Goal: Task Accomplishment & Management: Use online tool/utility

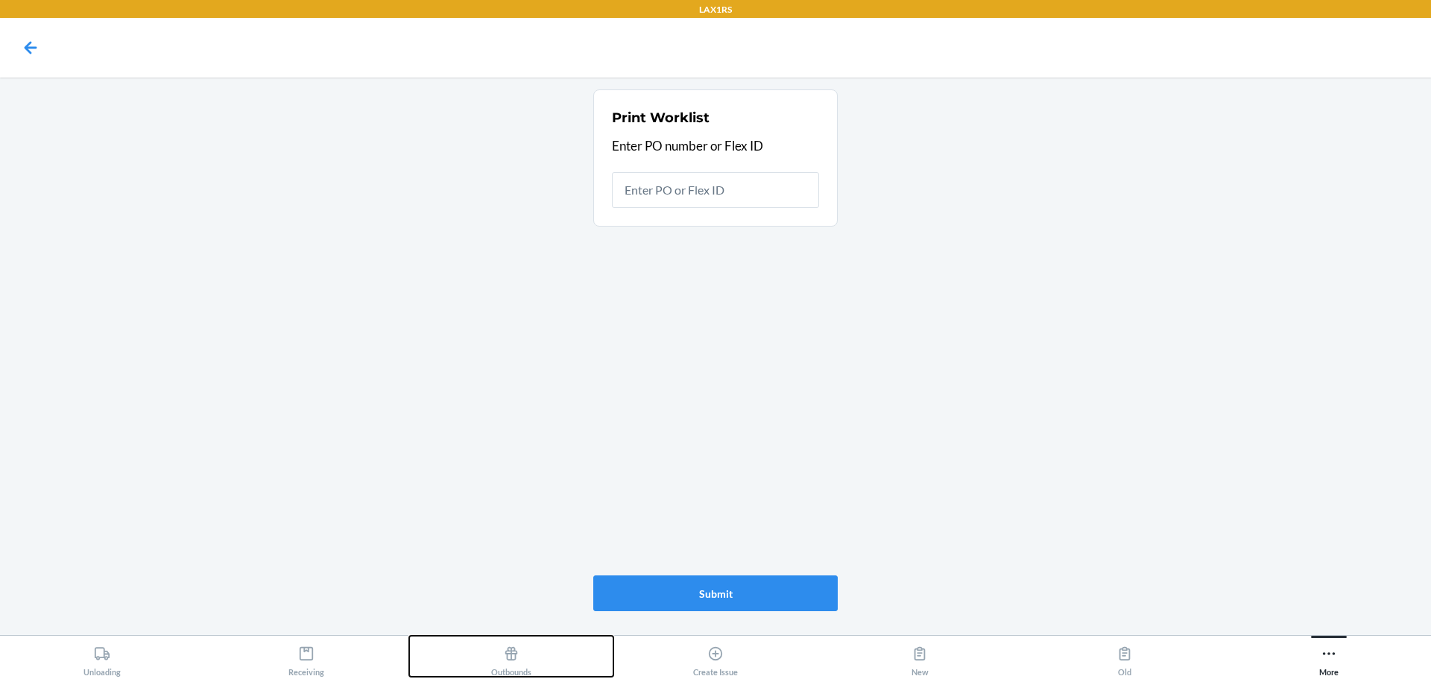
click at [508, 660] on icon at bounding box center [511, 653] width 16 height 16
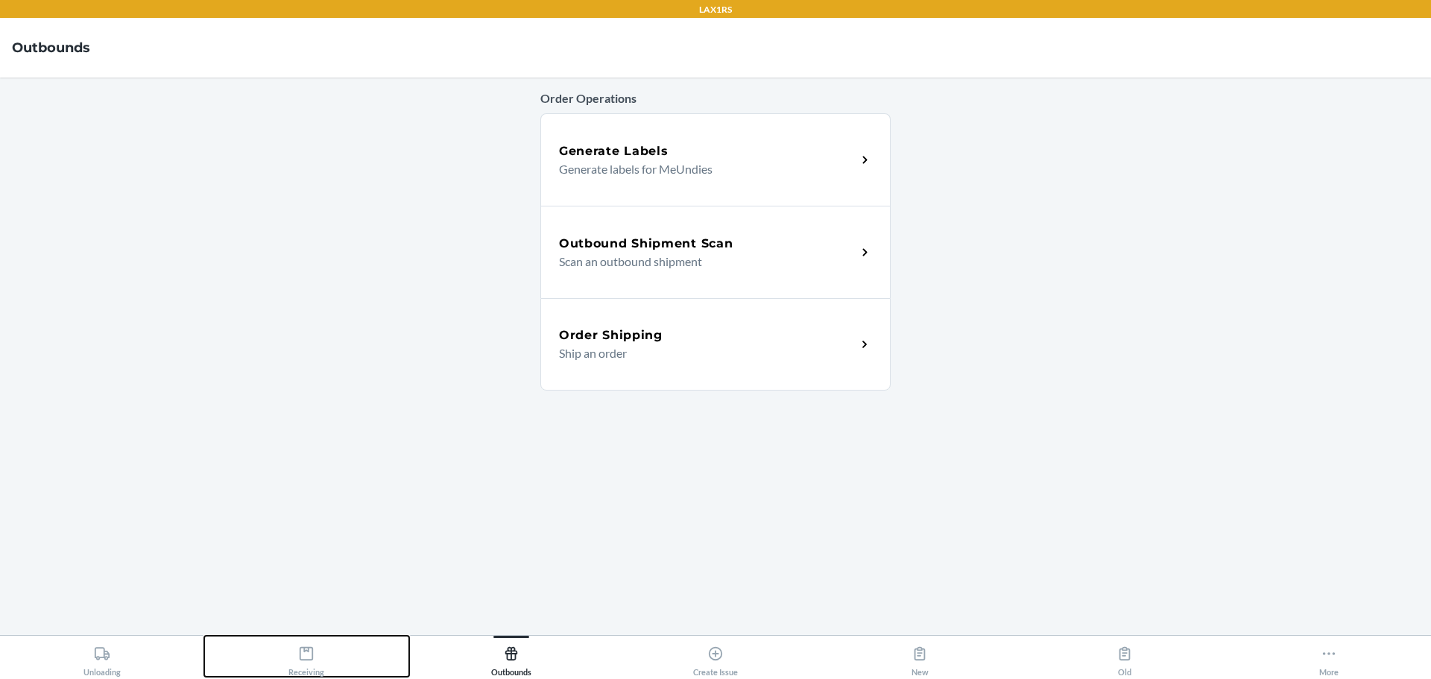
click at [331, 652] on button "Receiving" at bounding box center [306, 656] width 204 height 41
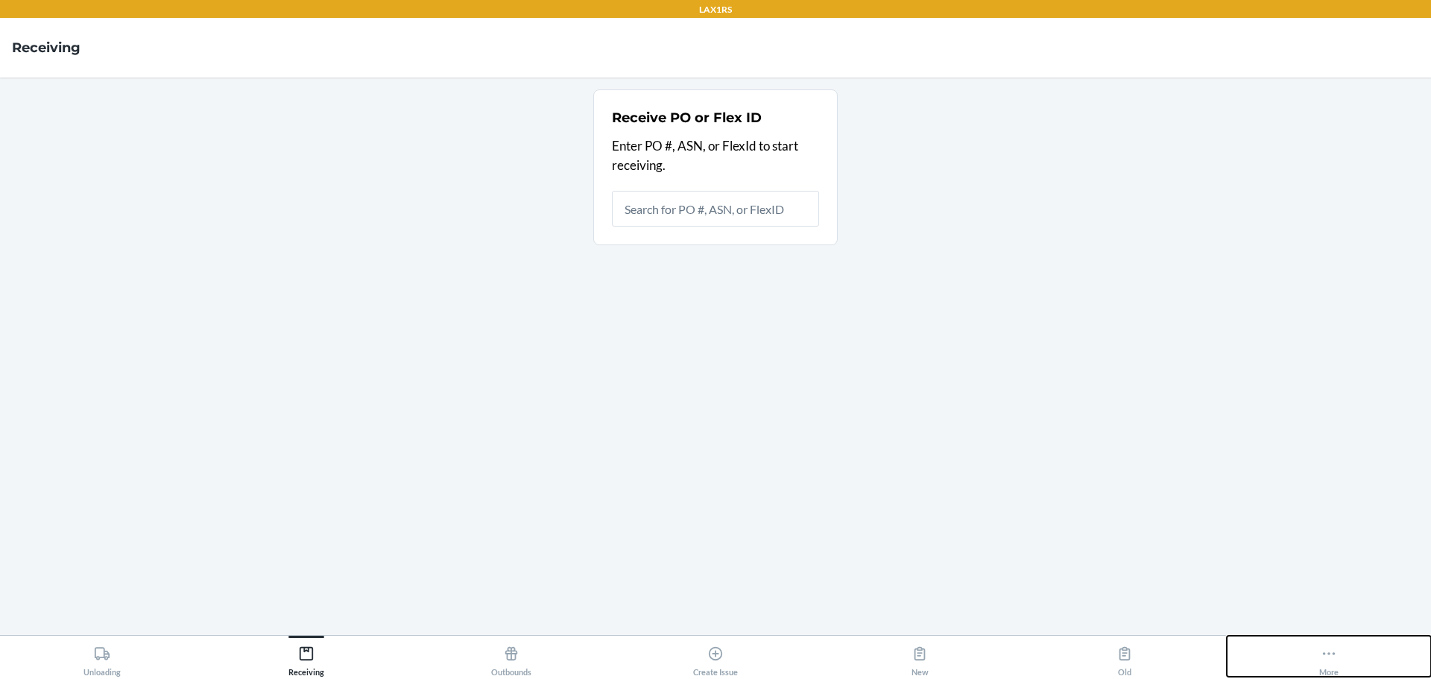
click at [1336, 661] on icon at bounding box center [1329, 653] width 16 height 16
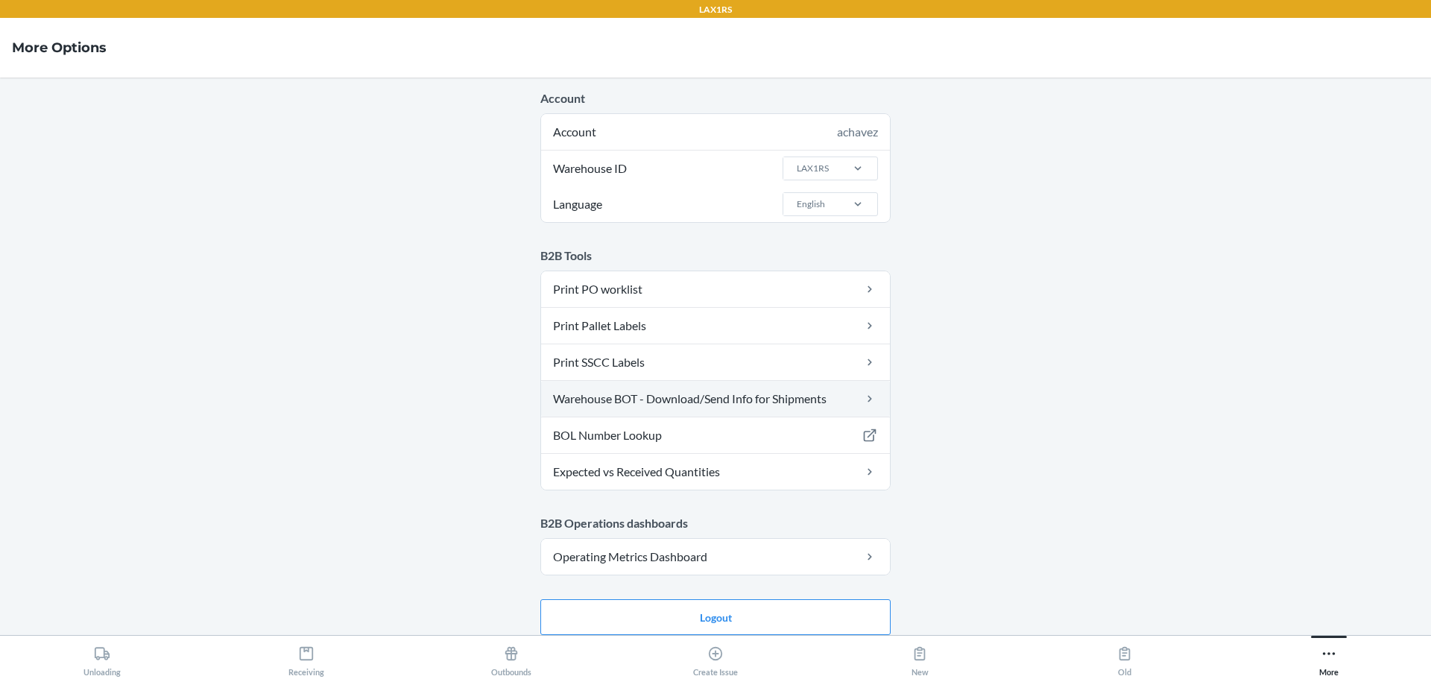
click at [667, 394] on link "Warehouse BOT - Download/Send Info for Shipments" at bounding box center [715, 399] width 349 height 36
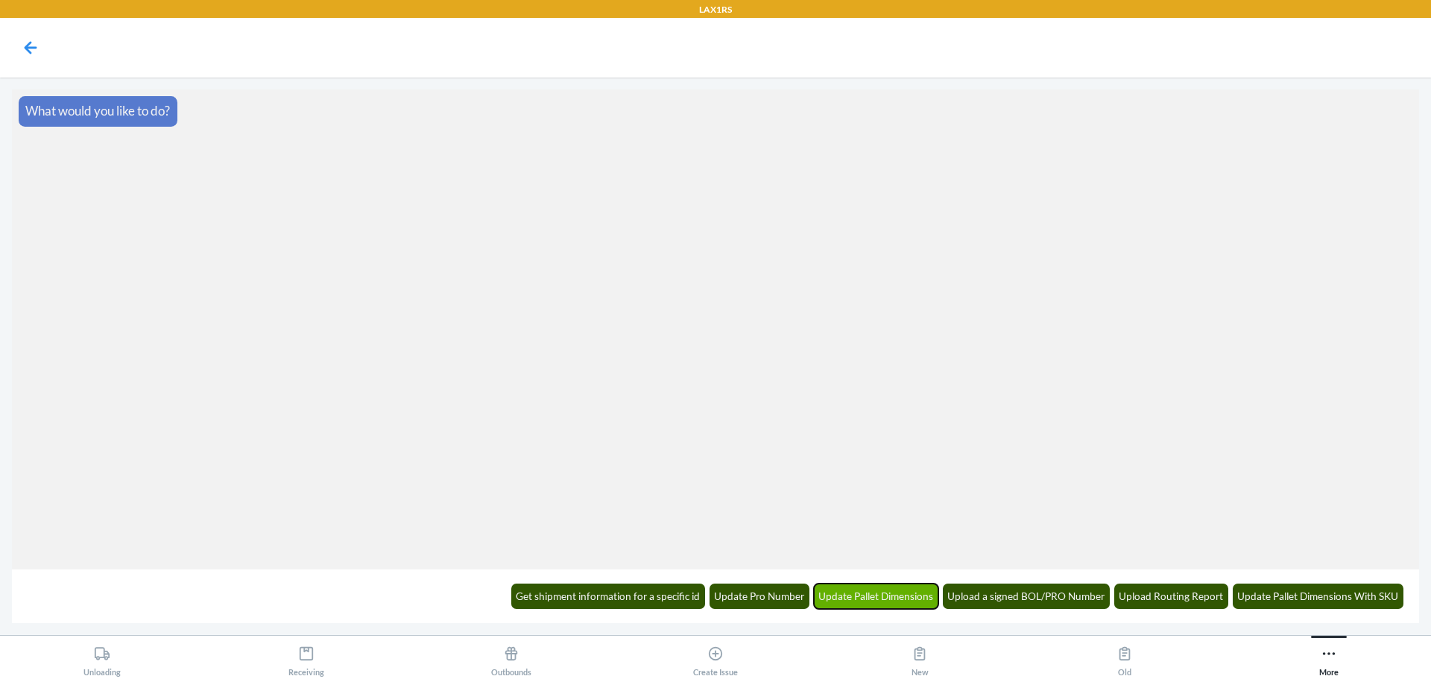
click at [891, 600] on button "Update Pallet Dimensions" at bounding box center [876, 596] width 125 height 25
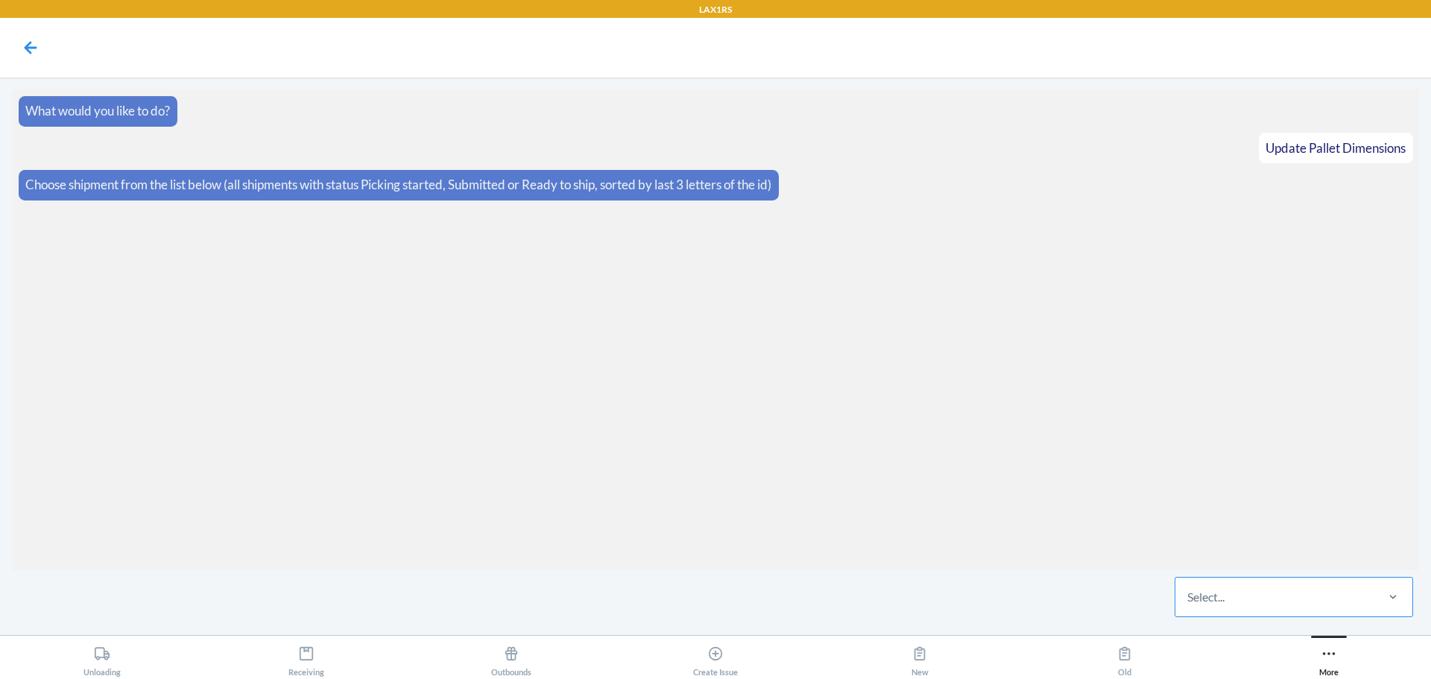
click at [1240, 605] on div "Select..." at bounding box center [1274, 597] width 198 height 39
click at [1189, 605] on input "Select..." at bounding box center [1187, 597] width 1 height 18
type input "DXC5"
click at [1285, 550] on div "WR0D5WSPRDXC5" at bounding box center [1294, 551] width 233 height 33
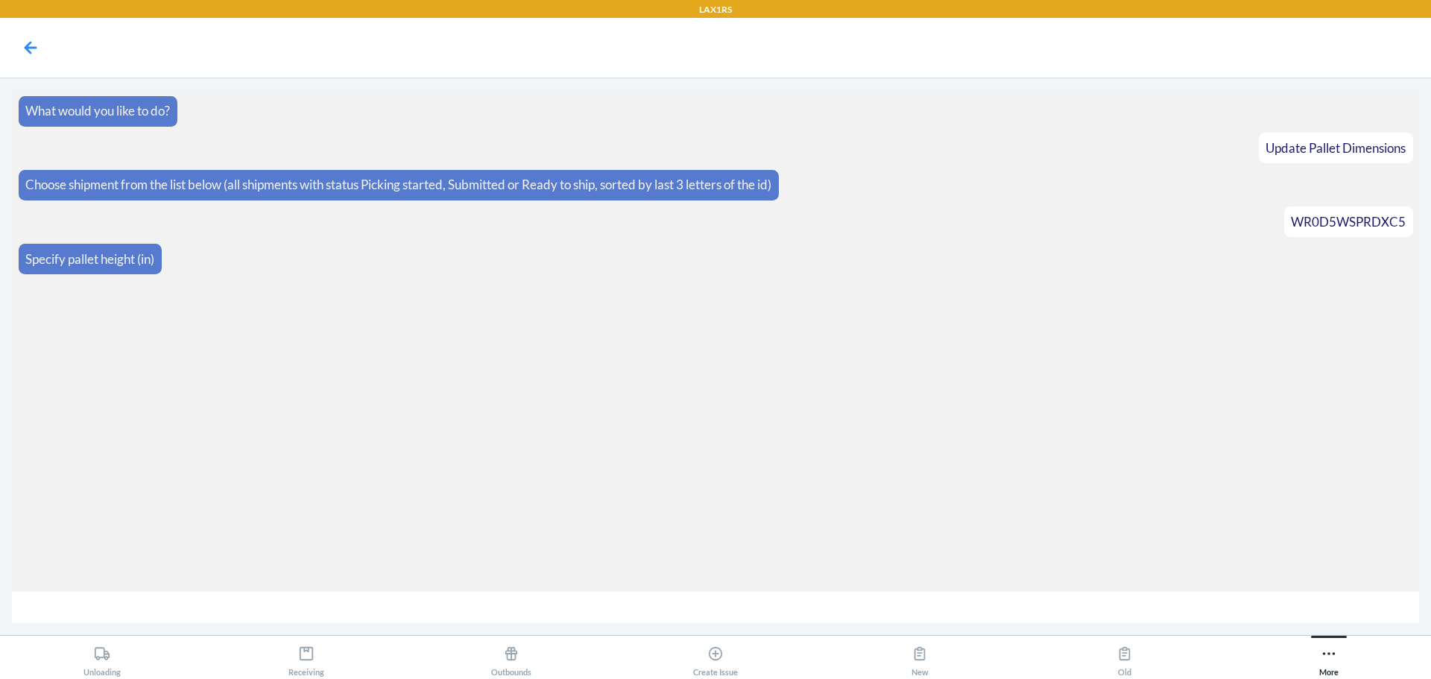
click at [538, 607] on input "number" at bounding box center [715, 608] width 1407 height 32
click at [1002, 601] on input "number" at bounding box center [715, 608] width 1407 height 32
type input "69"
type input "392"
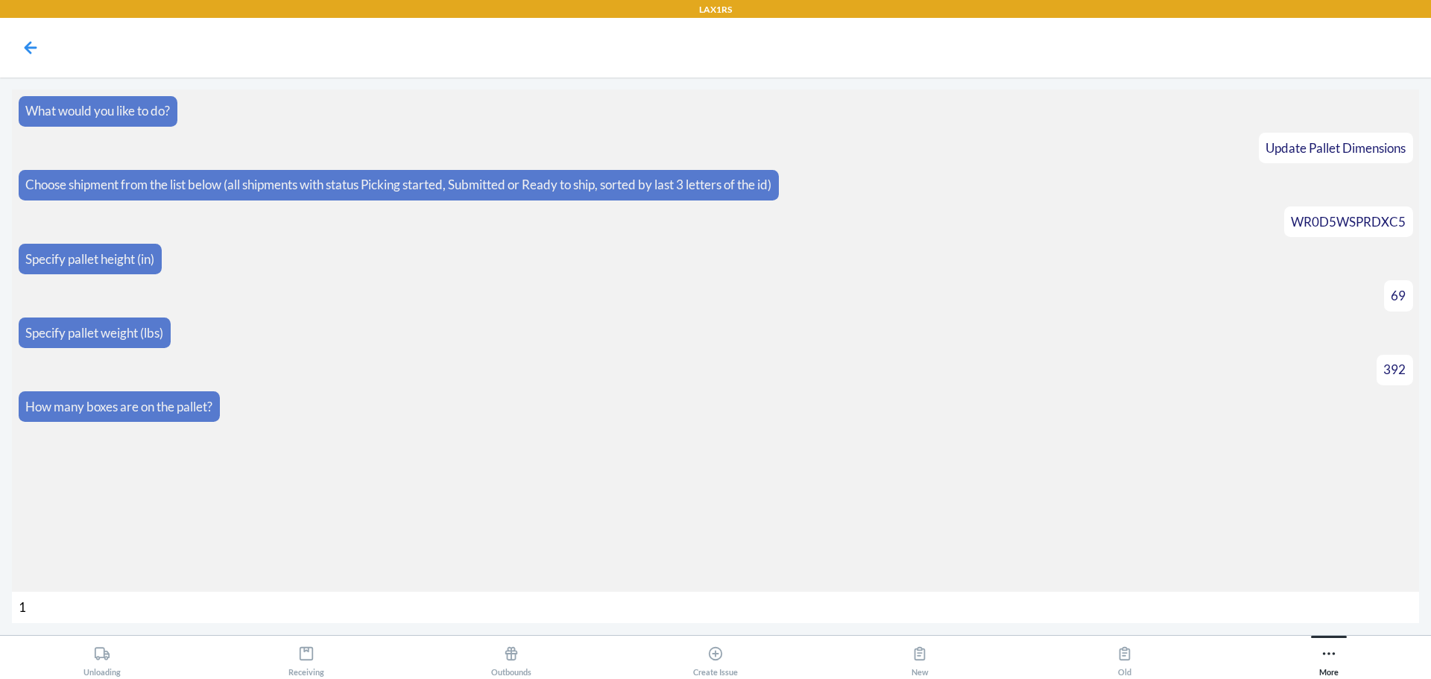
type input "15"
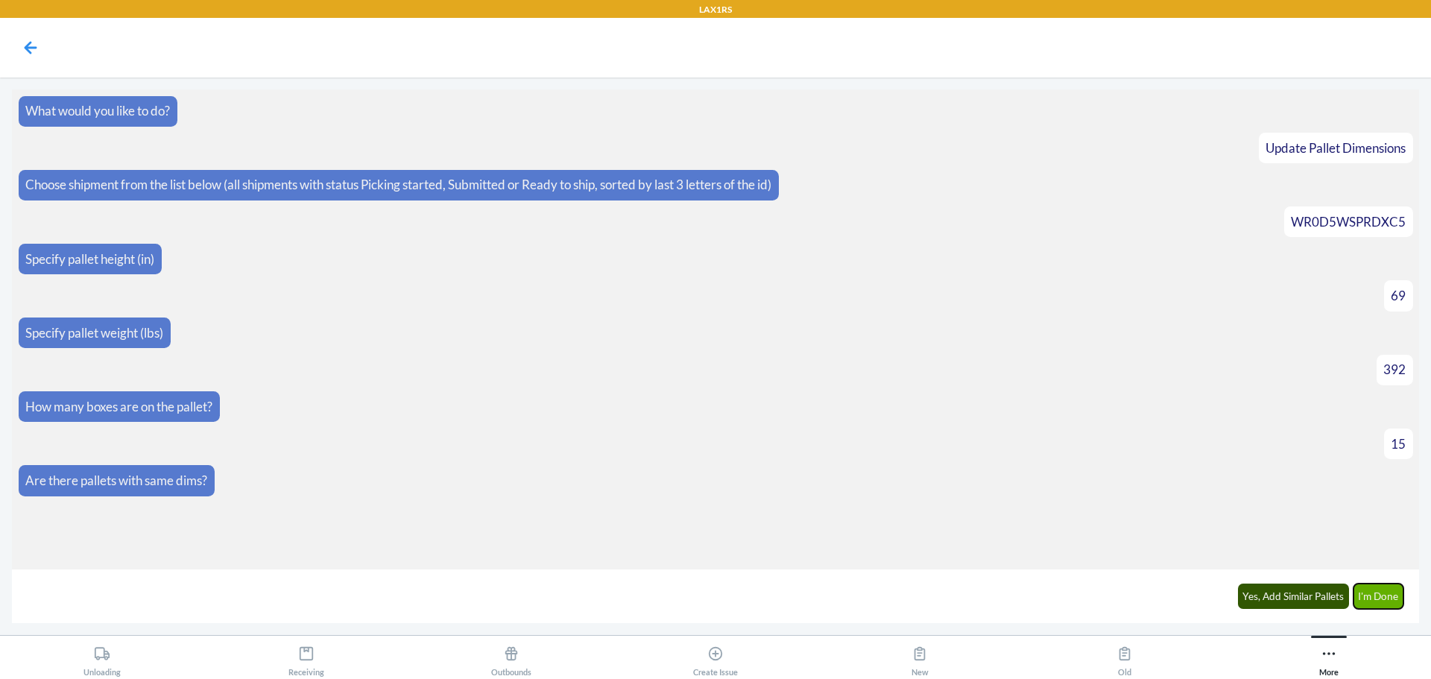
click at [1371, 584] on button "I'm Done" at bounding box center [1378, 596] width 51 height 25
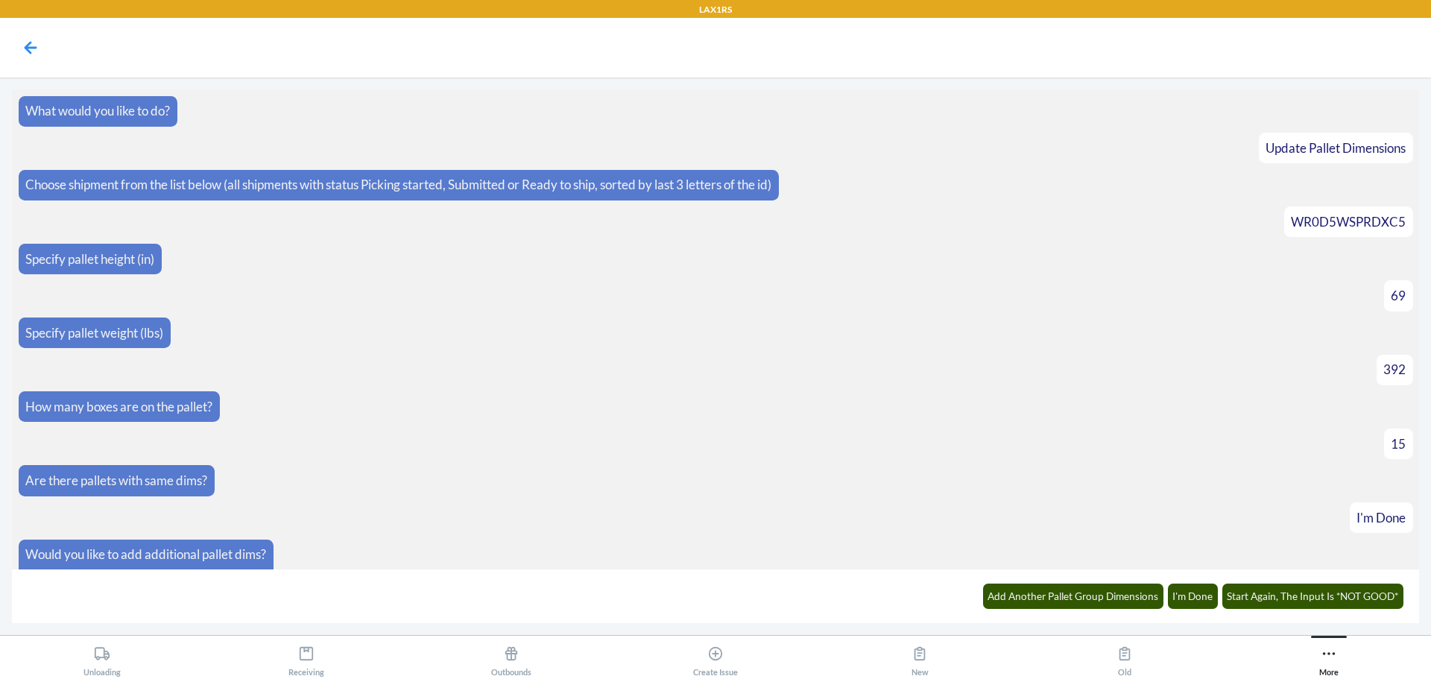
scroll to position [102, 0]
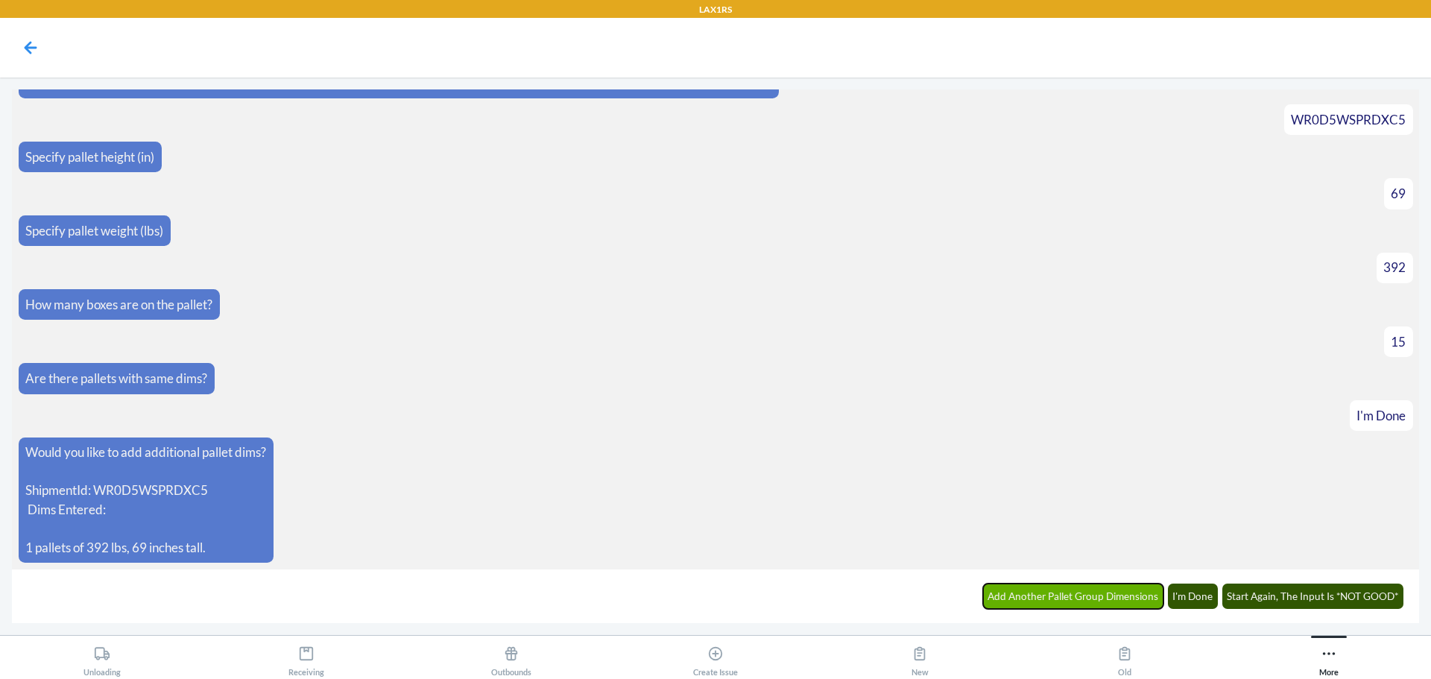
click at [1057, 594] on button "Add Another Pallet Group Dimensions" at bounding box center [1073, 596] width 181 height 25
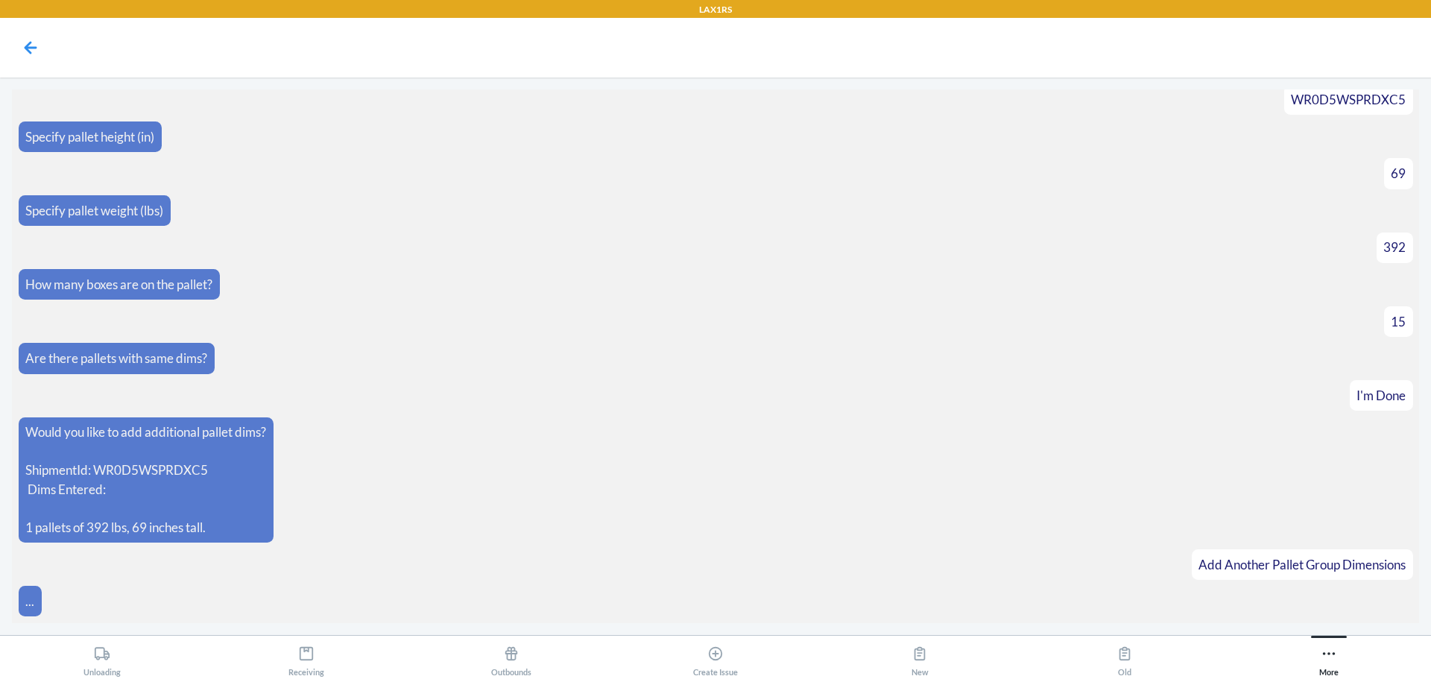
scroll to position [154, 0]
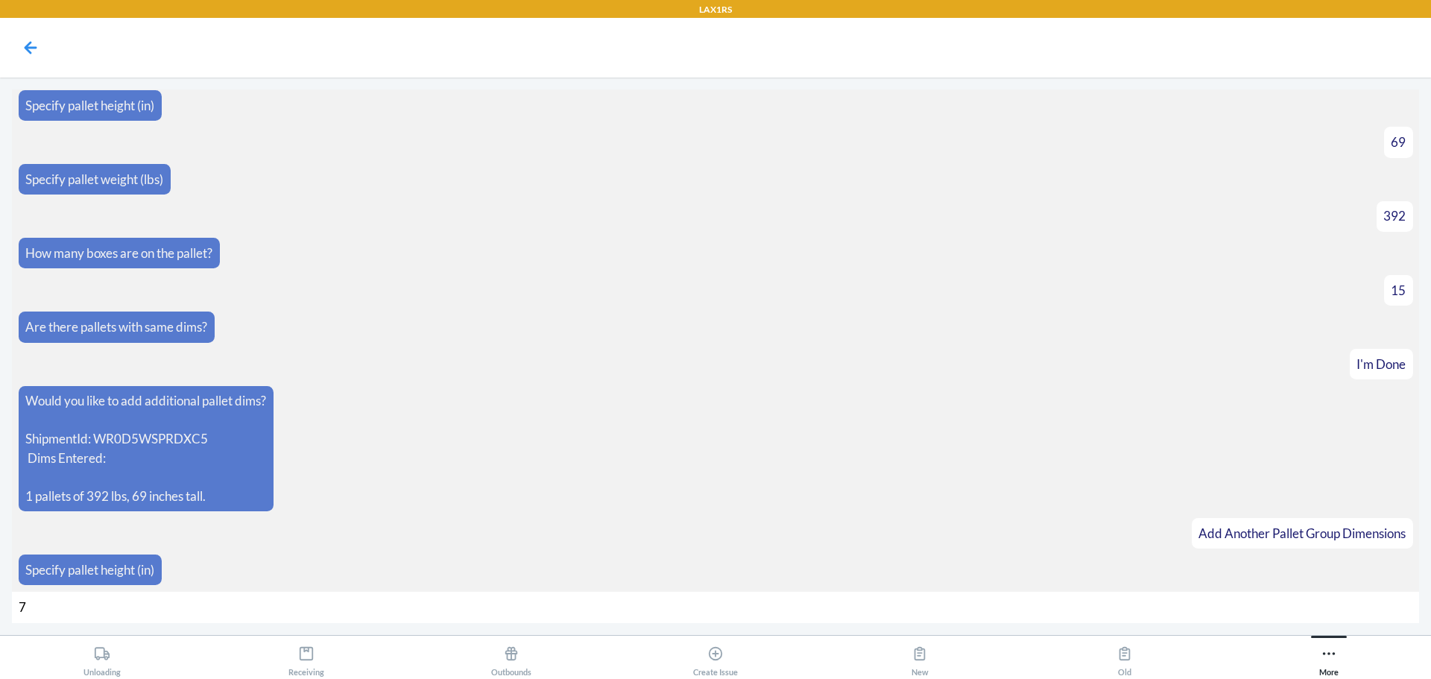
type input "72"
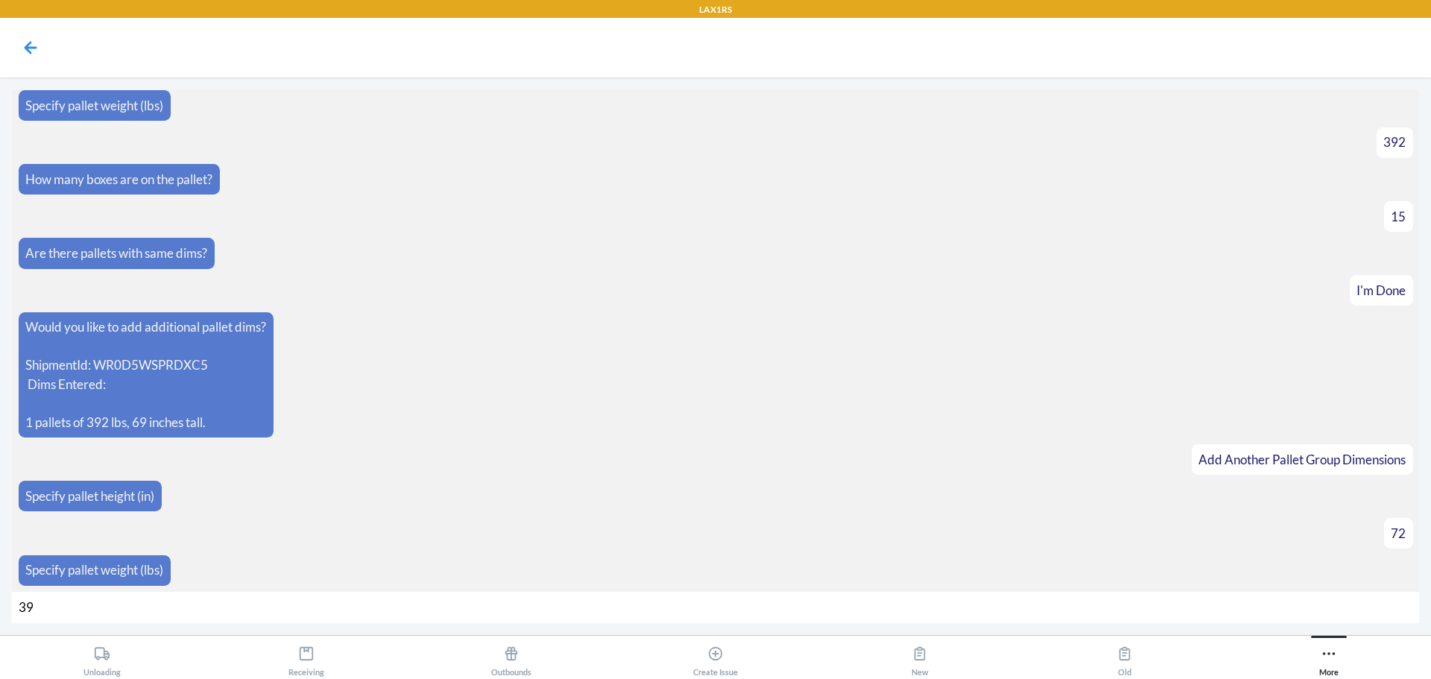
type input "392"
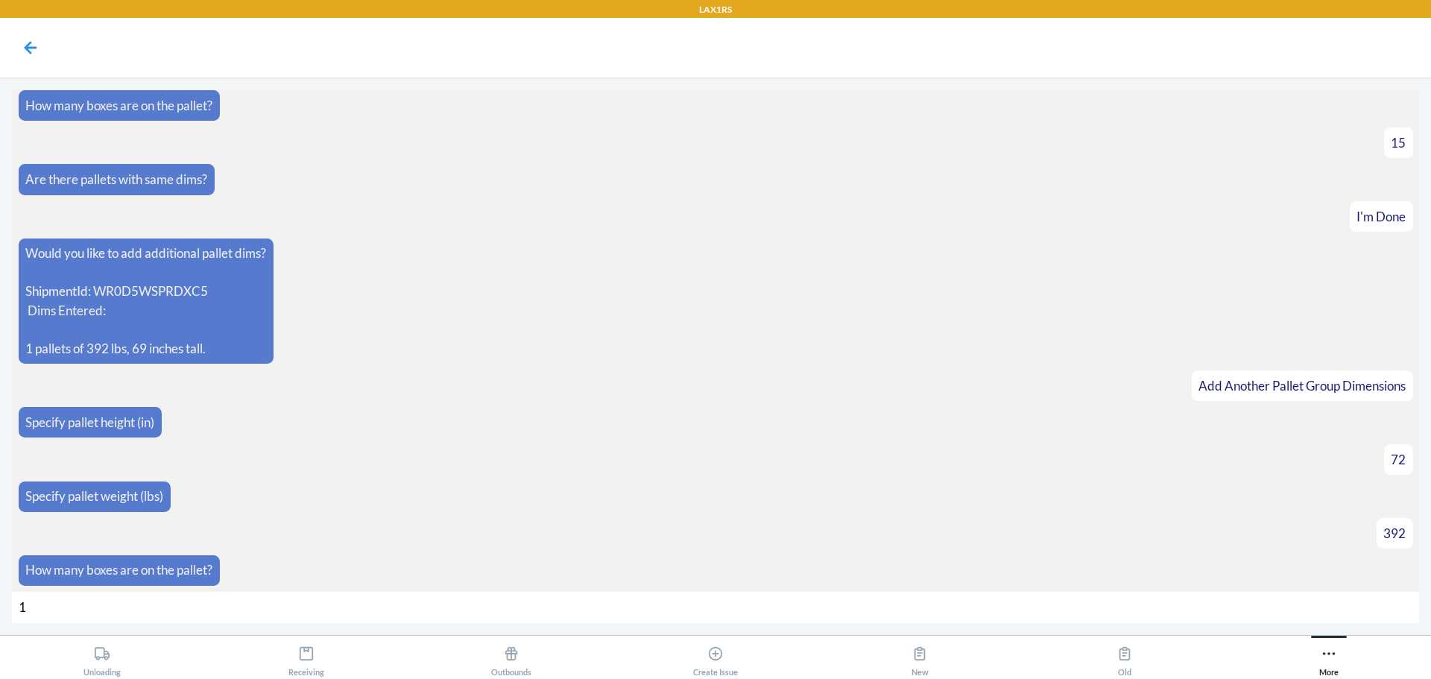
type input "16"
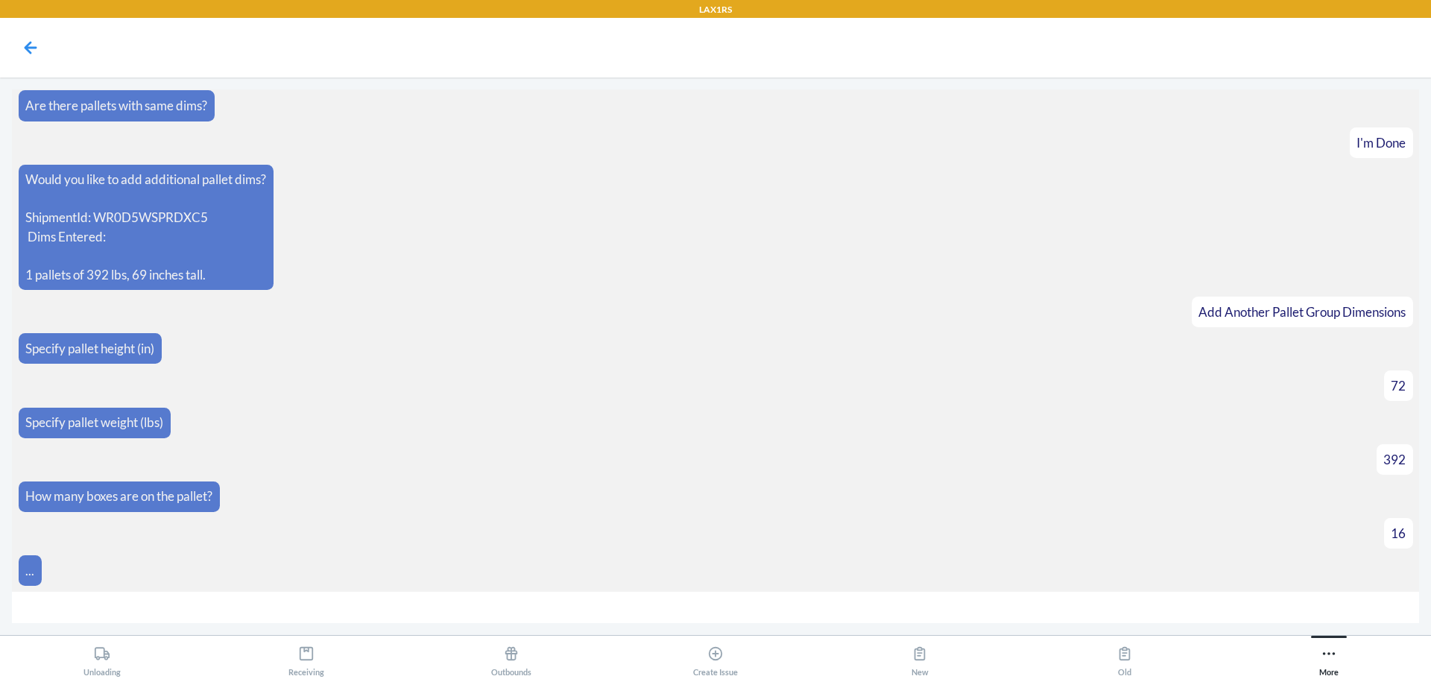
scroll to position [397, 0]
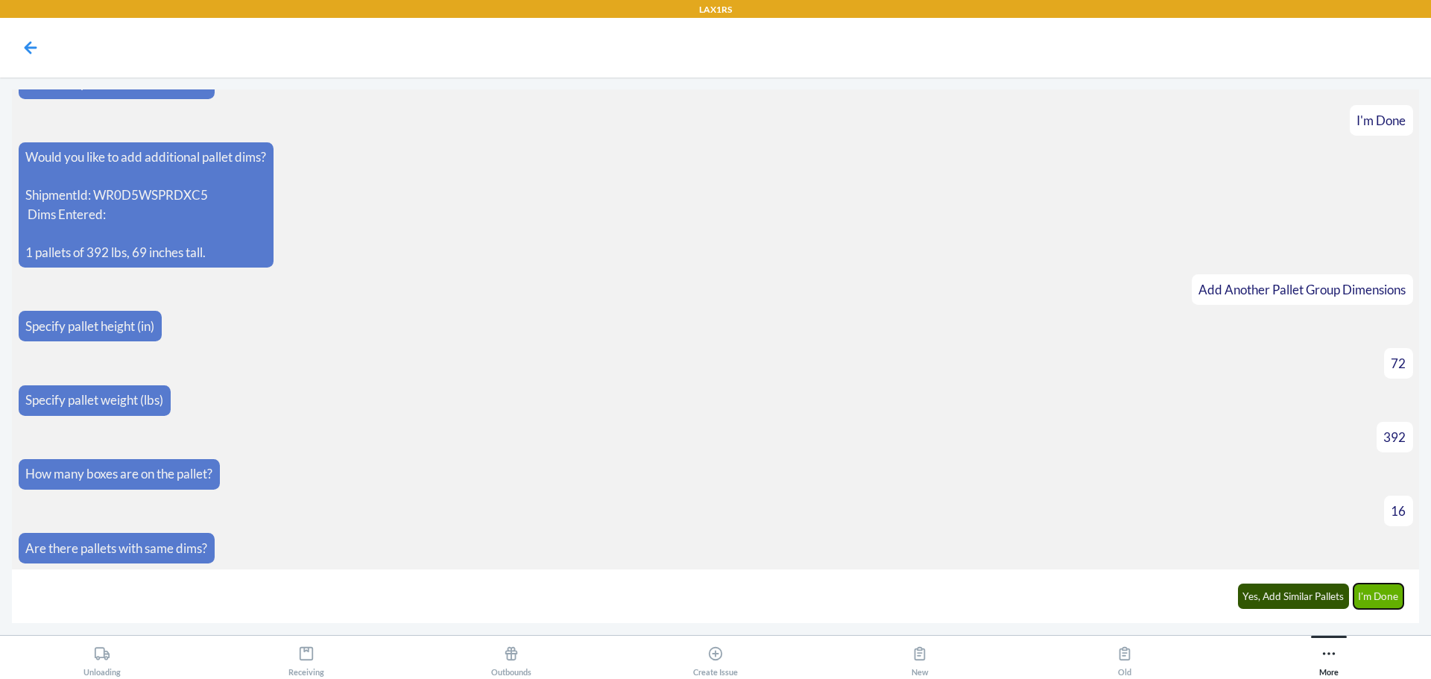
click at [1381, 593] on button "I'm Done" at bounding box center [1378, 596] width 51 height 25
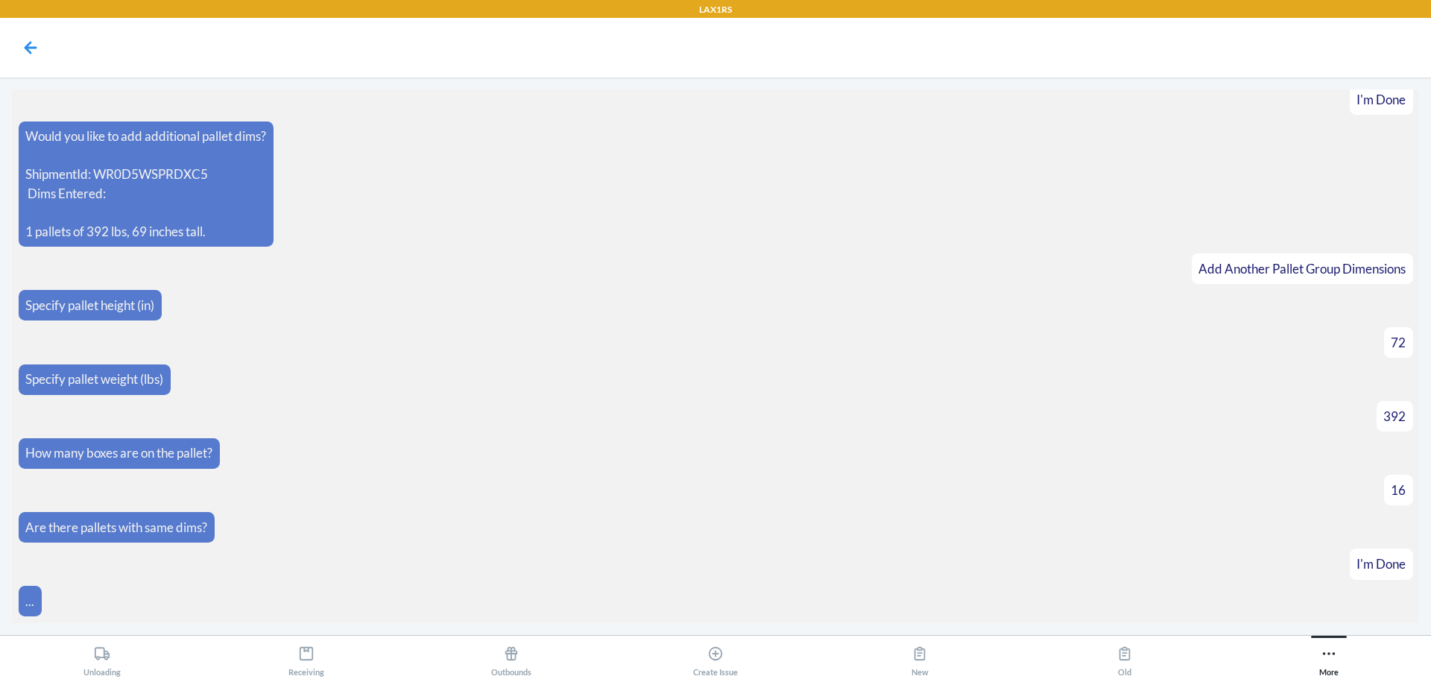
scroll to position [604, 0]
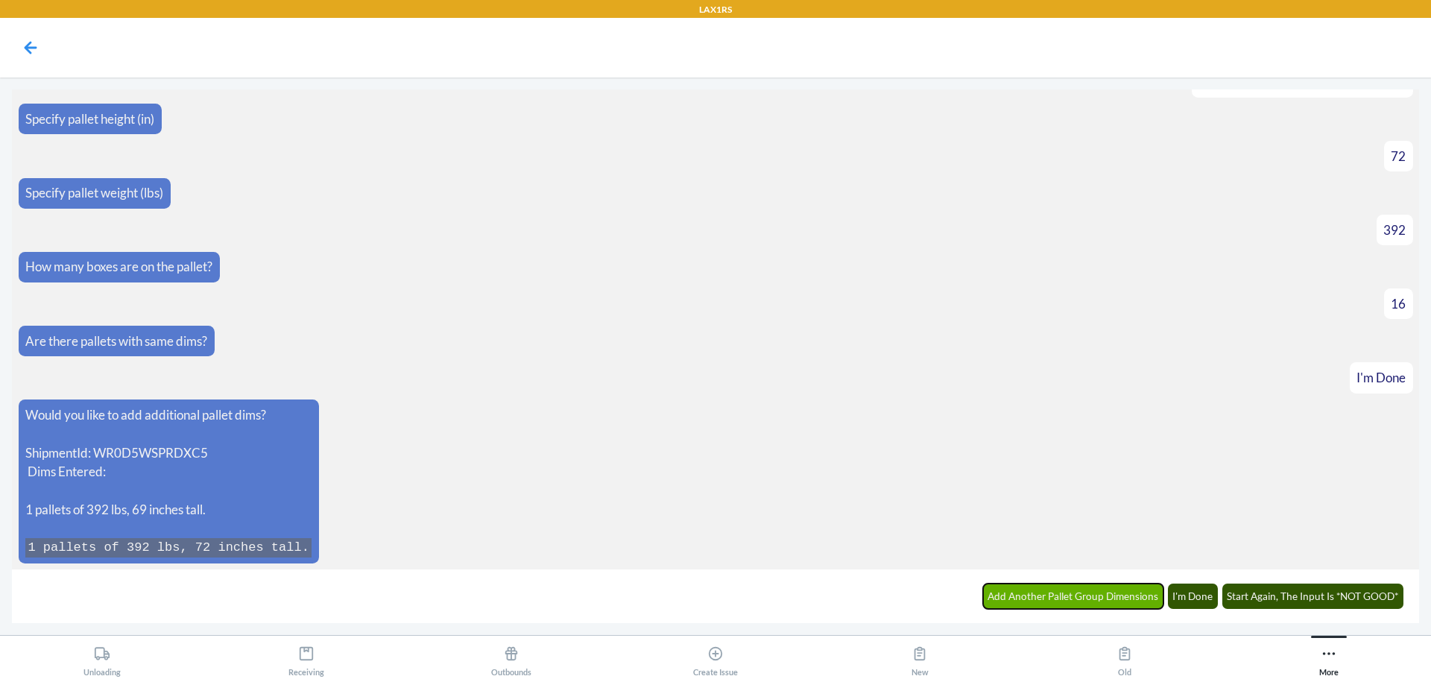
click at [1111, 599] on button "Add Another Pallet Group Dimensions" at bounding box center [1073, 596] width 181 height 25
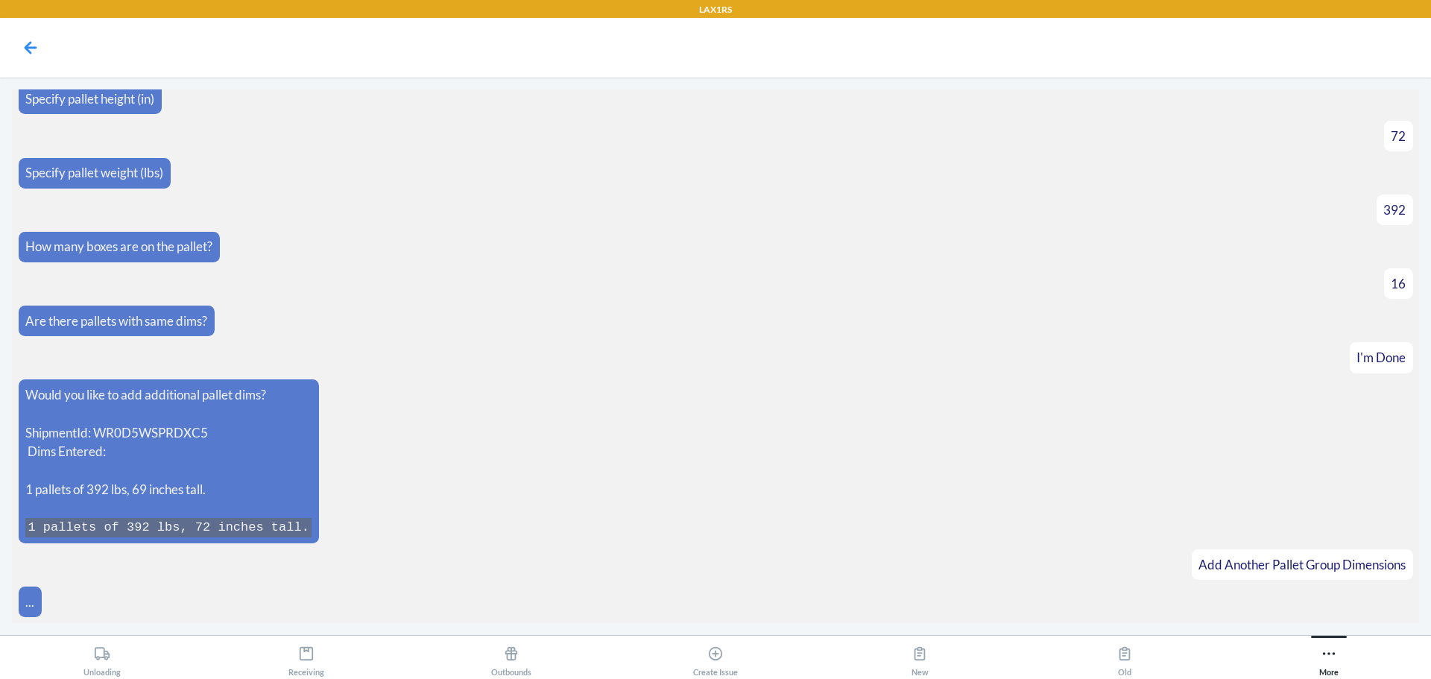
scroll to position [656, 0]
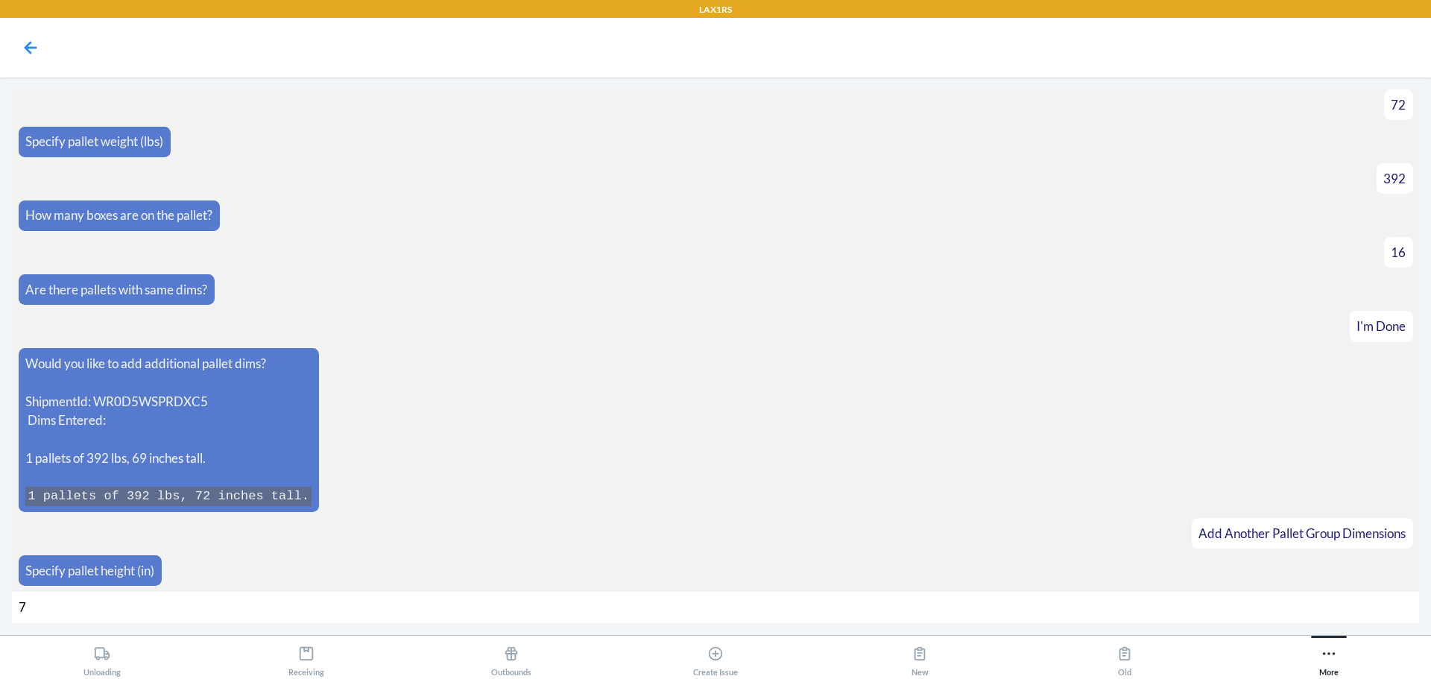
type input "70"
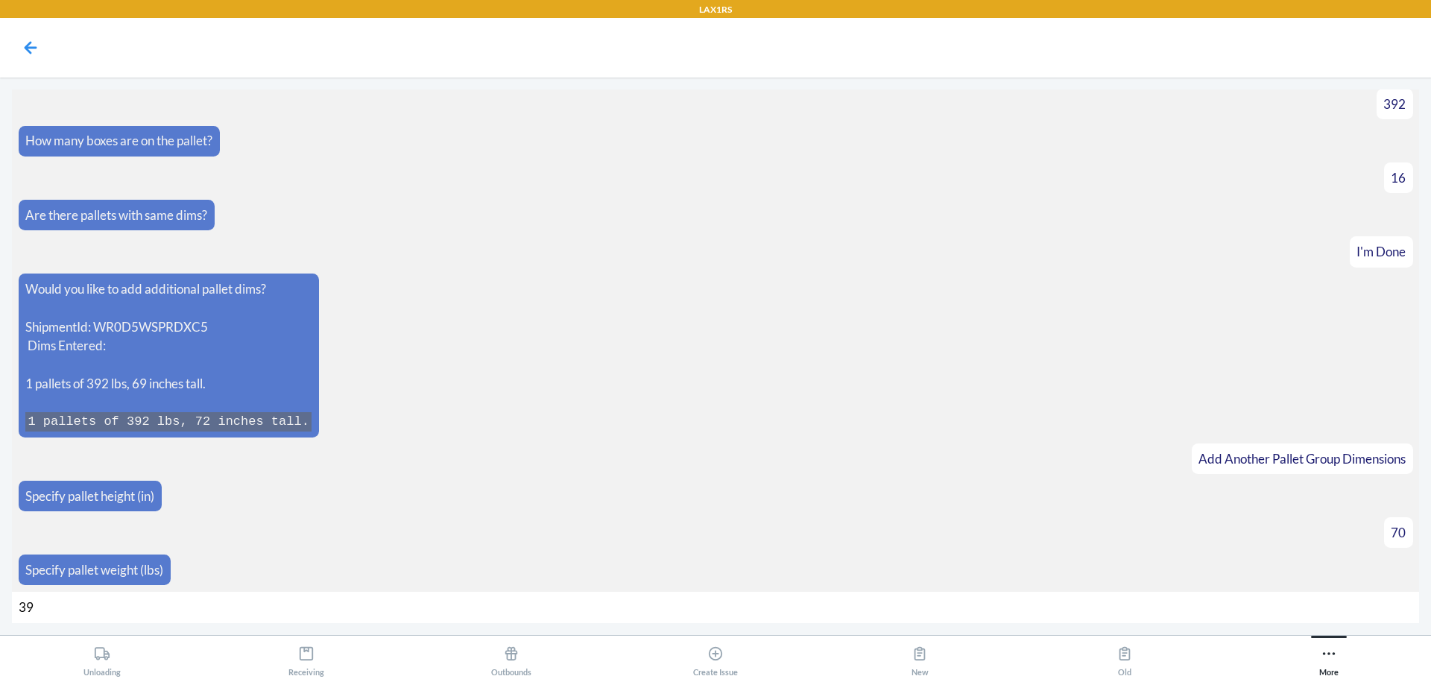
type input "396"
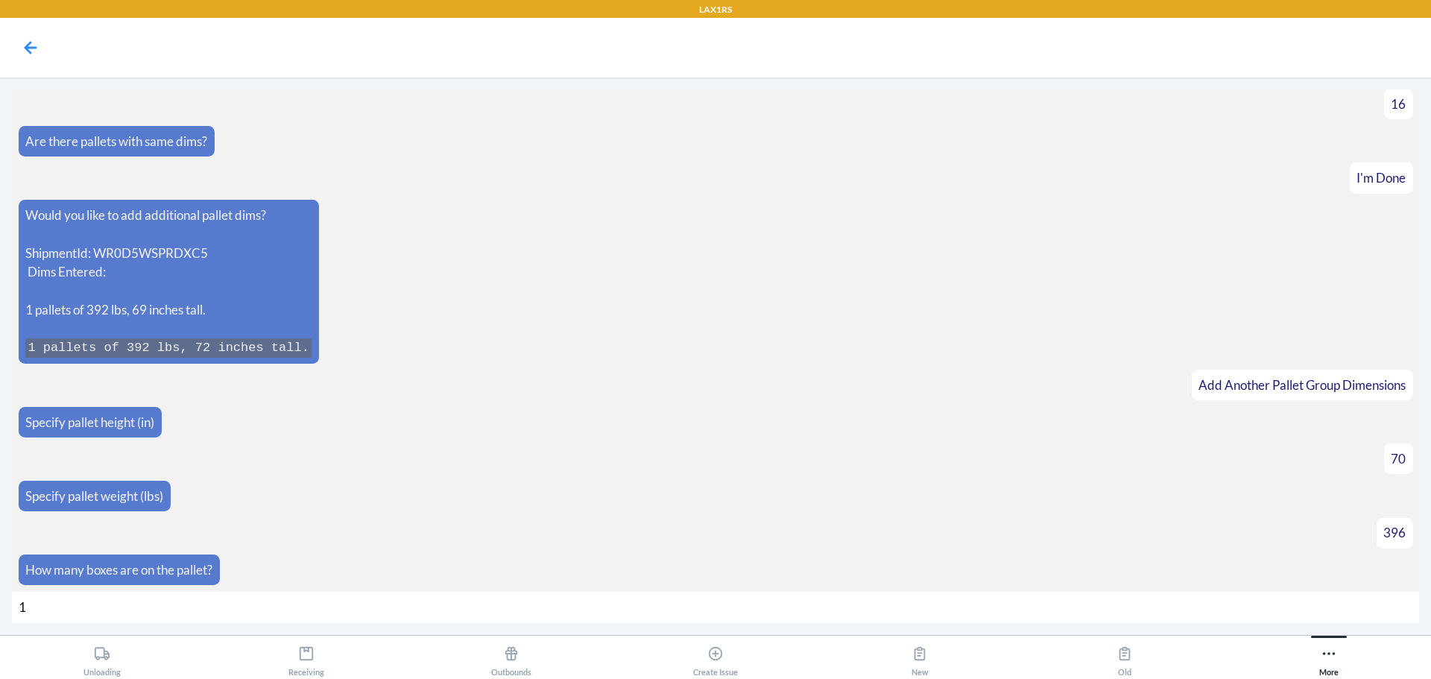
type input "16"
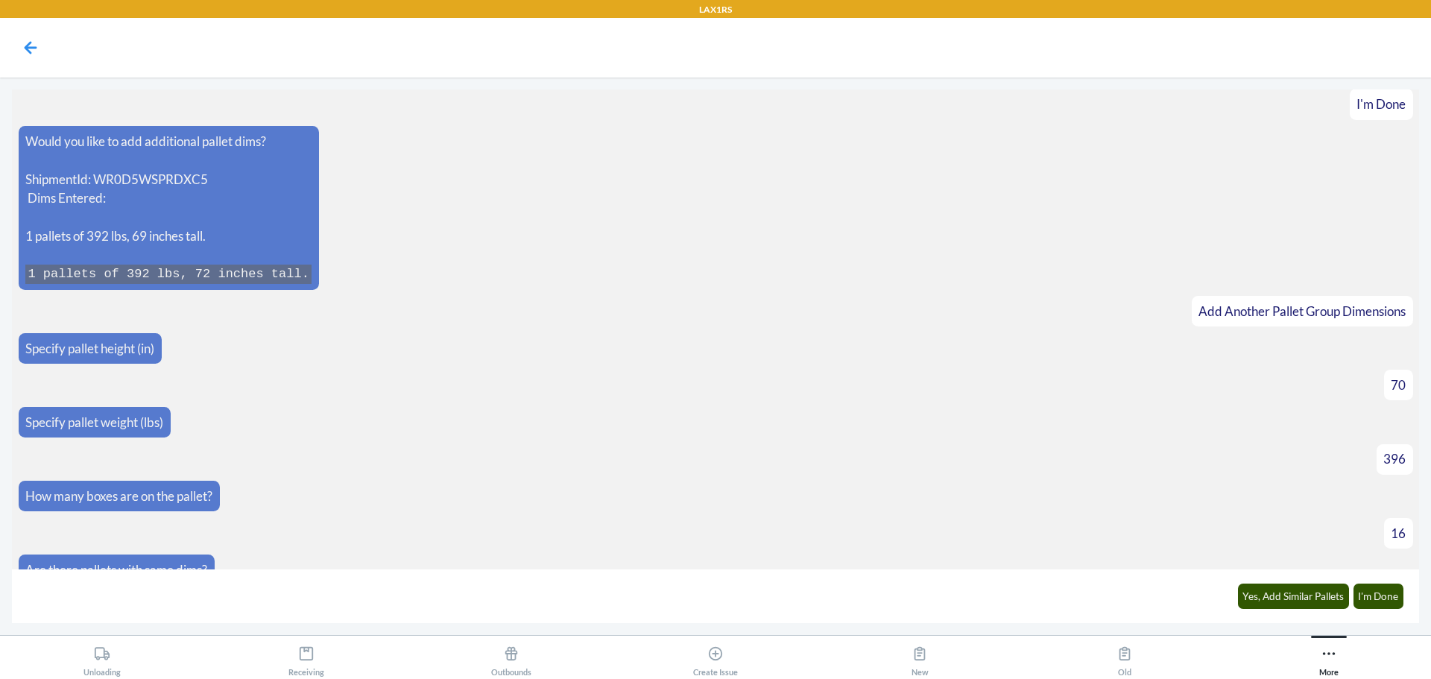
scroll to position [900, 0]
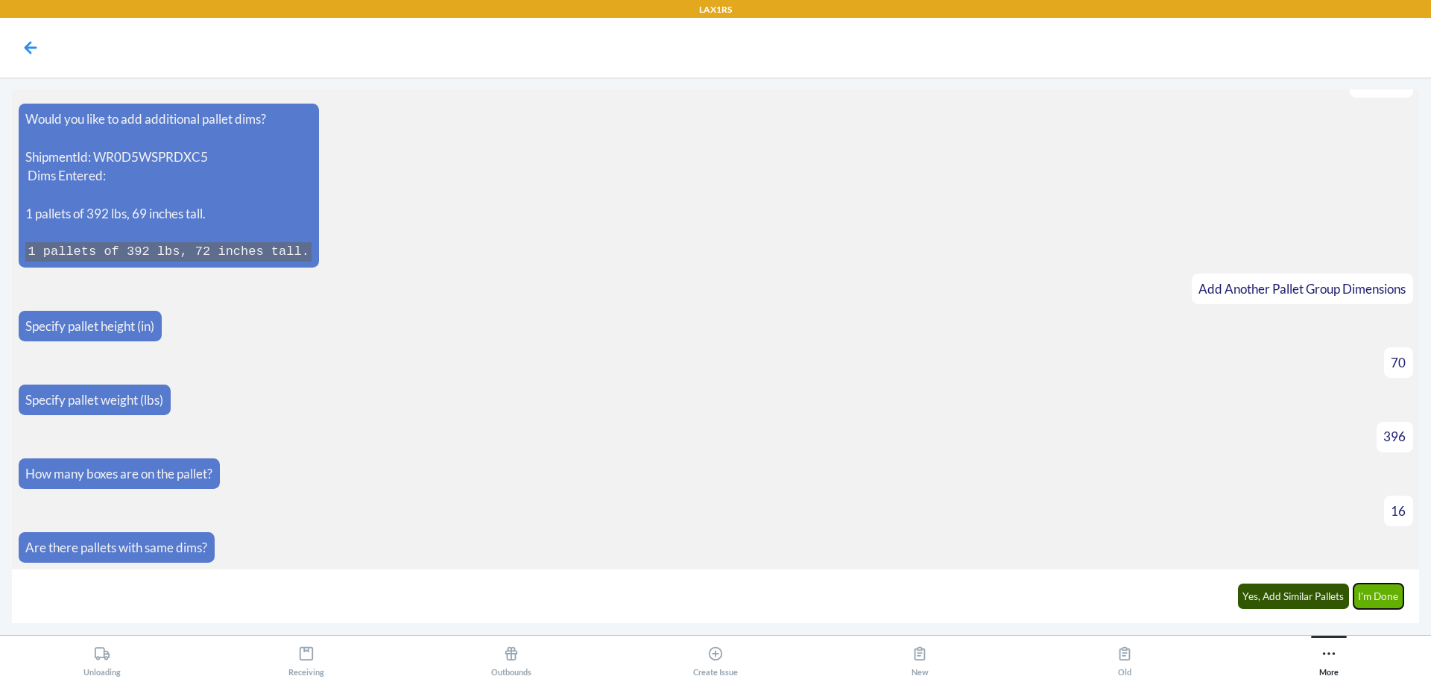
click at [1397, 598] on button "I'm Done" at bounding box center [1378, 596] width 51 height 25
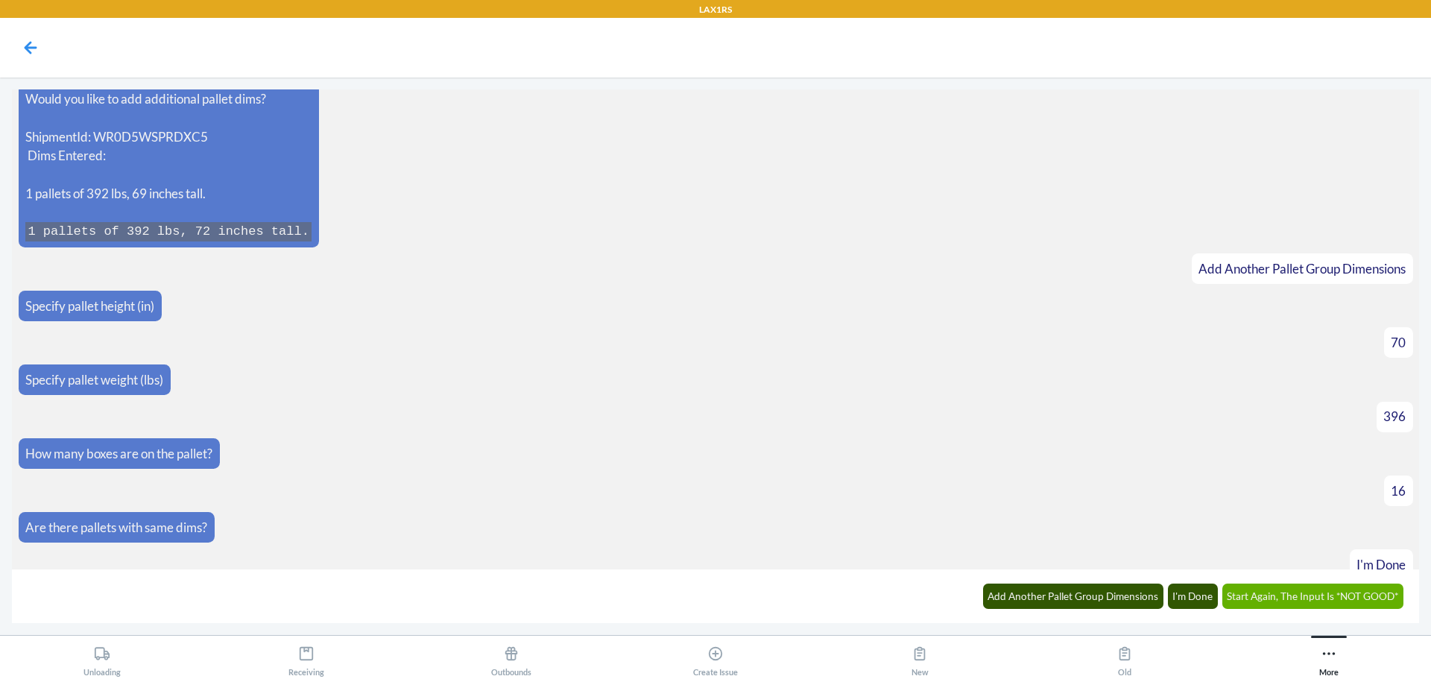
scroll to position [1184, 0]
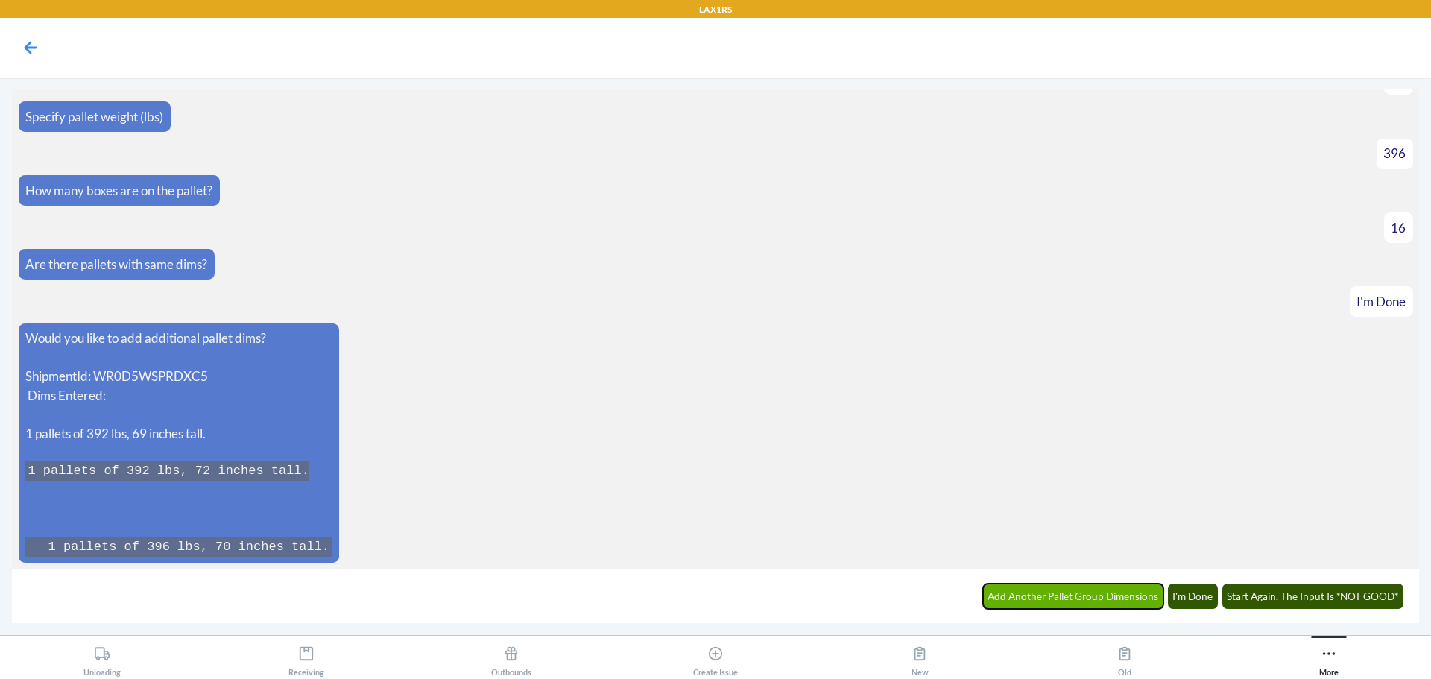
click at [1111, 585] on button "Add Another Pallet Group Dimensions" at bounding box center [1073, 596] width 181 height 25
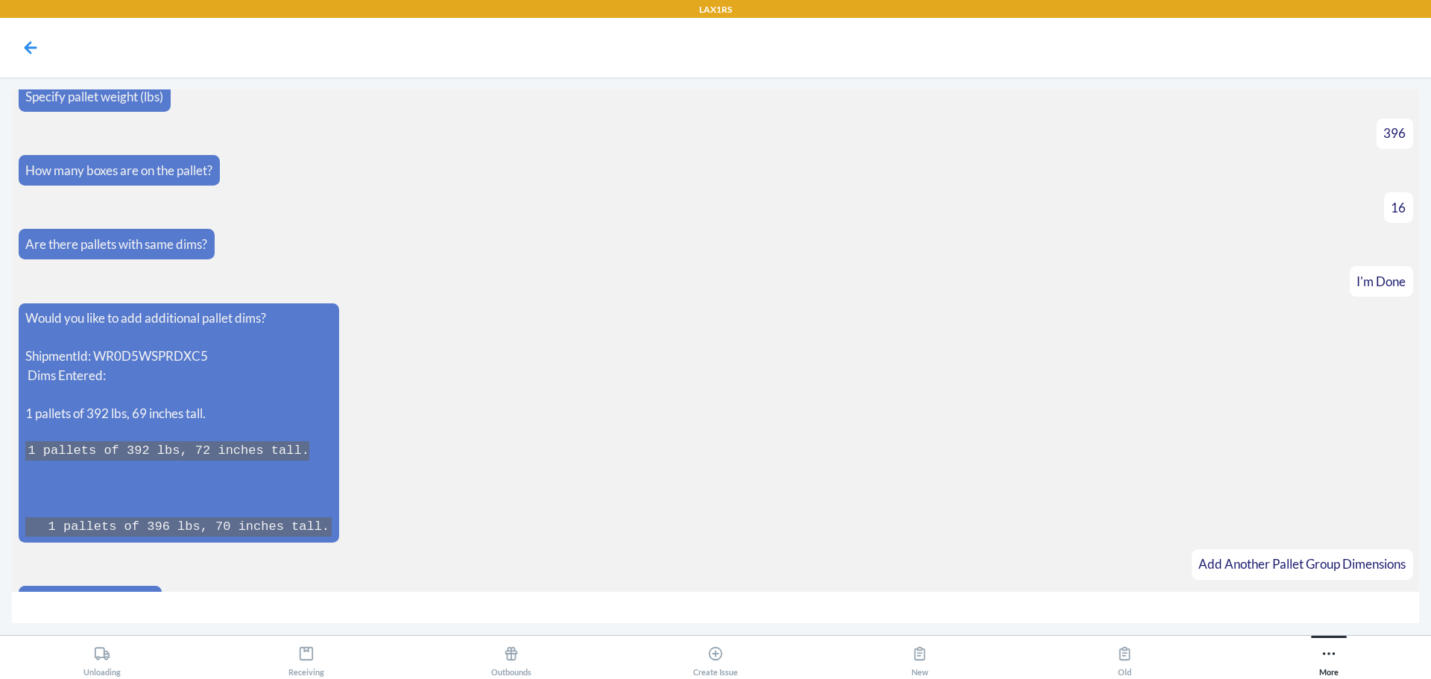
scroll to position [1235, 0]
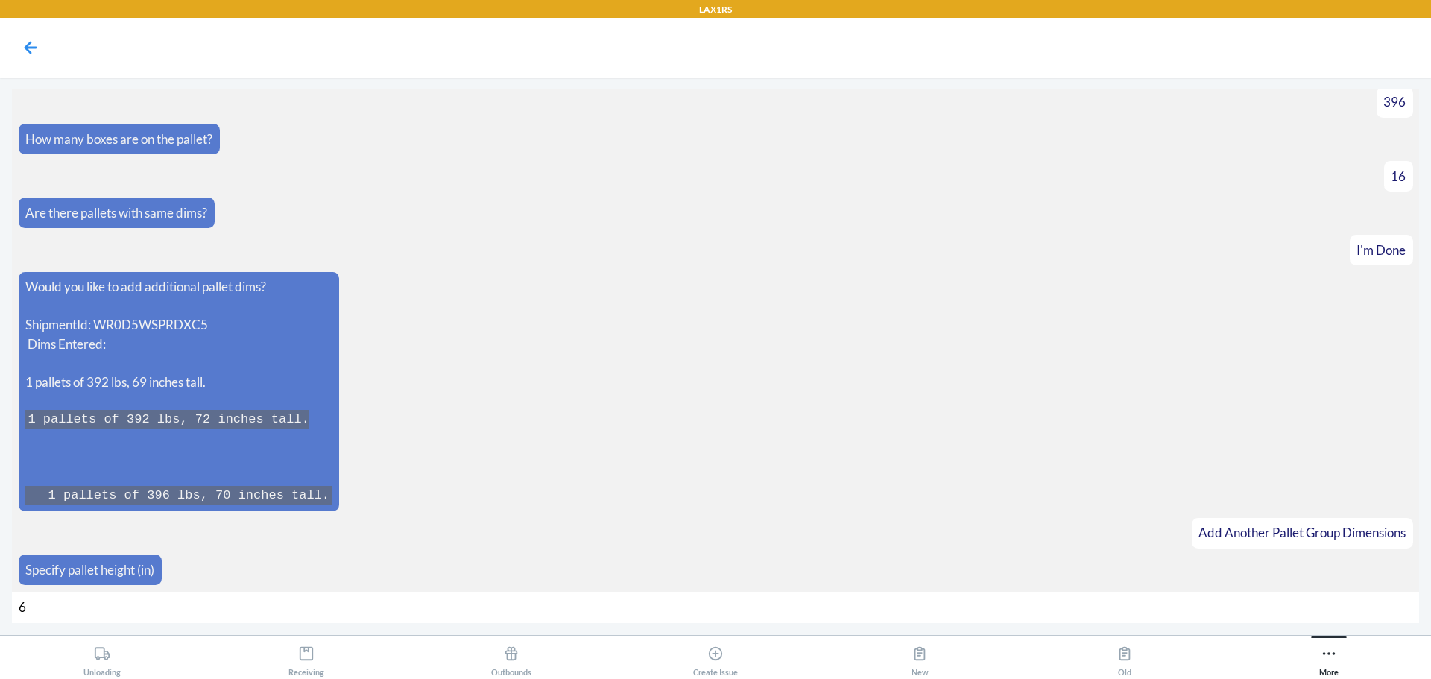
type input "69"
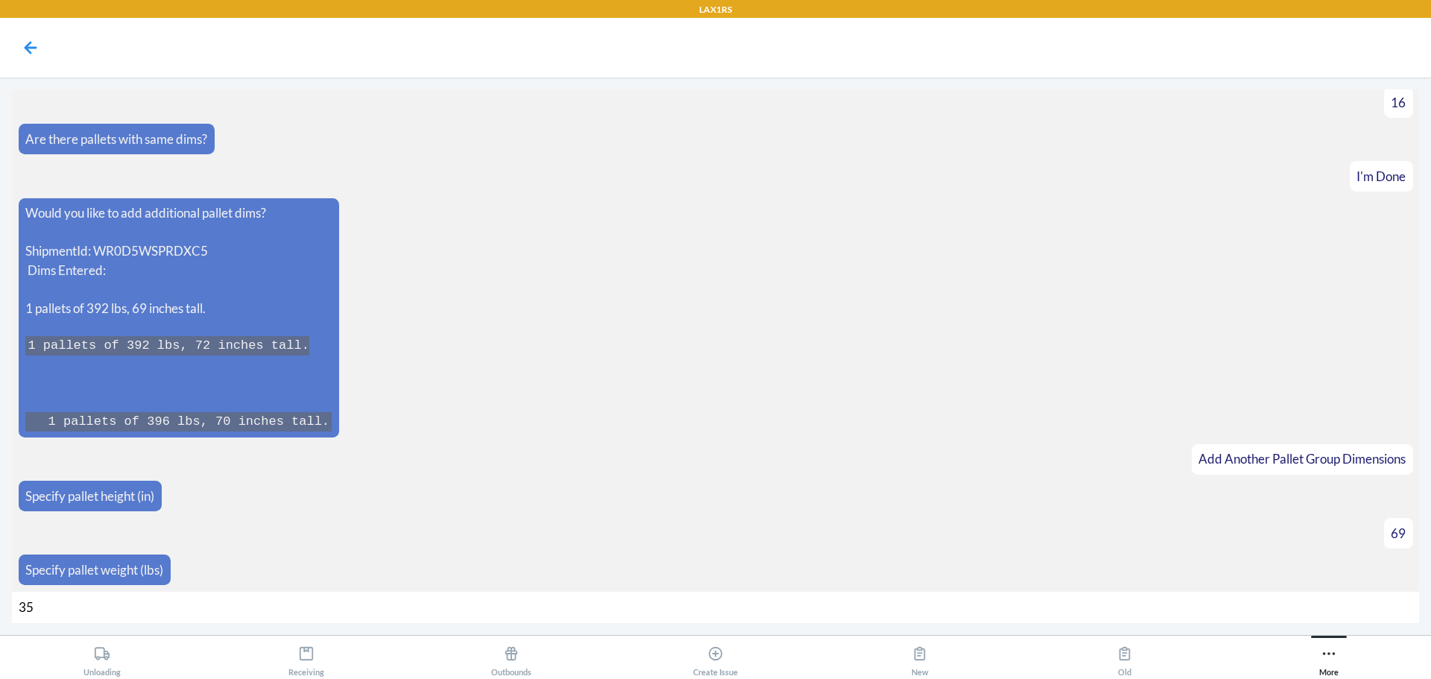
type input "352"
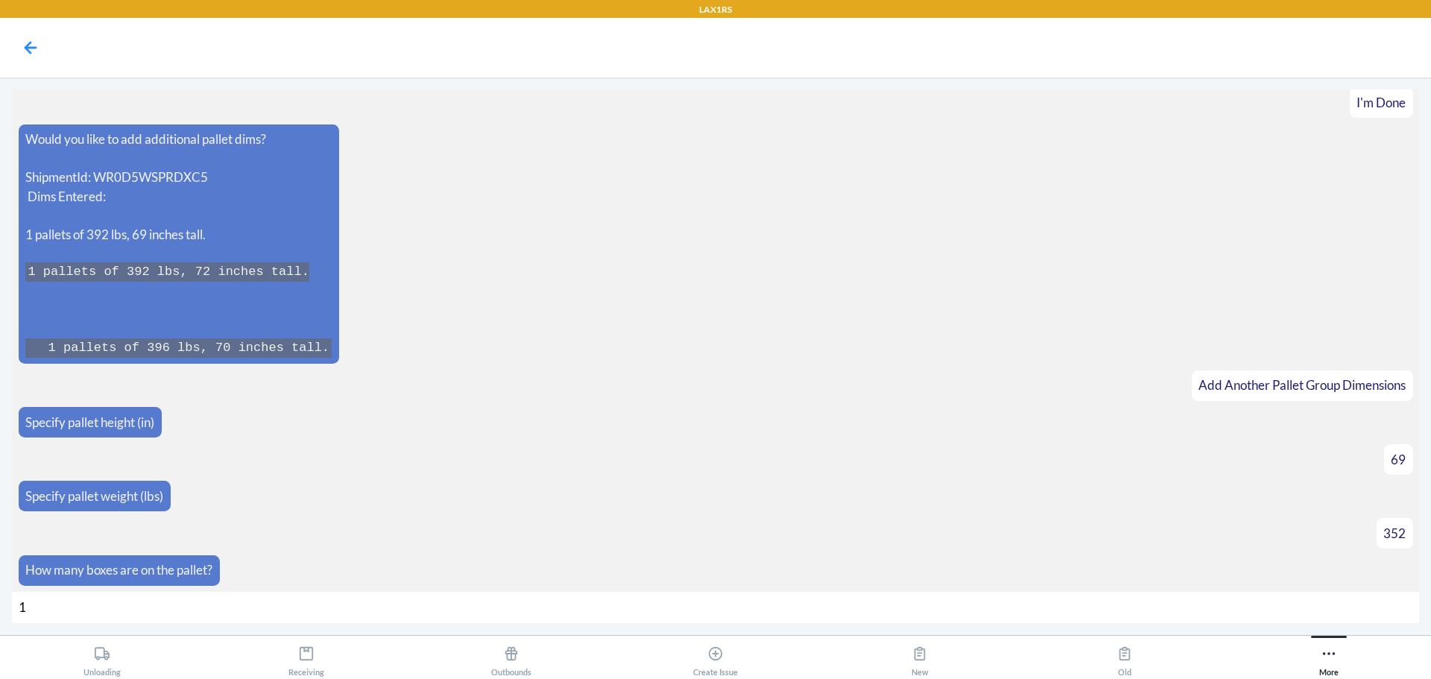
type input "15"
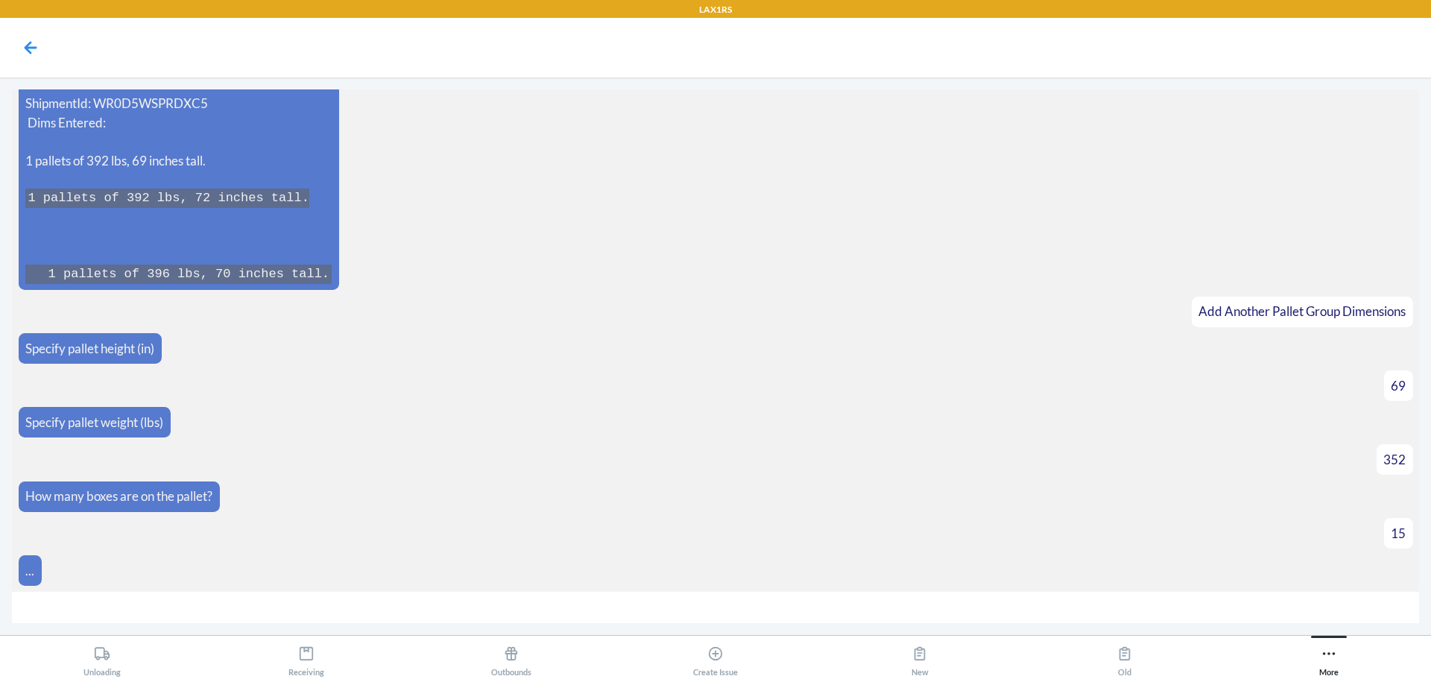
scroll to position [1479, 0]
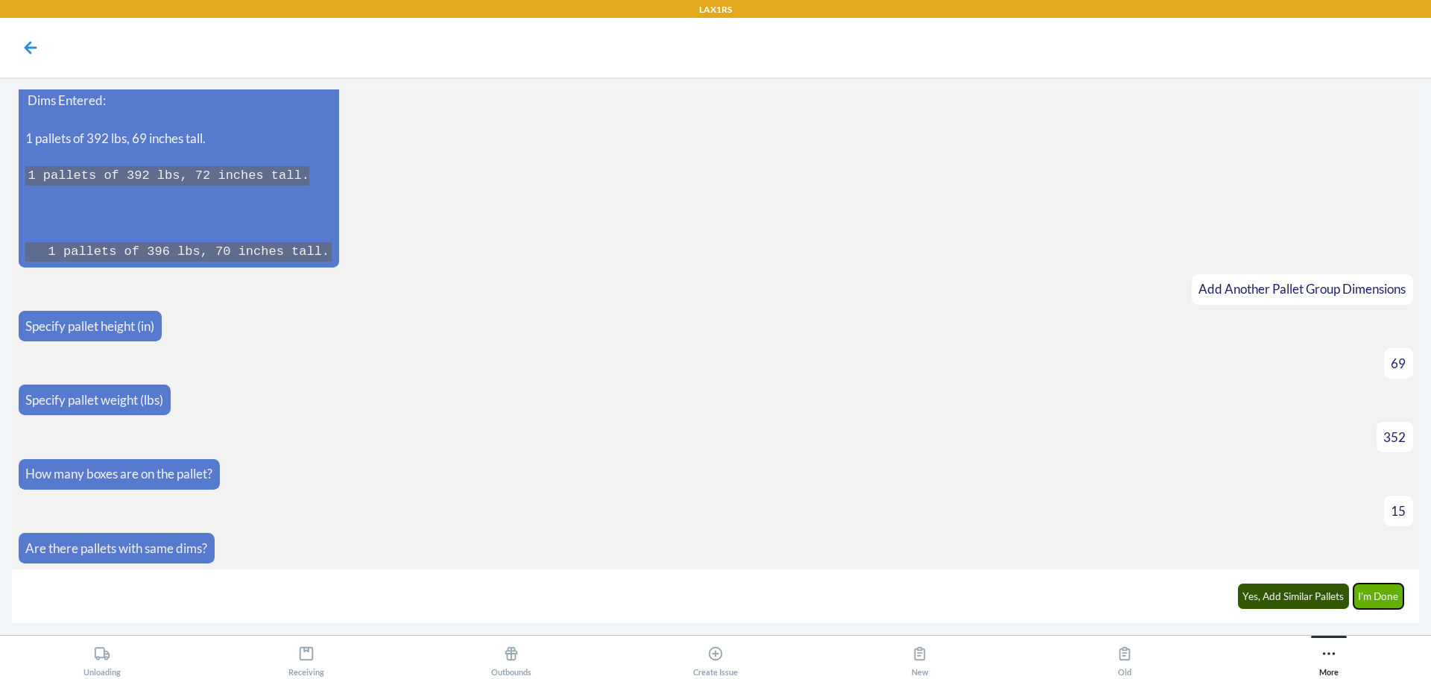
click at [1380, 594] on button "I'm Done" at bounding box center [1378, 596] width 51 height 25
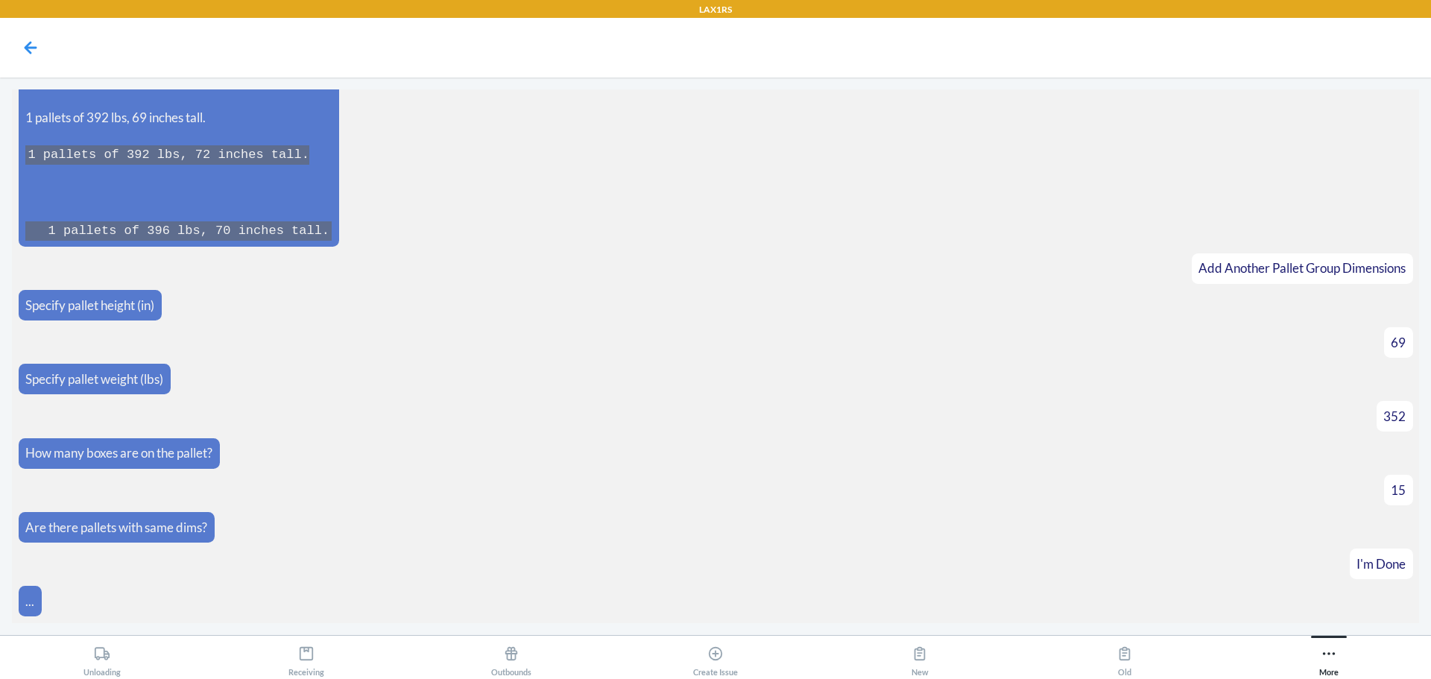
scroll to position [1838, 0]
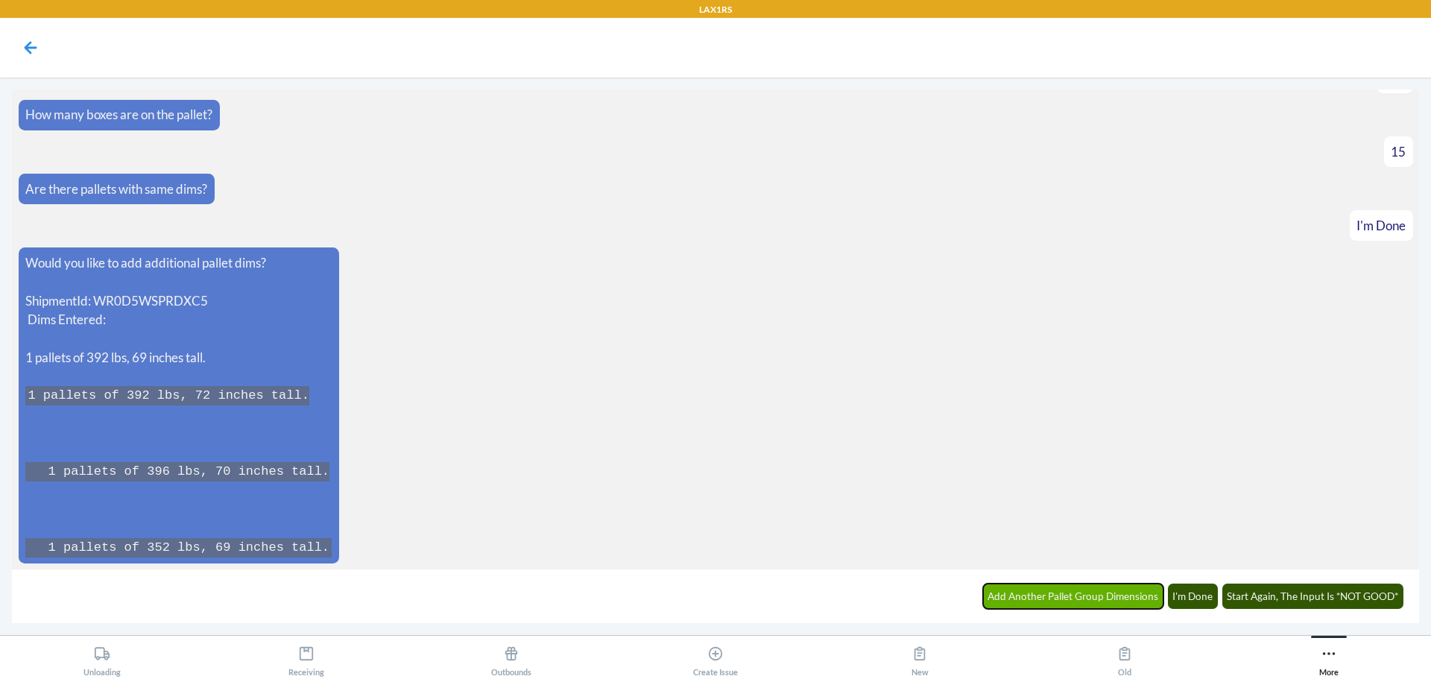
click at [1090, 588] on button "Add Another Pallet Group Dimensions" at bounding box center [1073, 596] width 181 height 25
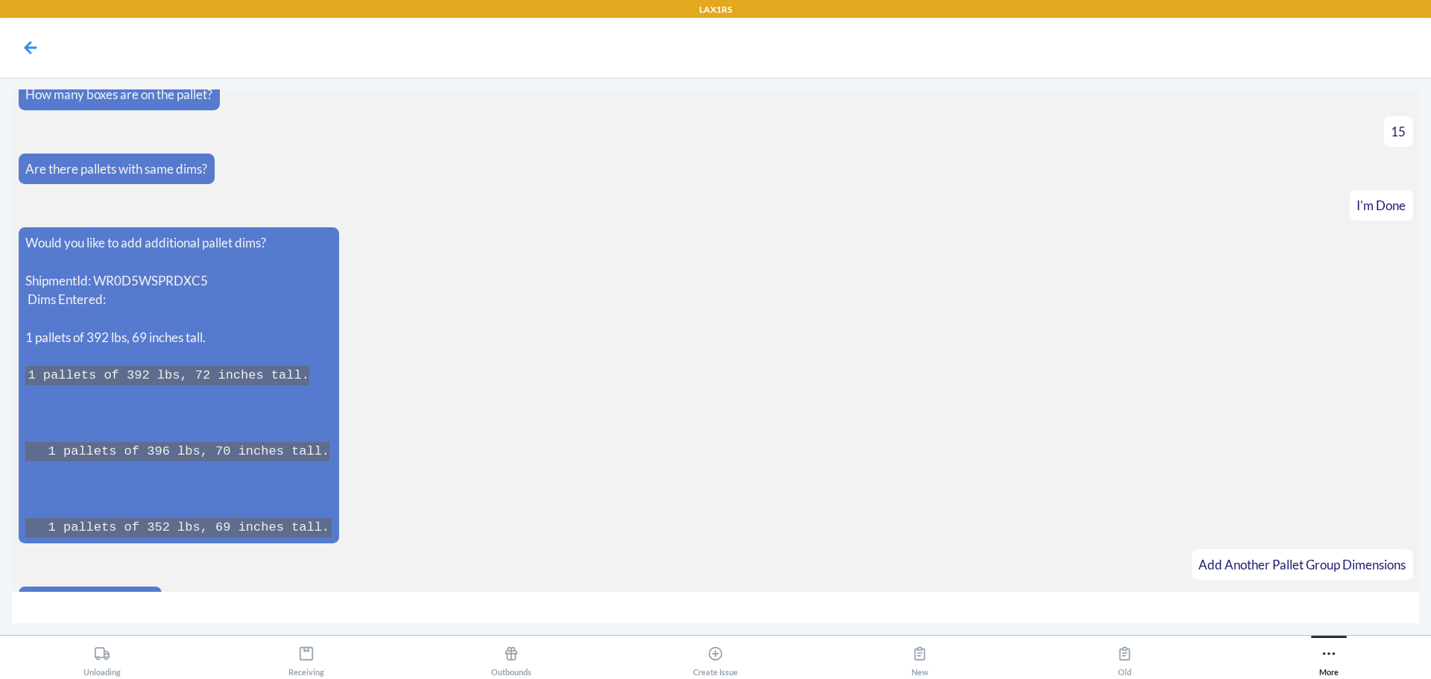
scroll to position [1889, 0]
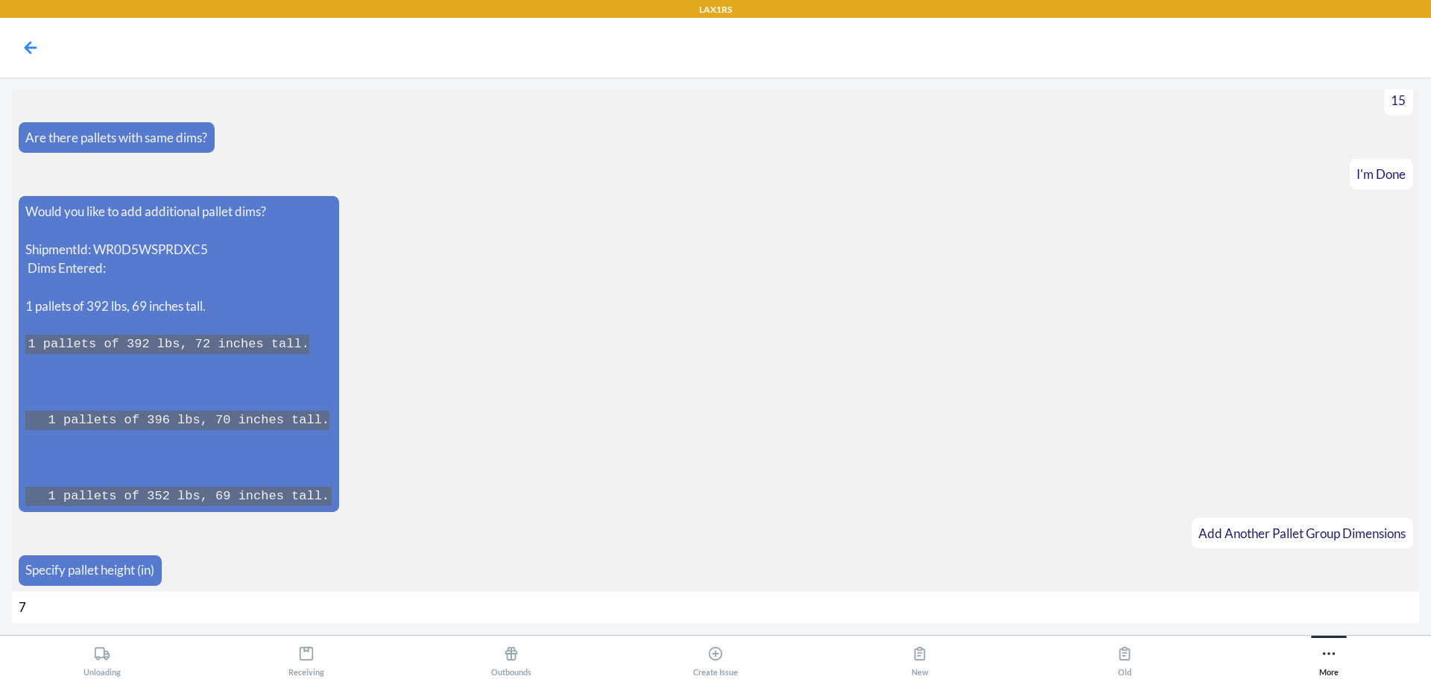
type input "70"
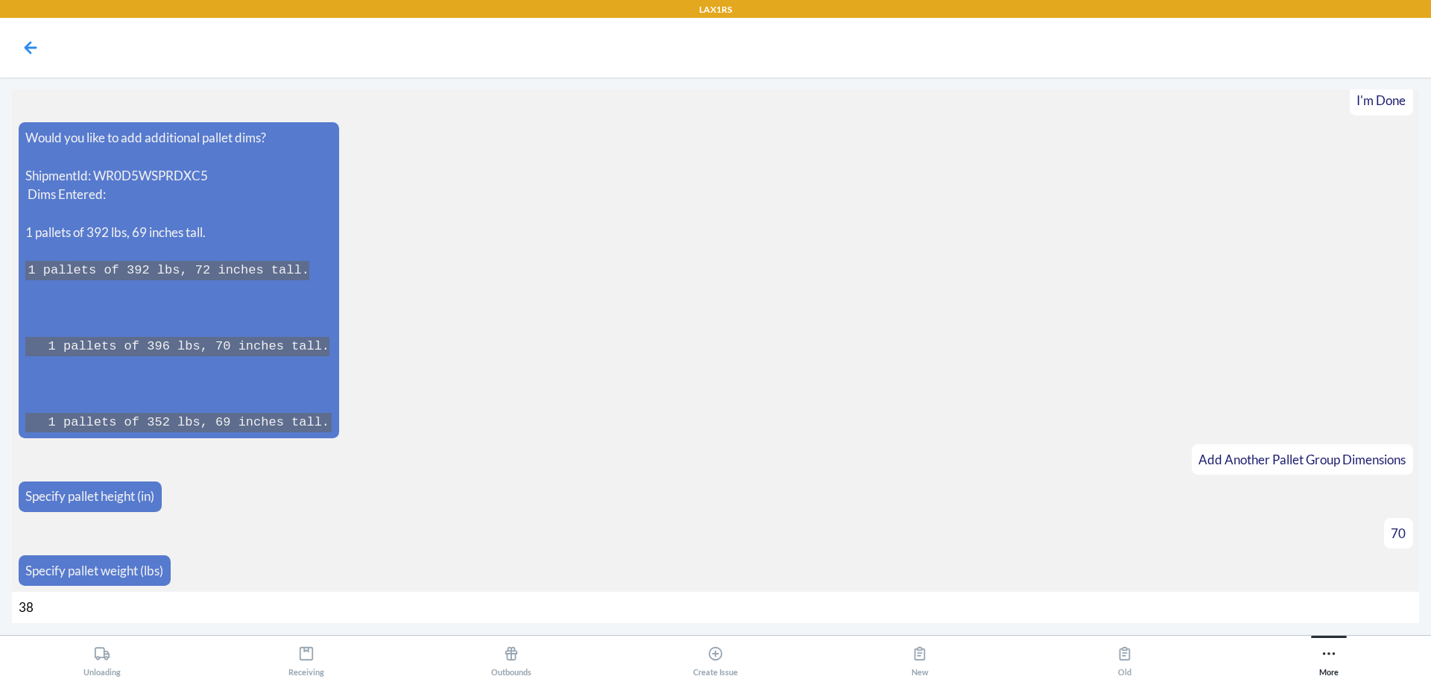
type input "384"
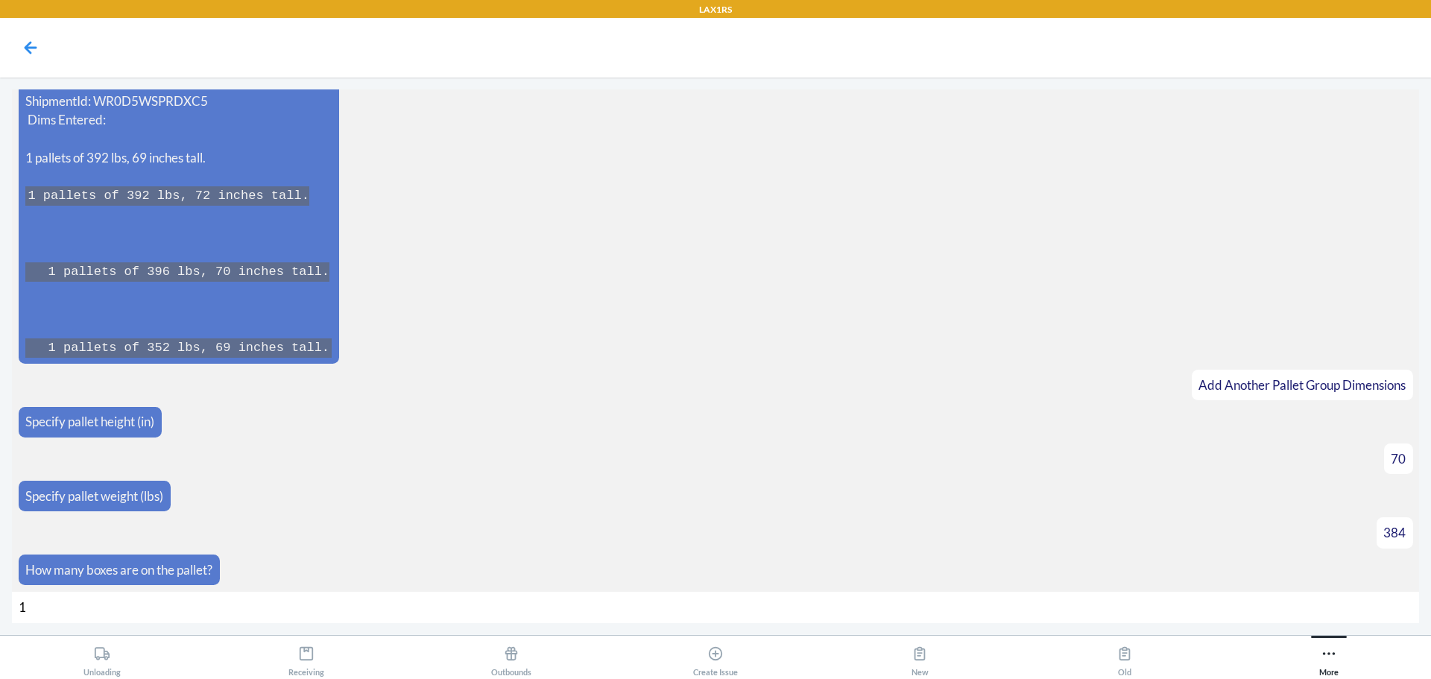
type input "16"
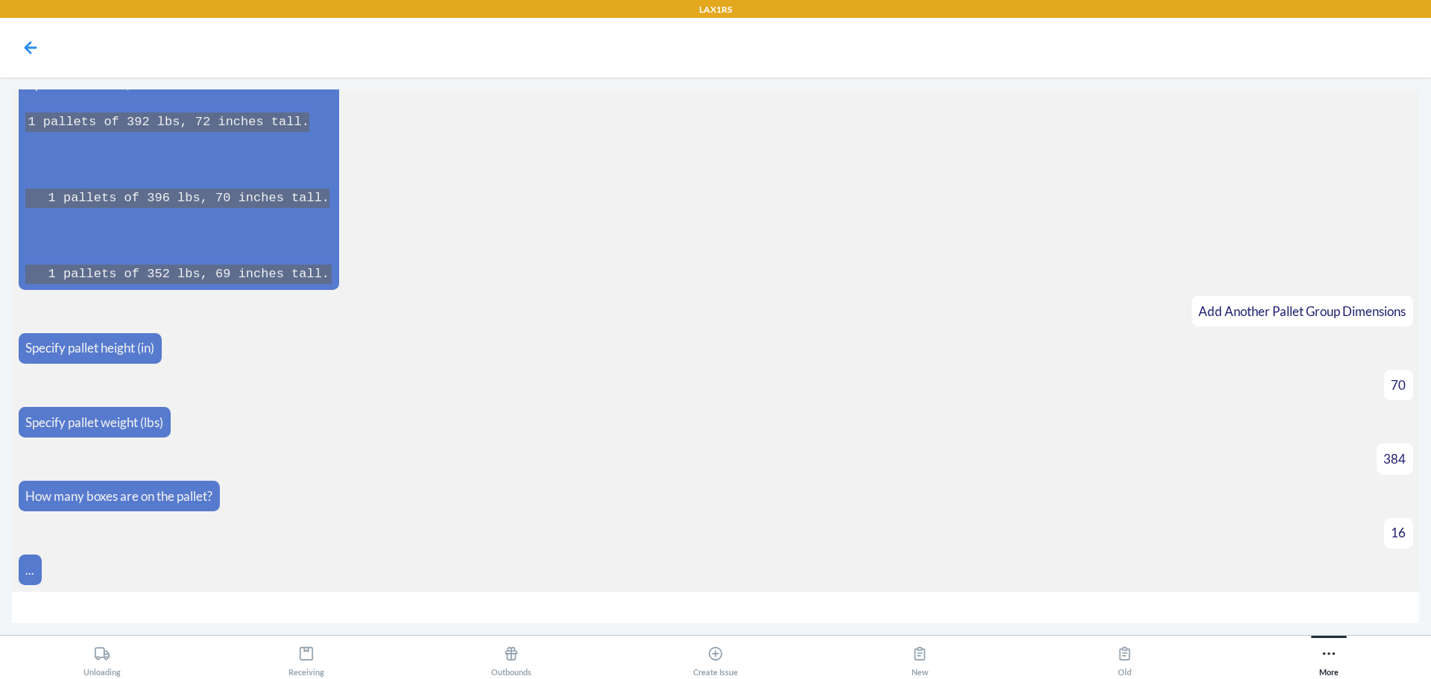
scroll to position [2134, 0]
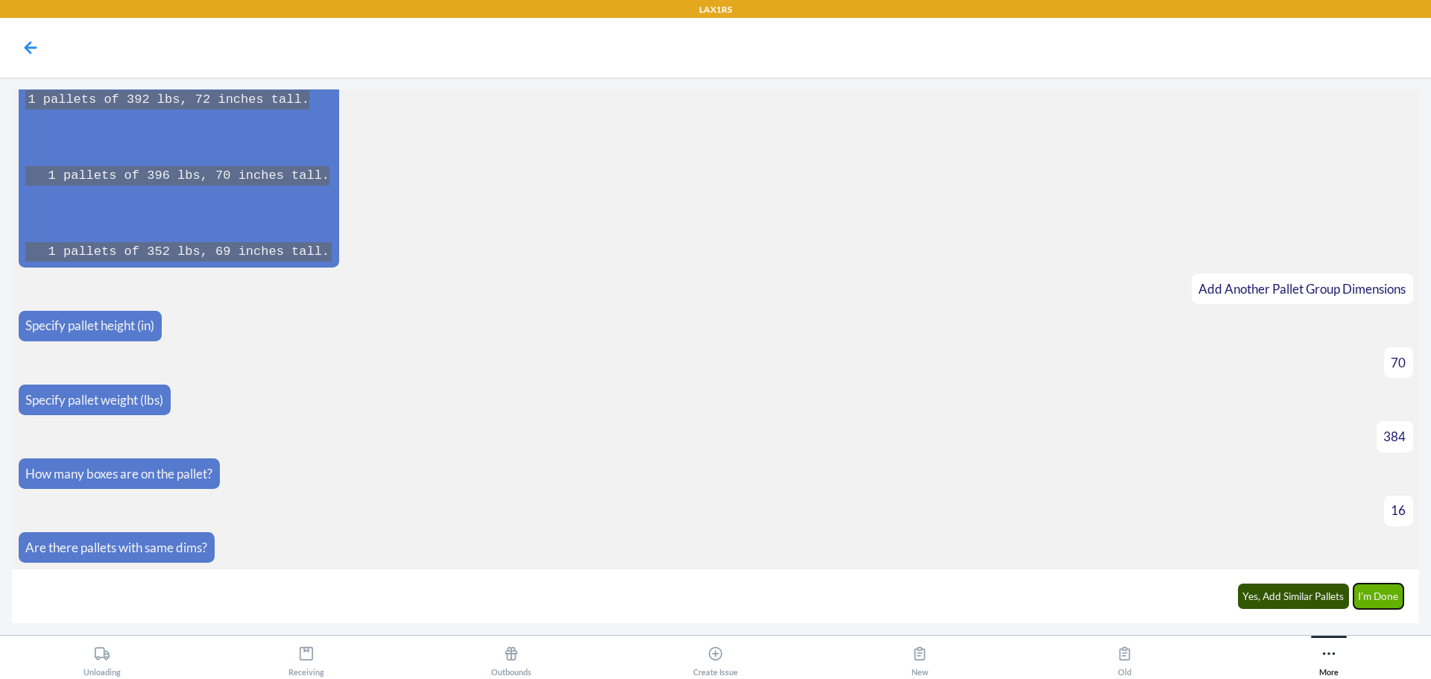
click at [1394, 590] on button "I'm Done" at bounding box center [1378, 596] width 51 height 25
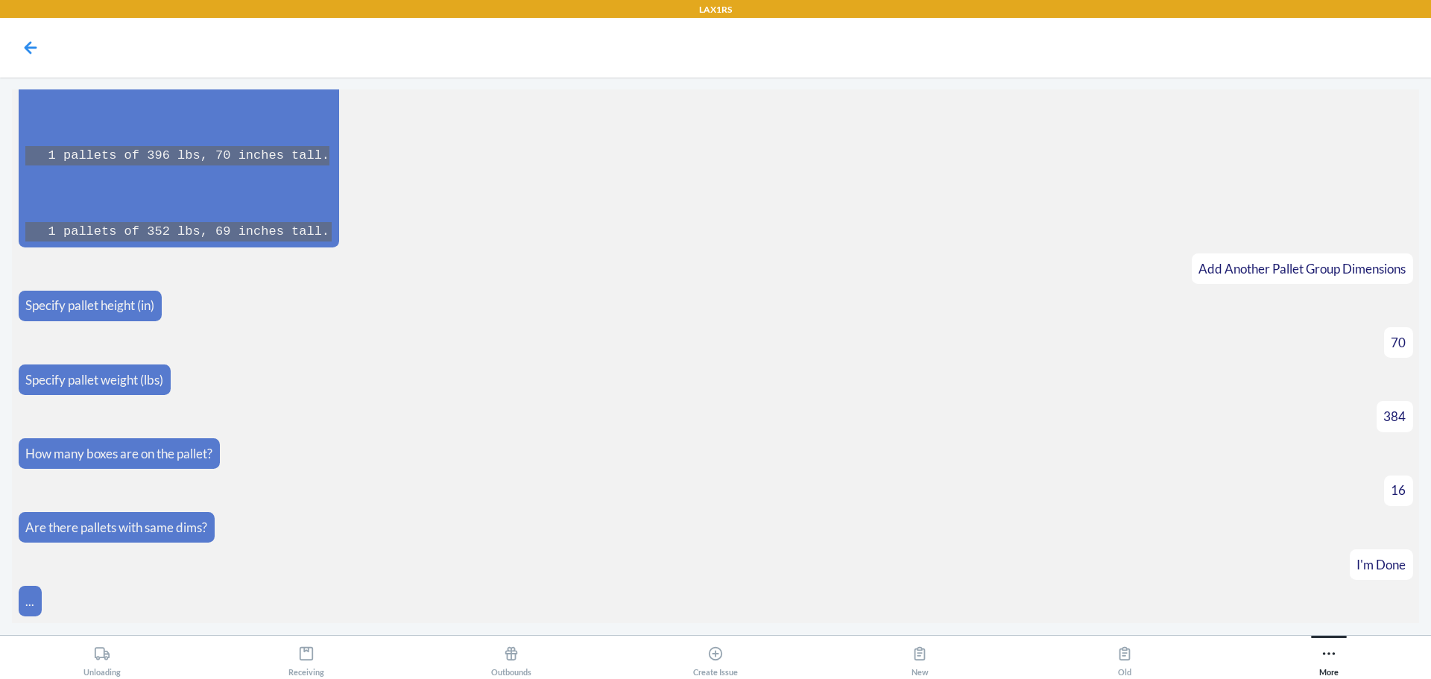
scroll to position [2568, 0]
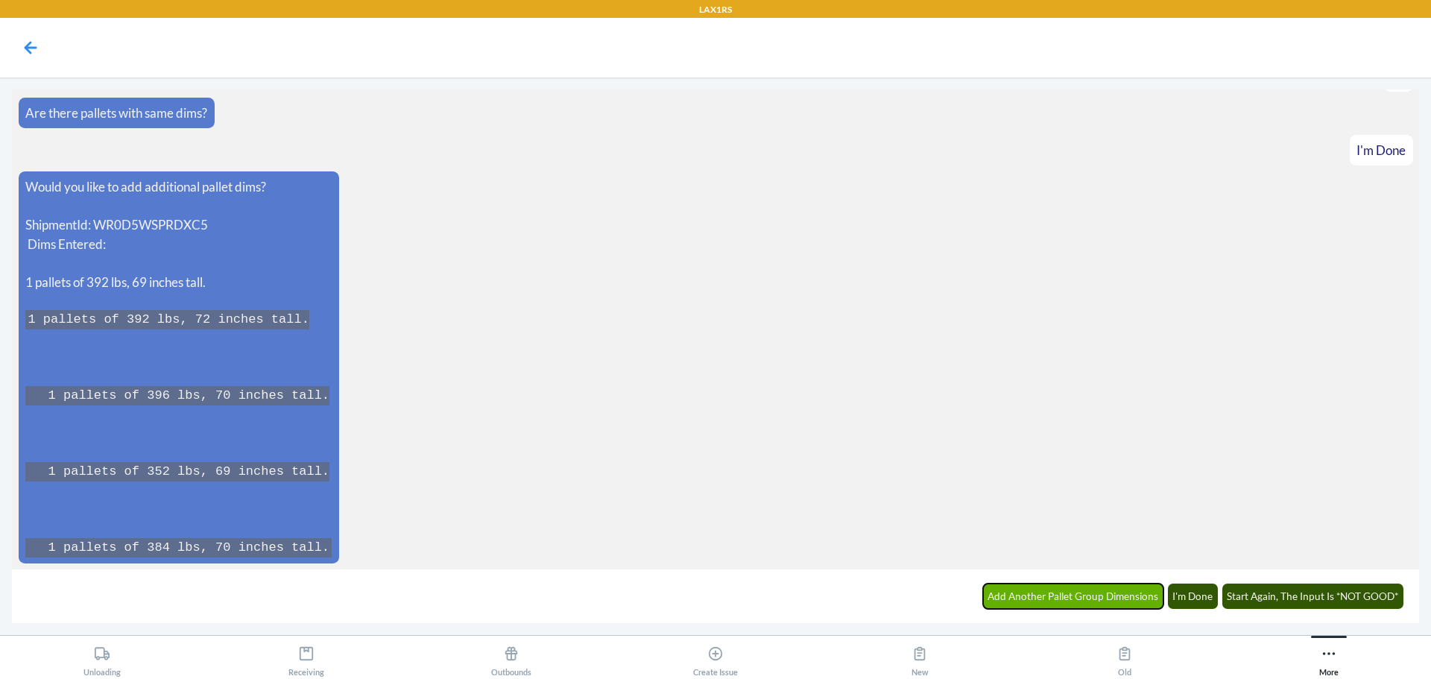
click at [1038, 588] on button "Add Another Pallet Group Dimensions" at bounding box center [1073, 596] width 181 height 25
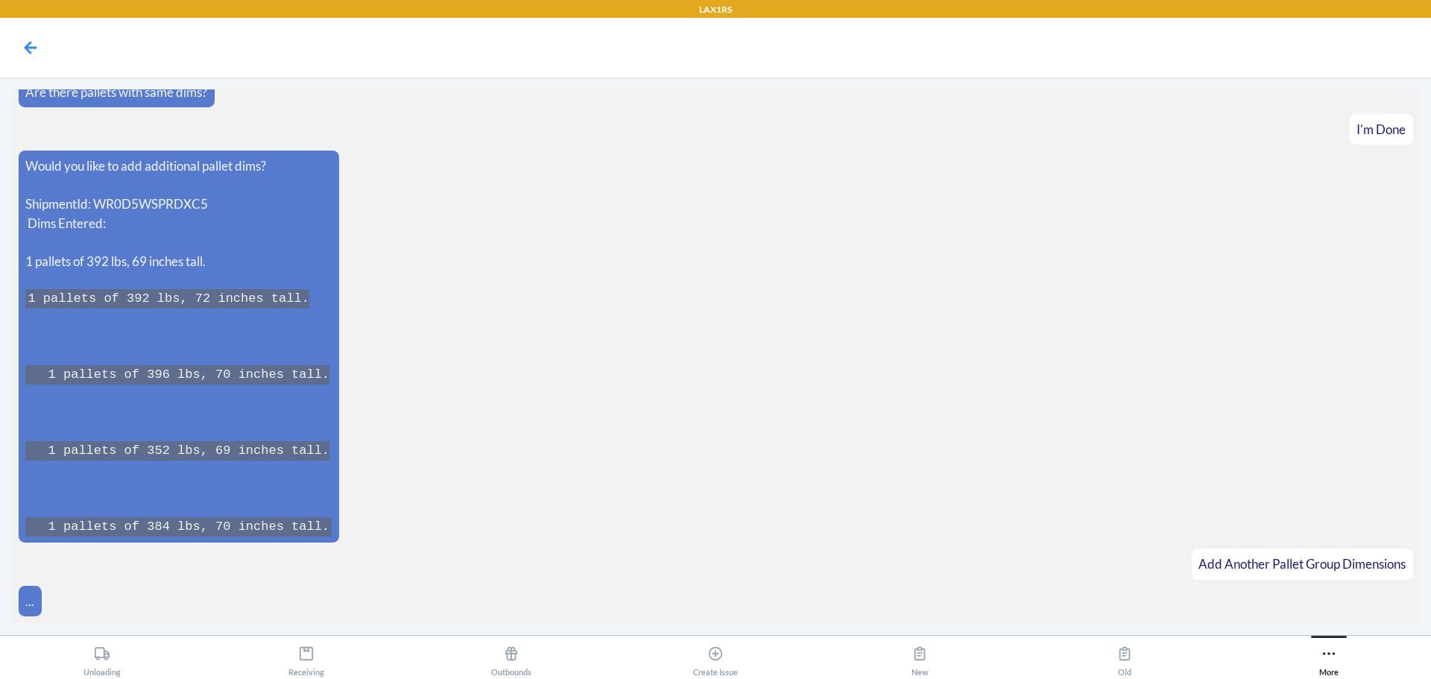
scroll to position [2621, 0]
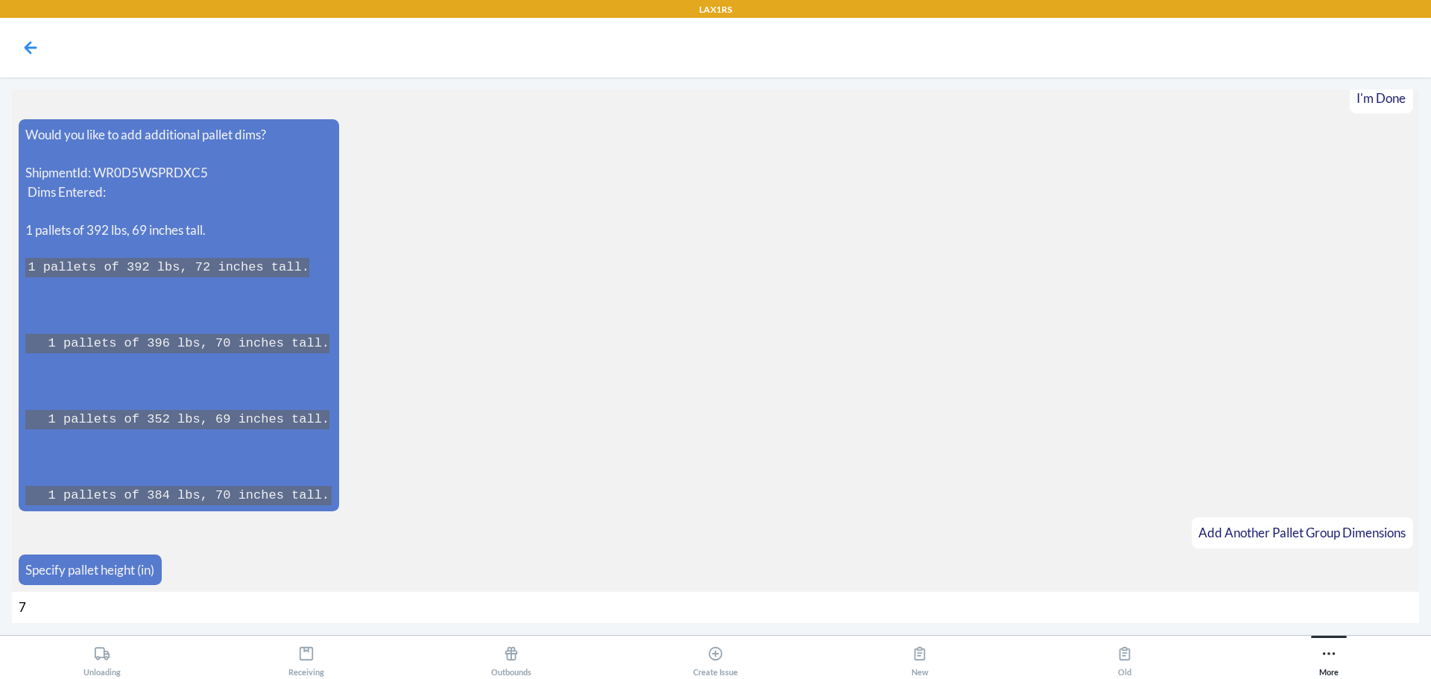
type input "70"
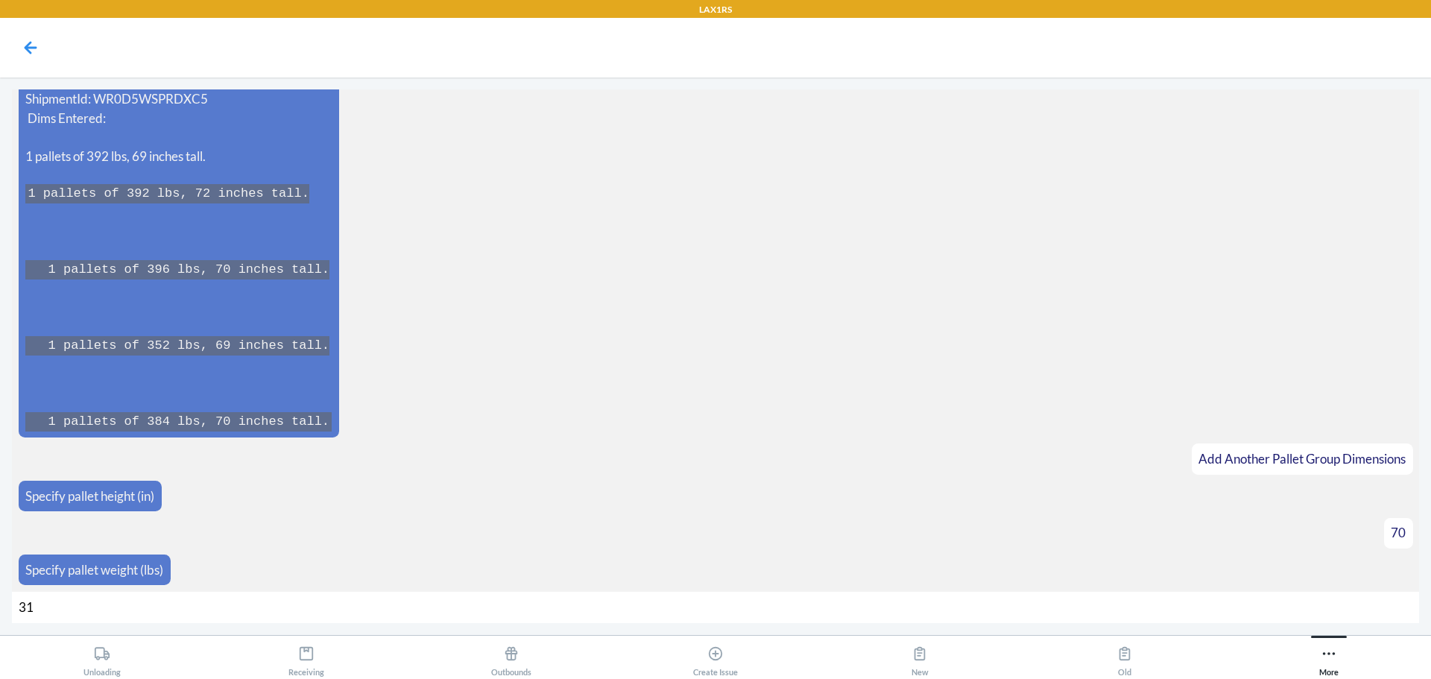
type input "318"
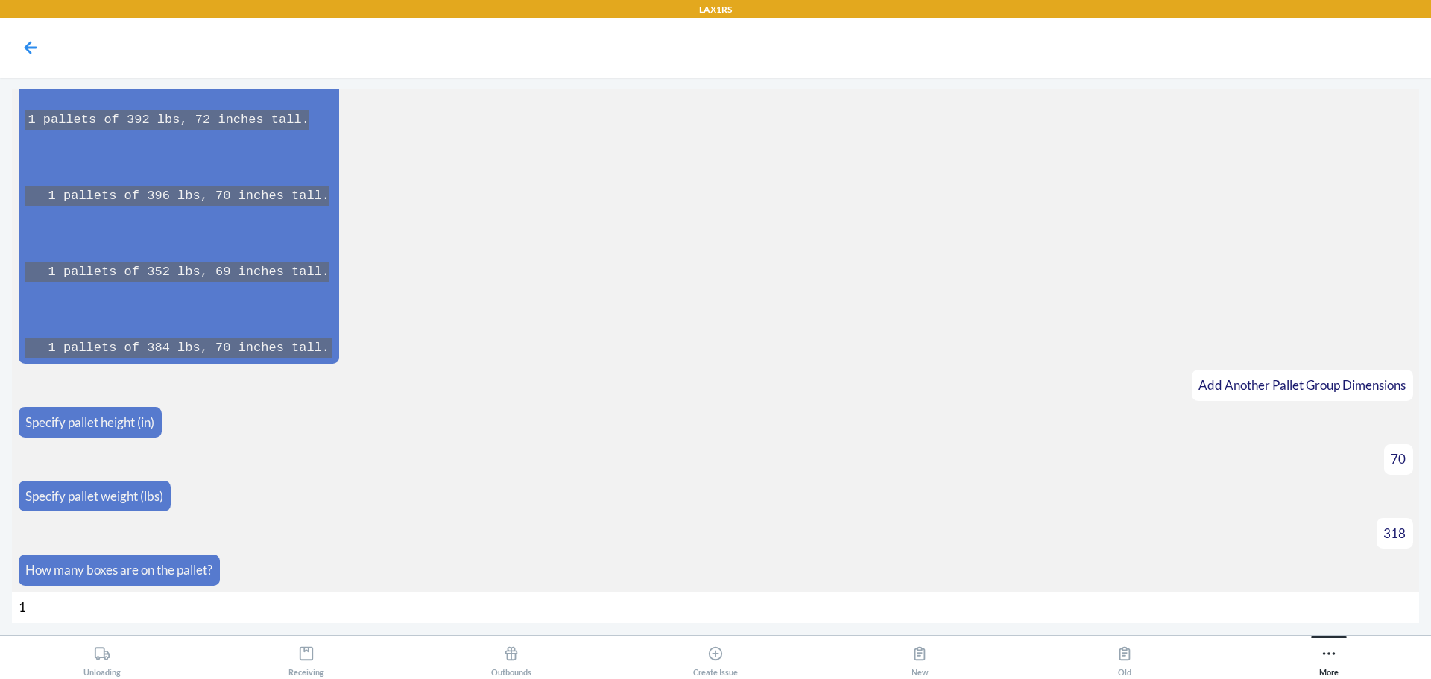
type input "13"
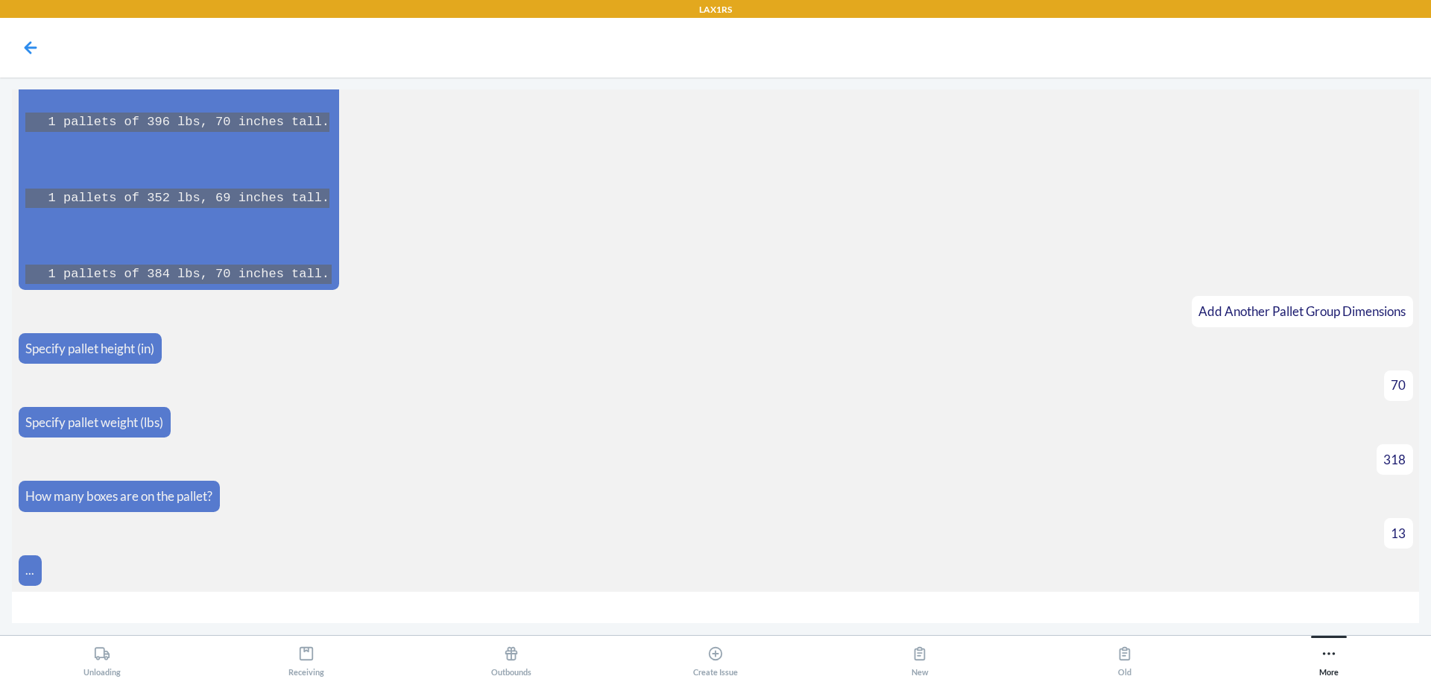
scroll to position [2864, 0]
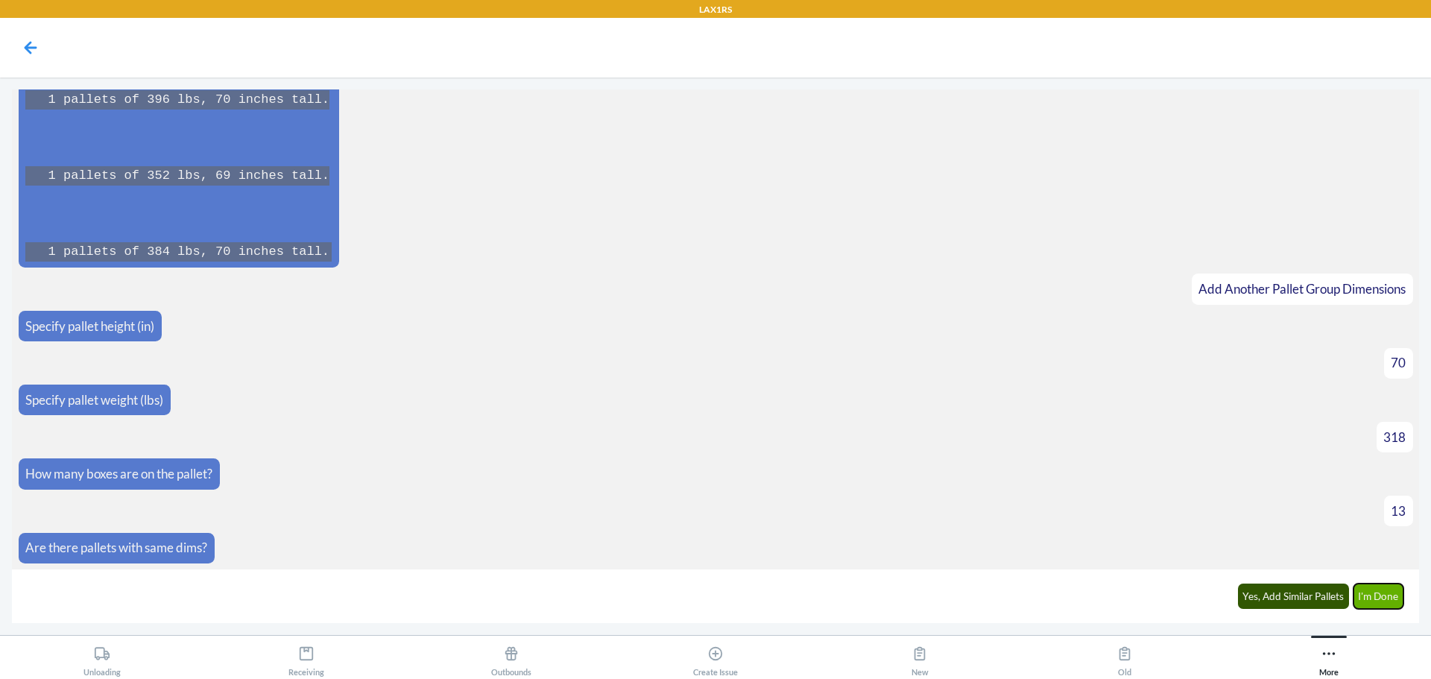
click at [1377, 597] on button "I'm Done" at bounding box center [1378, 596] width 51 height 25
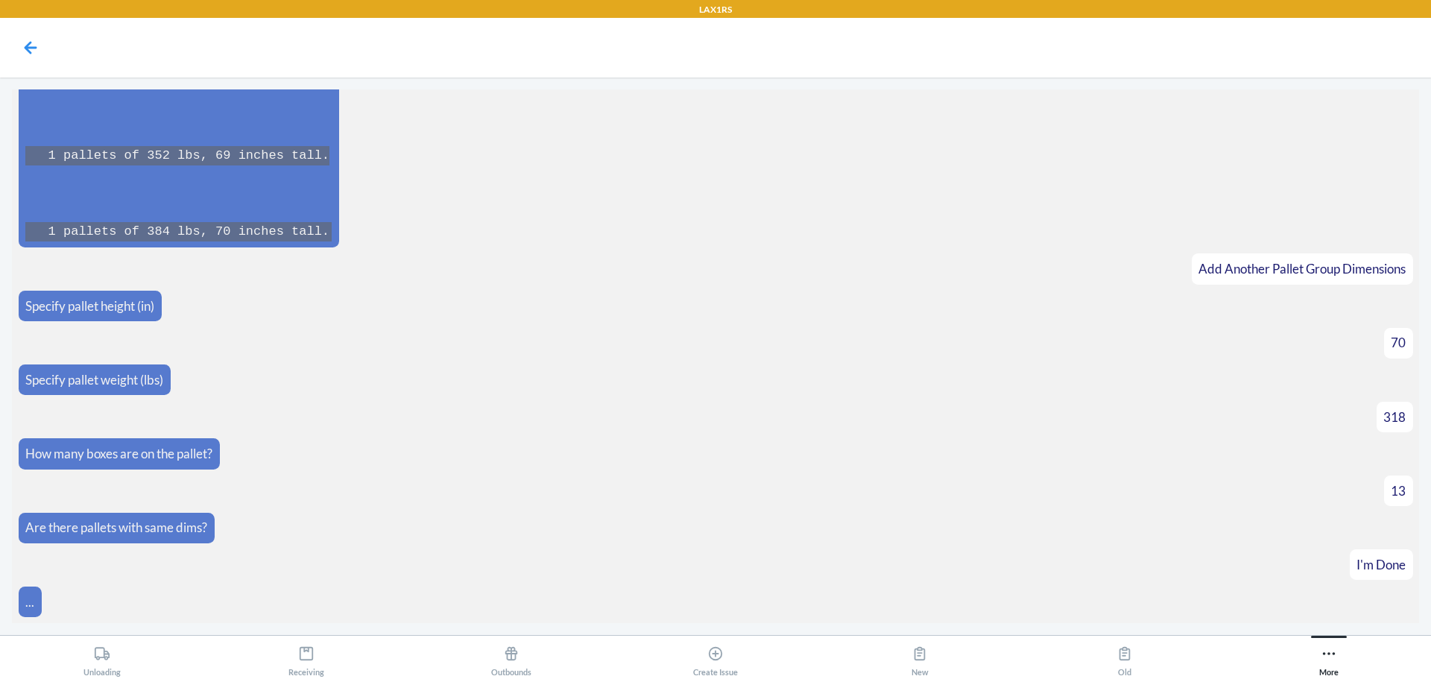
scroll to position [3376, 0]
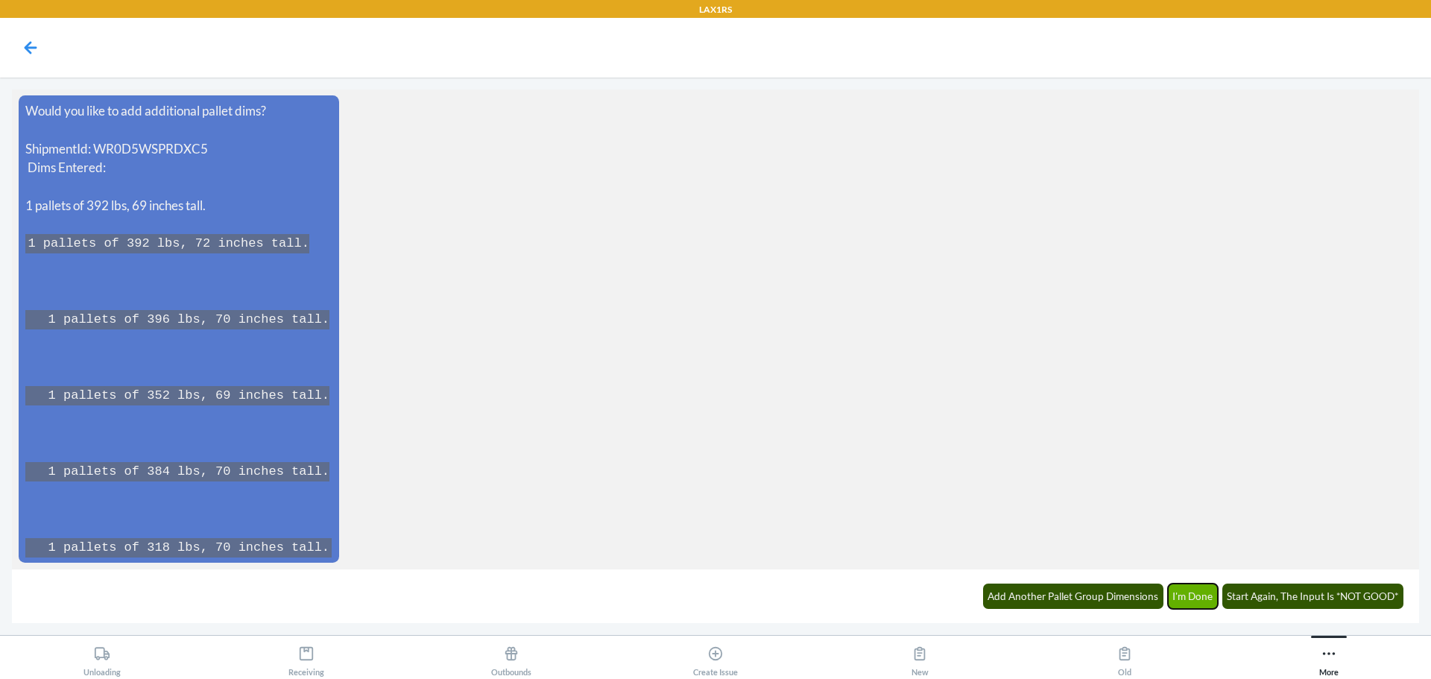
click at [1191, 592] on button "I'm Done" at bounding box center [1193, 596] width 51 height 25
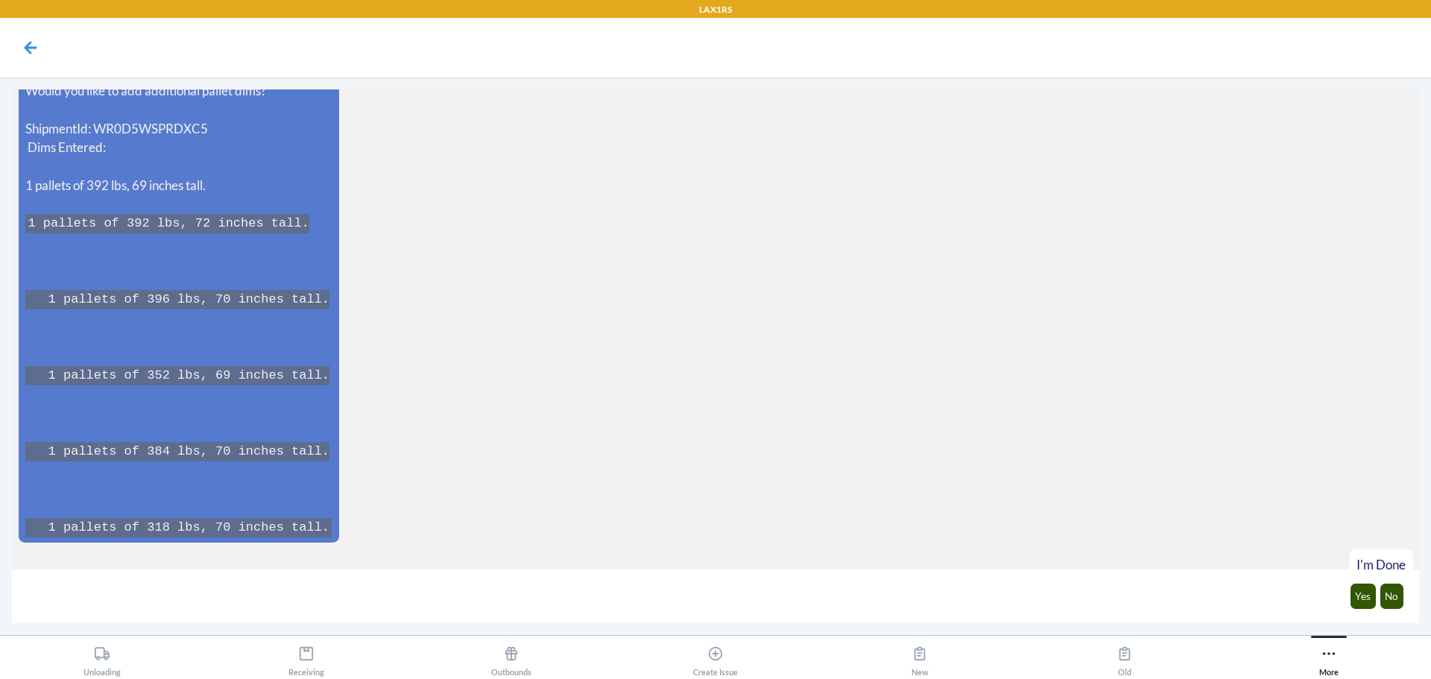
scroll to position [3449, 0]
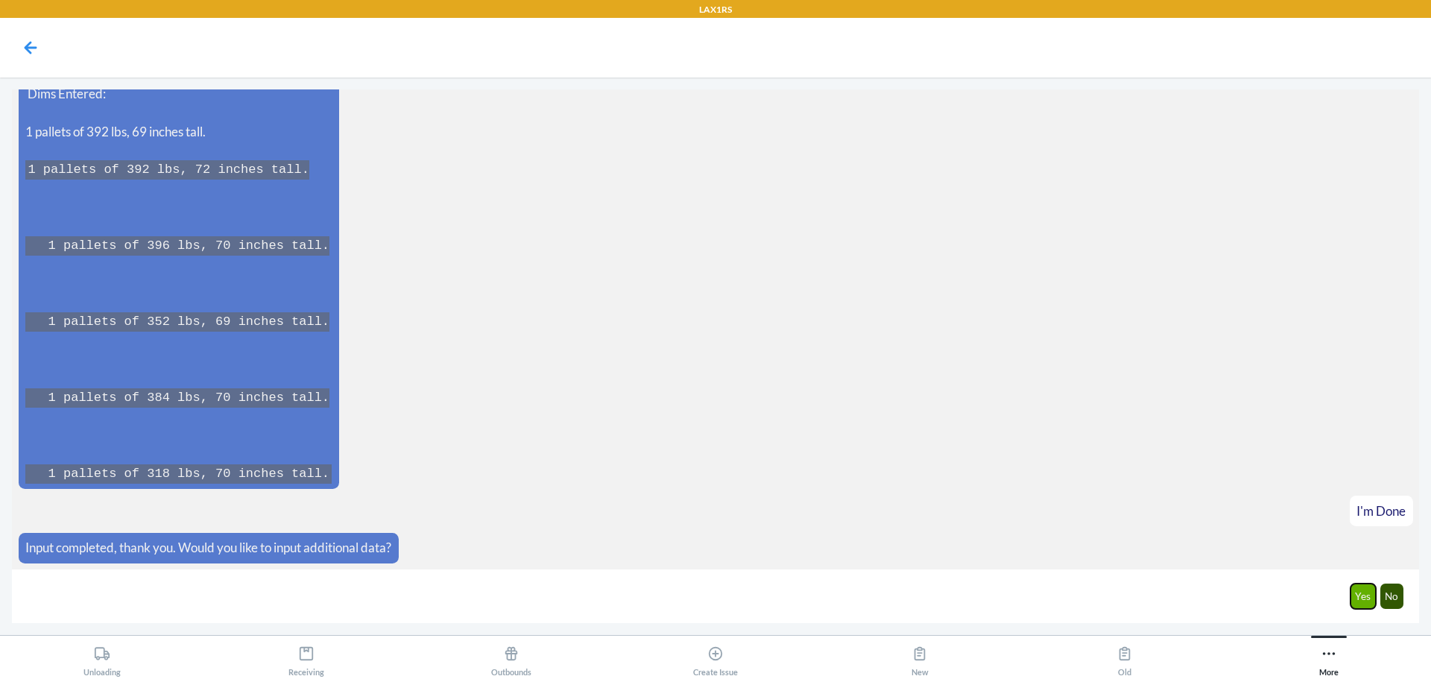
click at [1362, 598] on button "Yes" at bounding box center [1364, 596] width 26 height 25
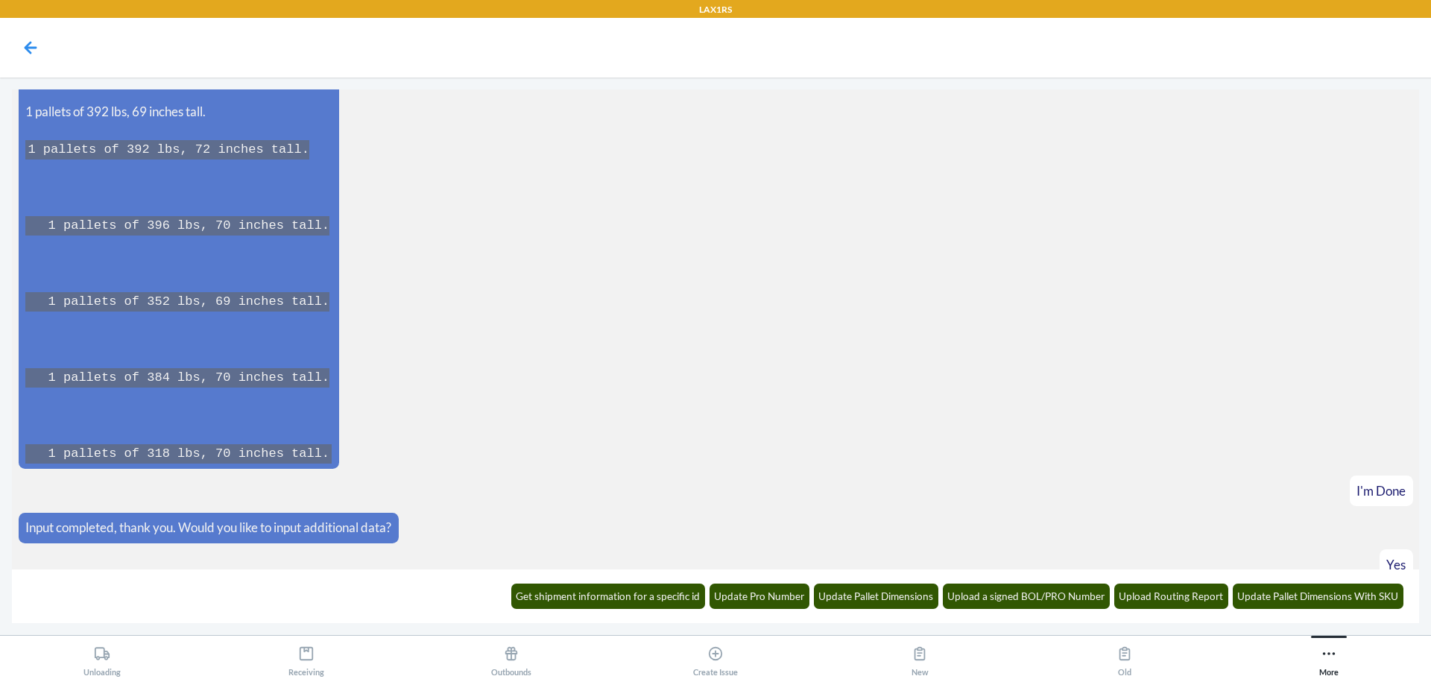
scroll to position [3523, 0]
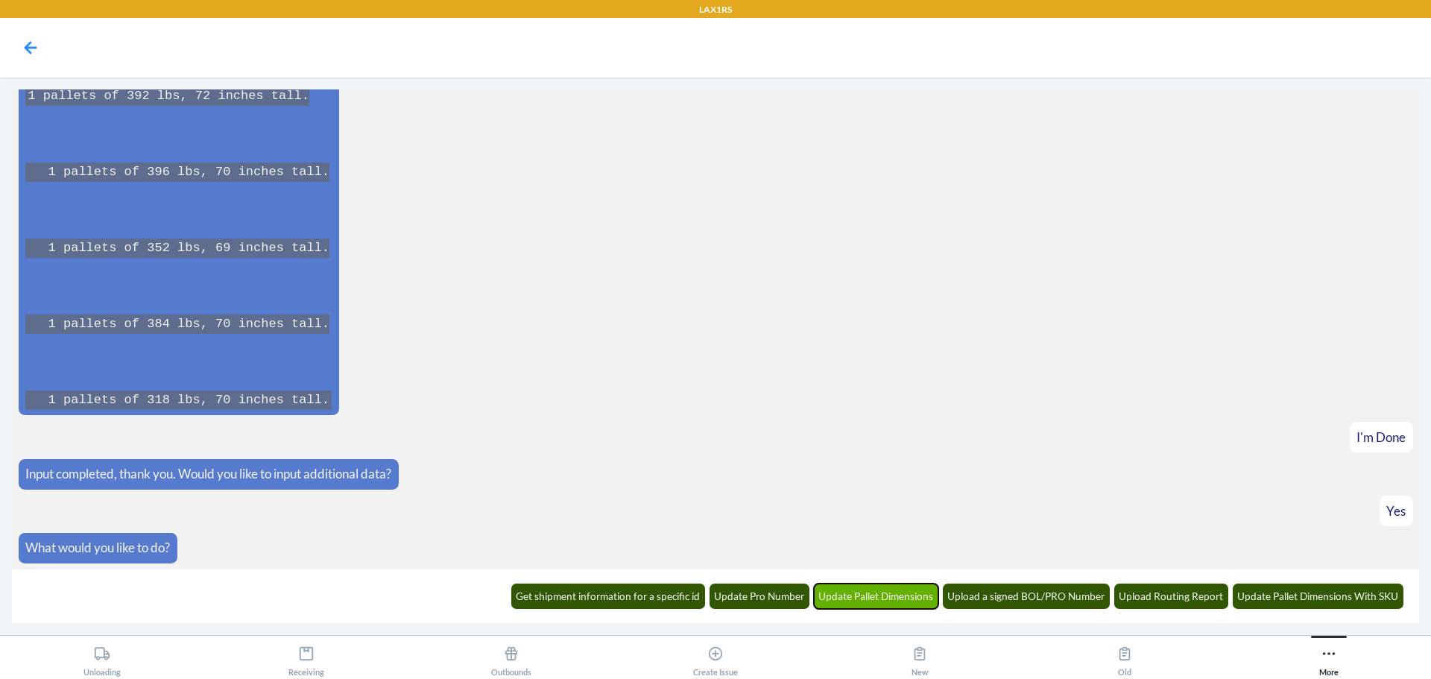
click at [863, 590] on button "Update Pallet Dimensions" at bounding box center [876, 596] width 125 height 25
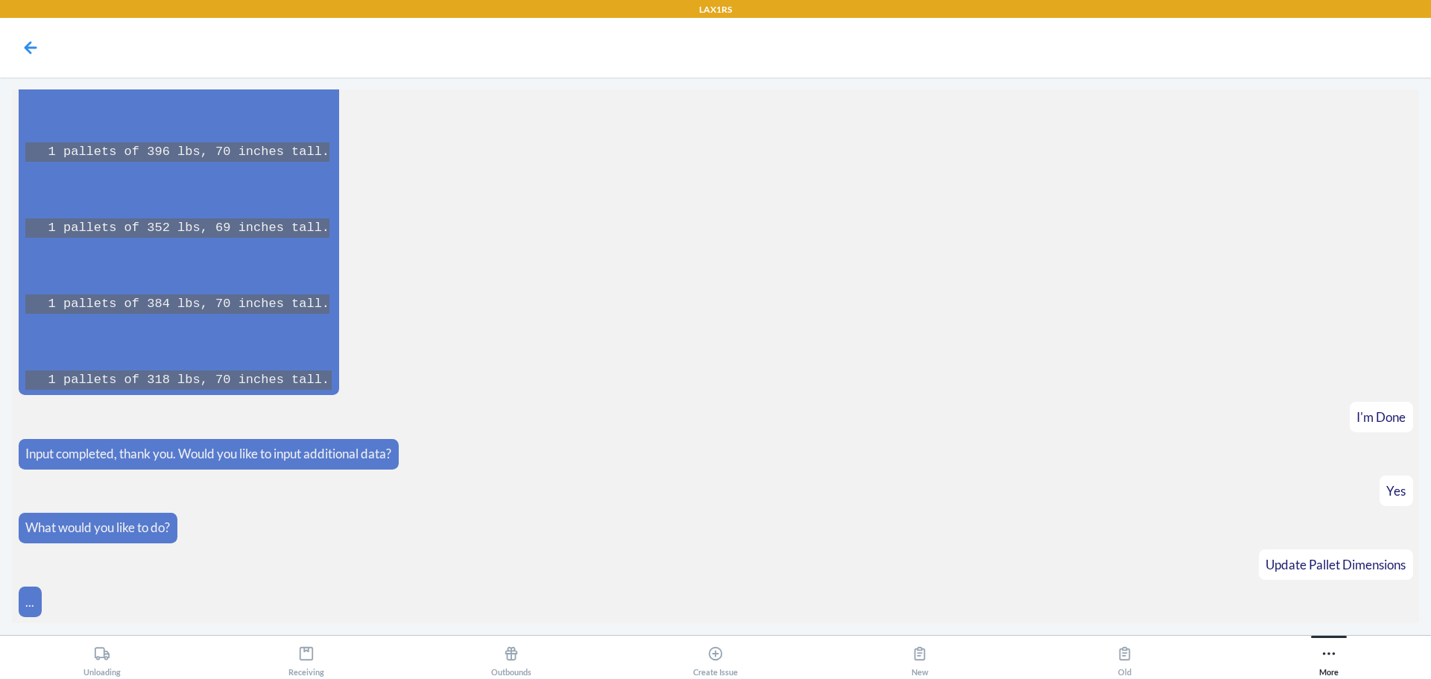
scroll to position [3596, 0]
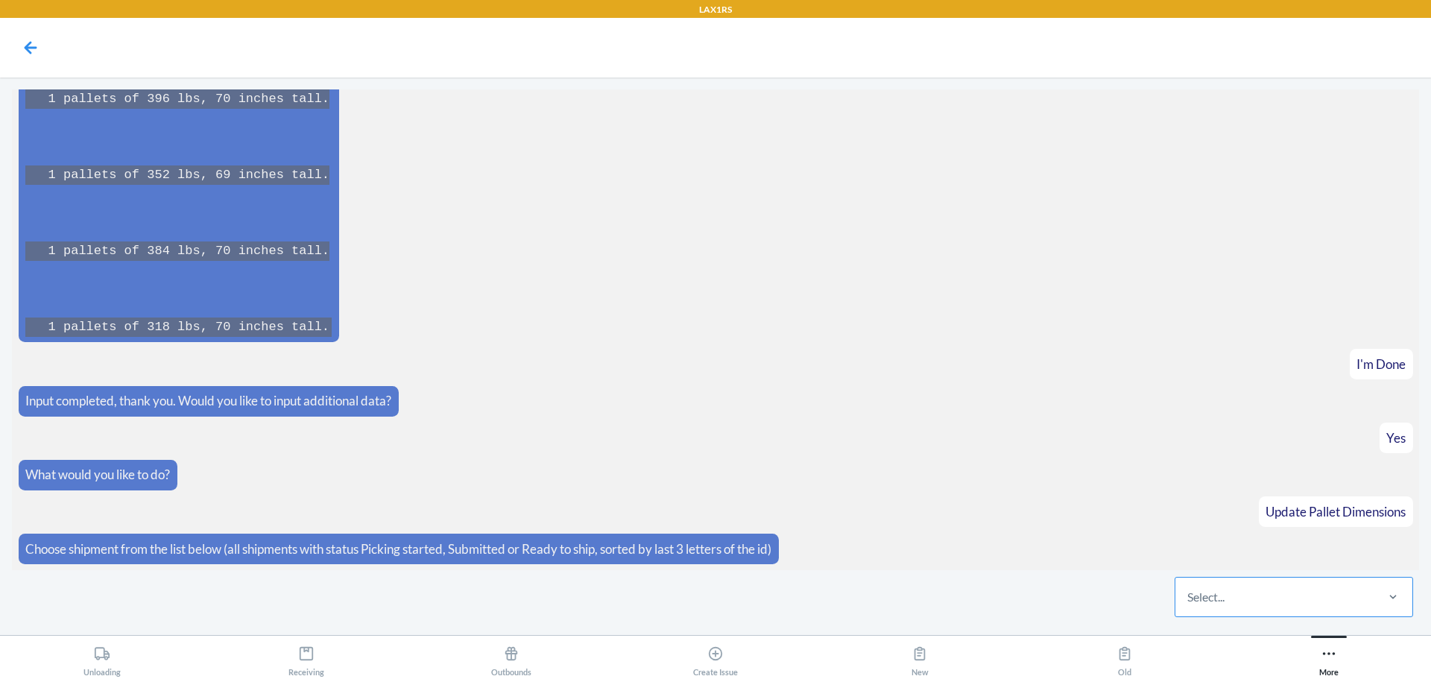
click at [1225, 598] on div "Select..." at bounding box center [1205, 597] width 37 height 18
click at [1189, 598] on input "Select..." at bounding box center [1187, 597] width 1 height 18
type input "F26E"
click at [1306, 555] on div "WXME4NCI1F26E" at bounding box center [1294, 551] width 233 height 33
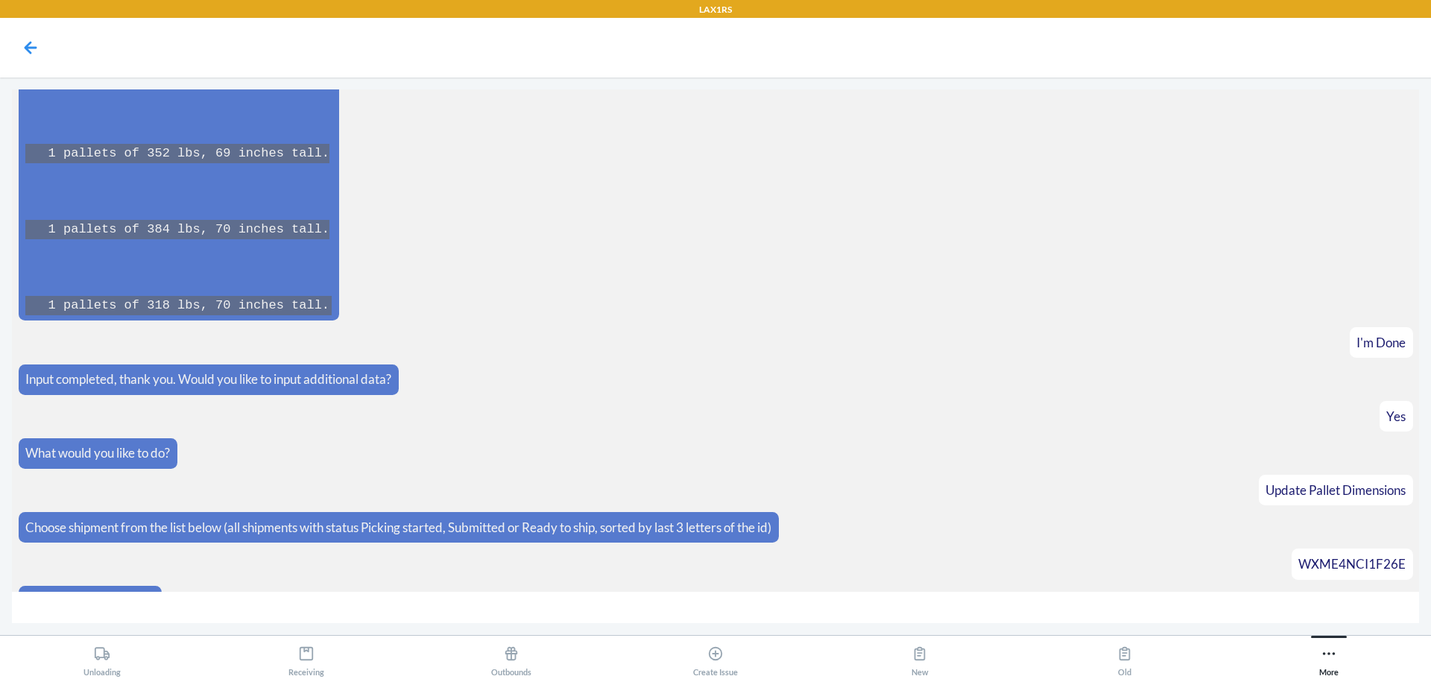
scroll to position [3649, 0]
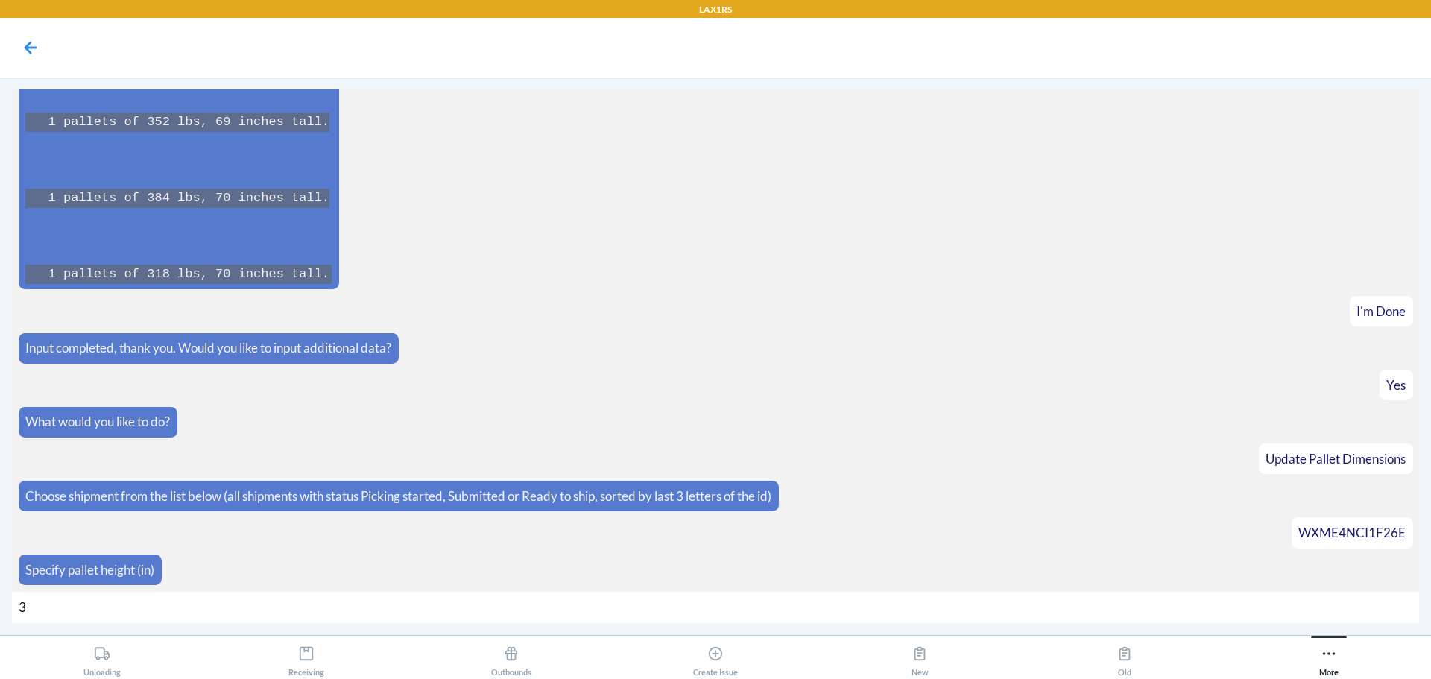
type input "38"
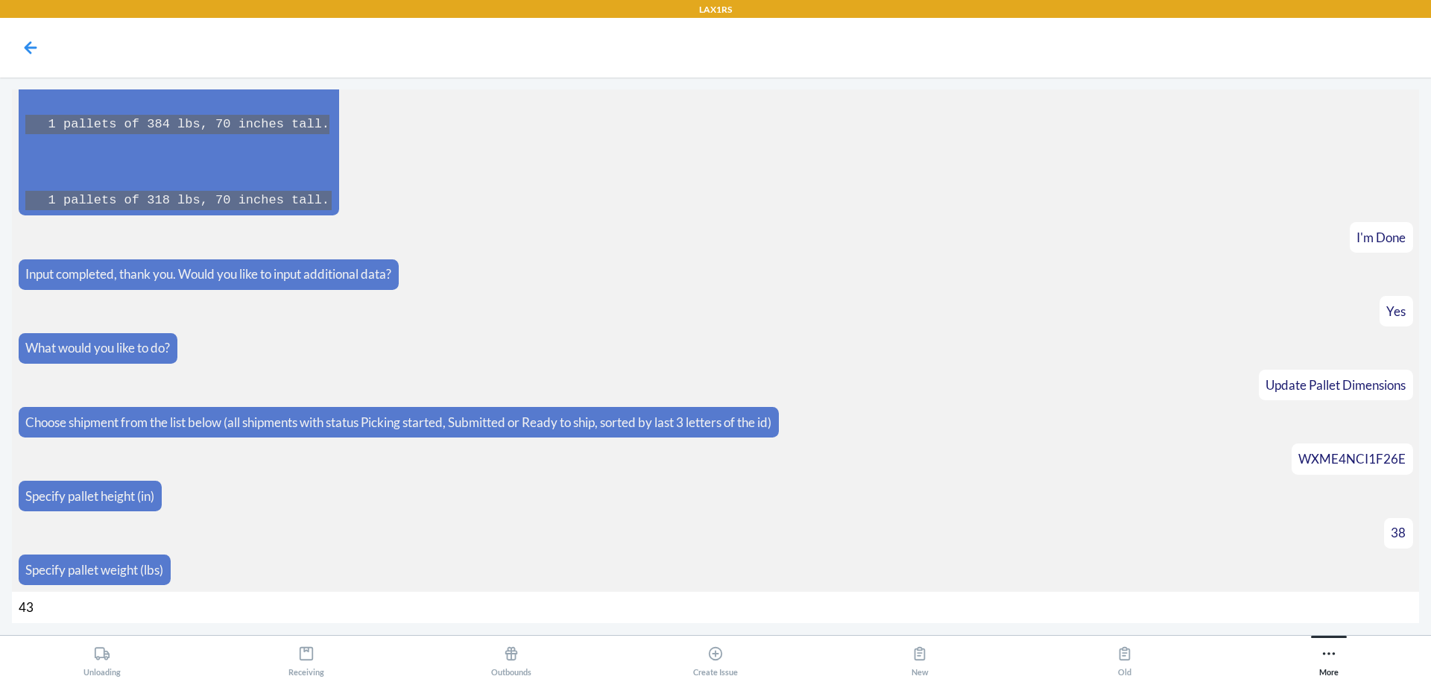
type input "438"
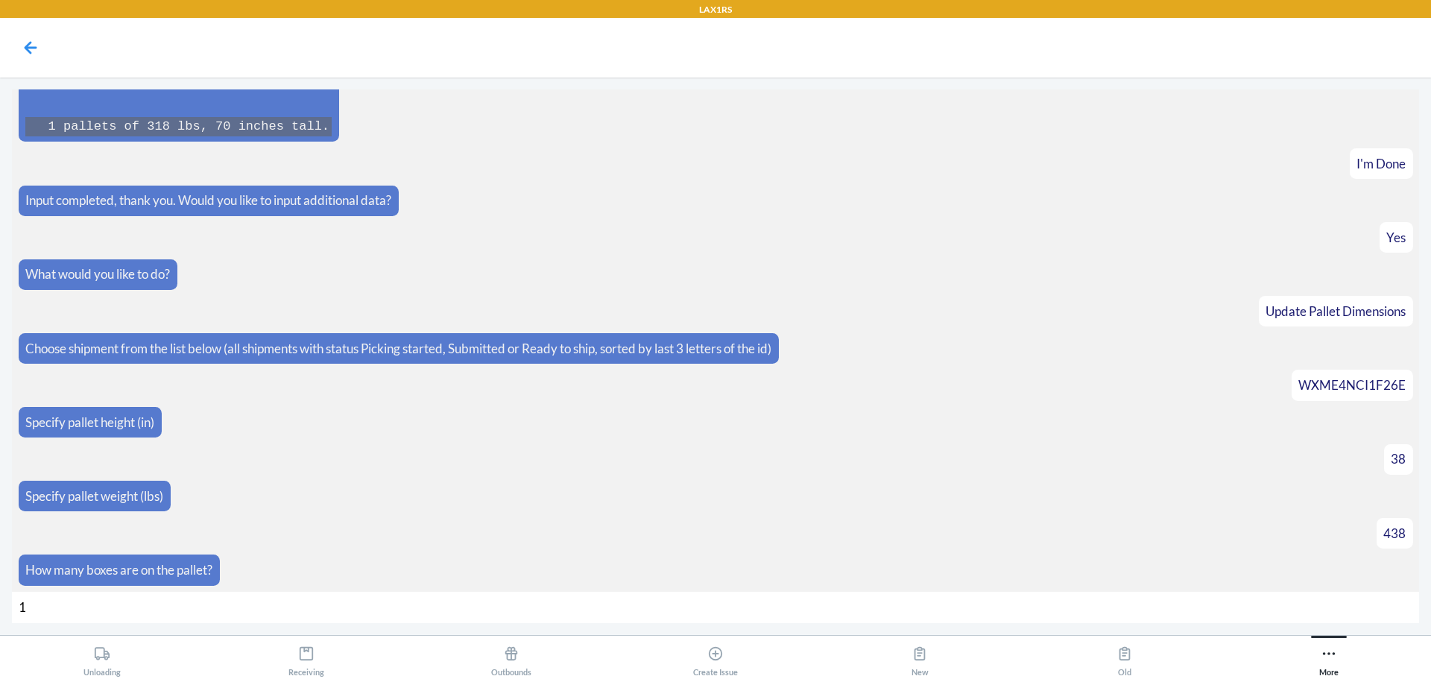
type input "14"
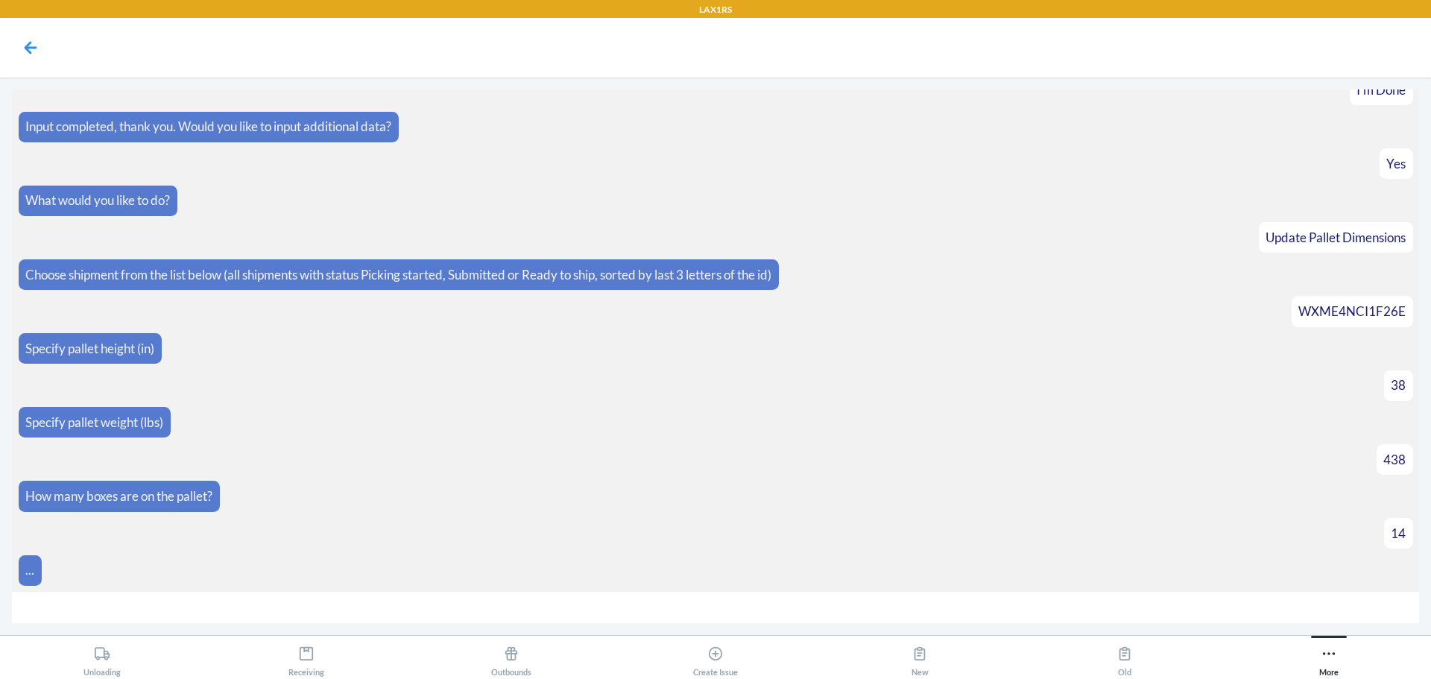
scroll to position [3893, 0]
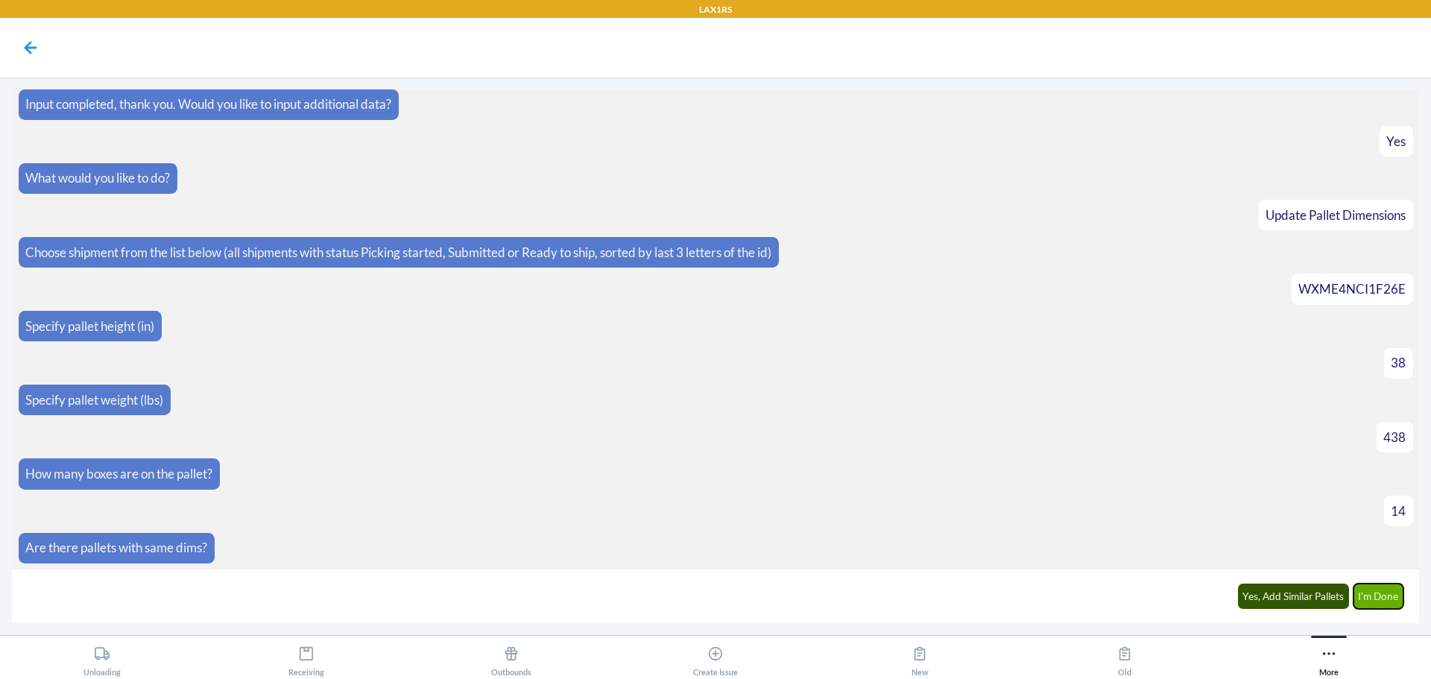
click at [1380, 604] on button "I'm Done" at bounding box center [1378, 596] width 51 height 25
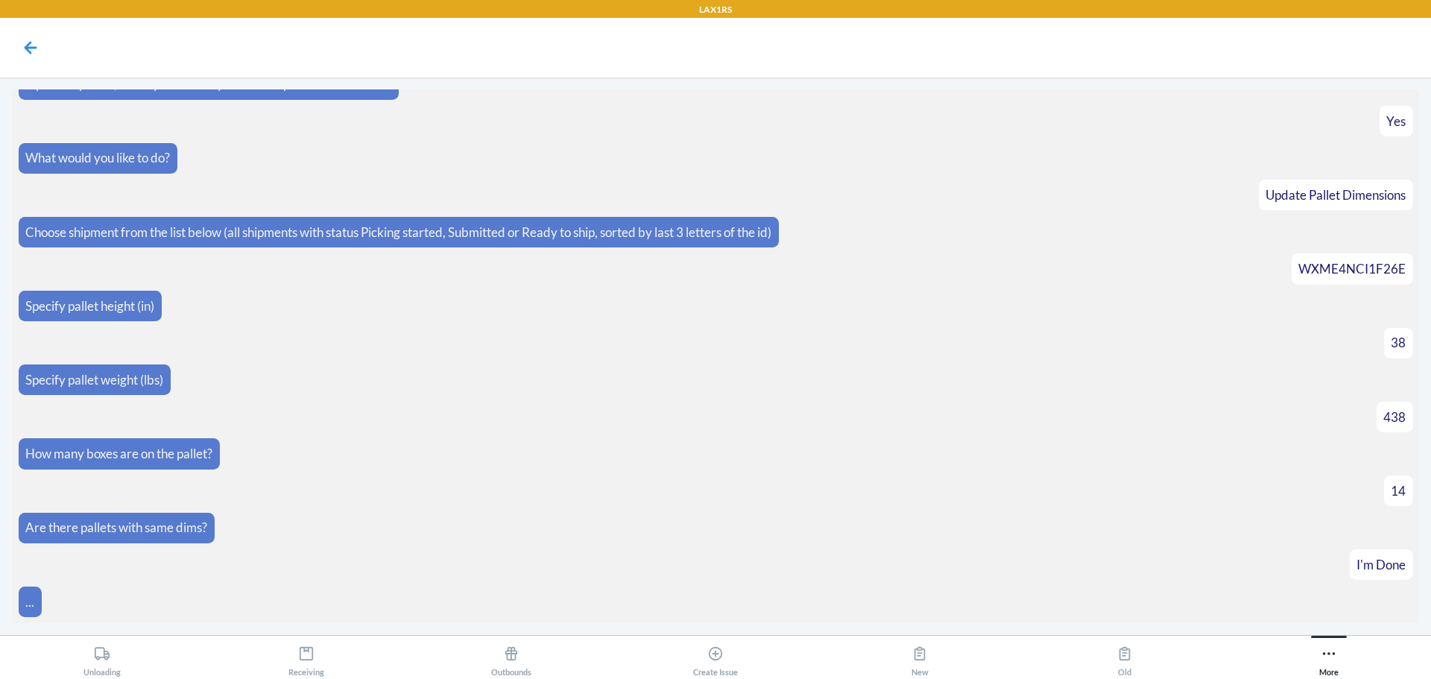
scroll to position [4062, 0]
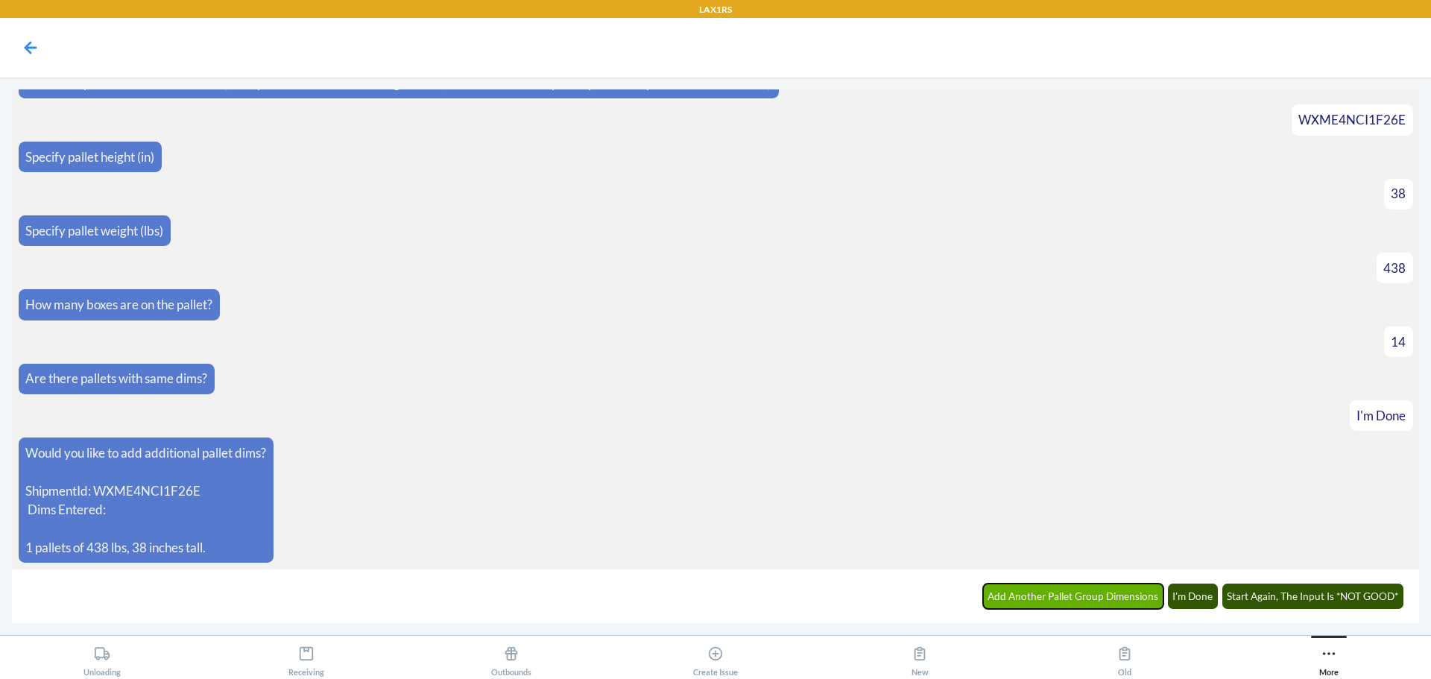
click at [1048, 596] on button "Add Another Pallet Group Dimensions" at bounding box center [1073, 596] width 181 height 25
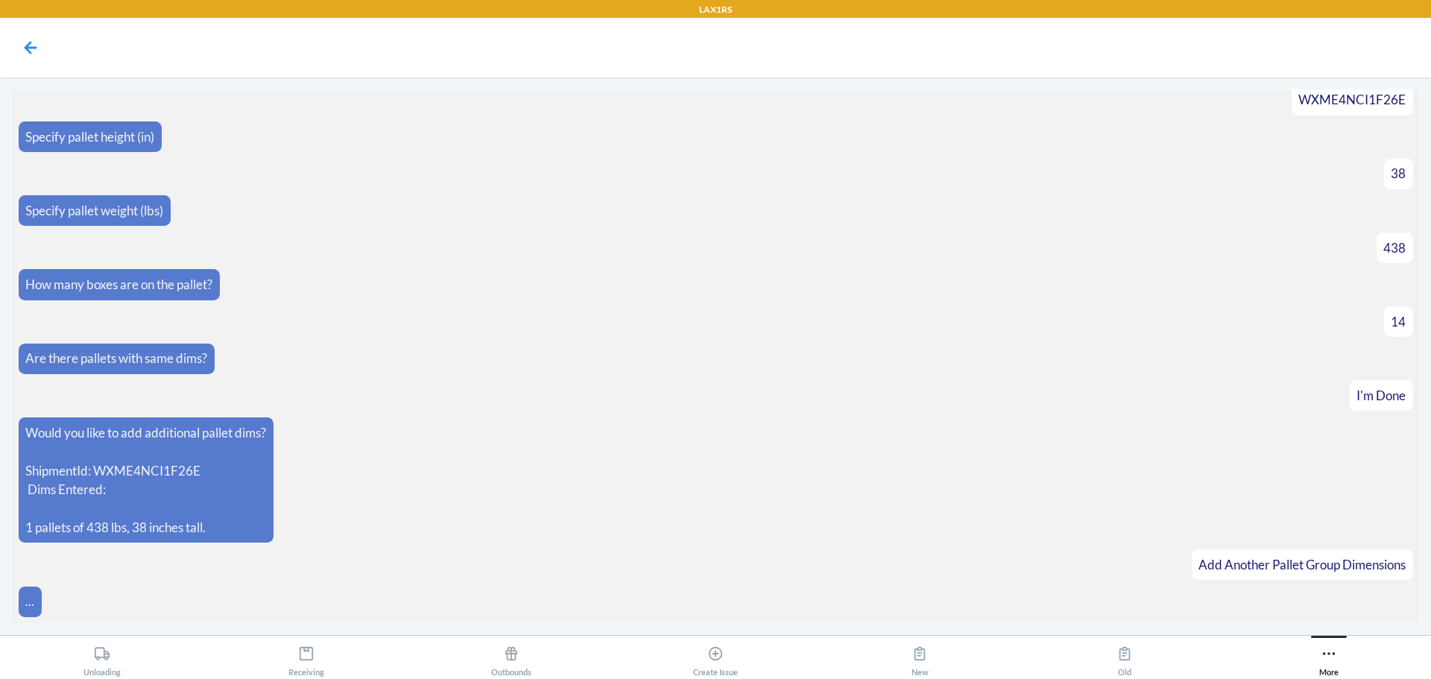
scroll to position [4113, 0]
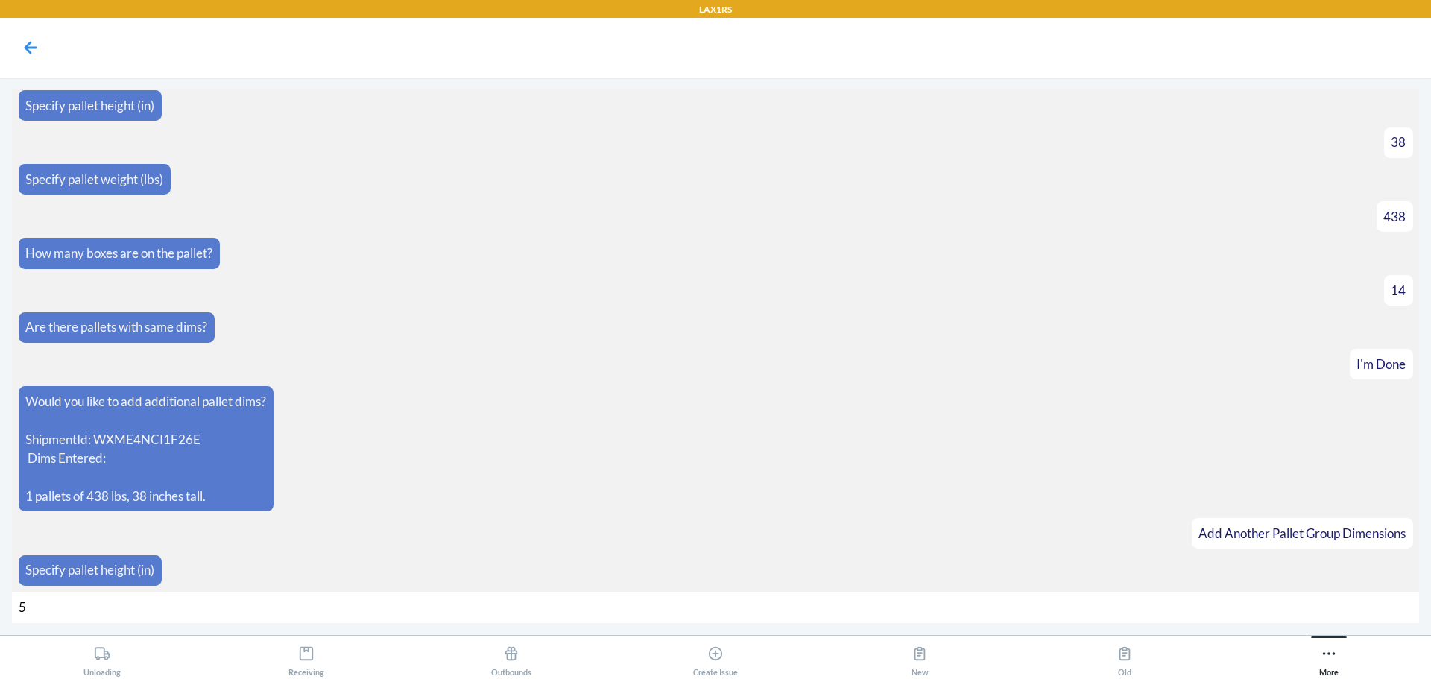
type input "55"
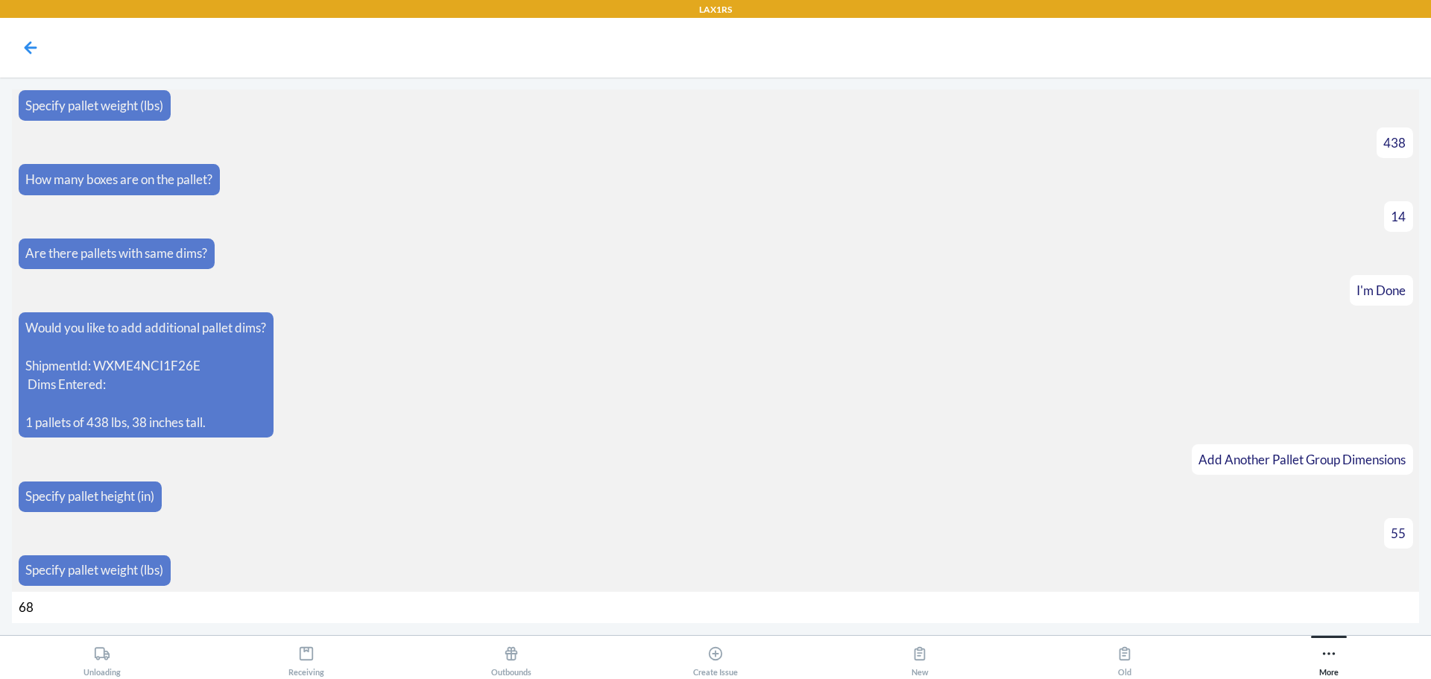
type input "682"
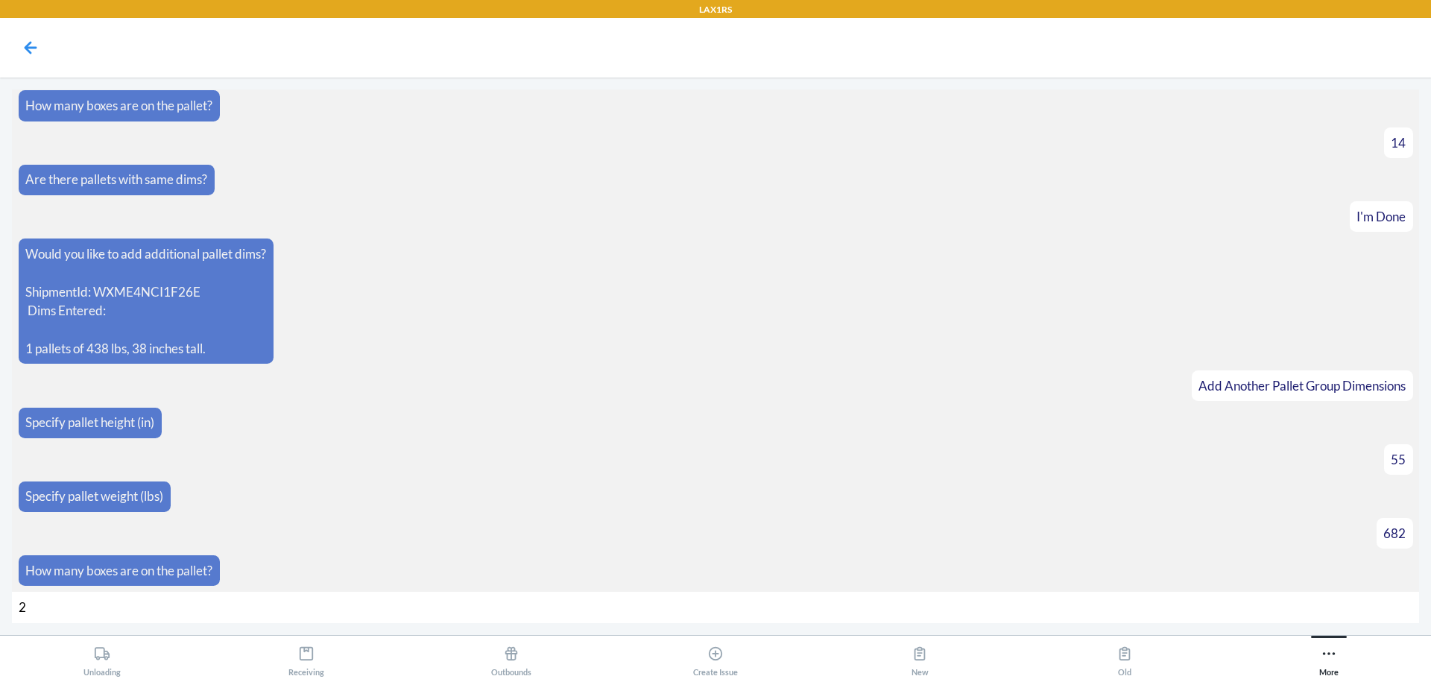
type input "29"
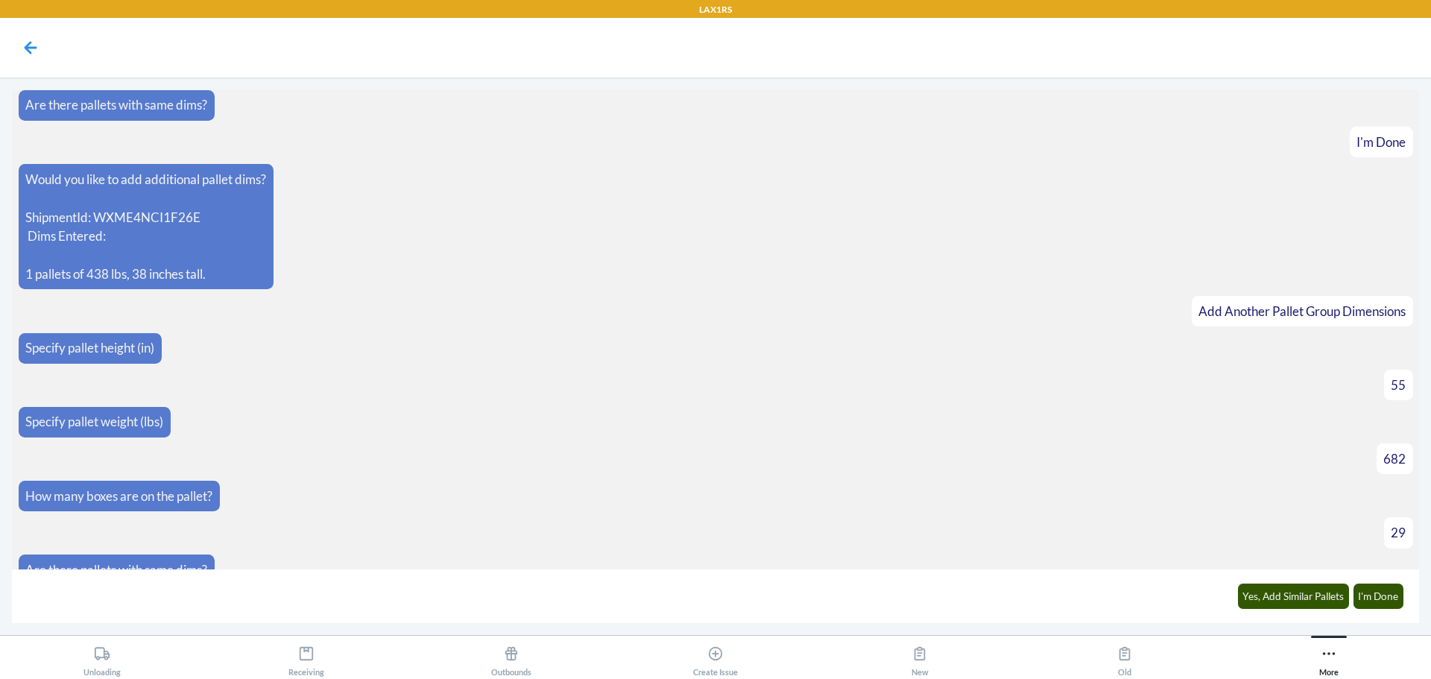
scroll to position [4358, 0]
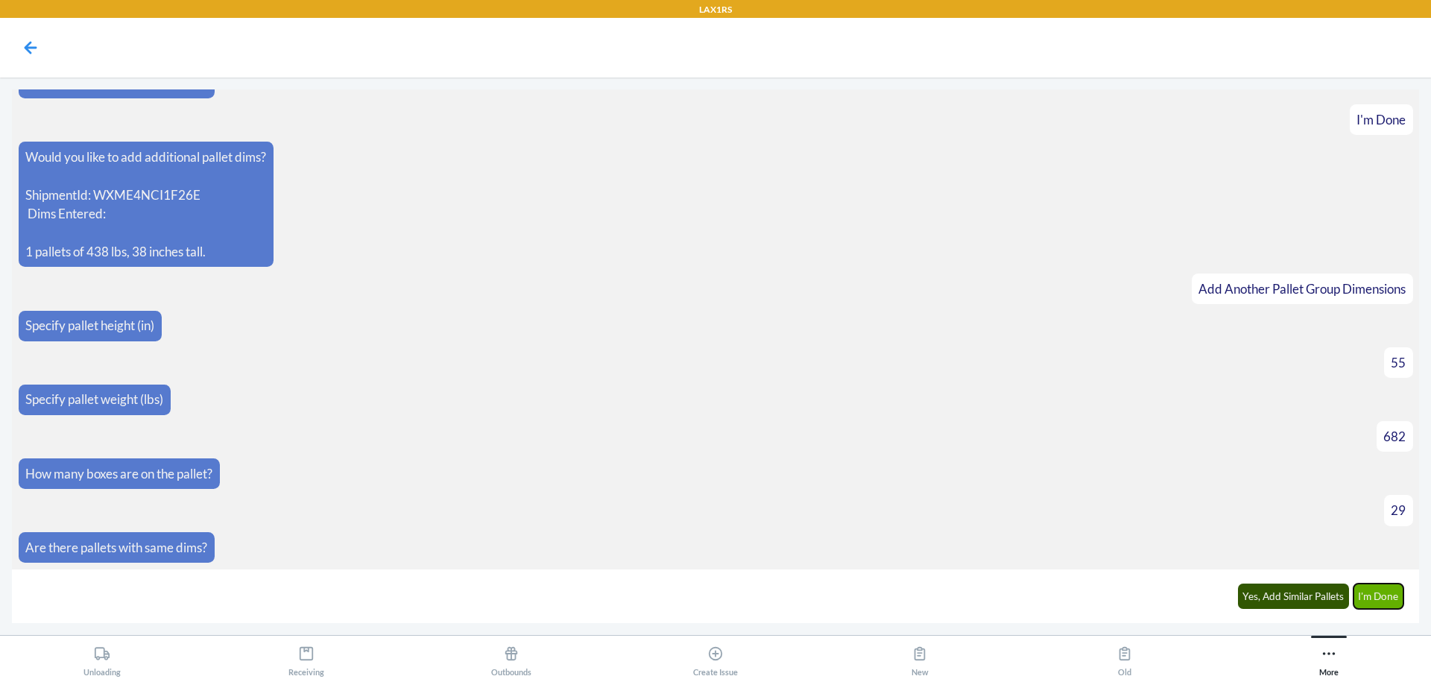
click at [1389, 597] on button "I'm Done" at bounding box center [1378, 596] width 51 height 25
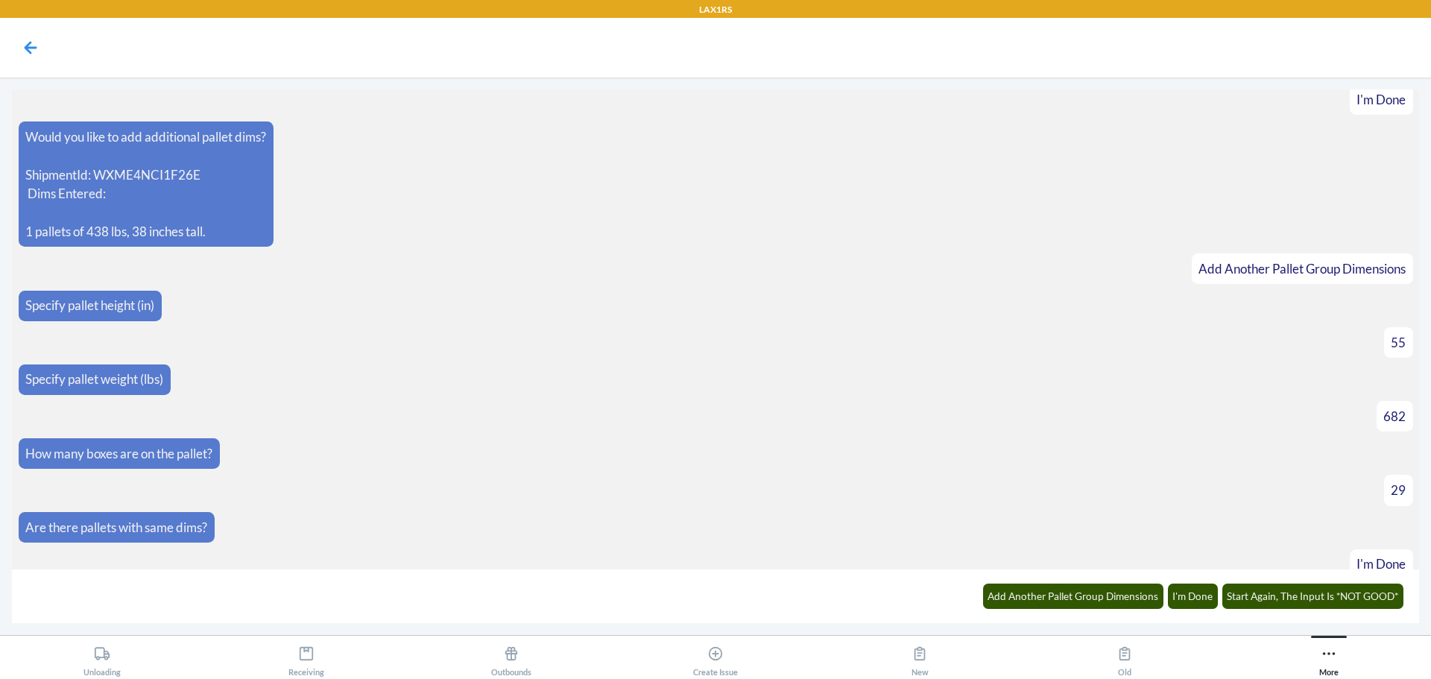
scroll to position [4564, 0]
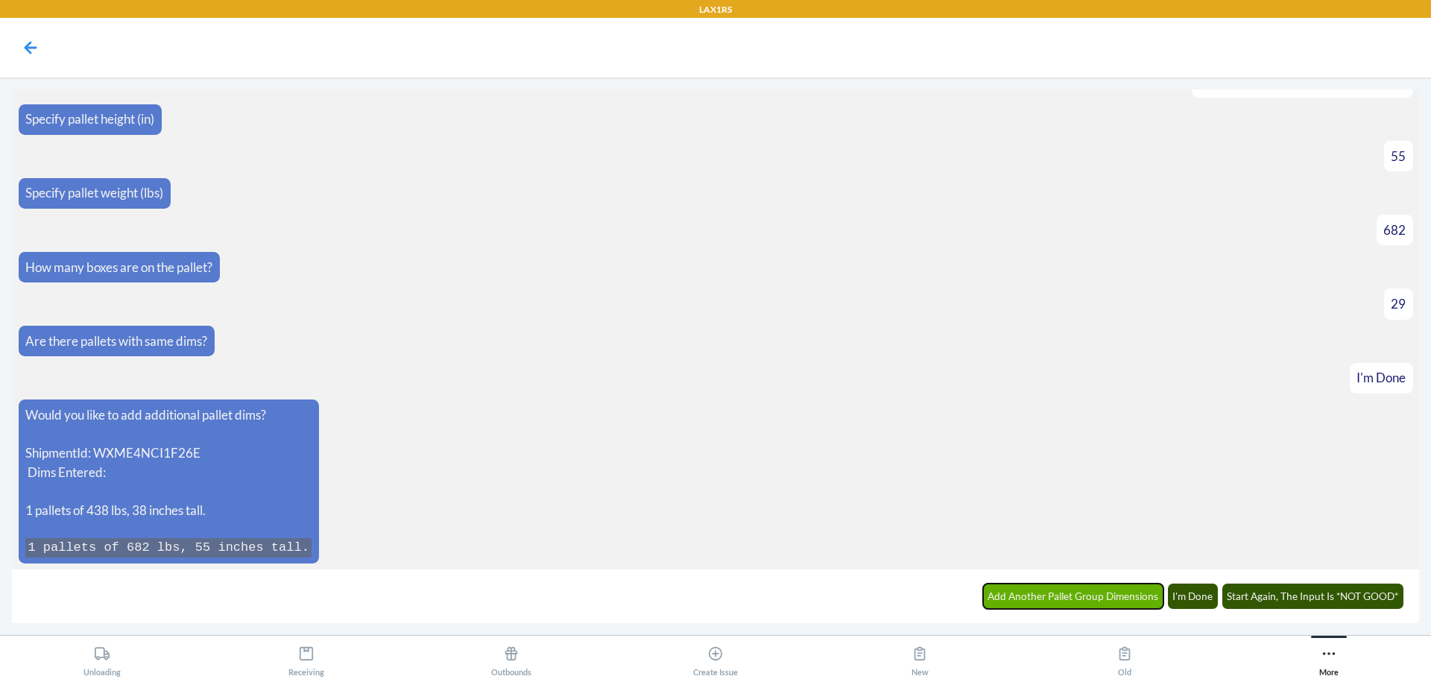
click at [1023, 595] on button "Add Another Pallet Group Dimensions" at bounding box center [1073, 596] width 181 height 25
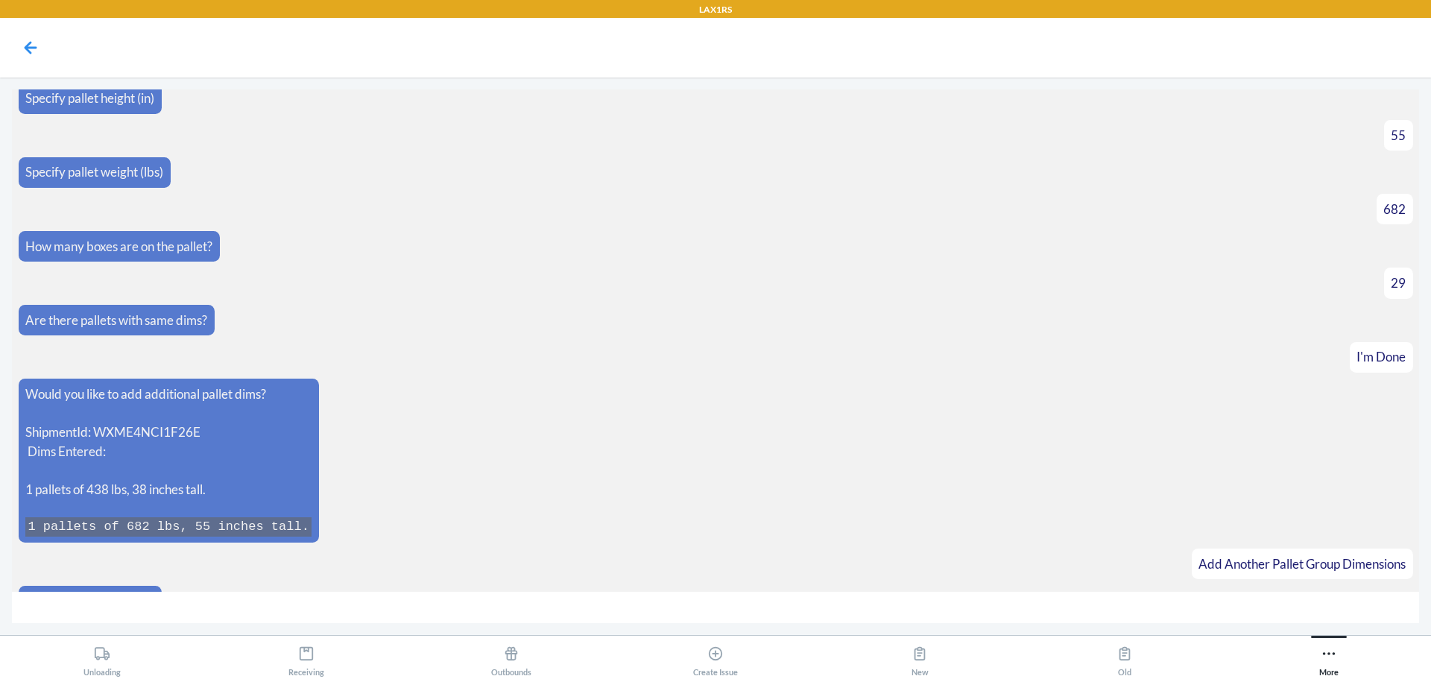
scroll to position [4616, 0]
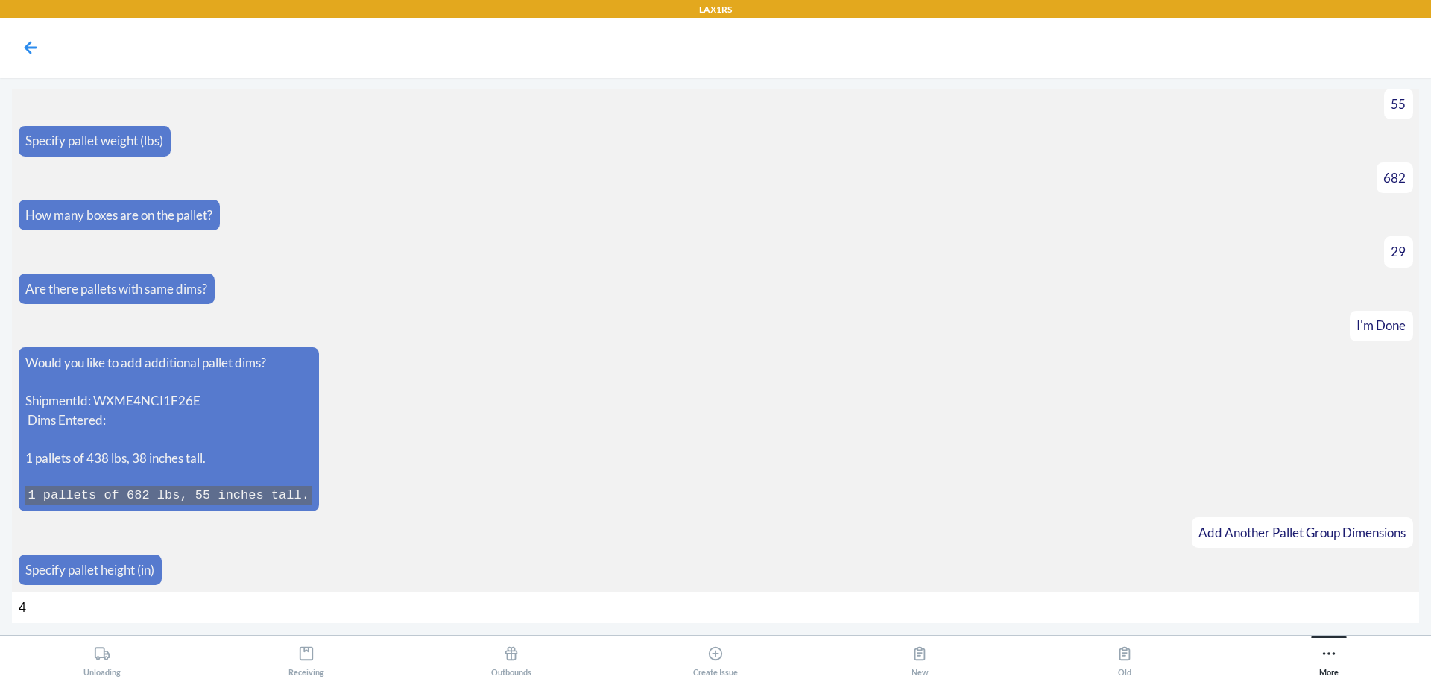
type input "49"
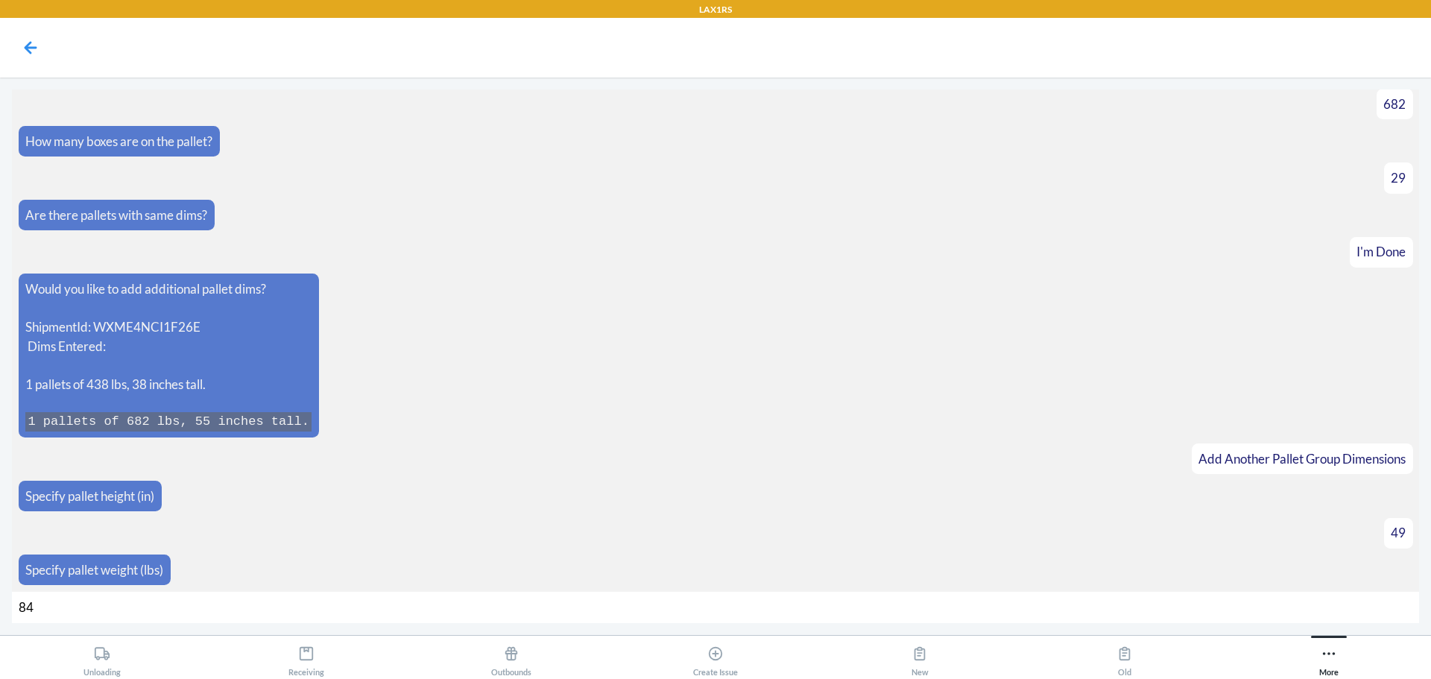
type input "842"
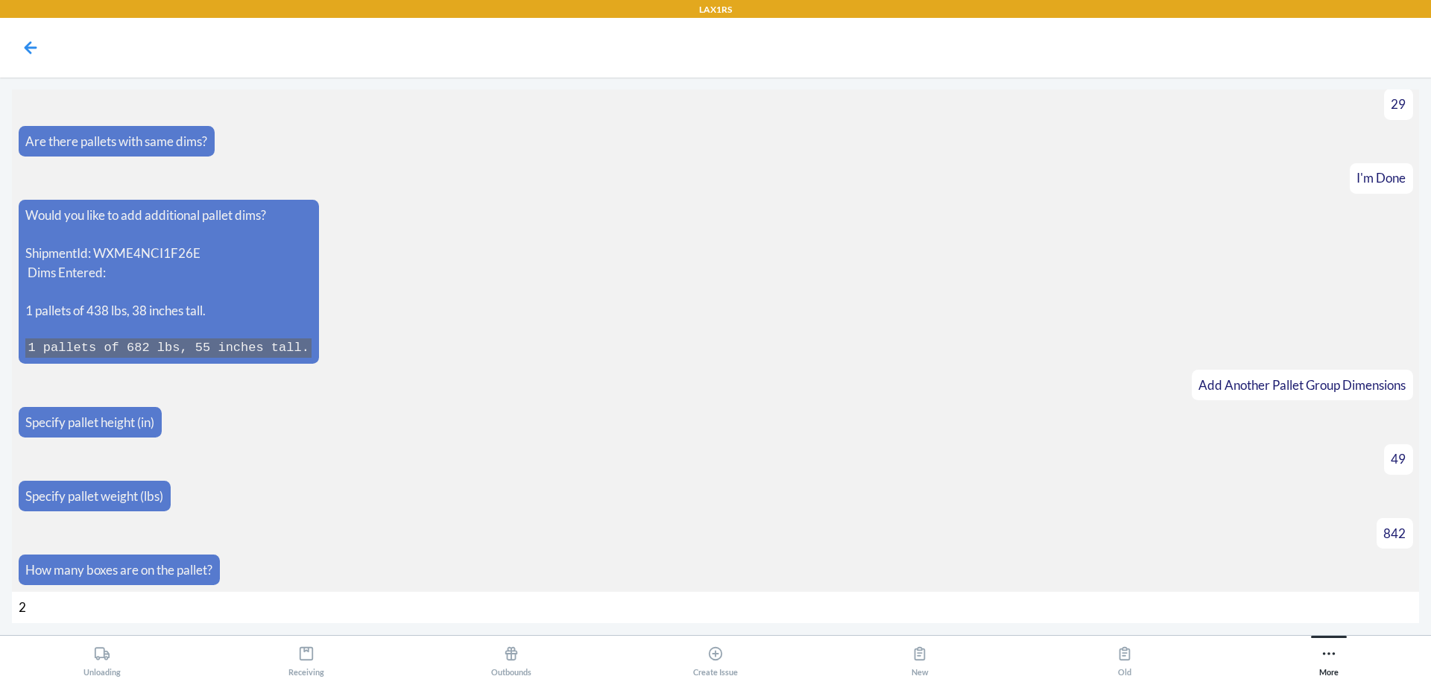
type input "26"
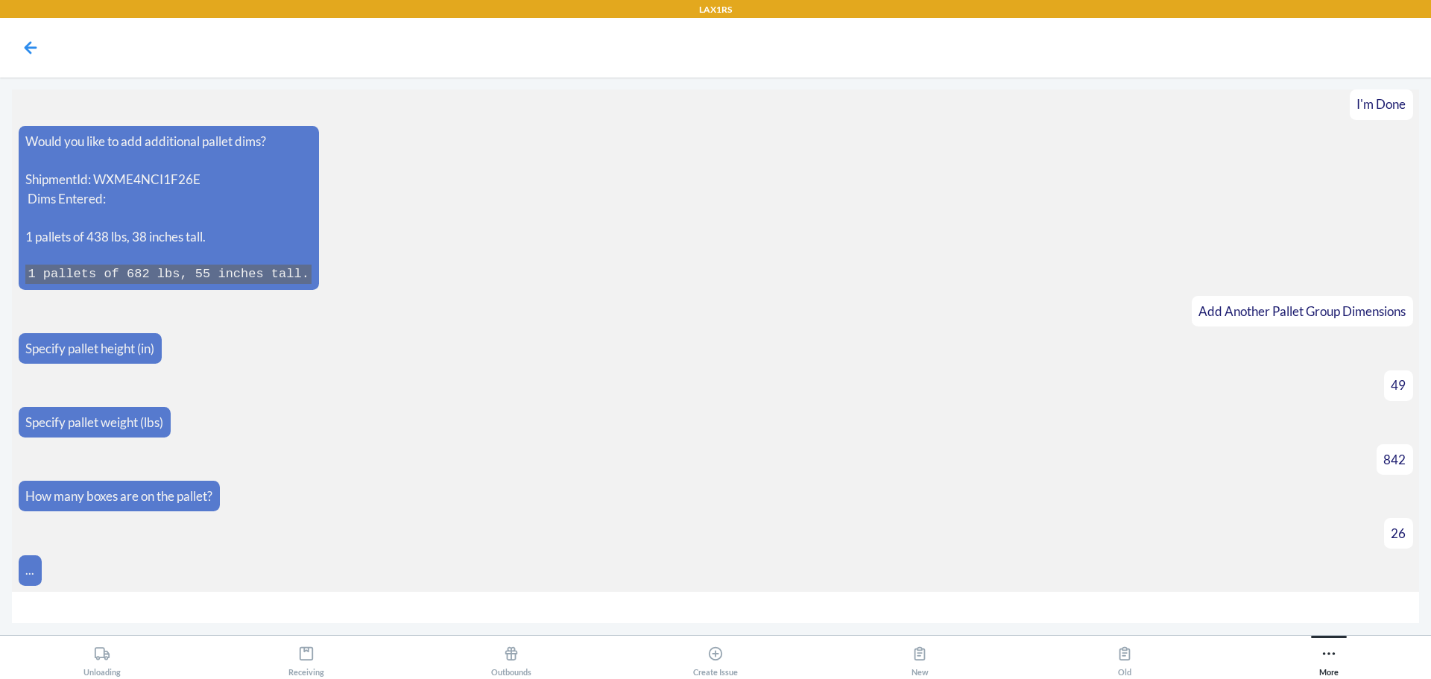
scroll to position [4860, 0]
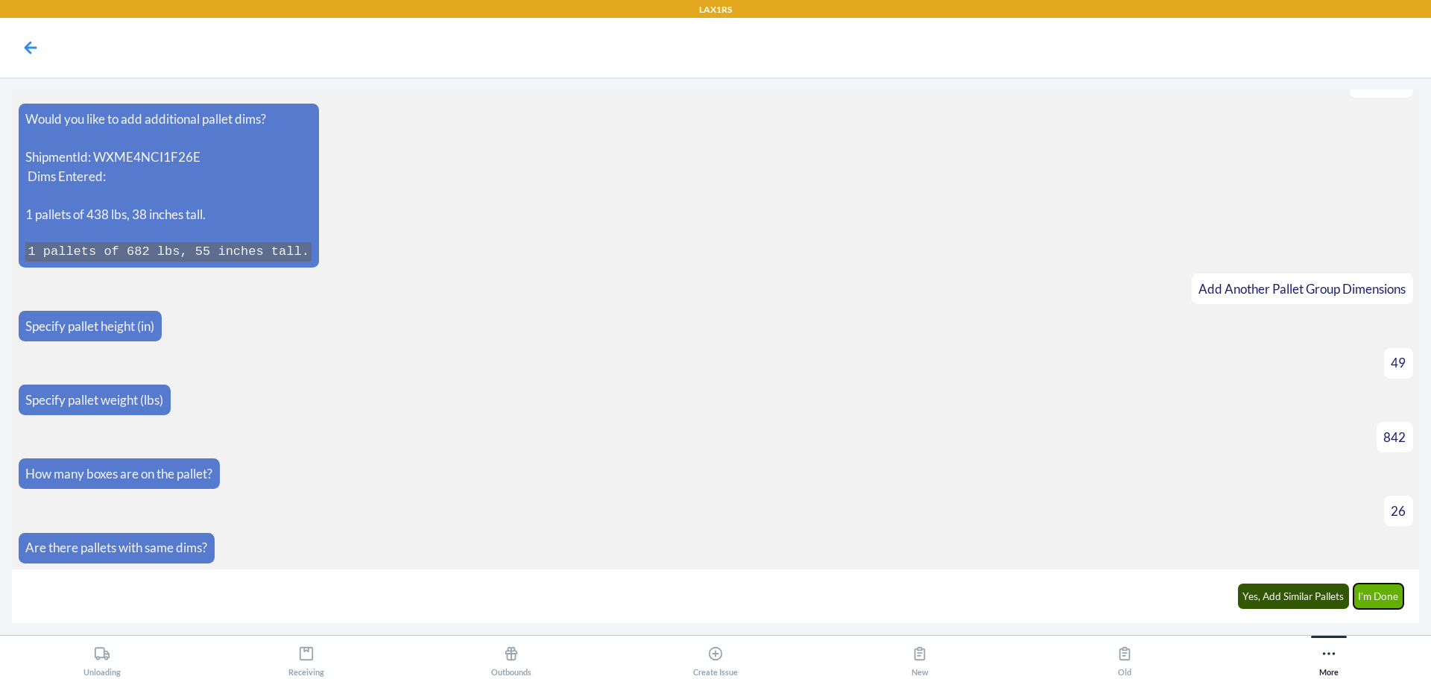
click at [1383, 595] on button "I'm Done" at bounding box center [1378, 596] width 51 height 25
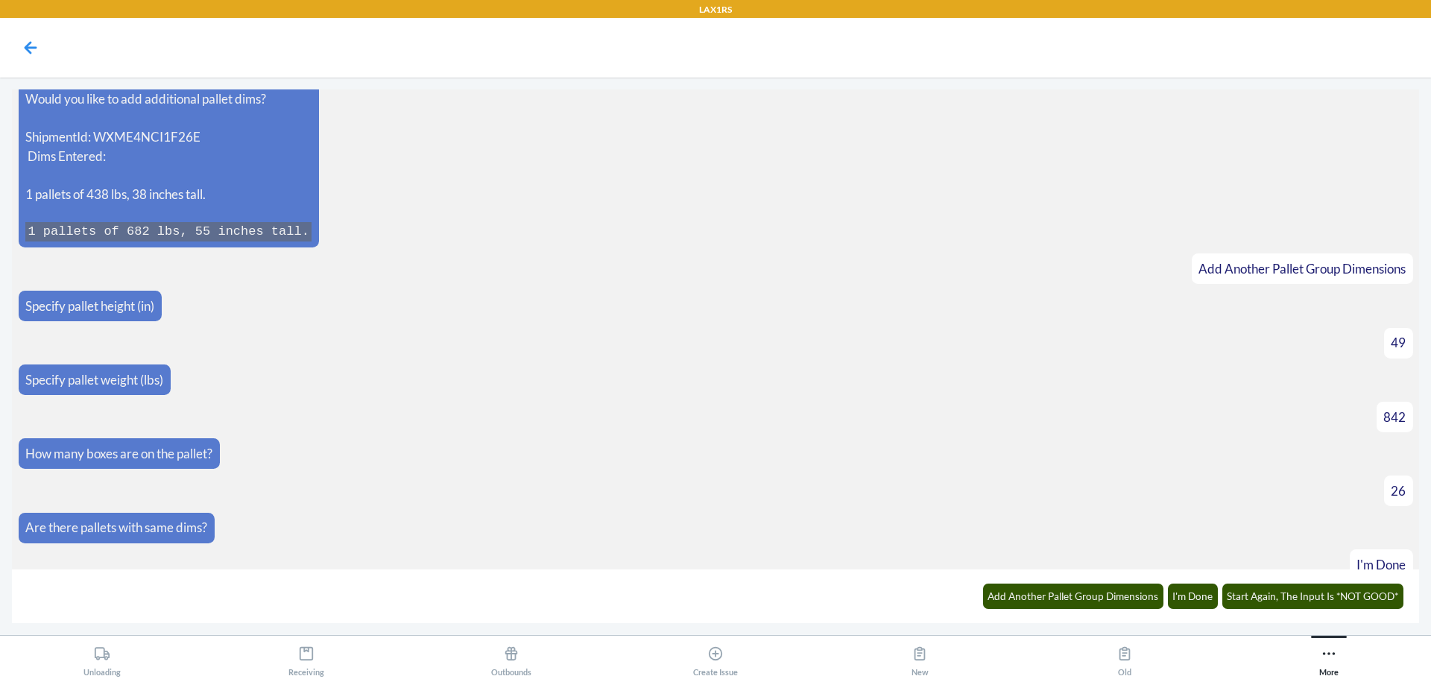
scroll to position [5143, 0]
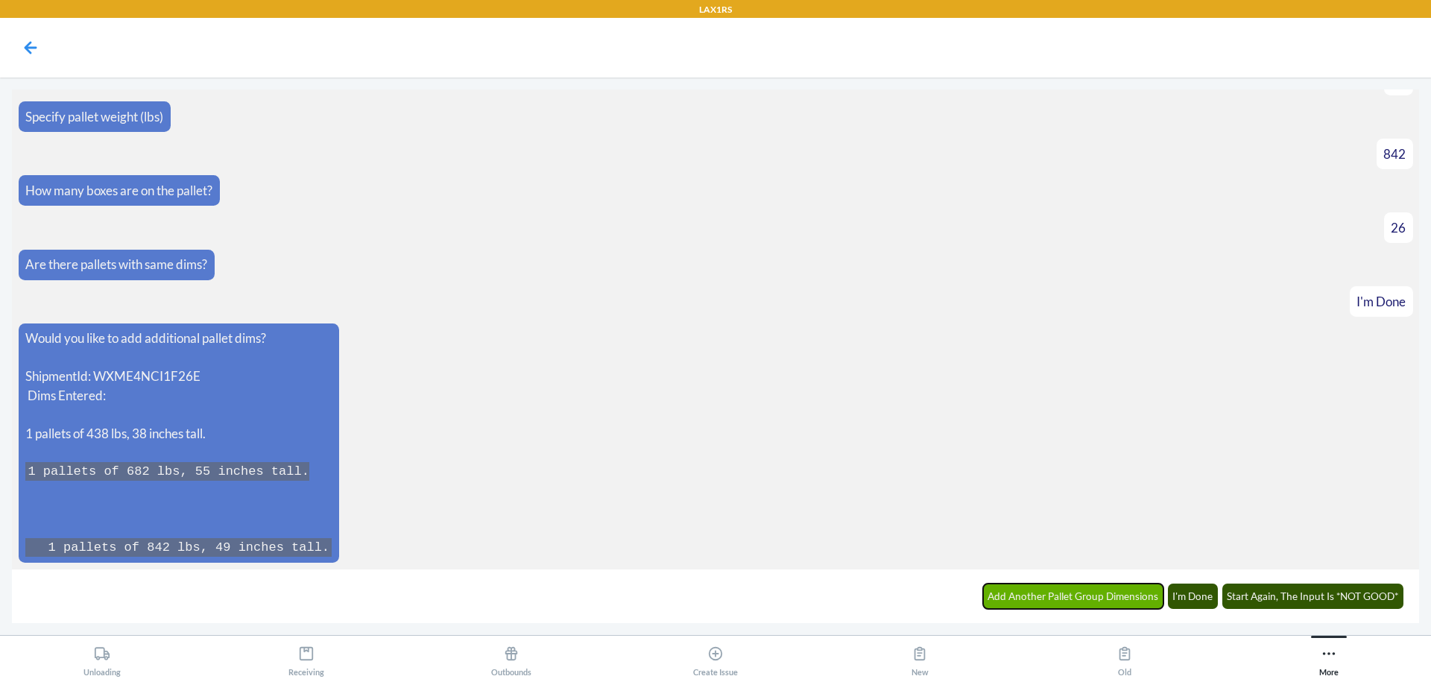
click at [1009, 597] on button "Add Another Pallet Group Dimensions" at bounding box center [1073, 596] width 181 height 25
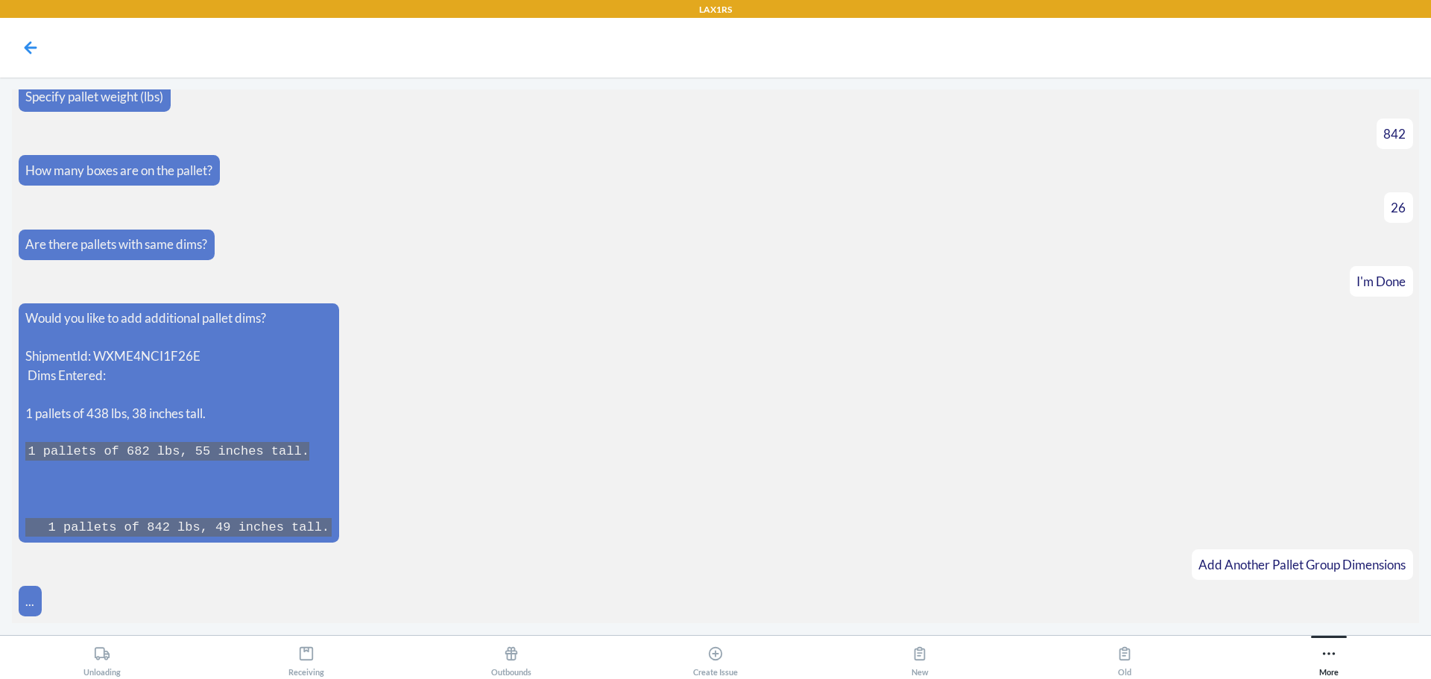
scroll to position [5195, 0]
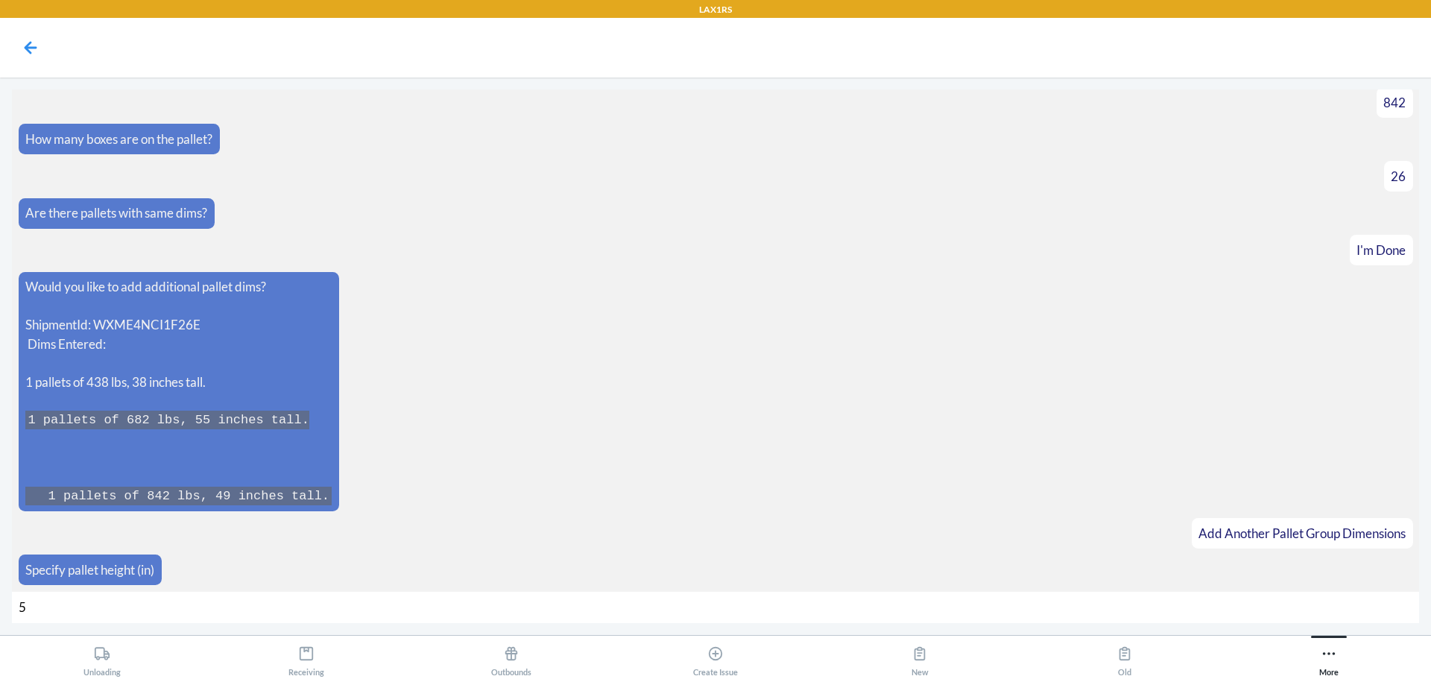
type input "55"
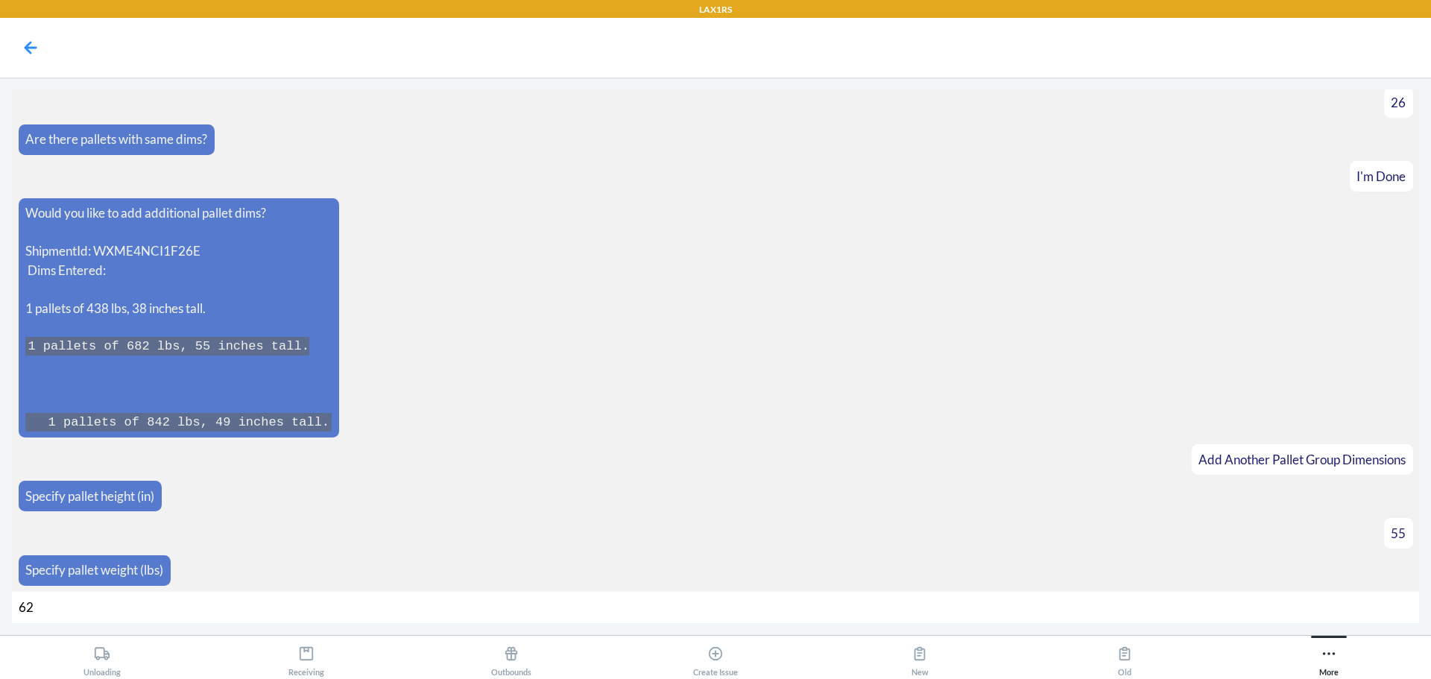
type input "622"
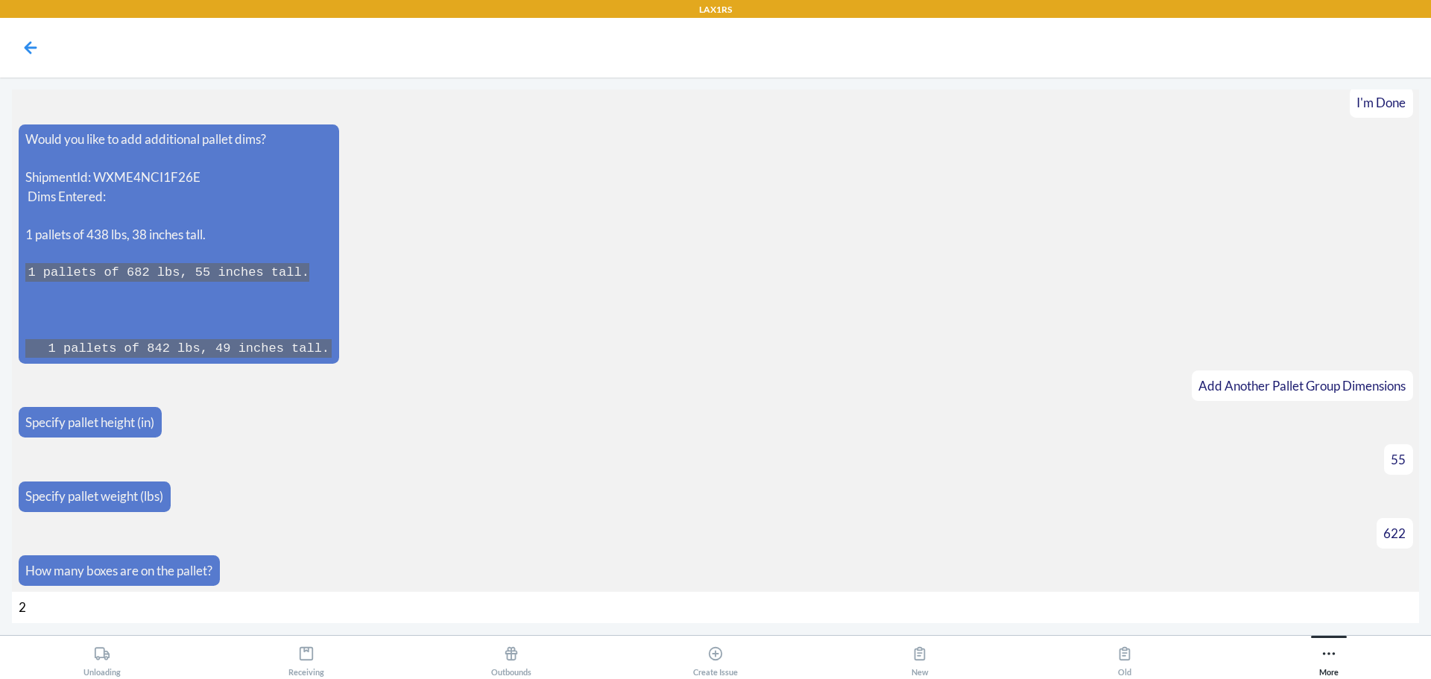
type input "20"
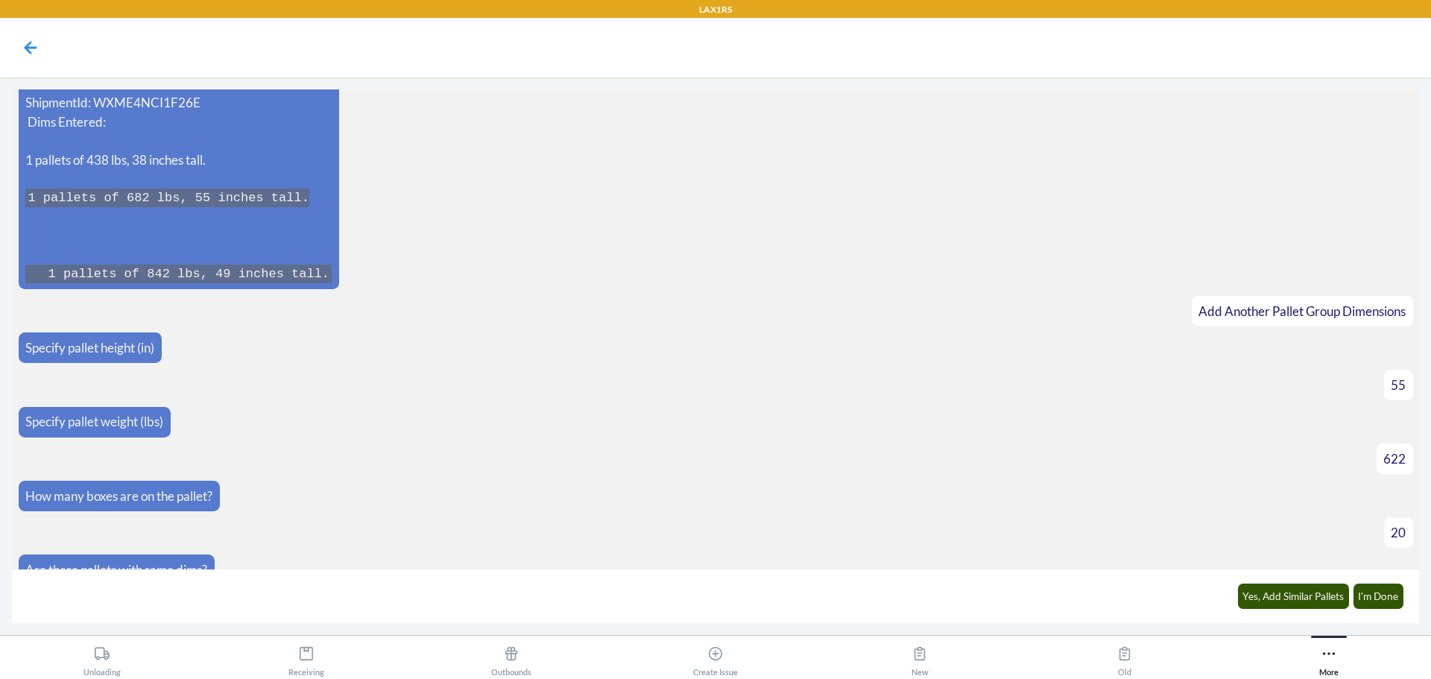
scroll to position [5439, 0]
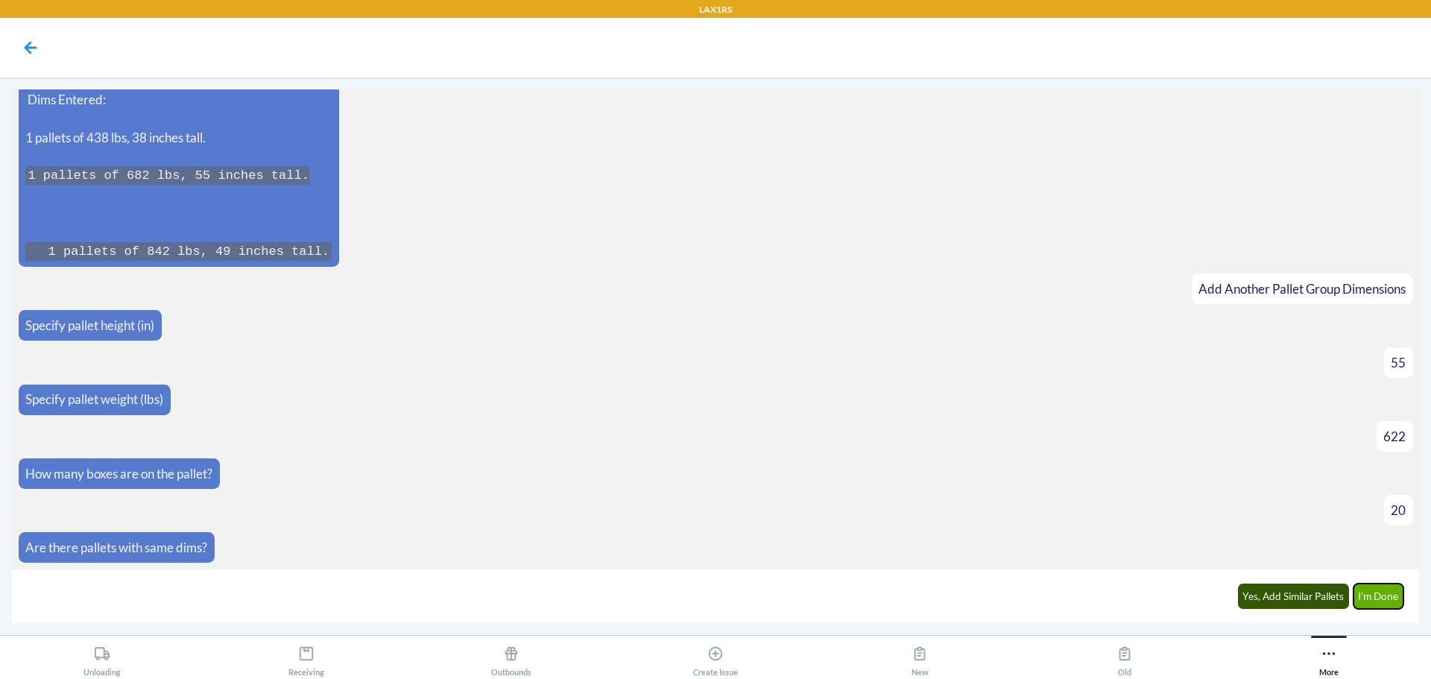
click at [1374, 586] on button "I'm Done" at bounding box center [1378, 596] width 51 height 25
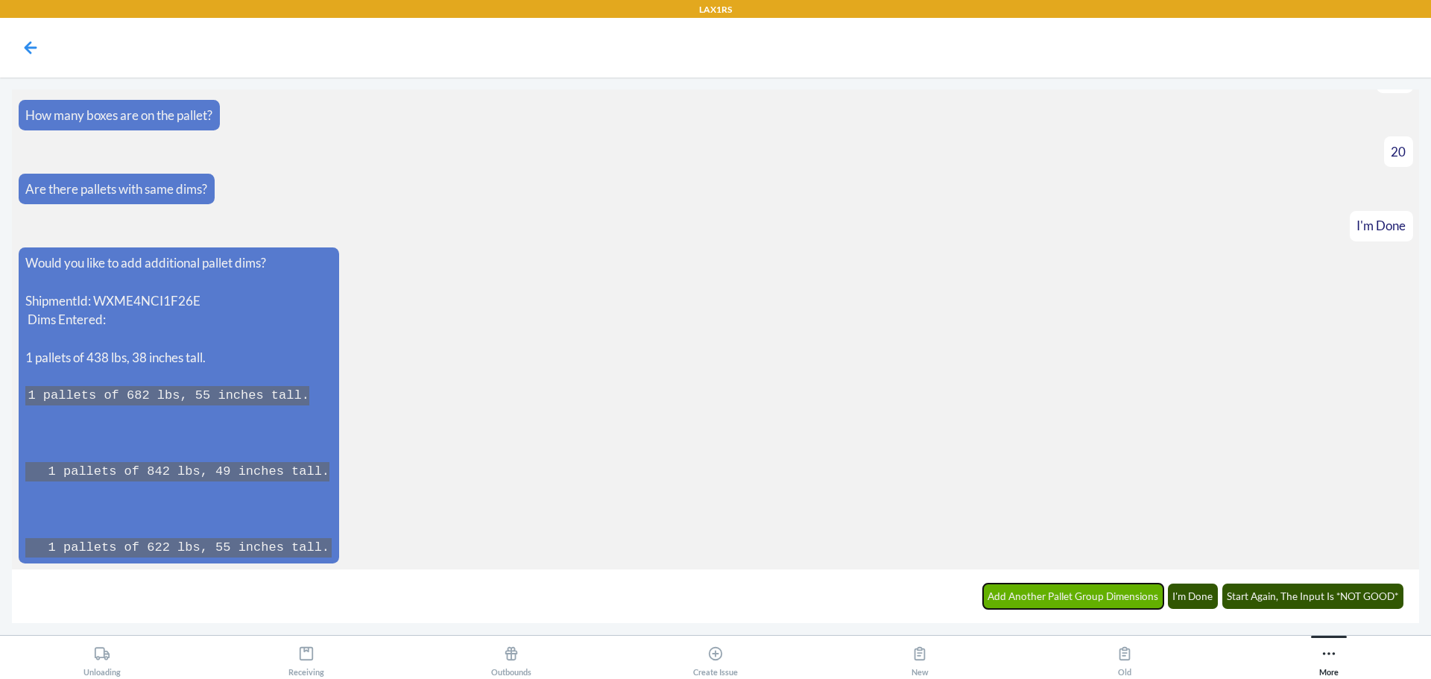
click at [1070, 590] on button "Add Another Pallet Group Dimensions" at bounding box center [1073, 596] width 181 height 25
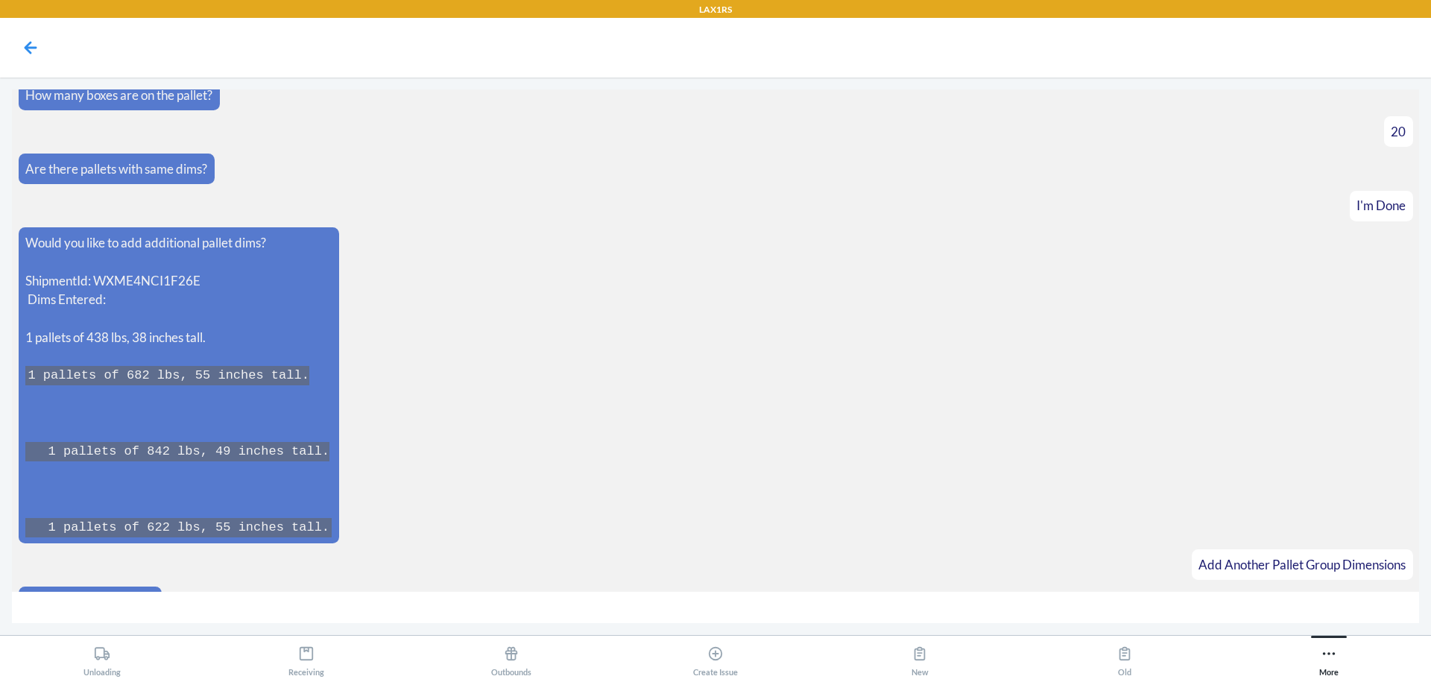
scroll to position [5849, 0]
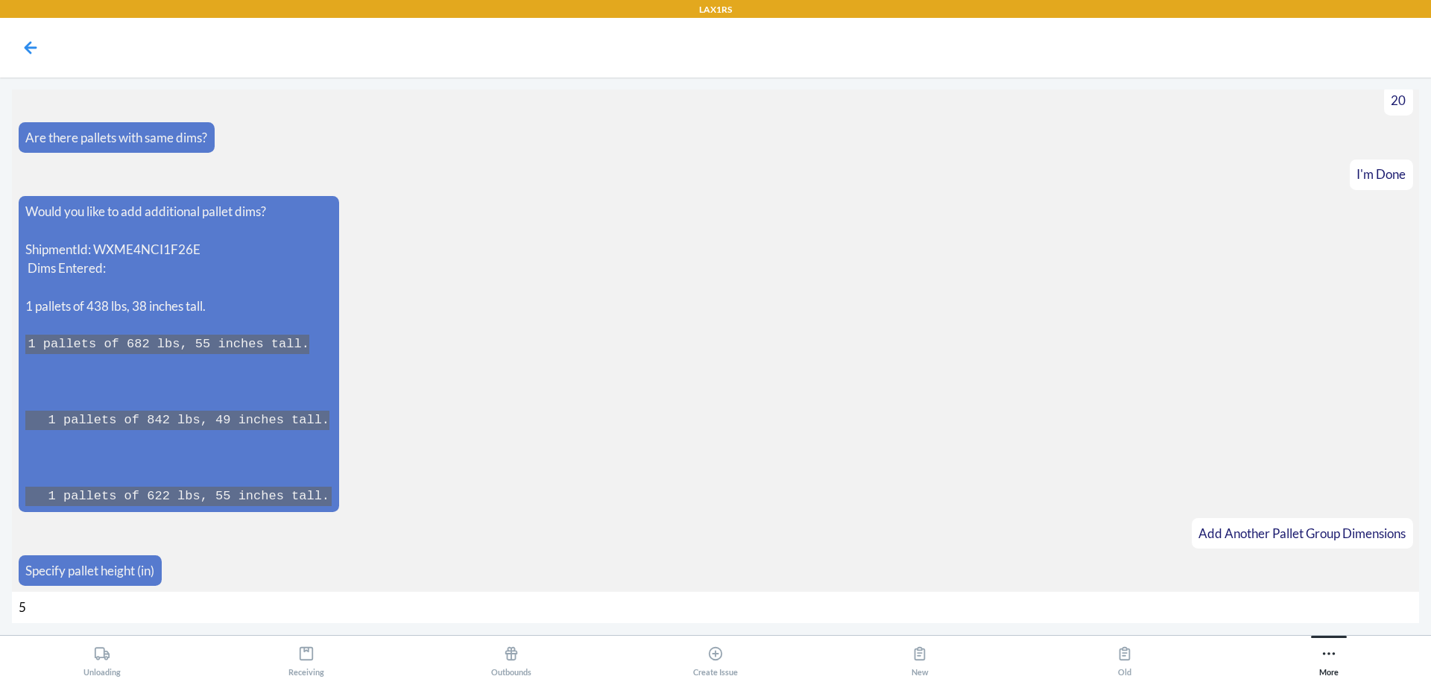
type input "53"
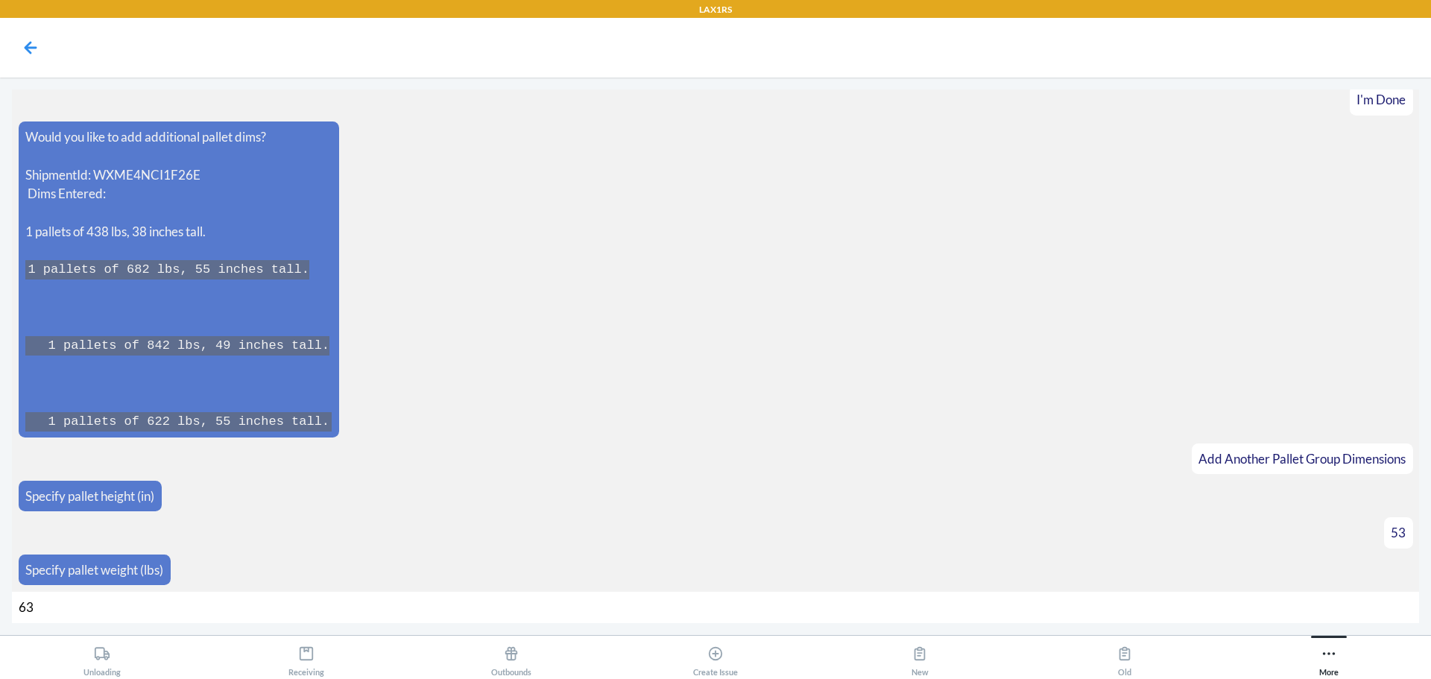
type input "630"
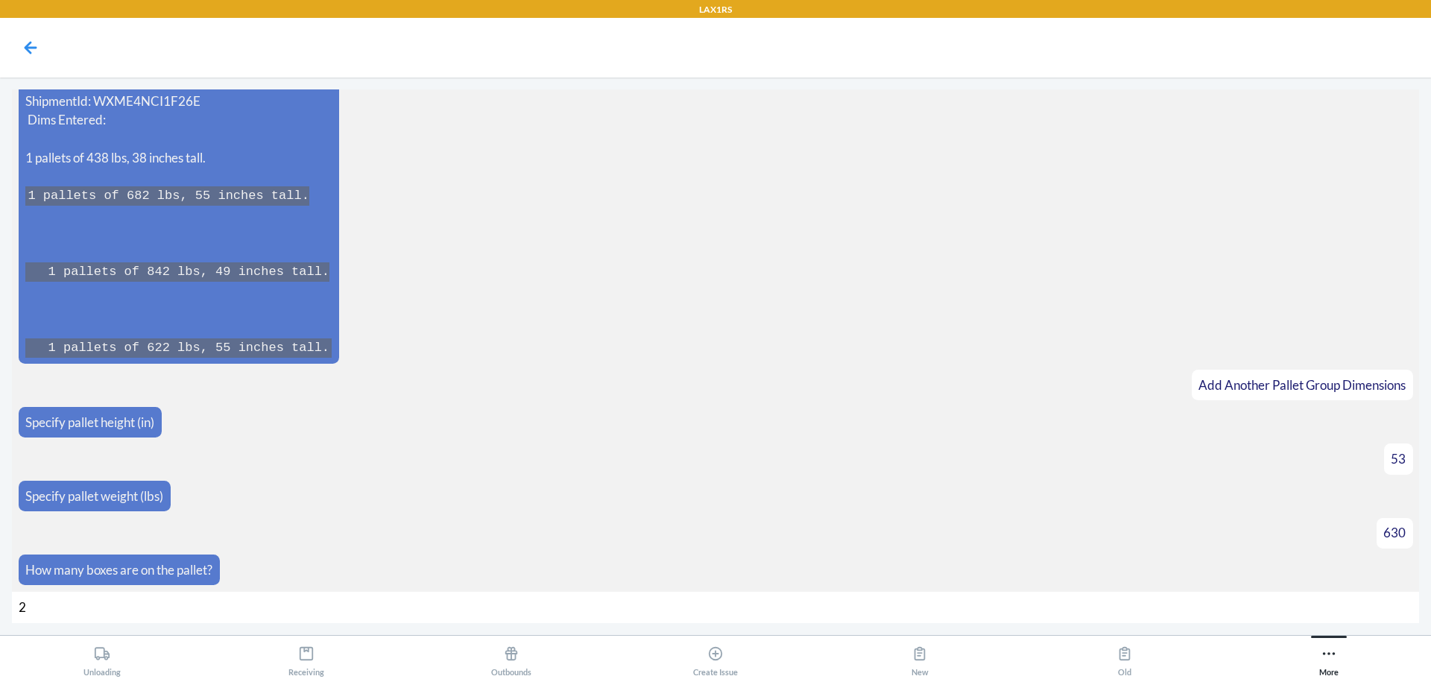
type input "24"
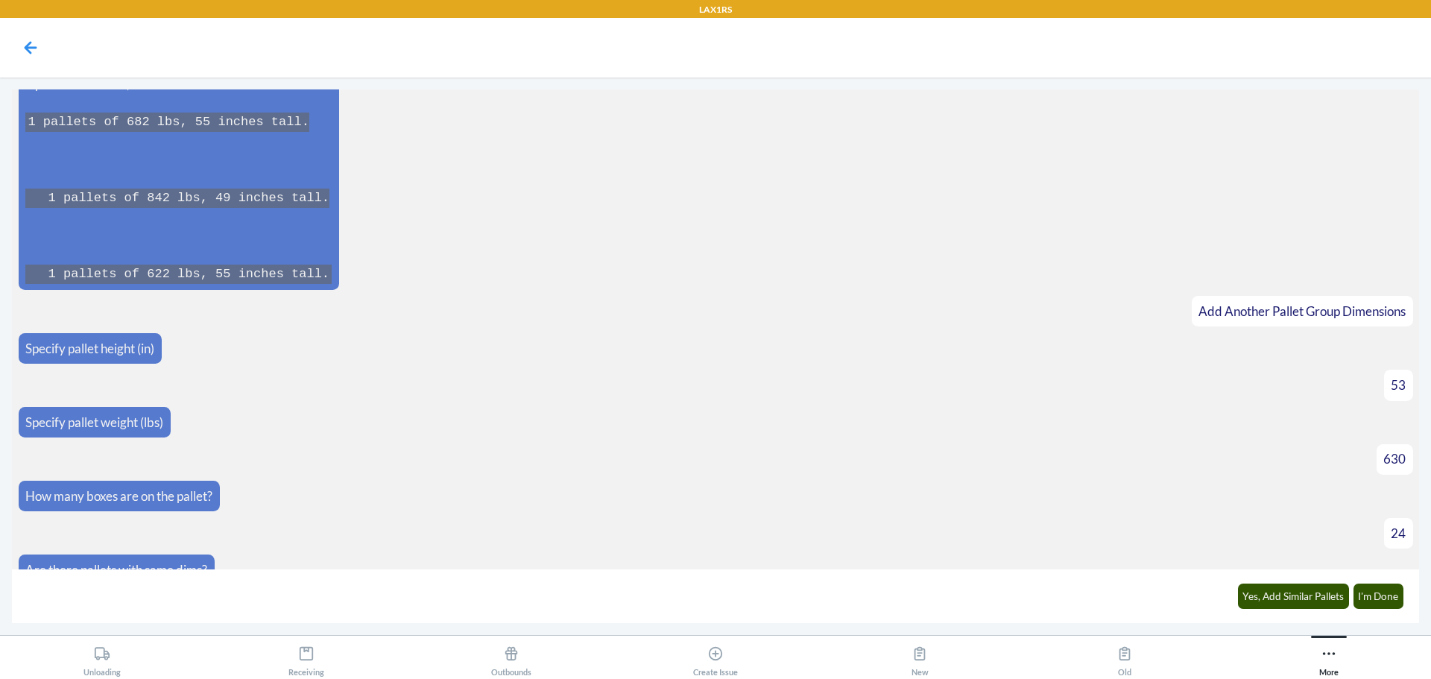
scroll to position [6094, 0]
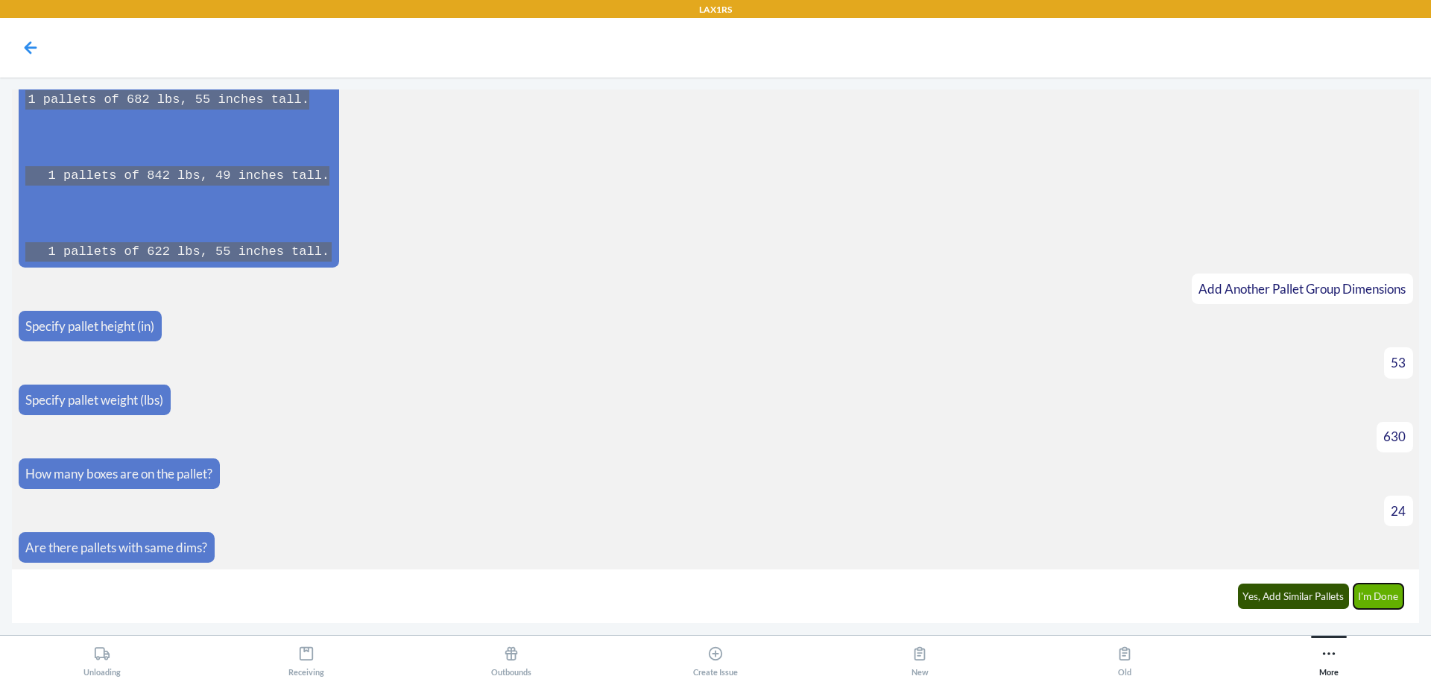
click at [1381, 594] on button "I'm Done" at bounding box center [1378, 596] width 51 height 25
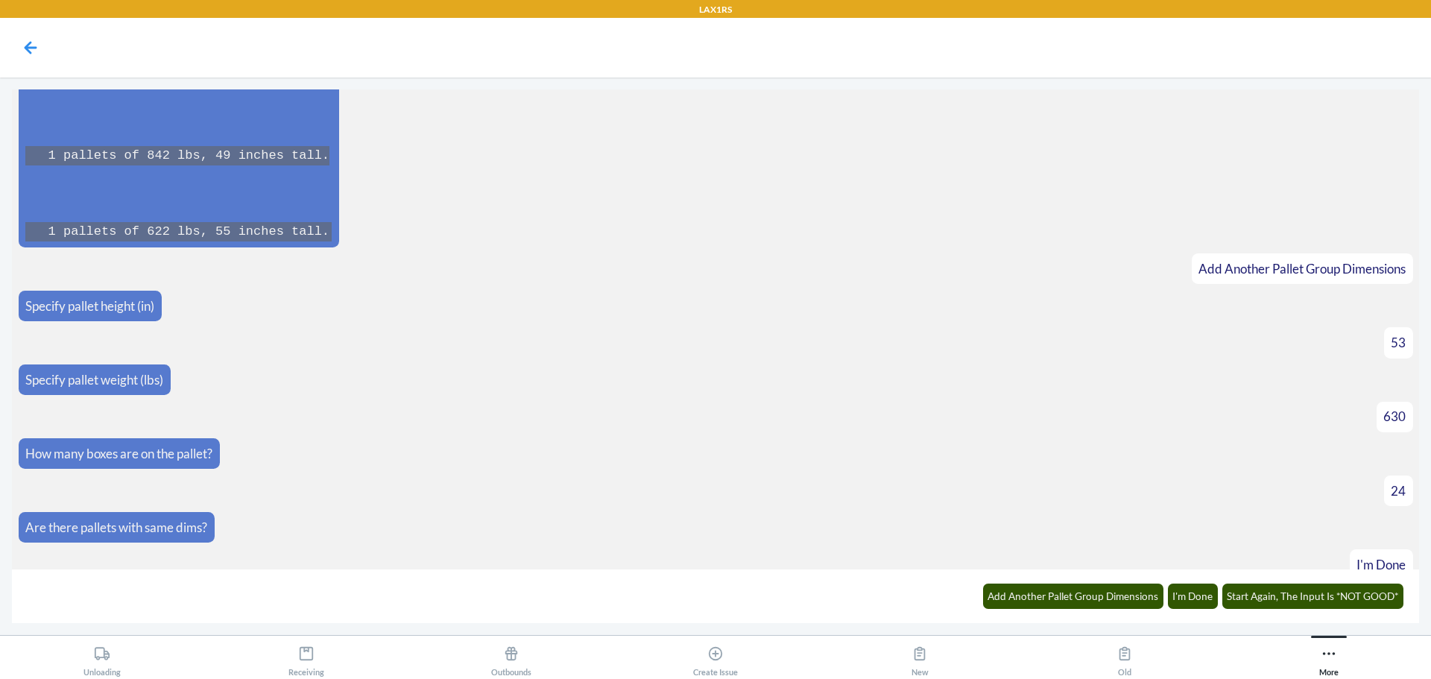
scroll to position [6529, 0]
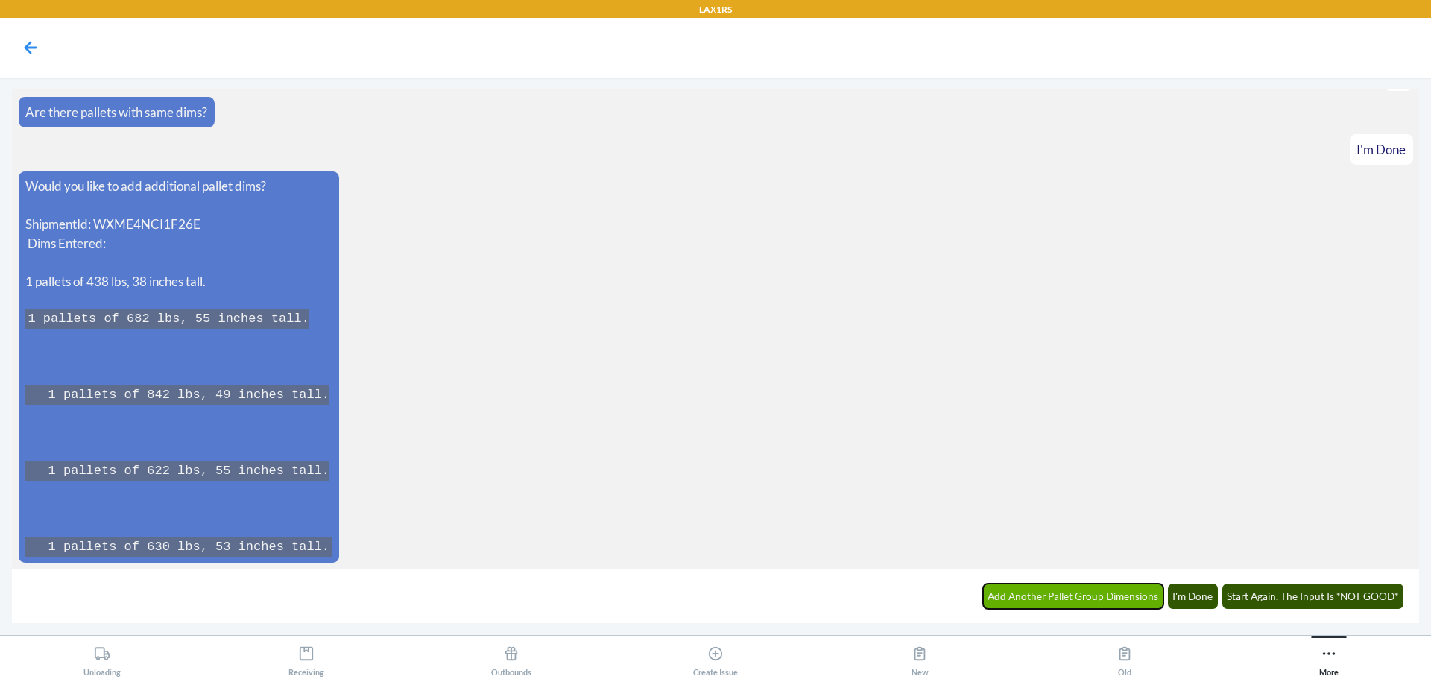
click at [1026, 590] on button "Add Another Pallet Group Dimensions" at bounding box center [1073, 596] width 181 height 25
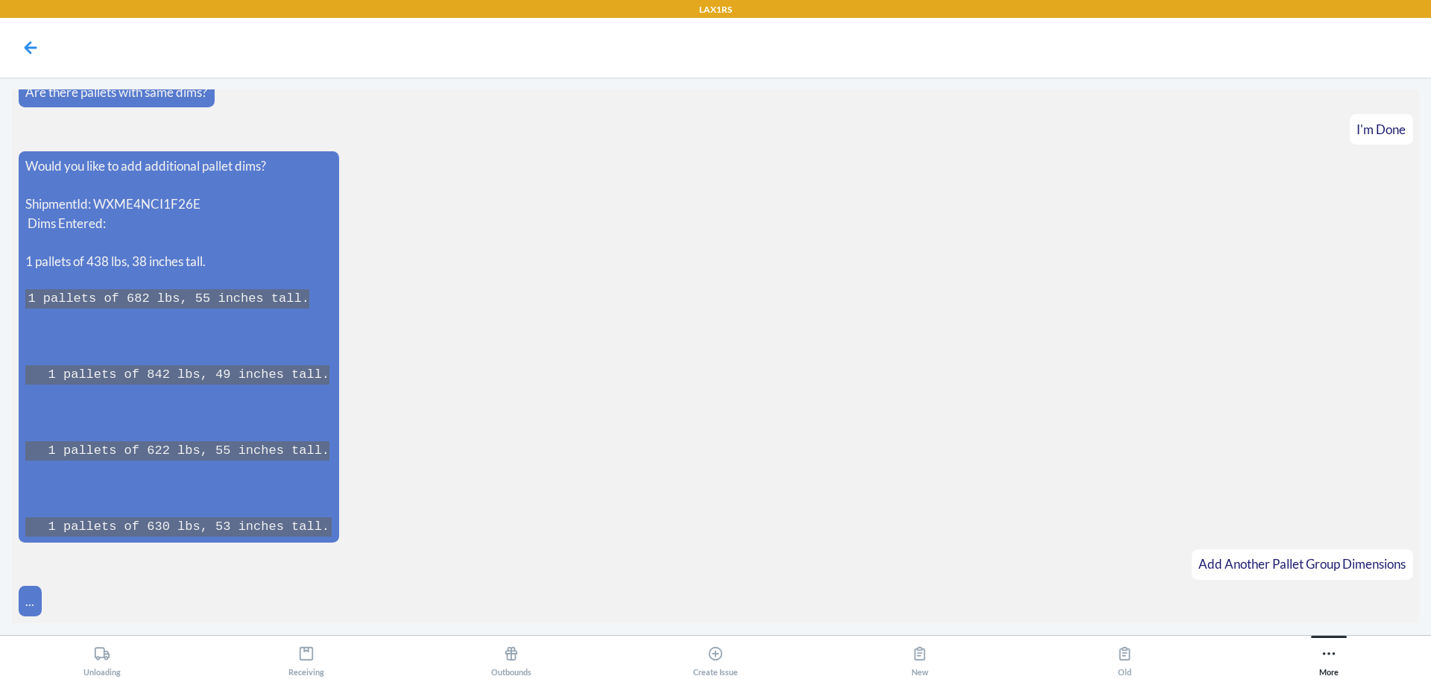
scroll to position [6580, 0]
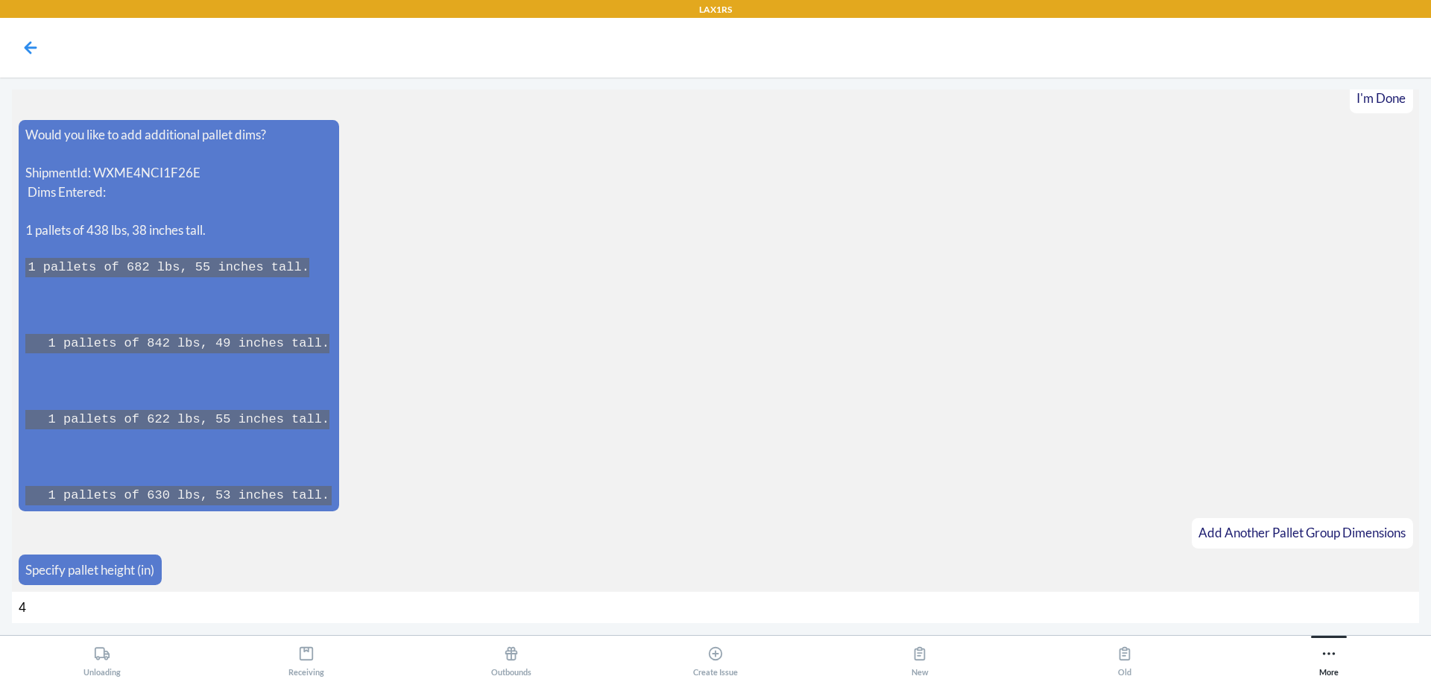
type input "45"
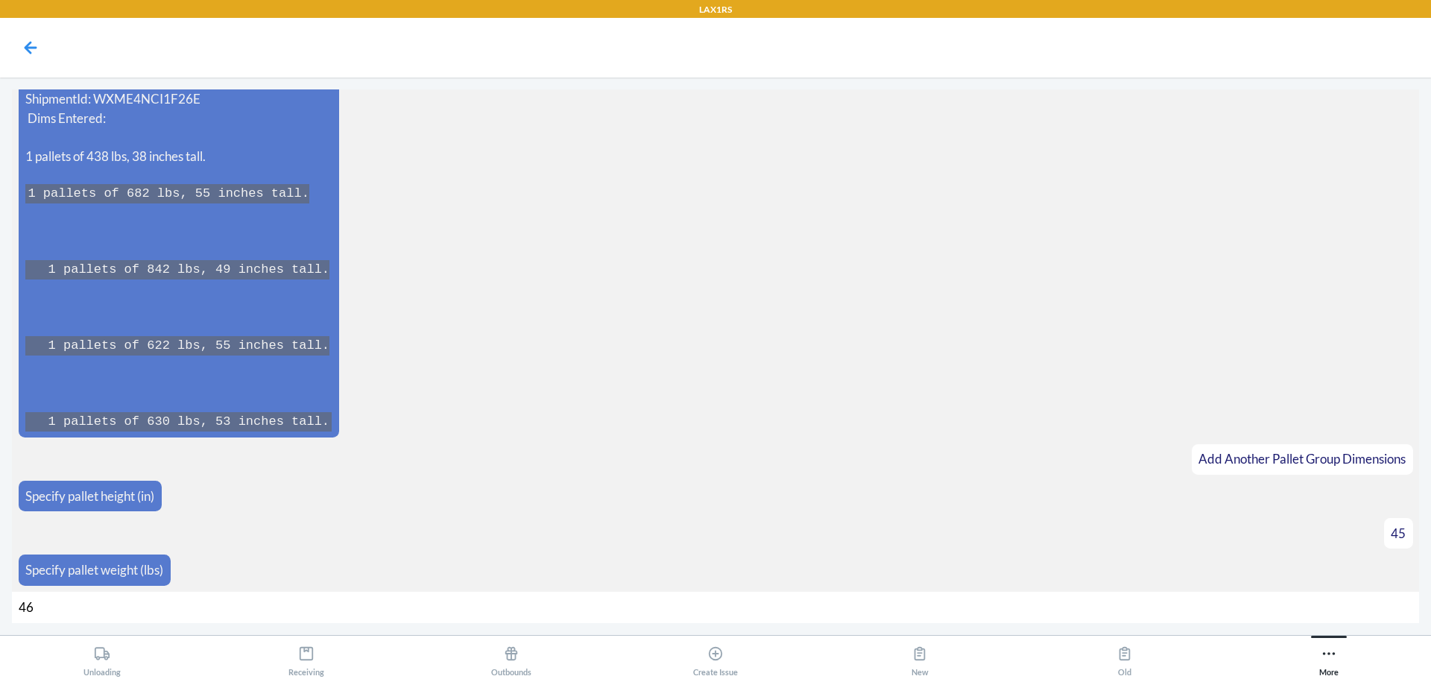
type input "464"
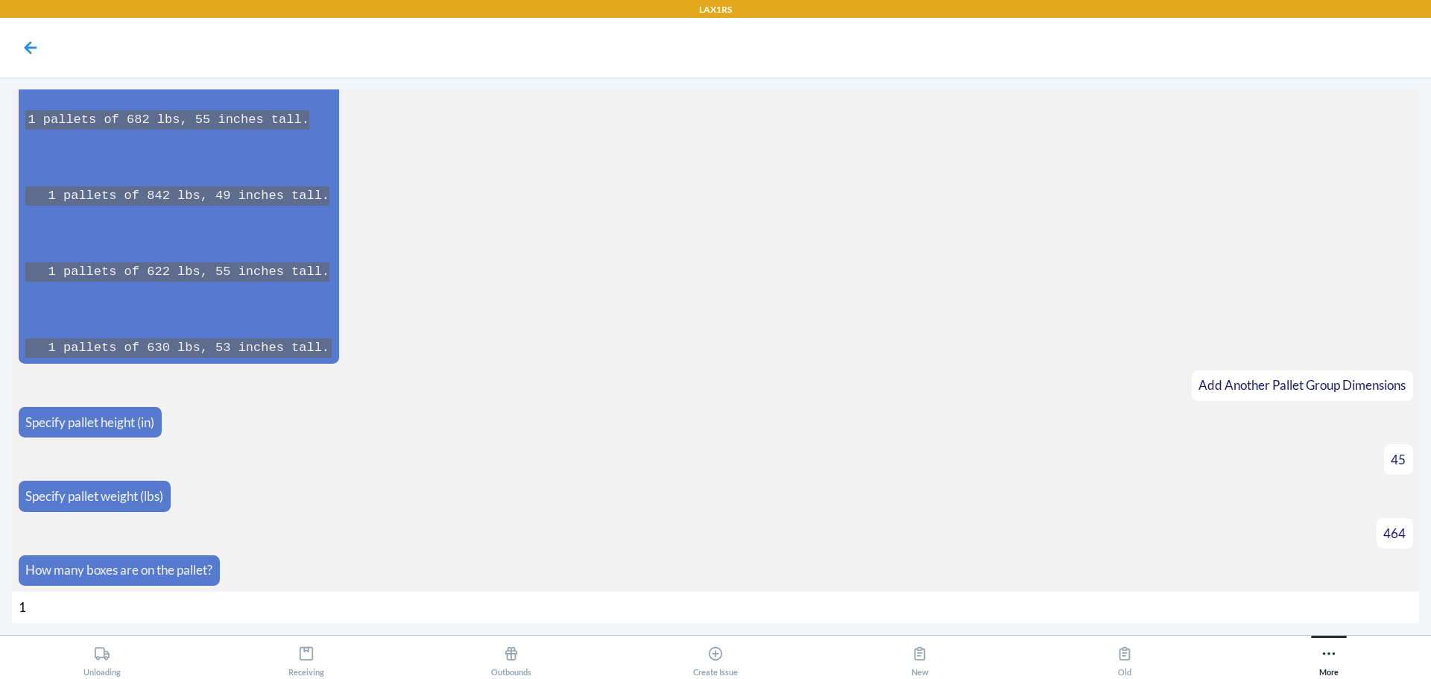
type input "17"
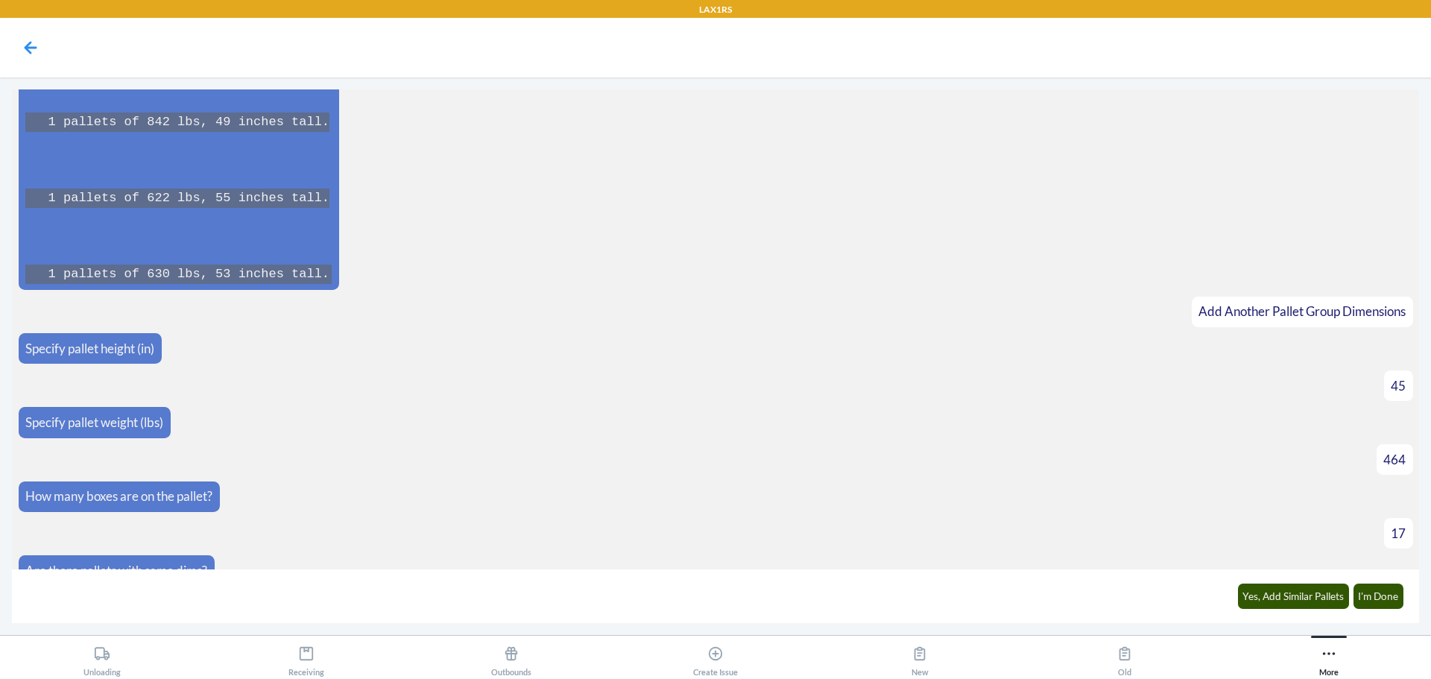
scroll to position [6824, 0]
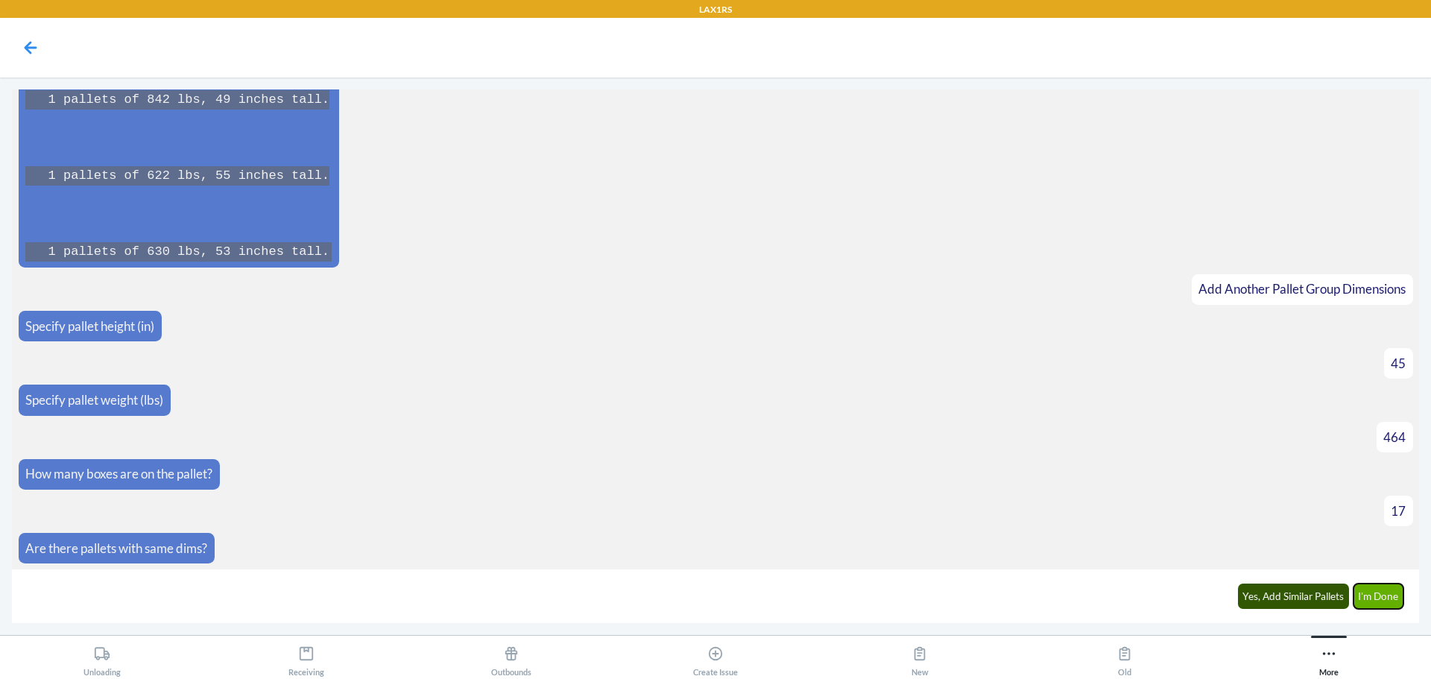
click at [1373, 592] on button "I'm Done" at bounding box center [1378, 596] width 51 height 25
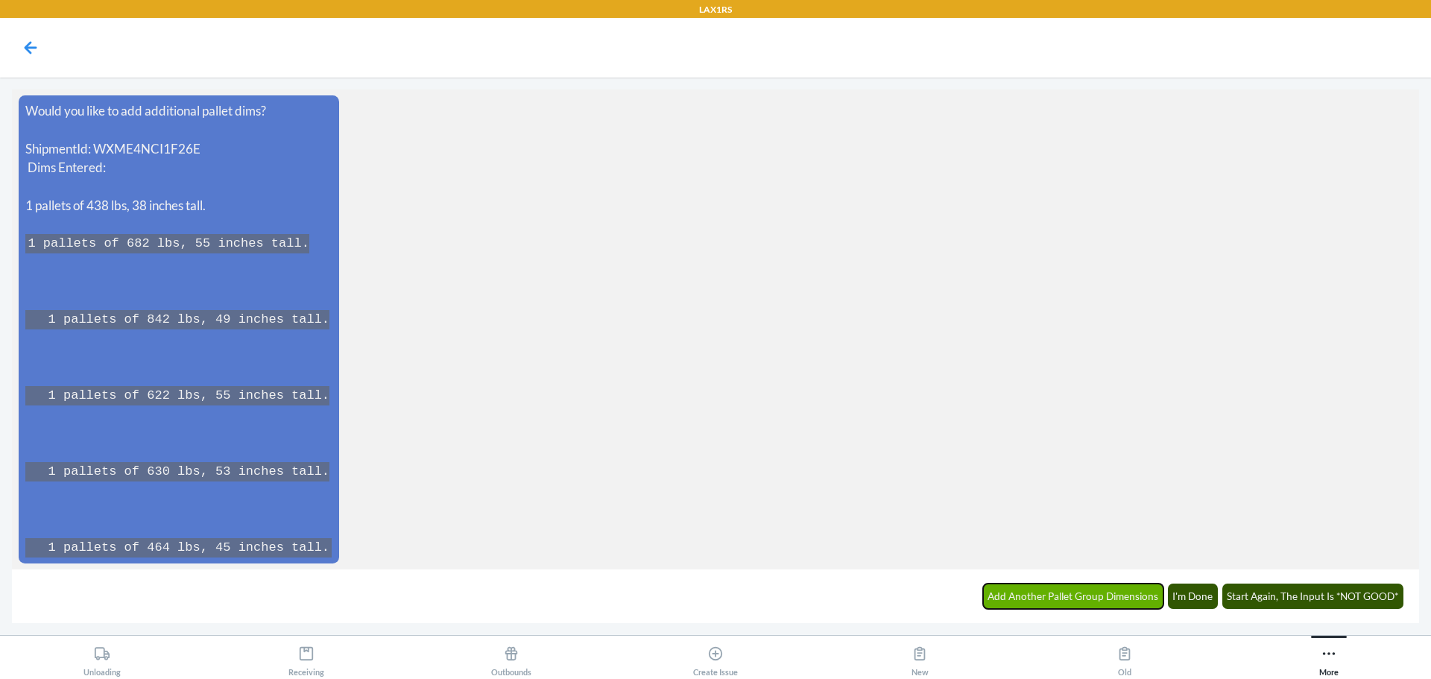
click at [1081, 592] on button "Add Another Pallet Group Dimensions" at bounding box center [1073, 596] width 181 height 25
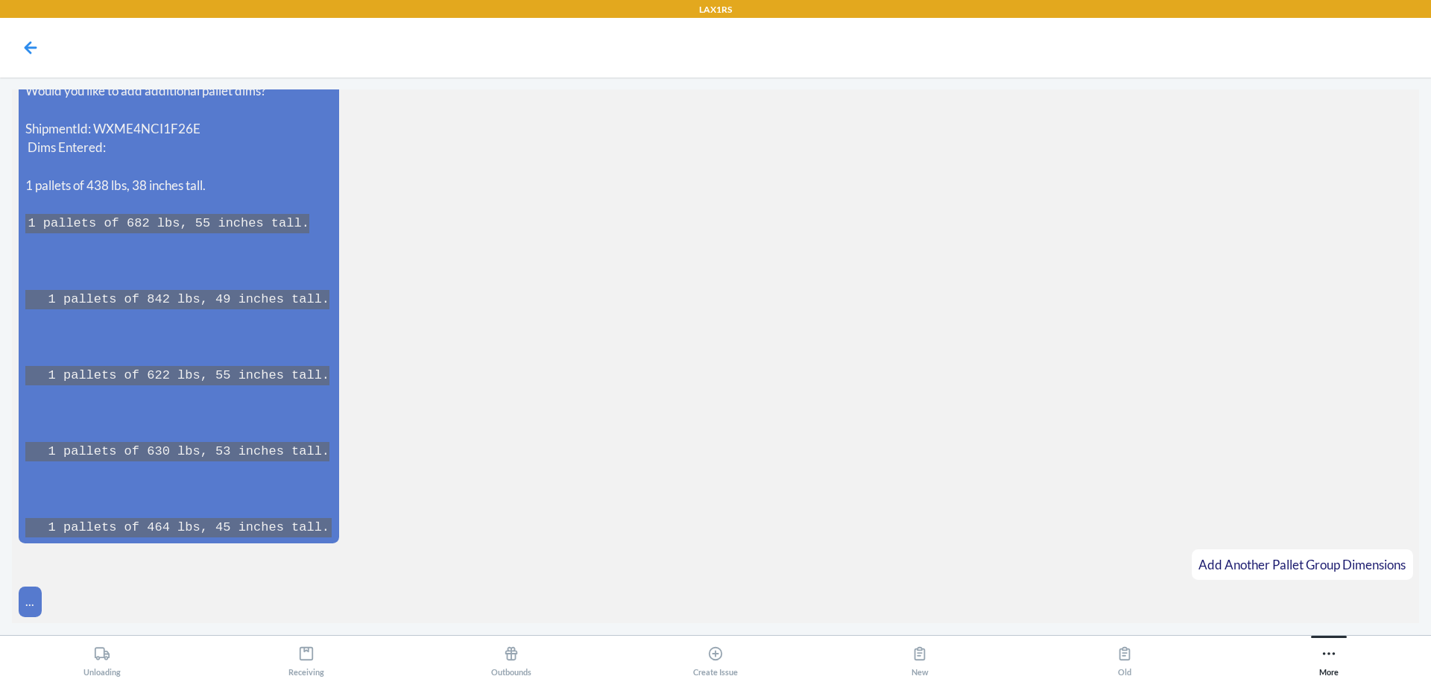
scroll to position [7387, 0]
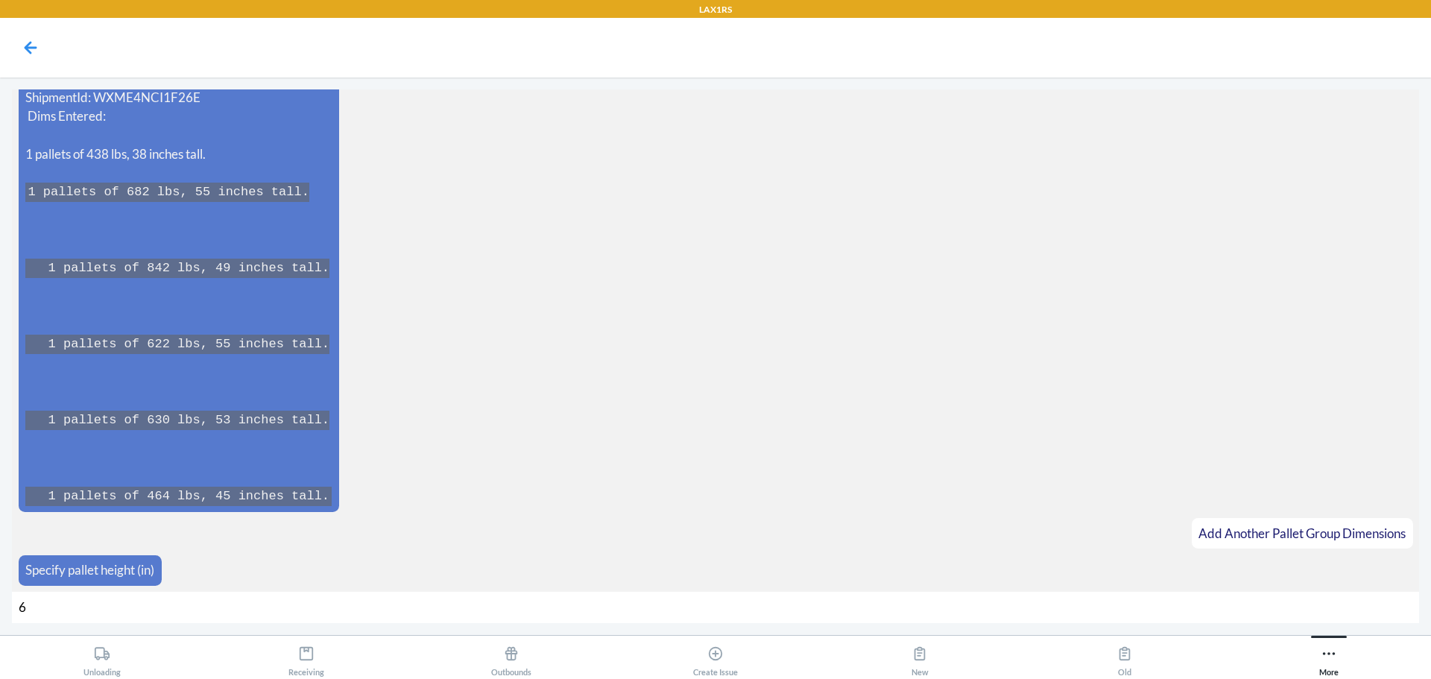
type input "60"
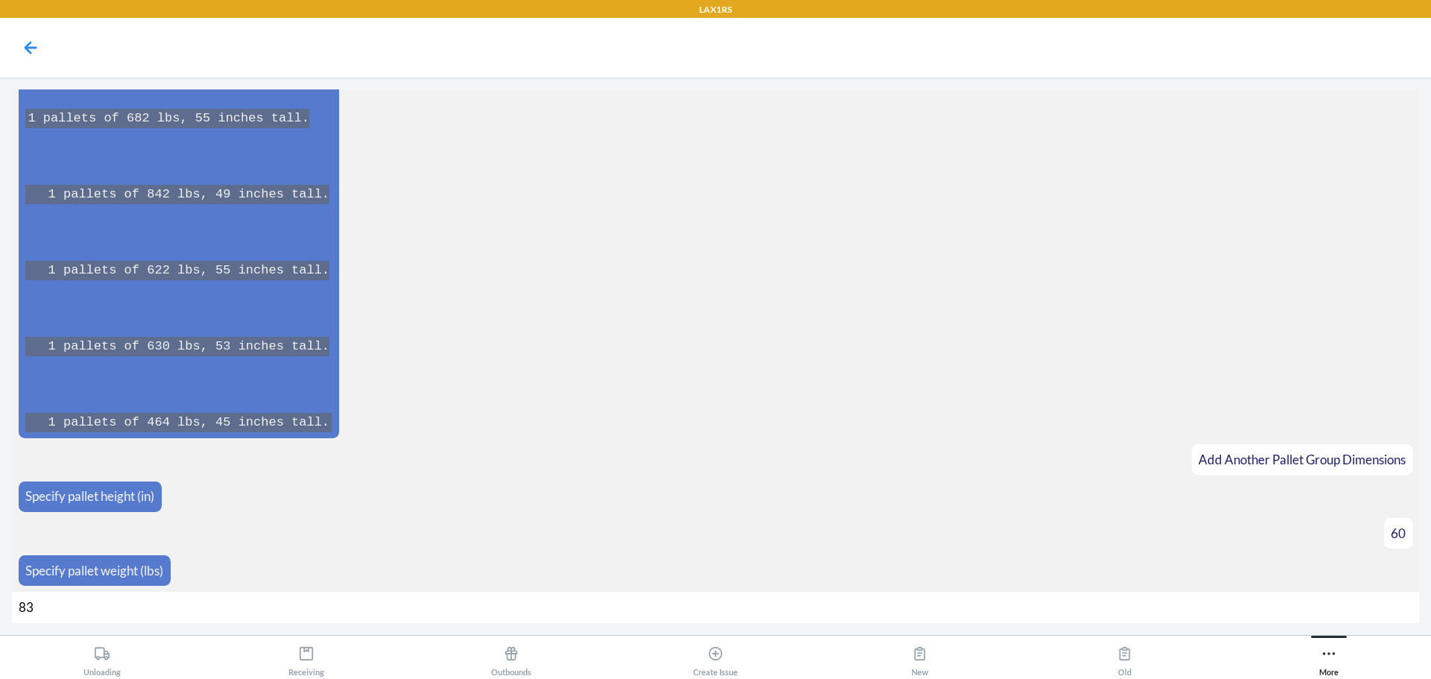
type input "834"
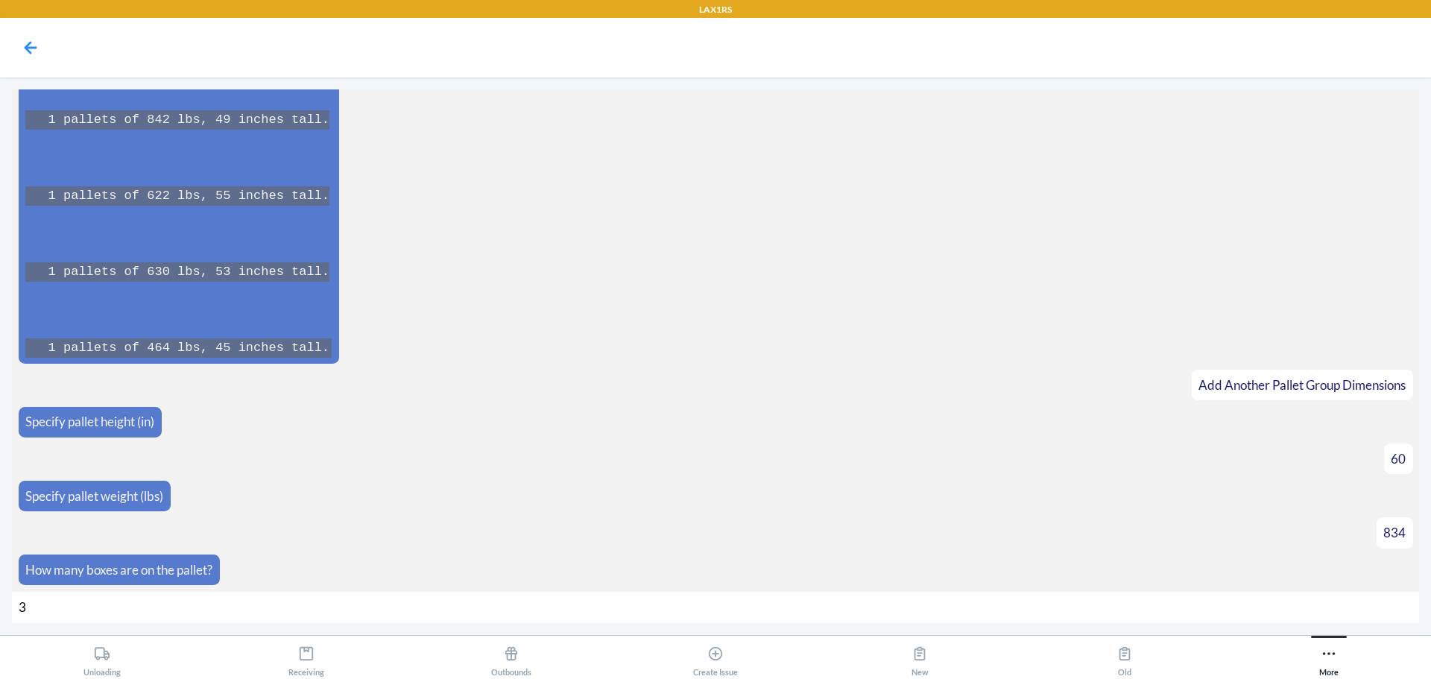
type input "30"
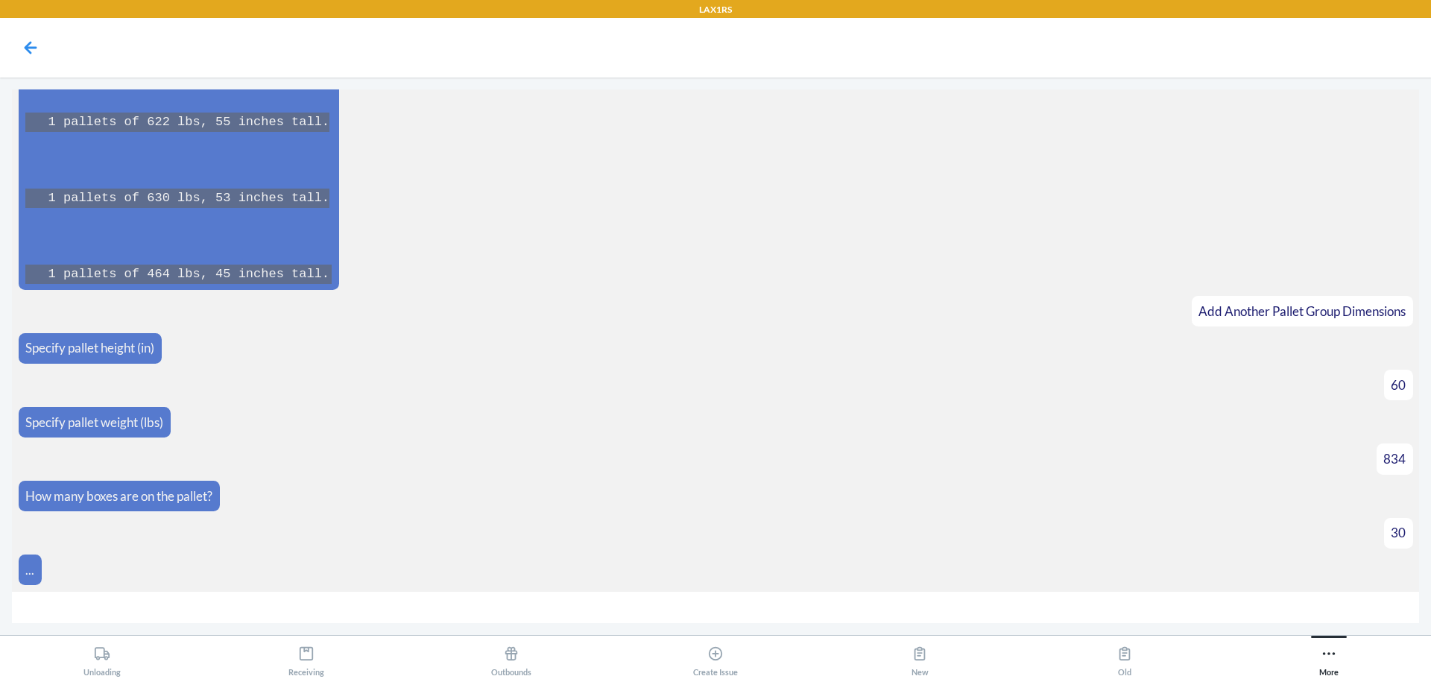
scroll to position [7631, 0]
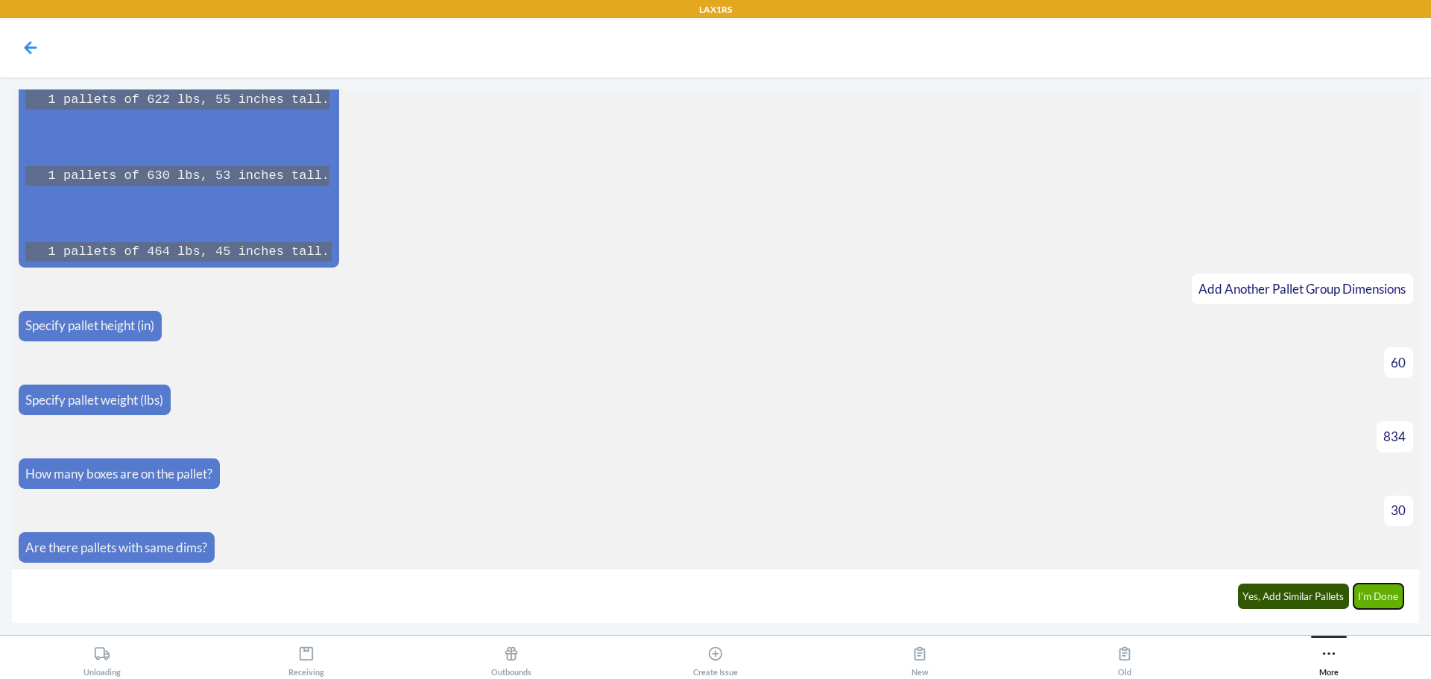
click at [1377, 600] on button "I'm Done" at bounding box center [1378, 596] width 51 height 25
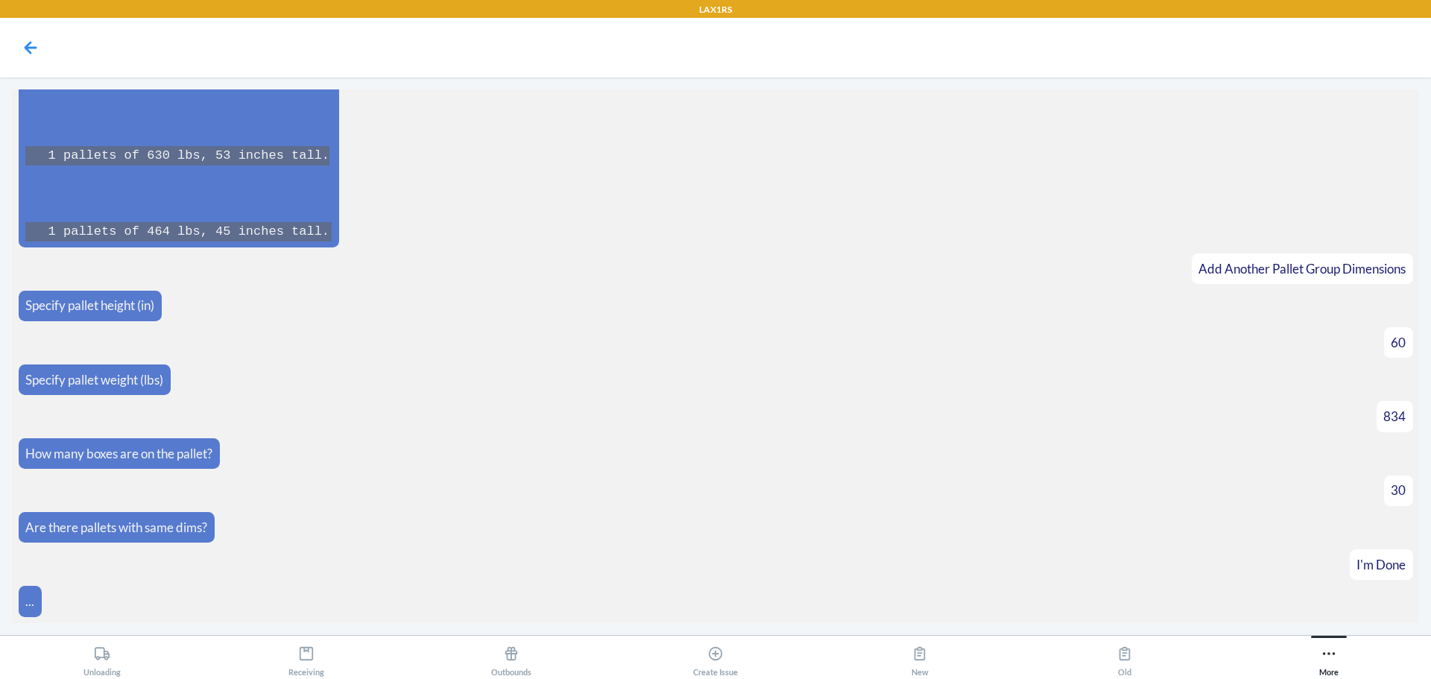
scroll to position [8148, 0]
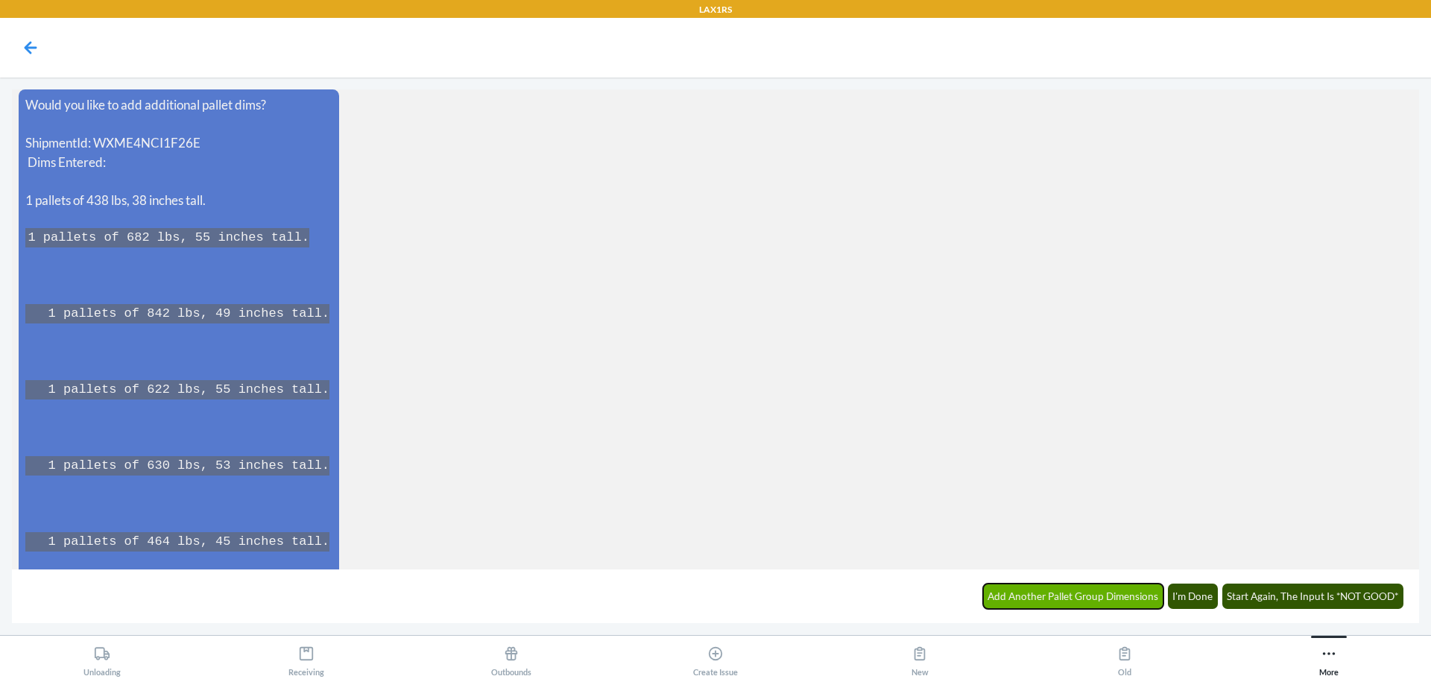
click at [1071, 587] on button "Add Another Pallet Group Dimensions" at bounding box center [1073, 596] width 181 height 25
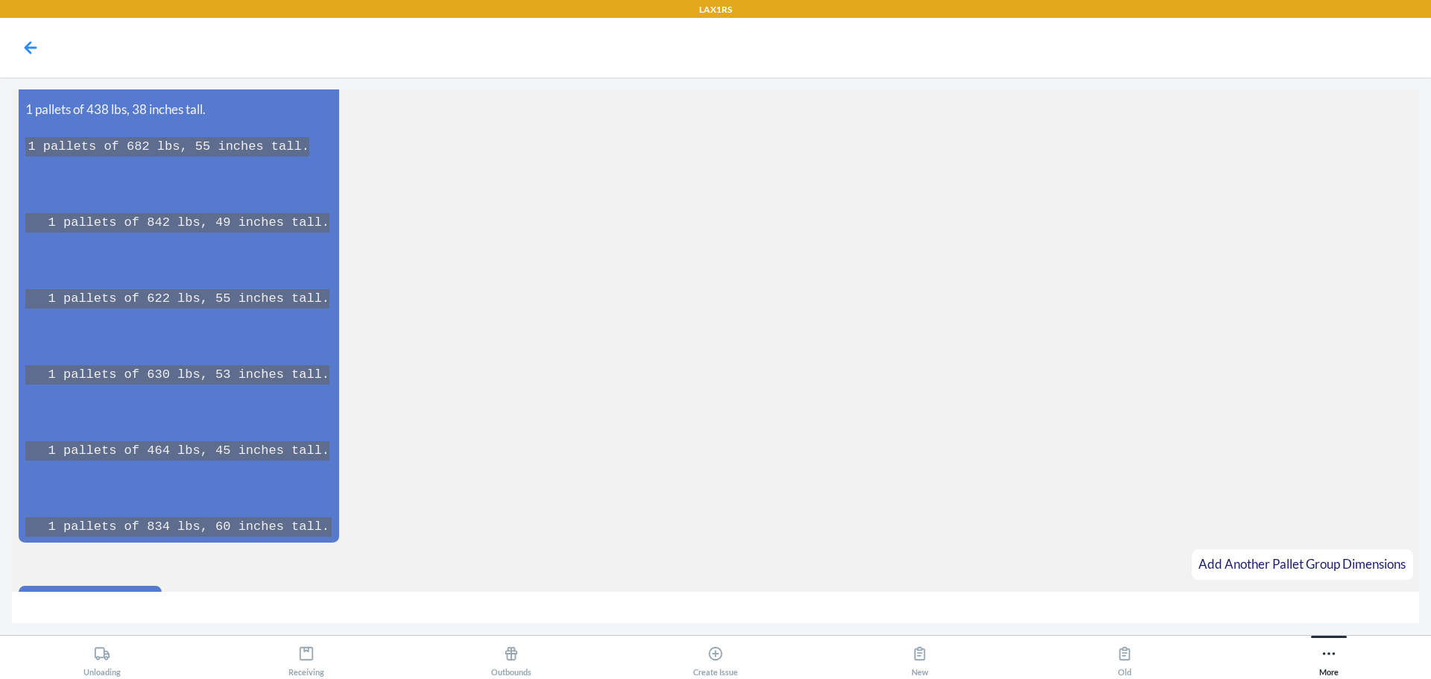
scroll to position [8270, 0]
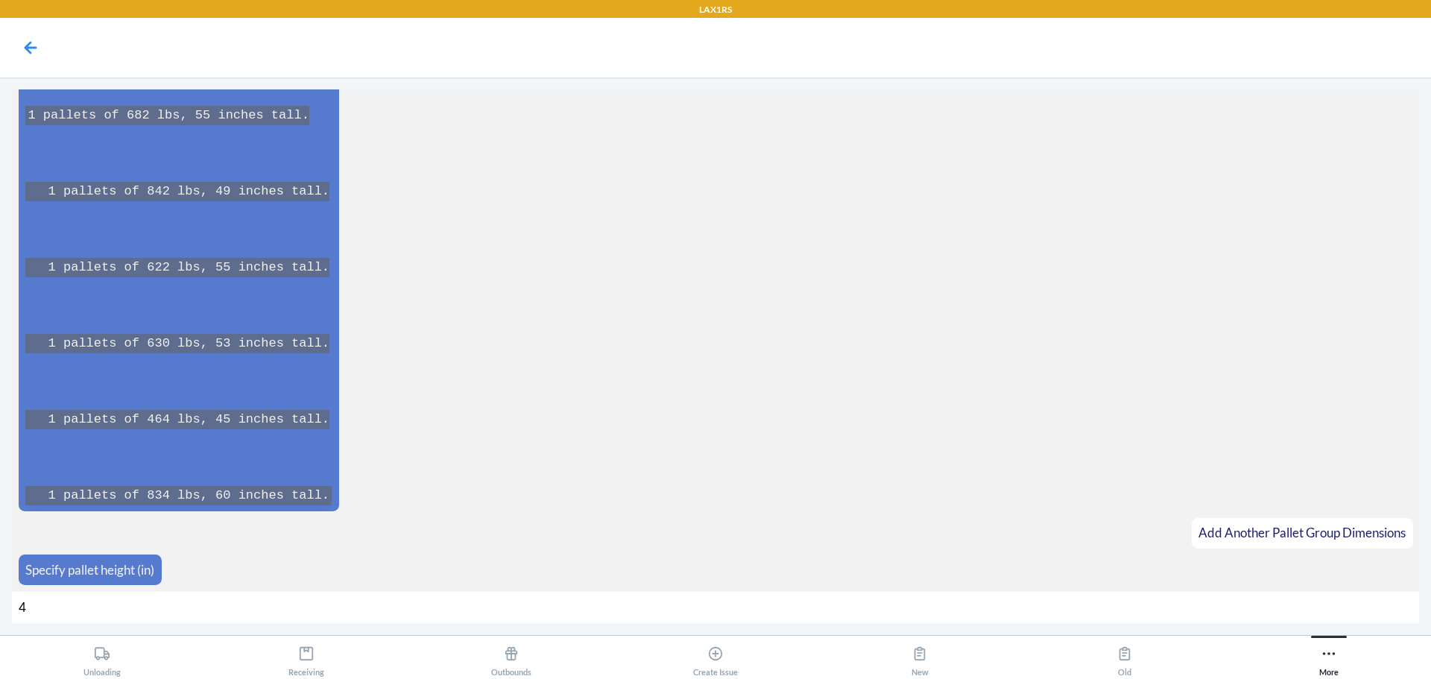
type input "46"
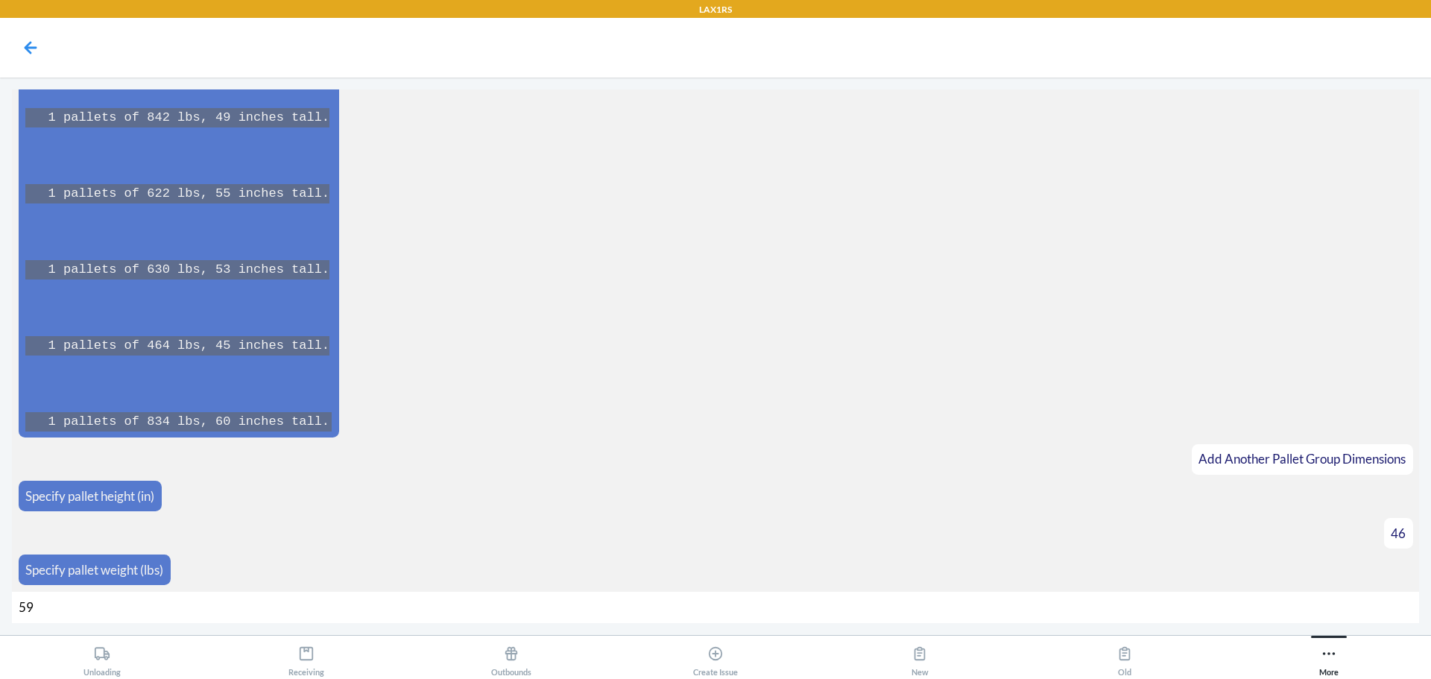
type input "594"
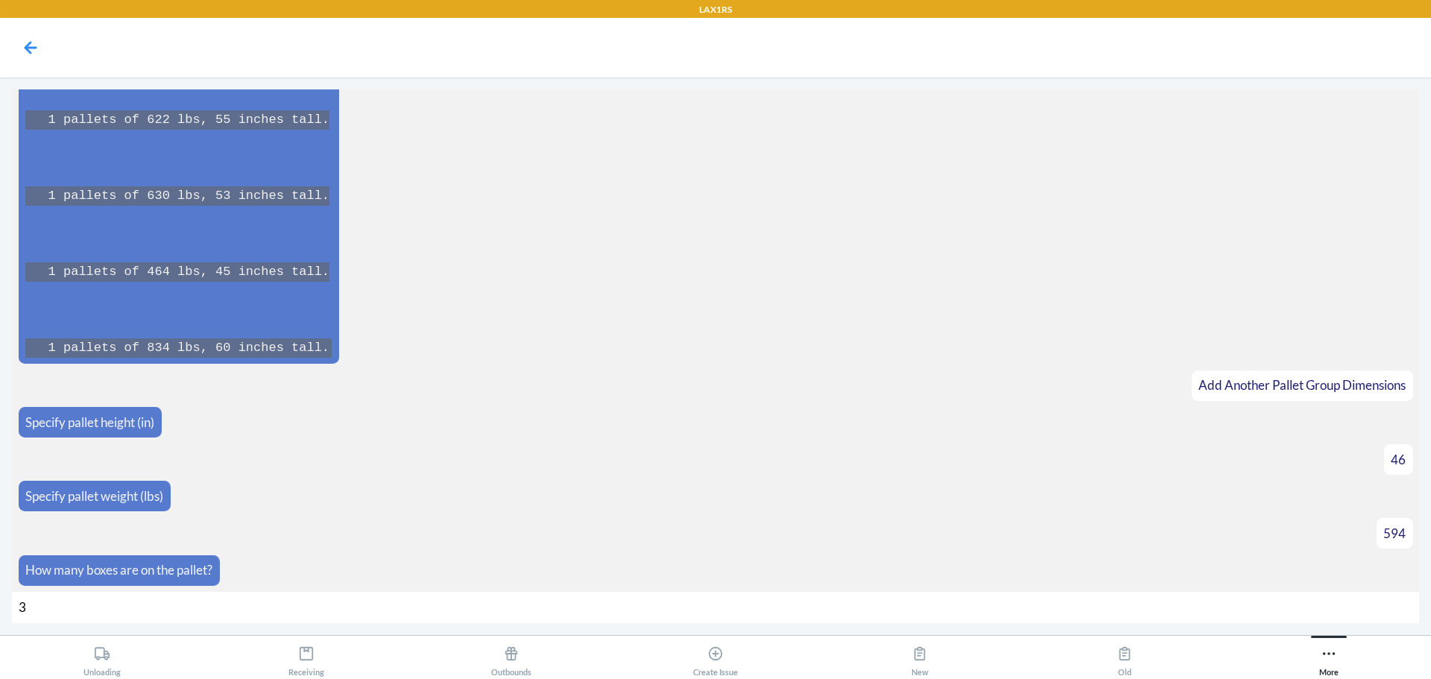
type input "31"
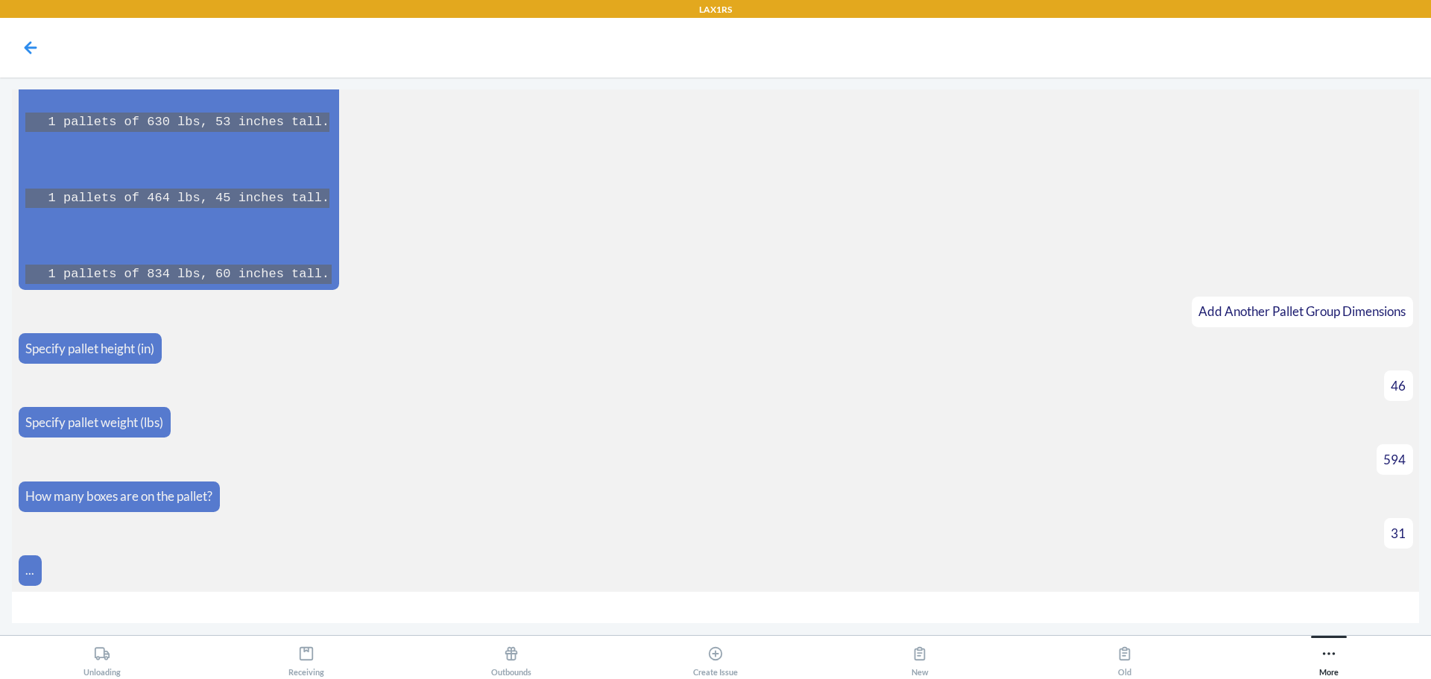
scroll to position [8514, 0]
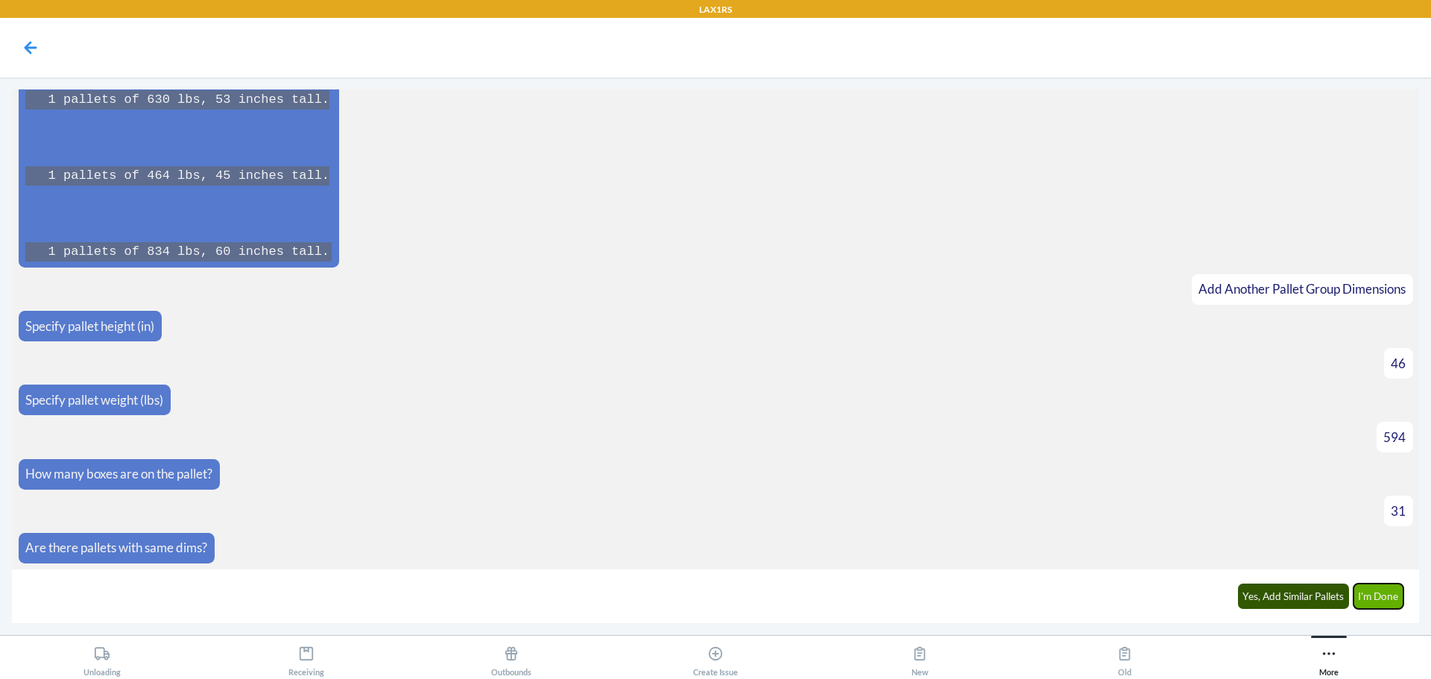
click at [1383, 599] on button "I'm Done" at bounding box center [1378, 596] width 51 height 25
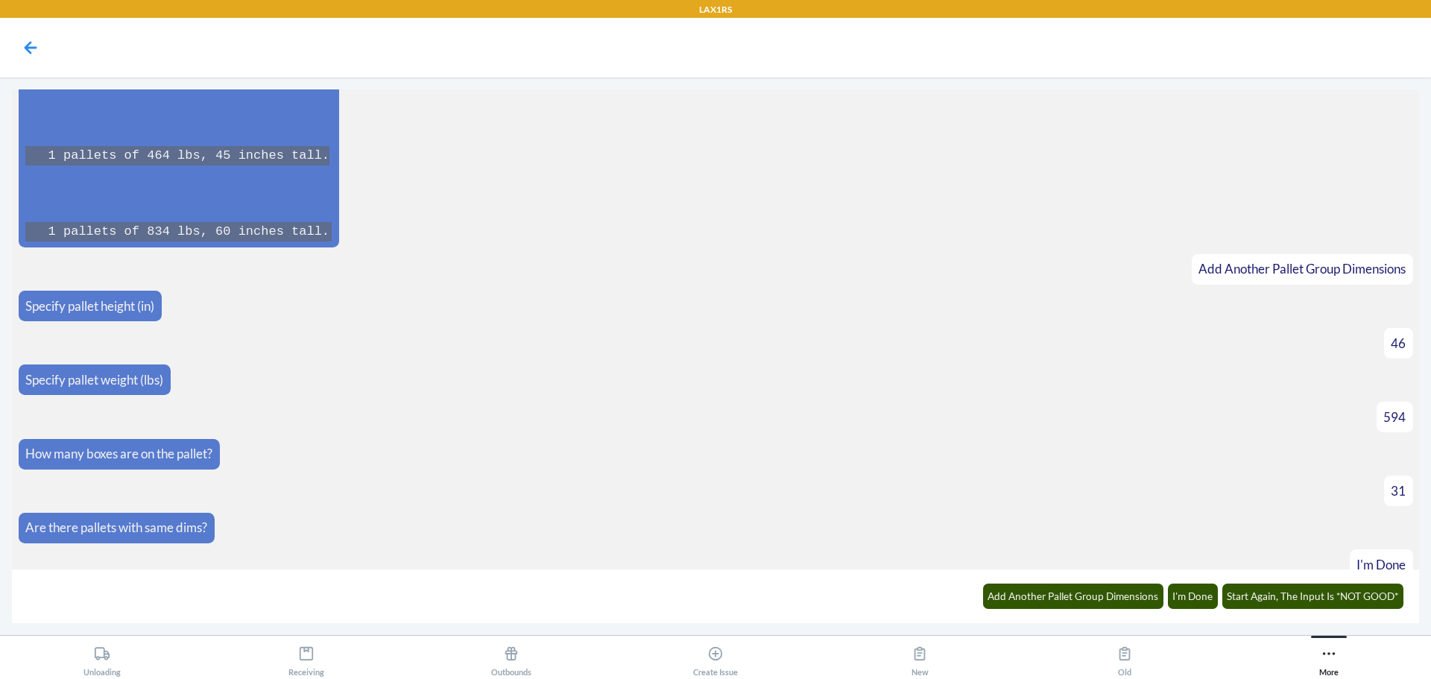
scroll to position [9031, 0]
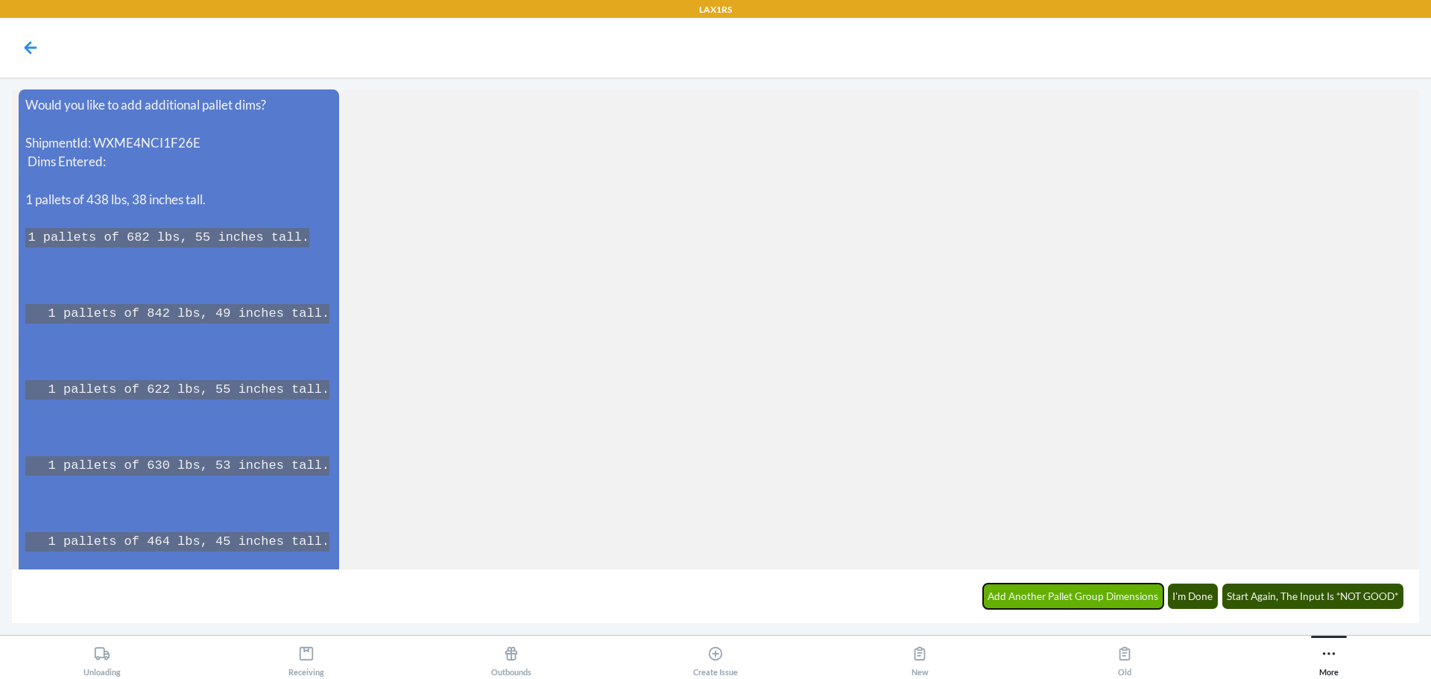
click at [1023, 593] on button "Add Another Pallet Group Dimensions" at bounding box center [1073, 596] width 181 height 25
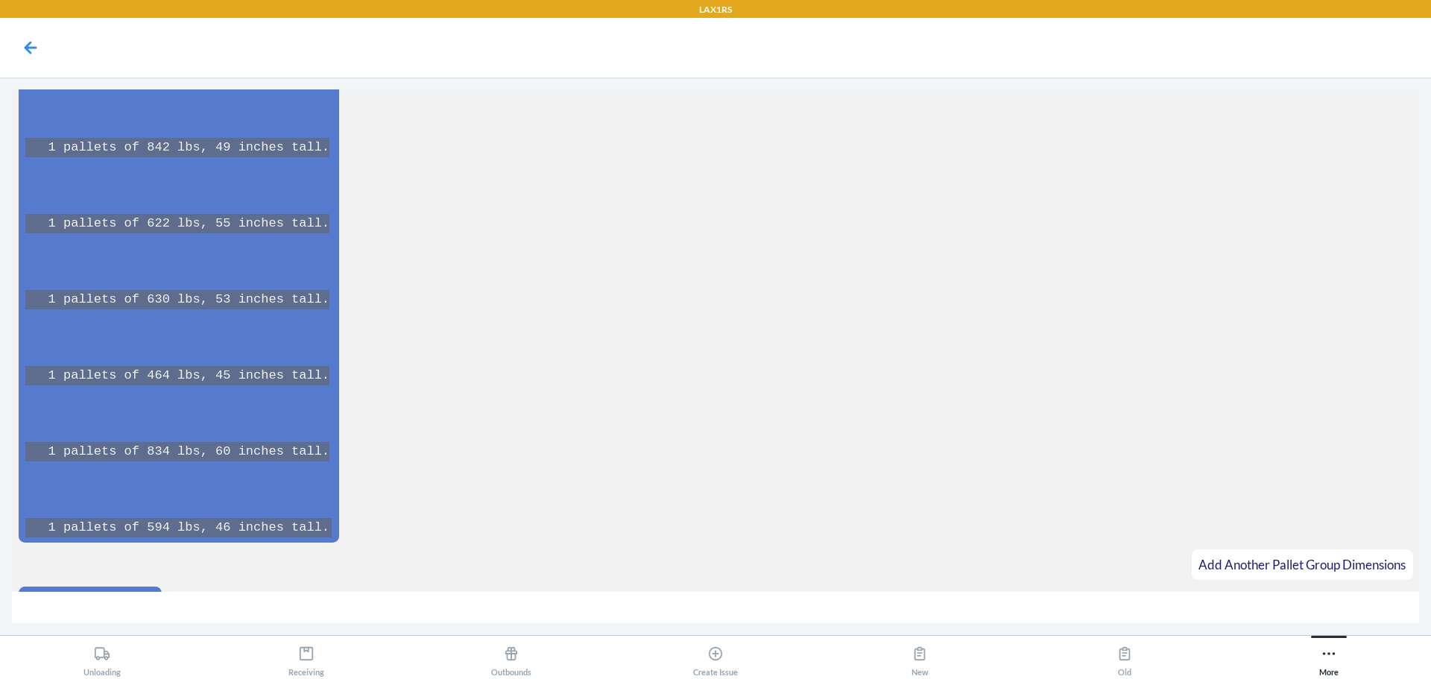
scroll to position [9229, 0]
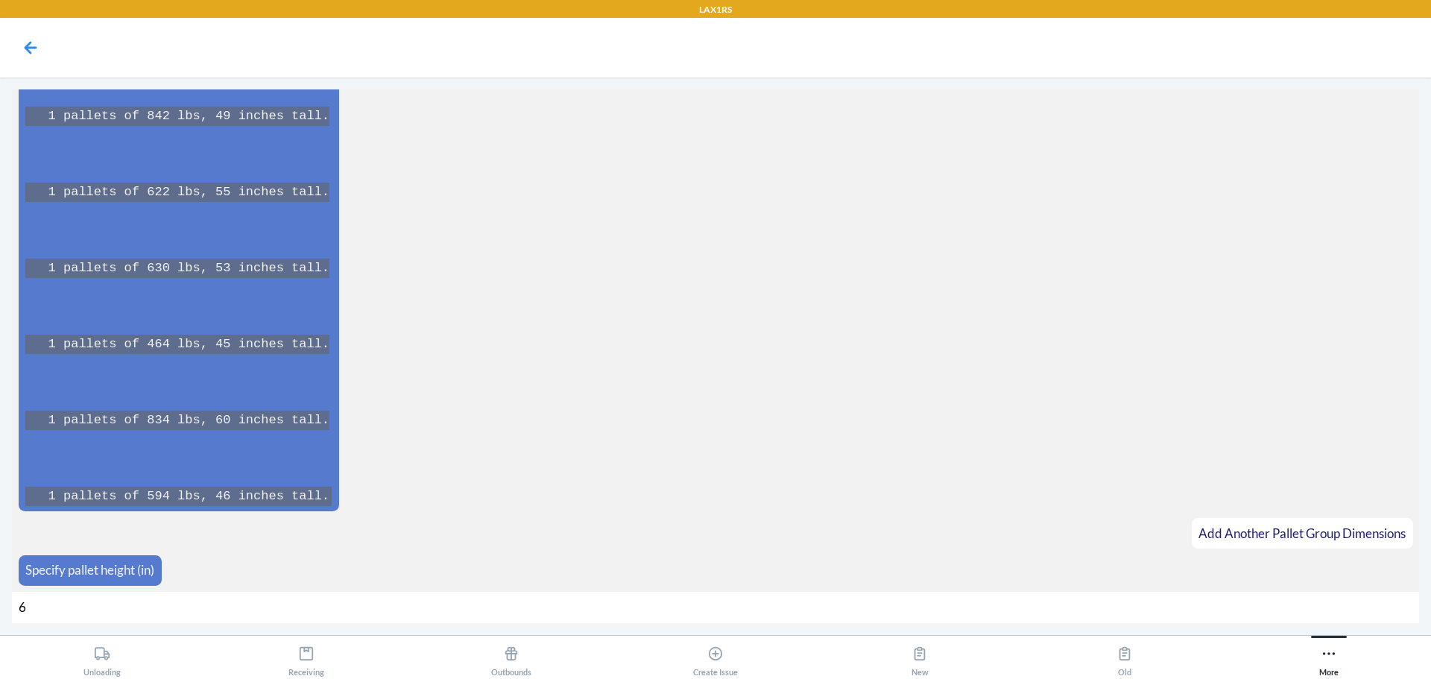
type input "67"
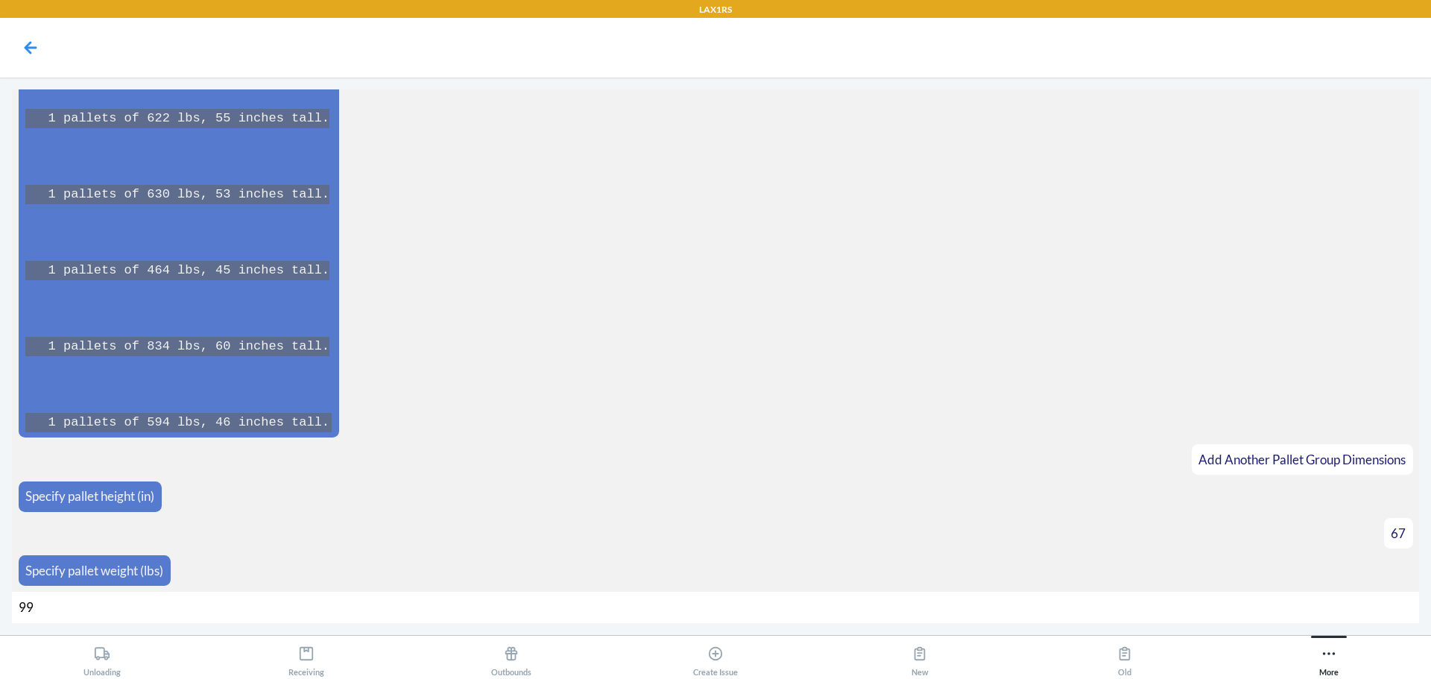
type input "998"
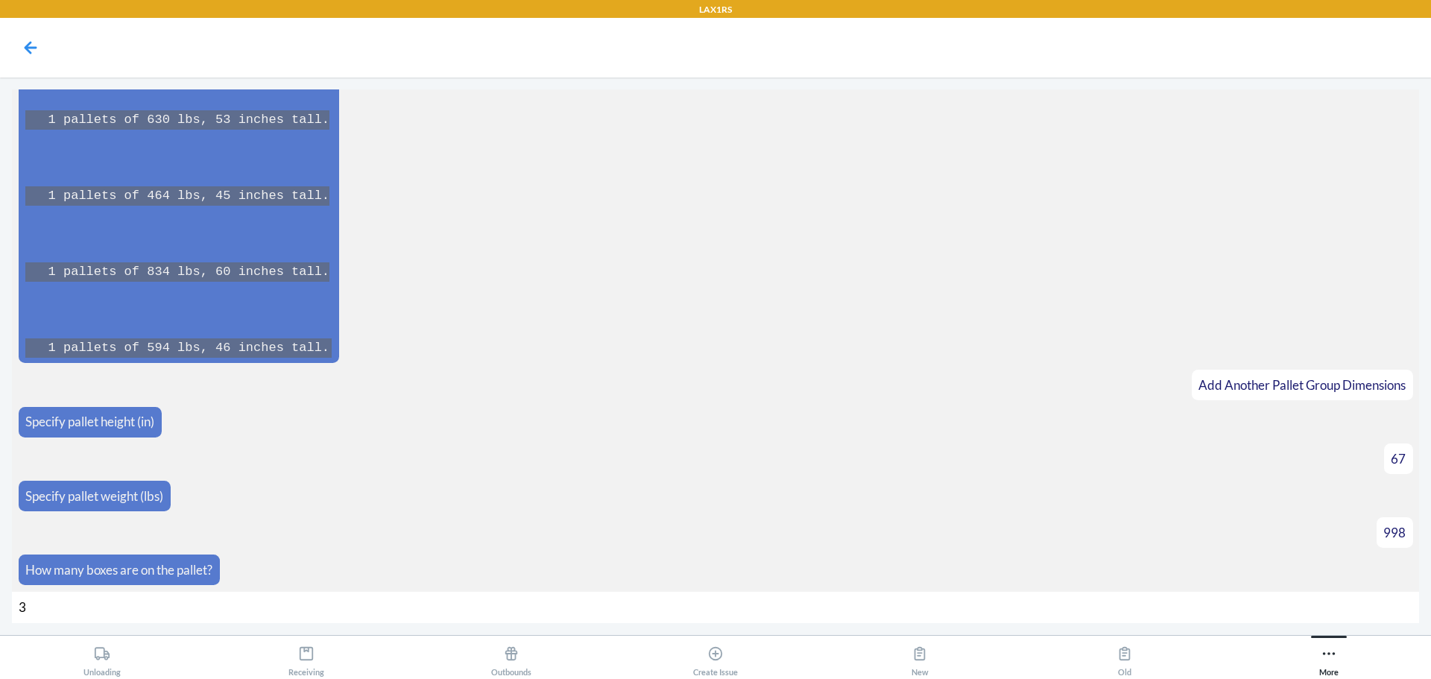
type input "36"
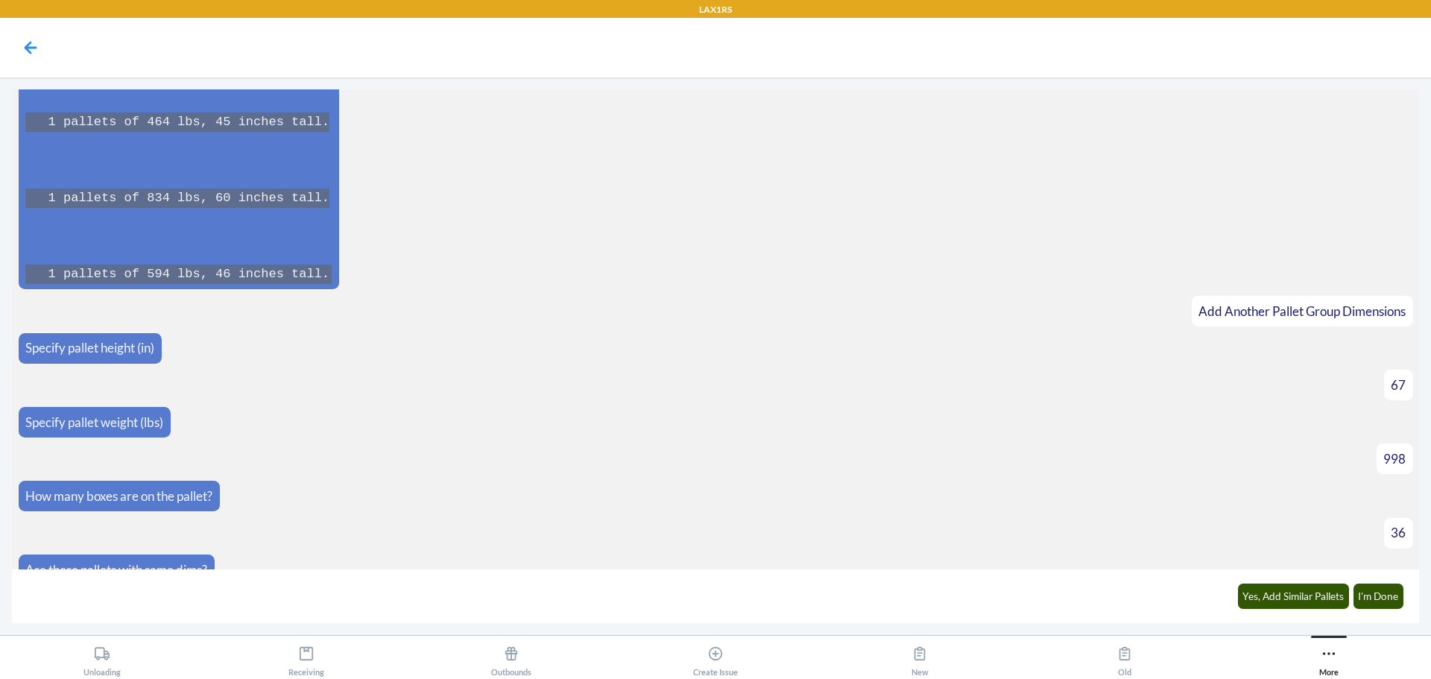
scroll to position [9473, 0]
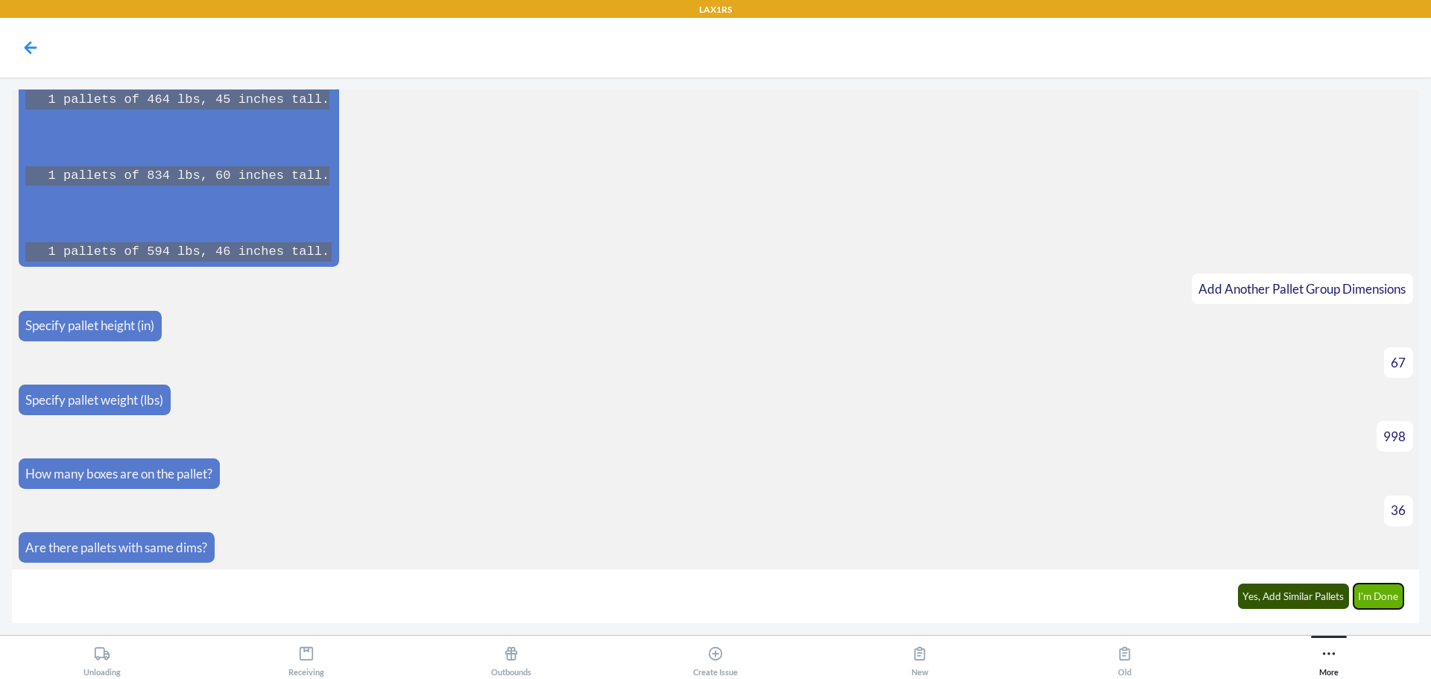
click at [1370, 588] on button "I'm Done" at bounding box center [1378, 596] width 51 height 25
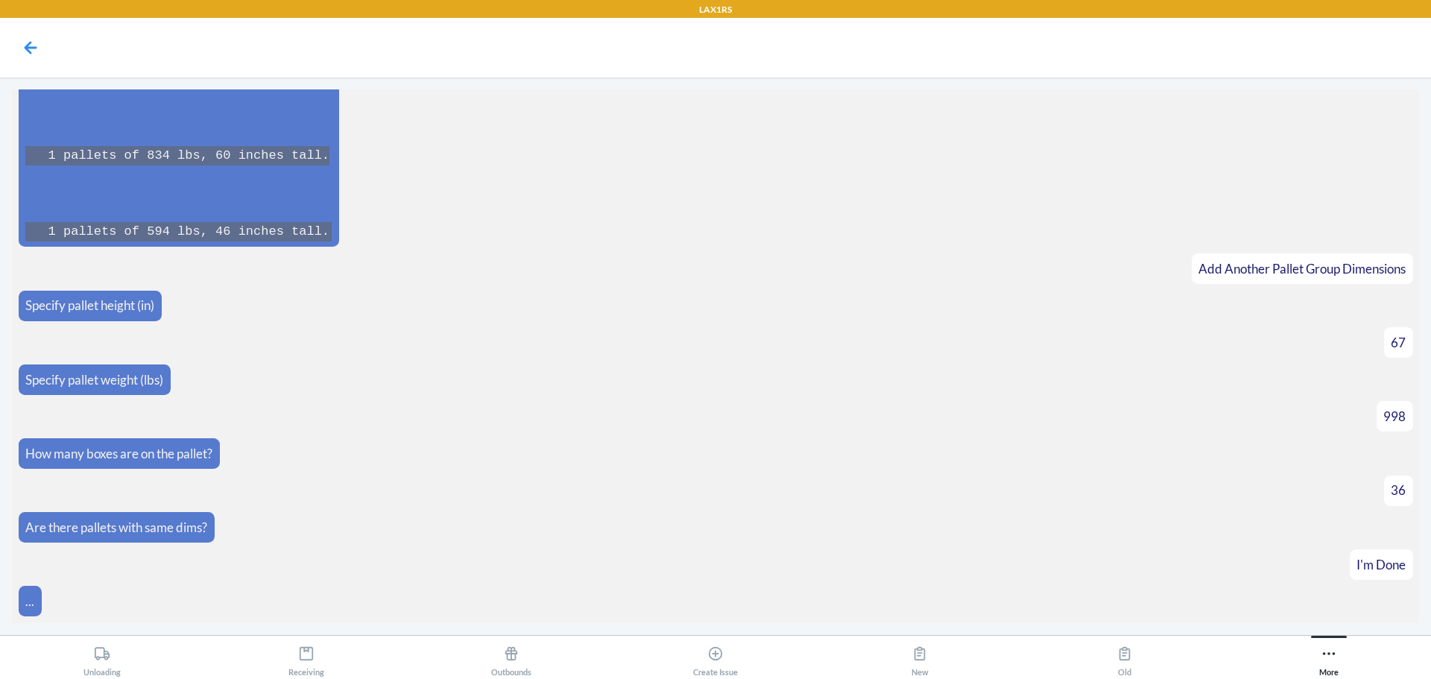
scroll to position [9989, 0]
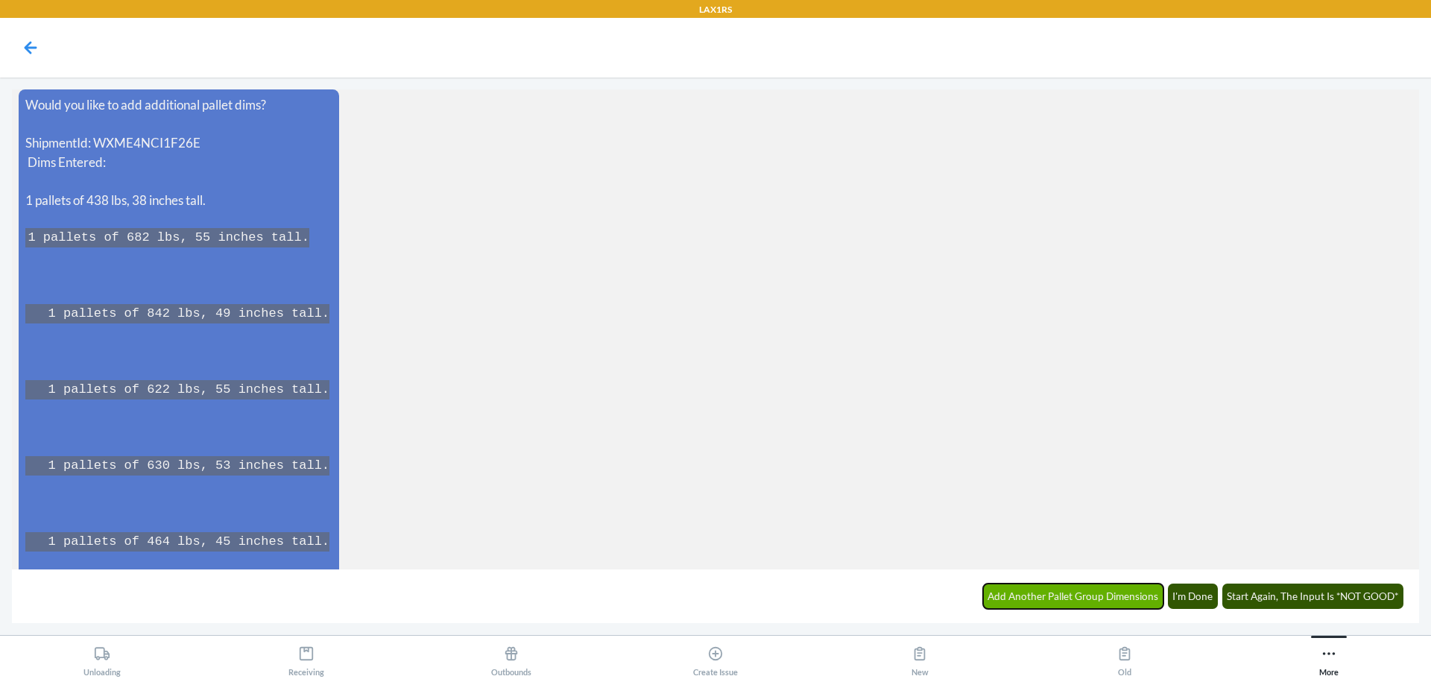
click at [1061, 601] on button "Add Another Pallet Group Dimensions" at bounding box center [1073, 596] width 181 height 25
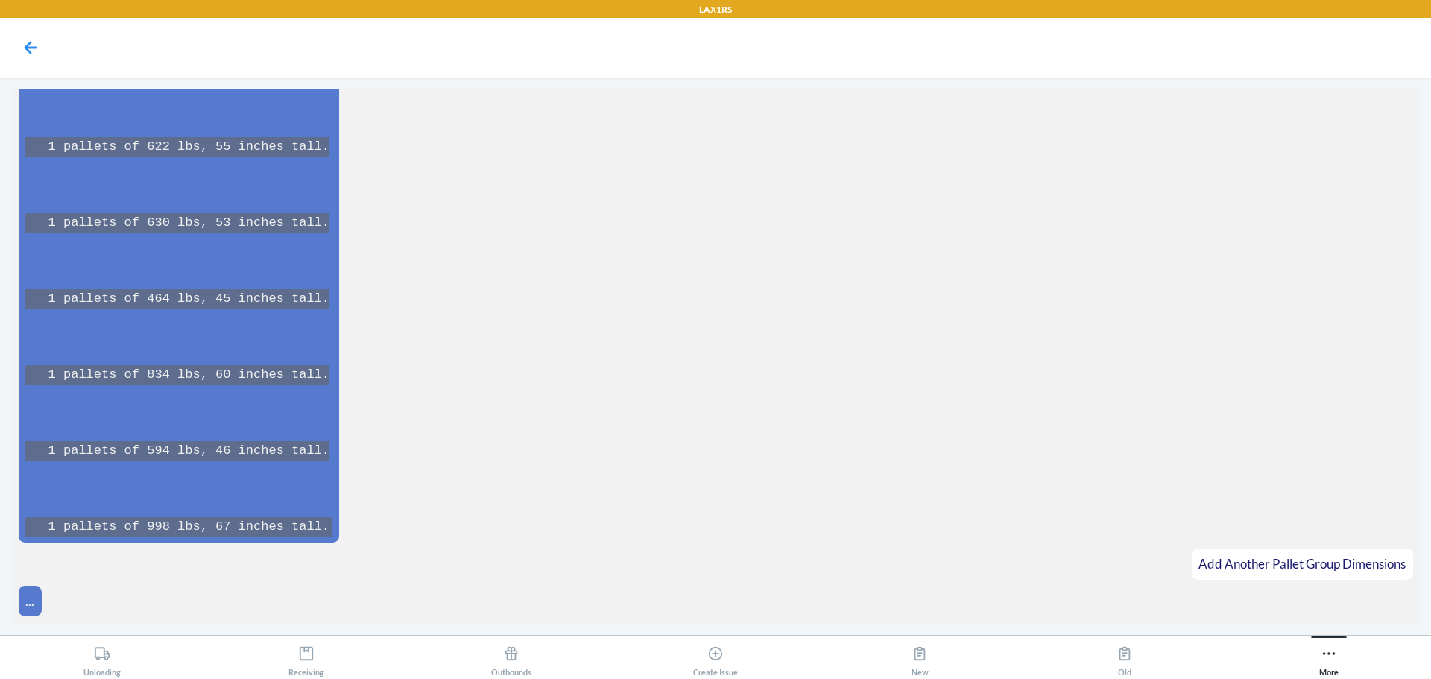
scroll to position [10264, 0]
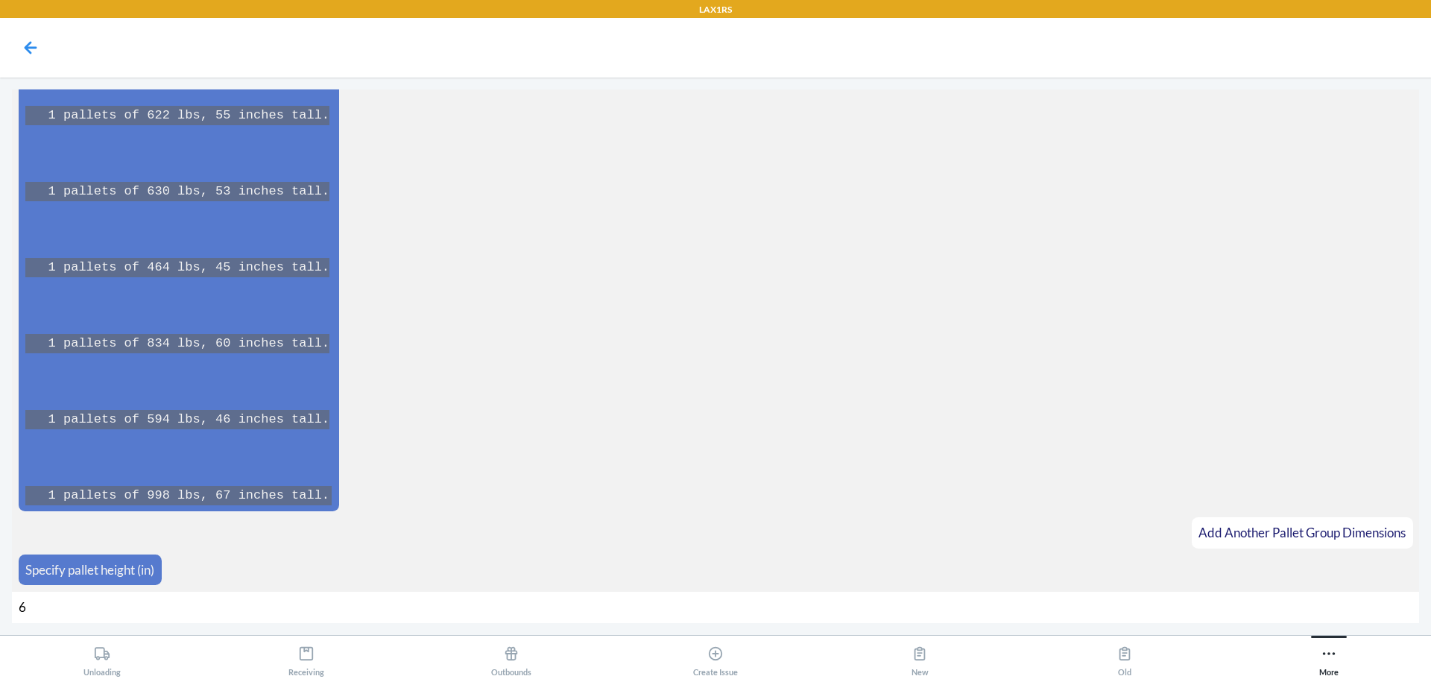
type input "65"
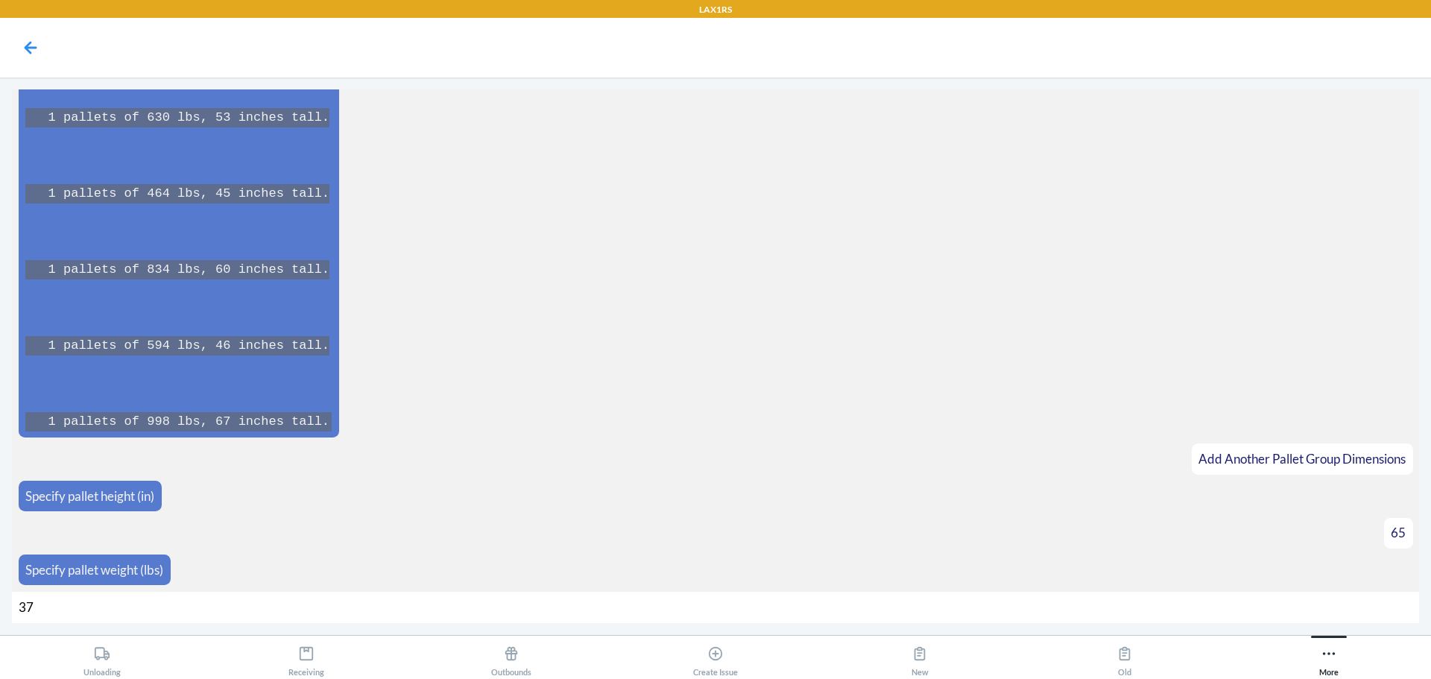
type input "370"
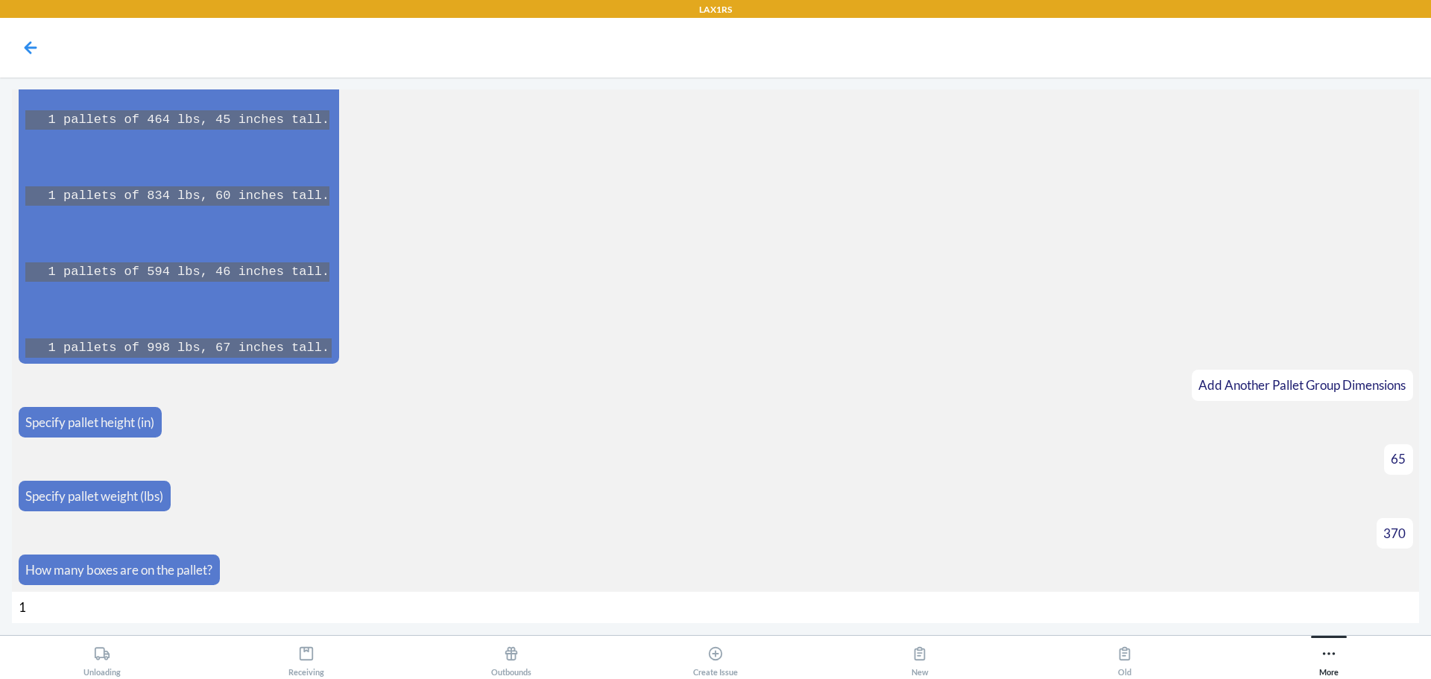
type input "16"
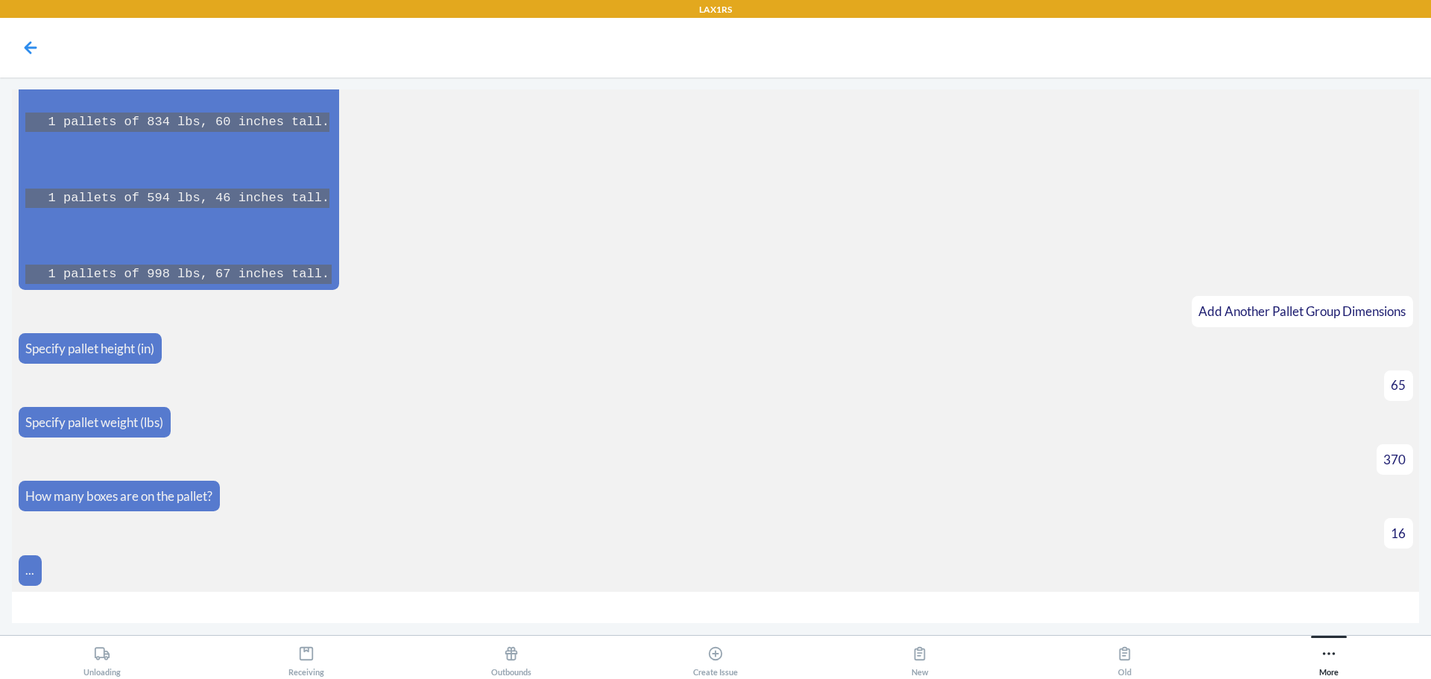
scroll to position [10507, 0]
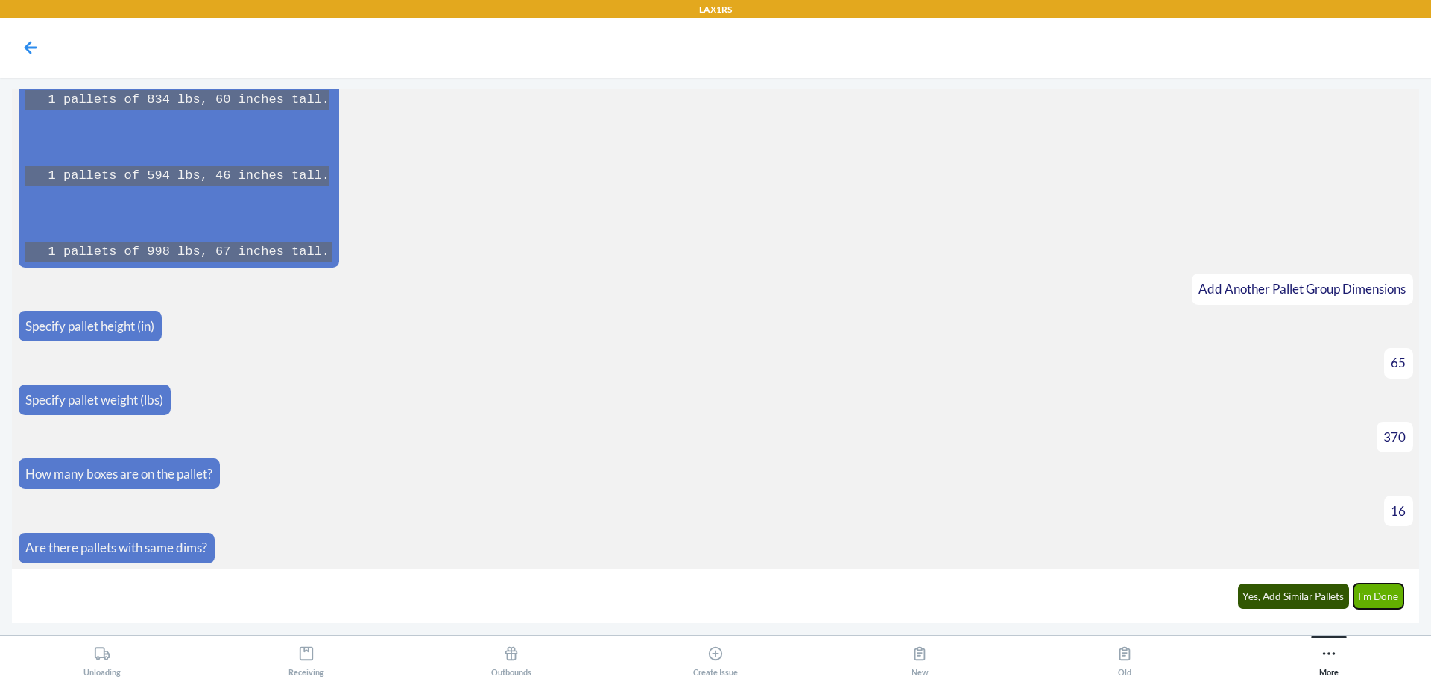
click at [1386, 602] on button "I'm Done" at bounding box center [1378, 596] width 51 height 25
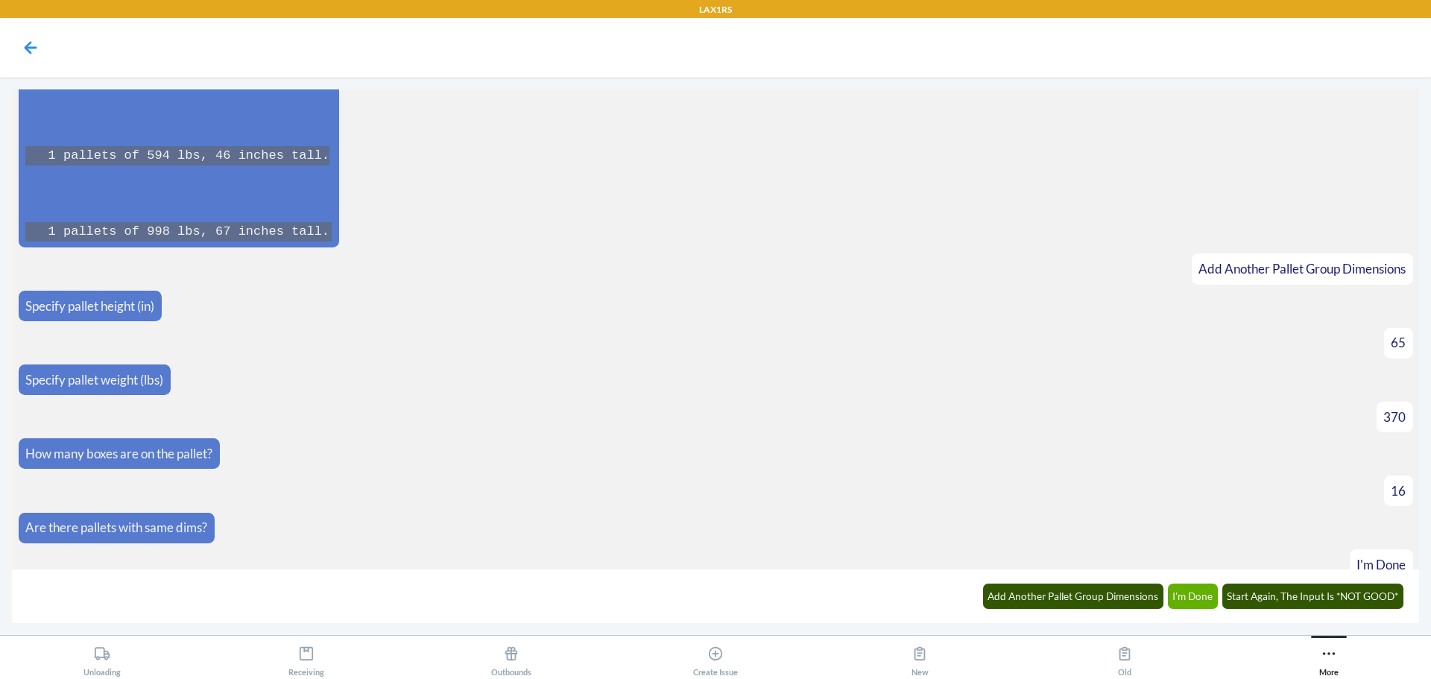
scroll to position [11025, 0]
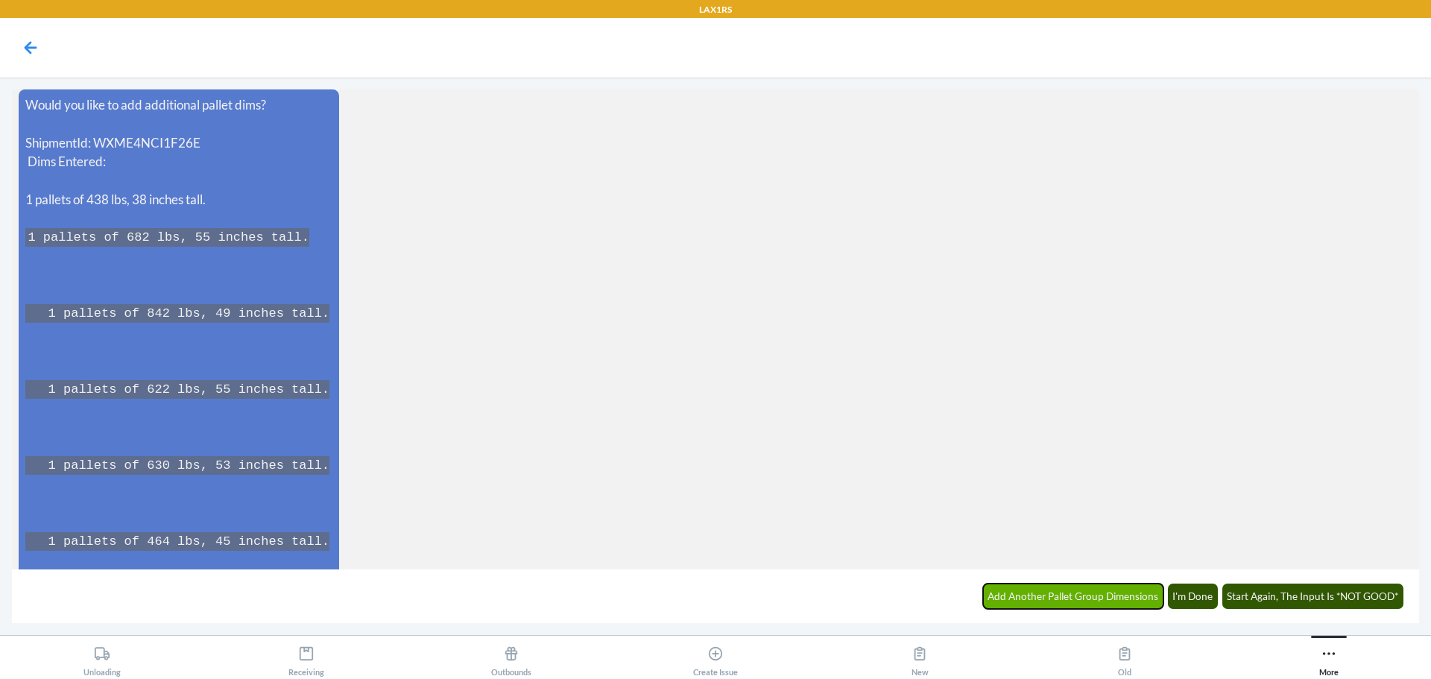
click at [1071, 598] on button "Add Another Pallet Group Dimensions" at bounding box center [1073, 596] width 181 height 25
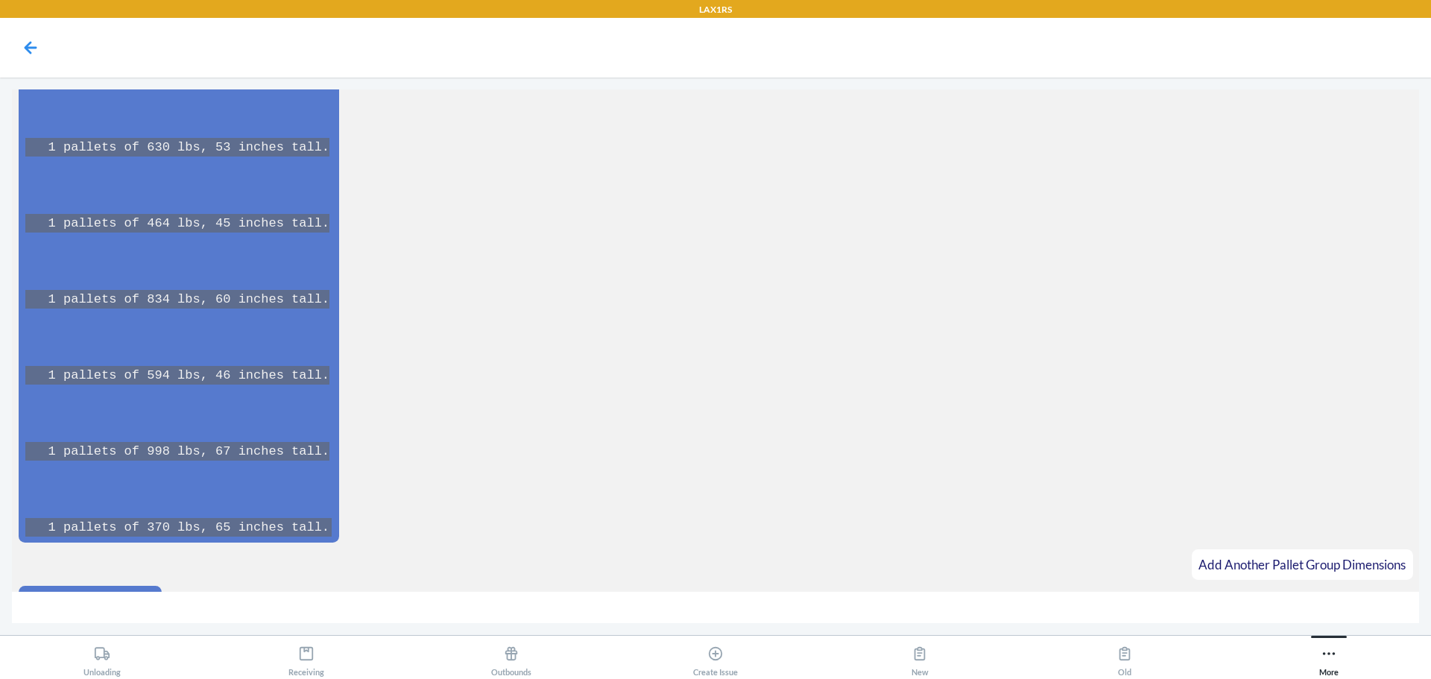
scroll to position [11374, 0]
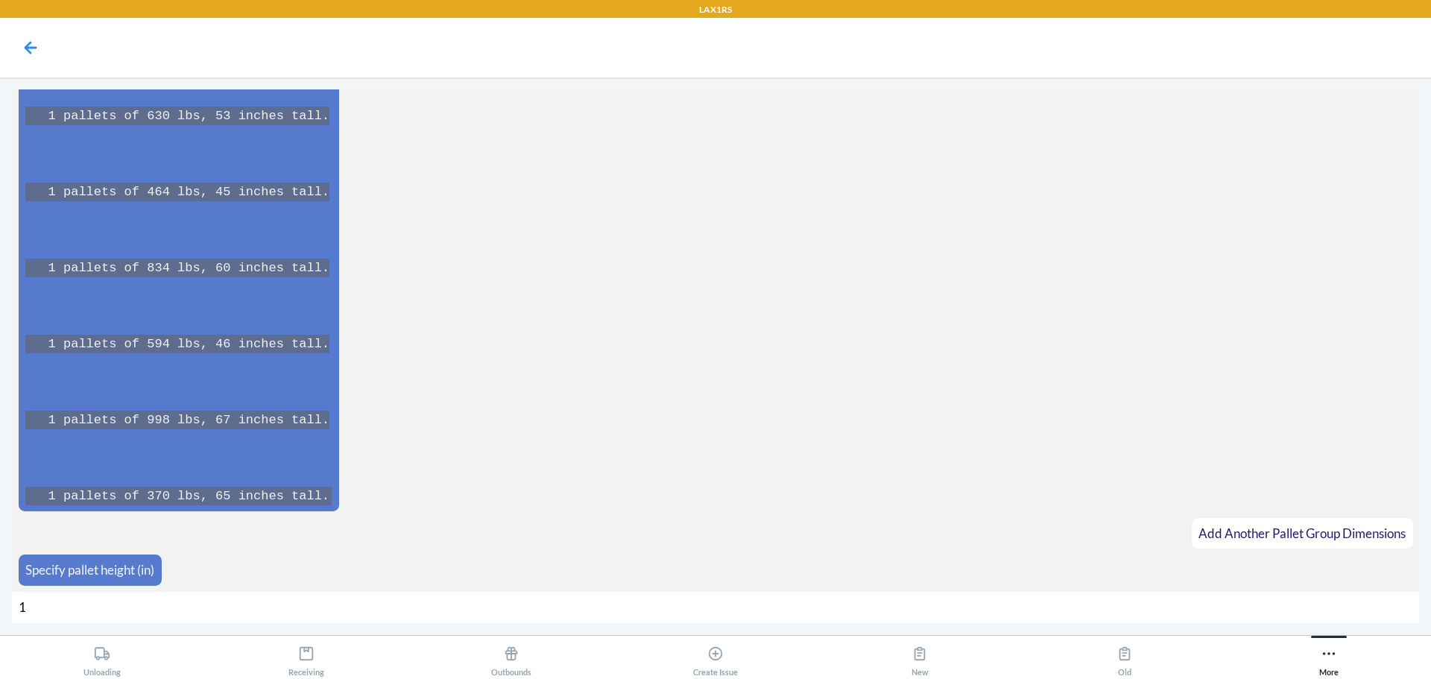
type input "19"
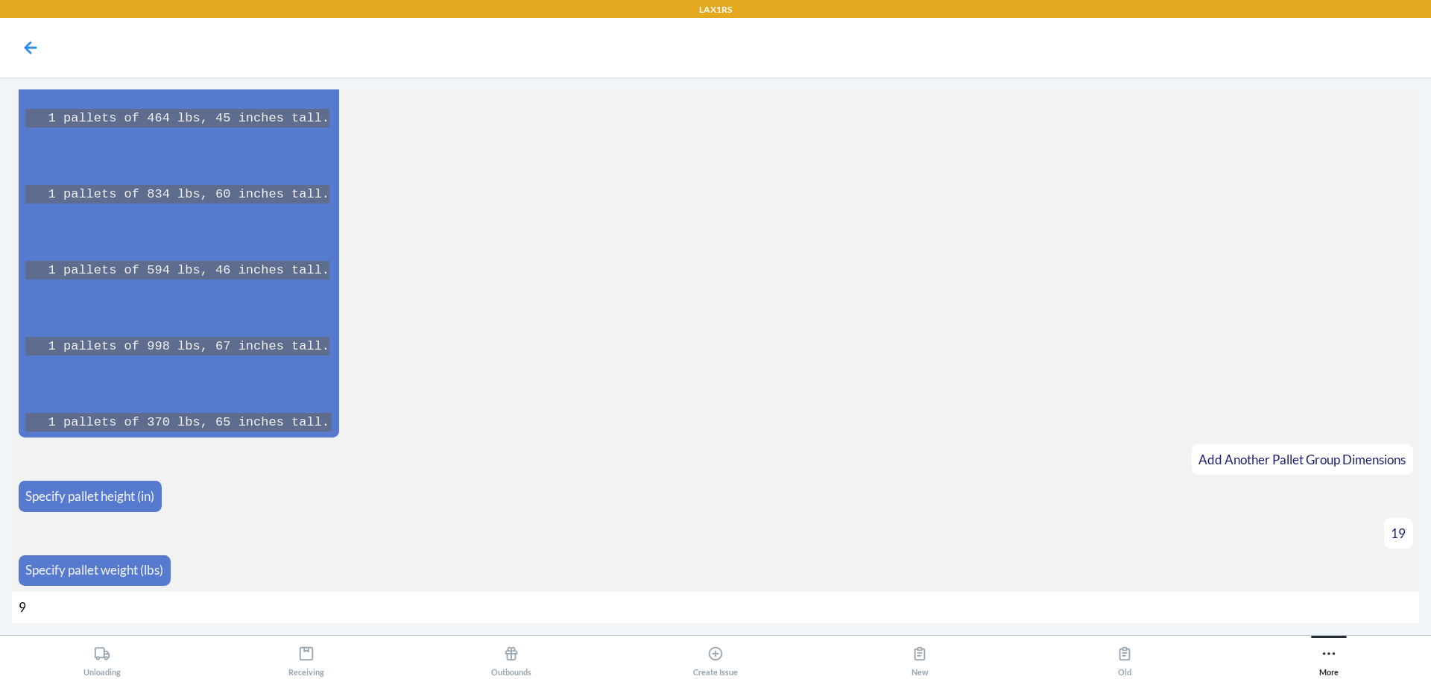
type input "96"
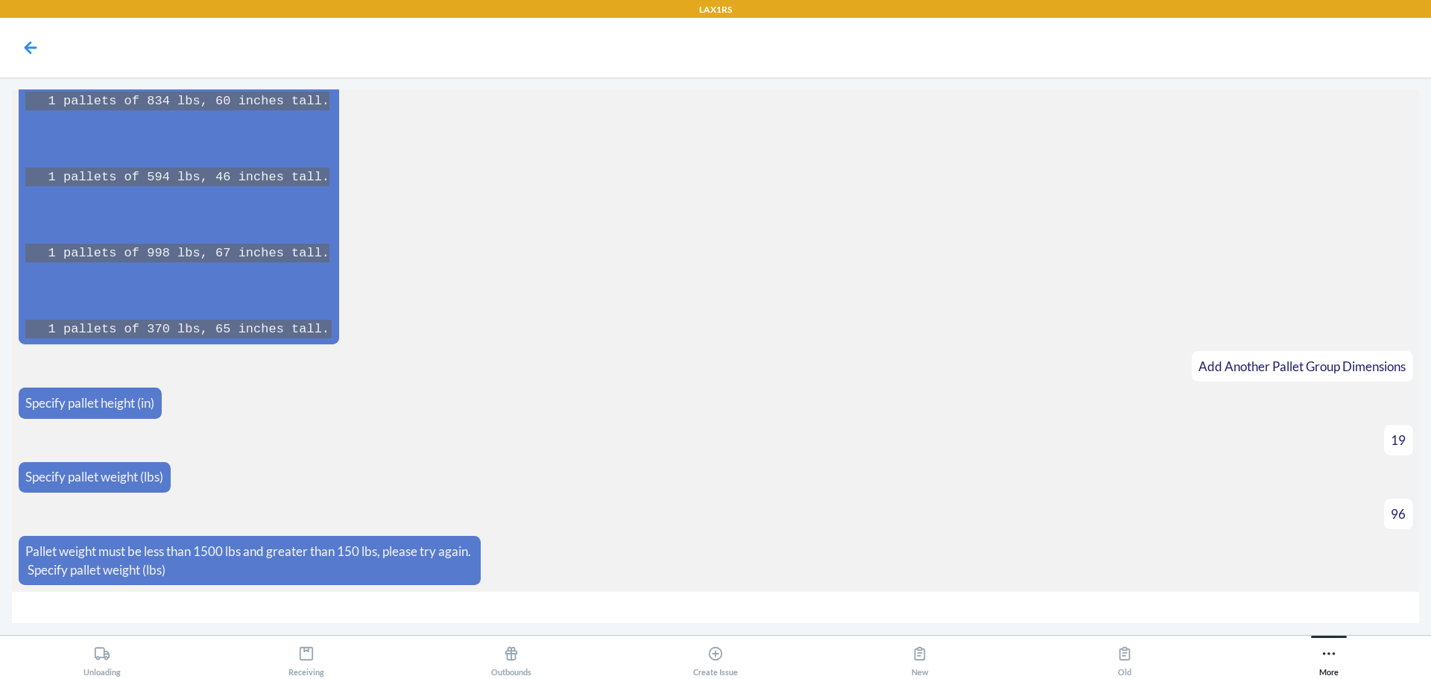
type input "3"
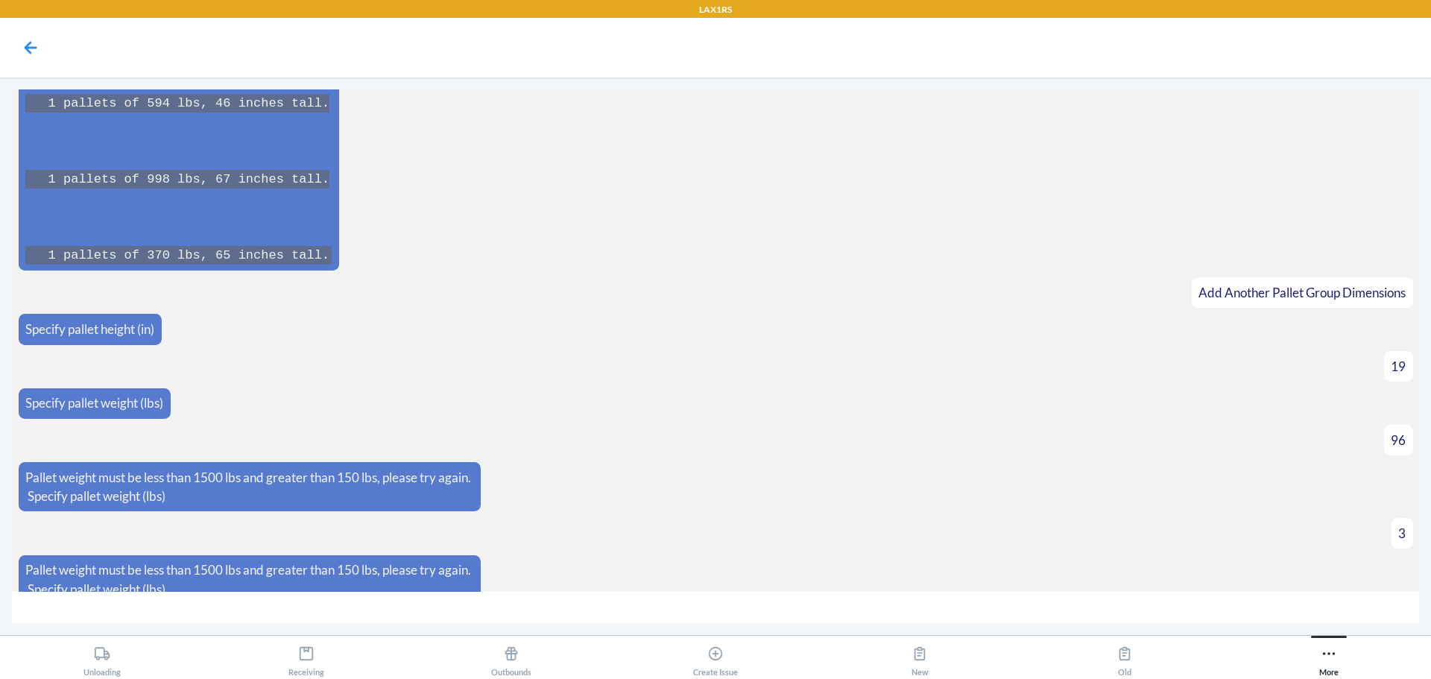
scroll to position [11634, 0]
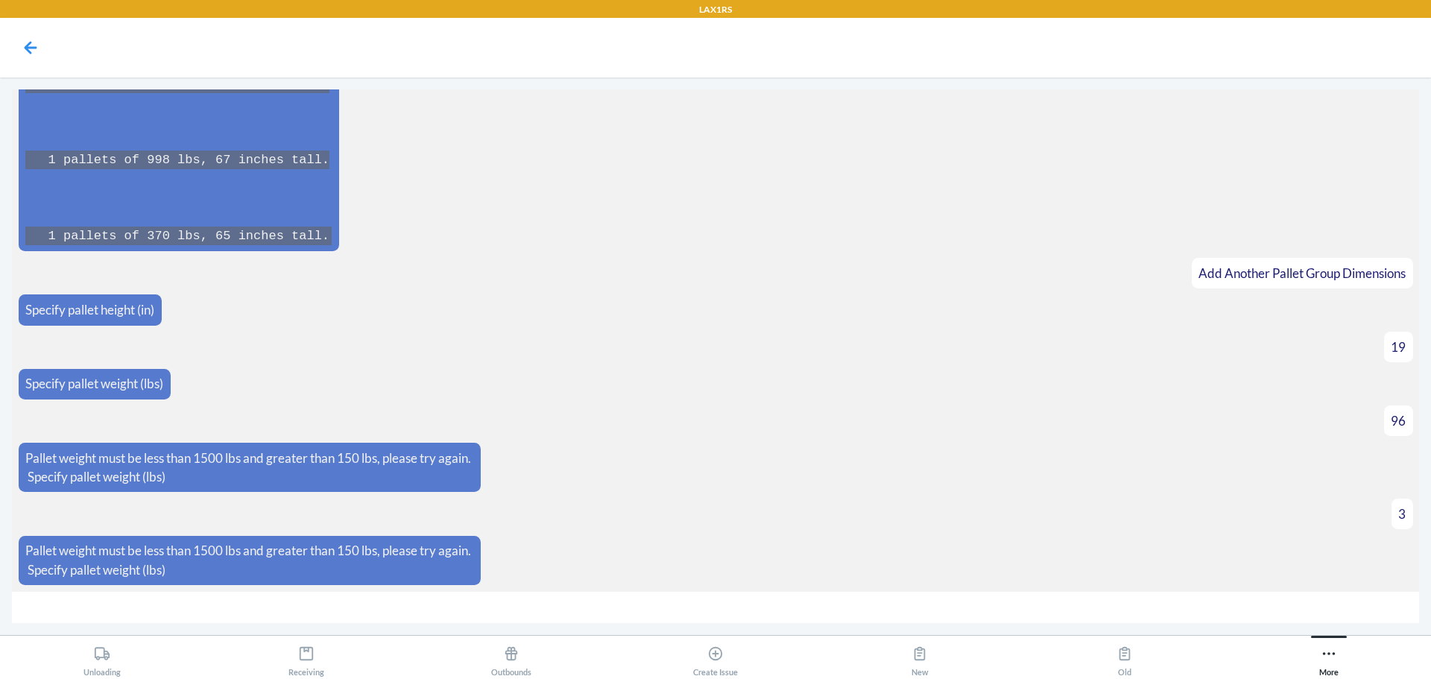
click at [248, 605] on input "number" at bounding box center [715, 608] width 1407 height 32
type input "1500"
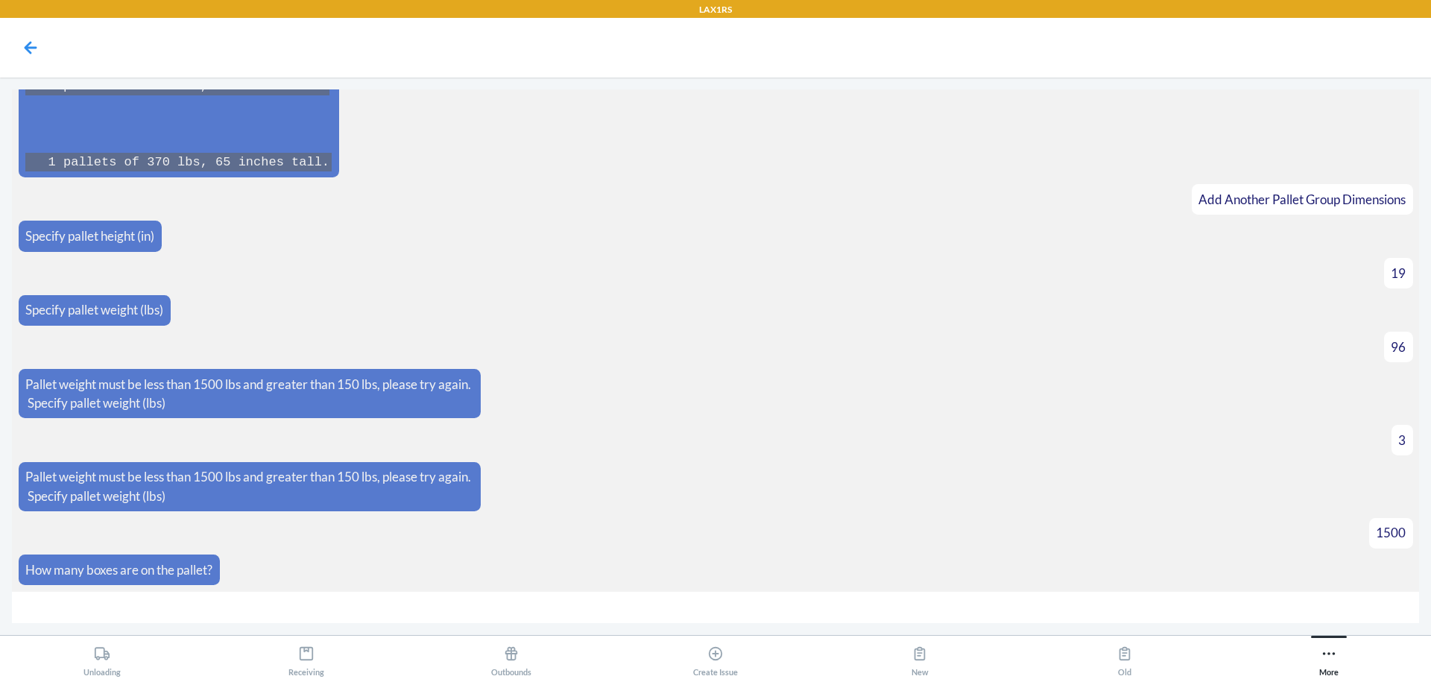
type input "3"
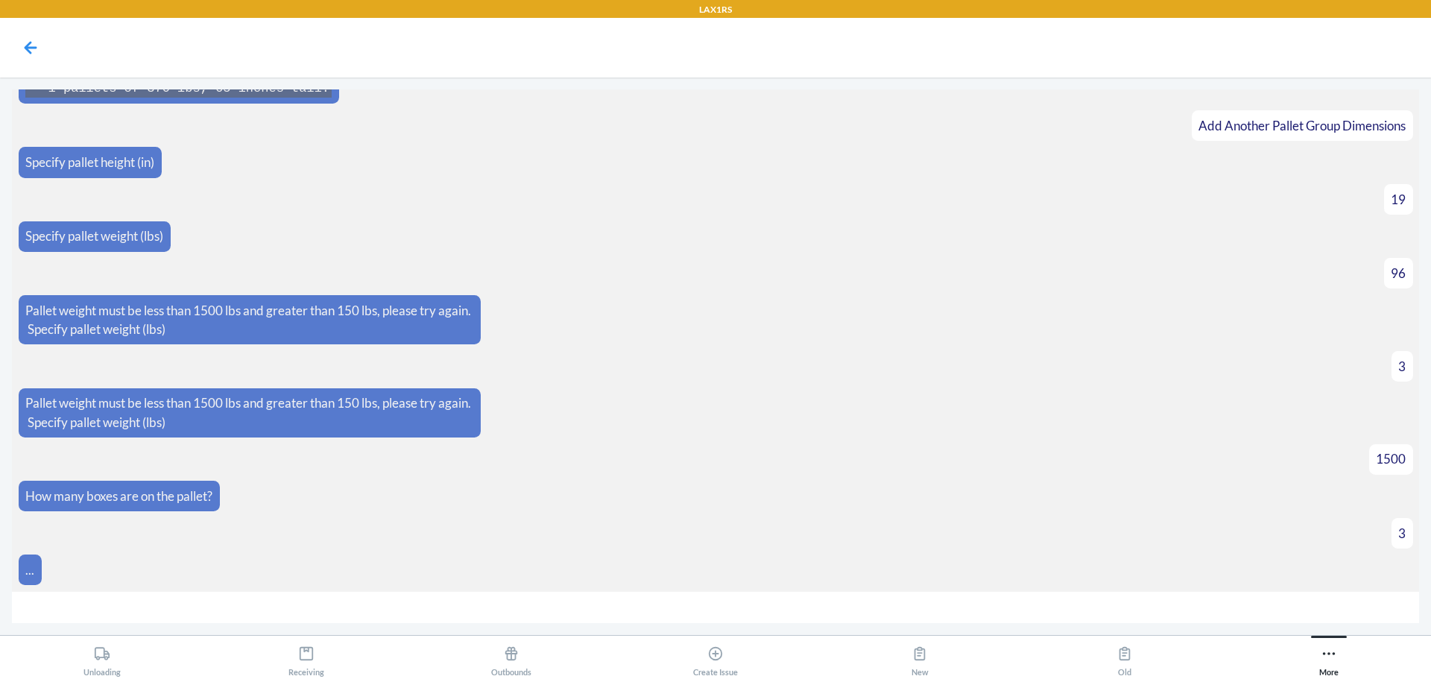
scroll to position [11804, 0]
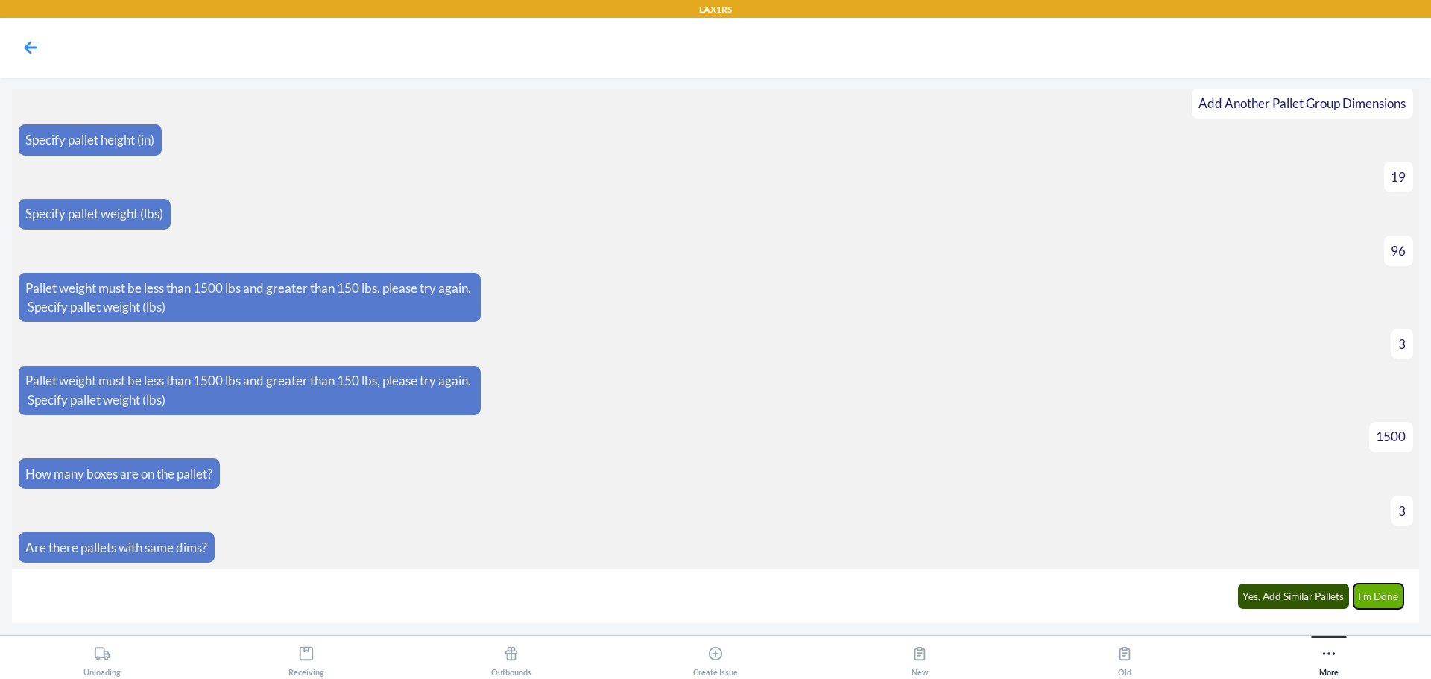
click at [1392, 597] on button "I'm Done" at bounding box center [1378, 596] width 51 height 25
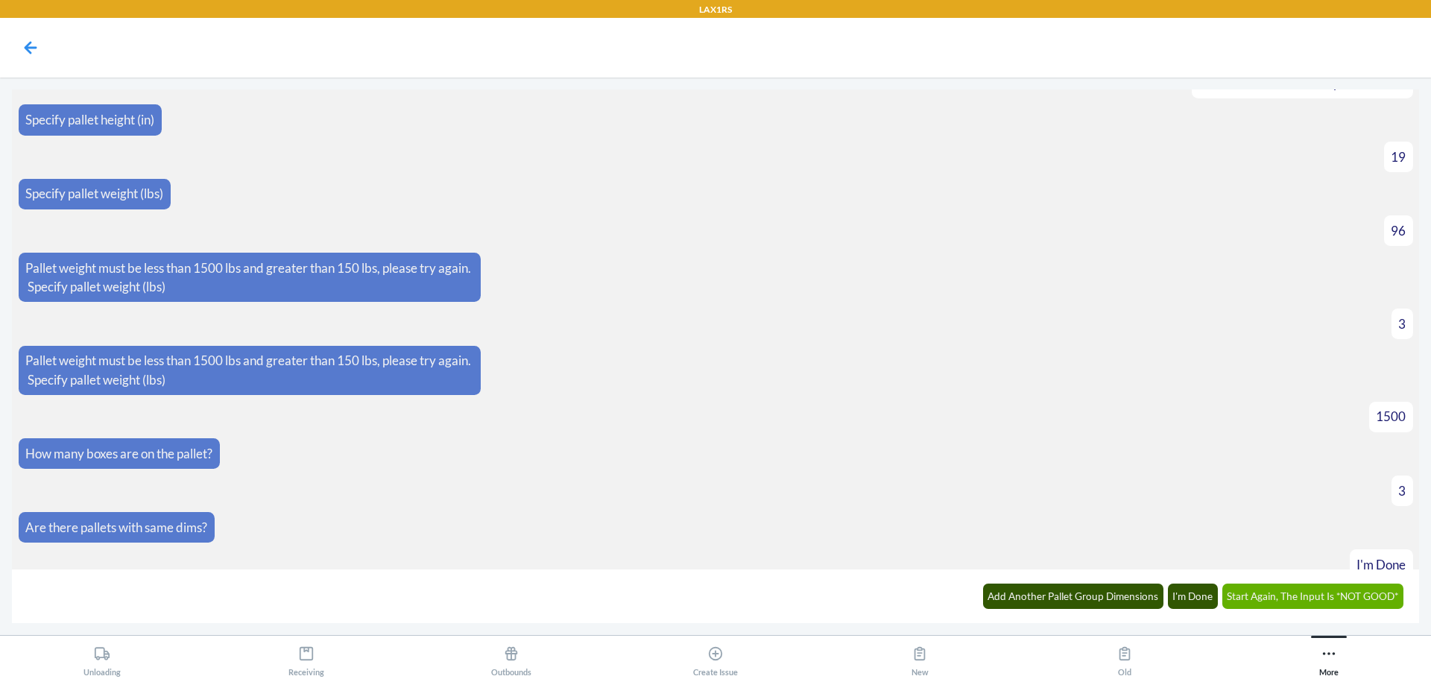
scroll to position [12322, 0]
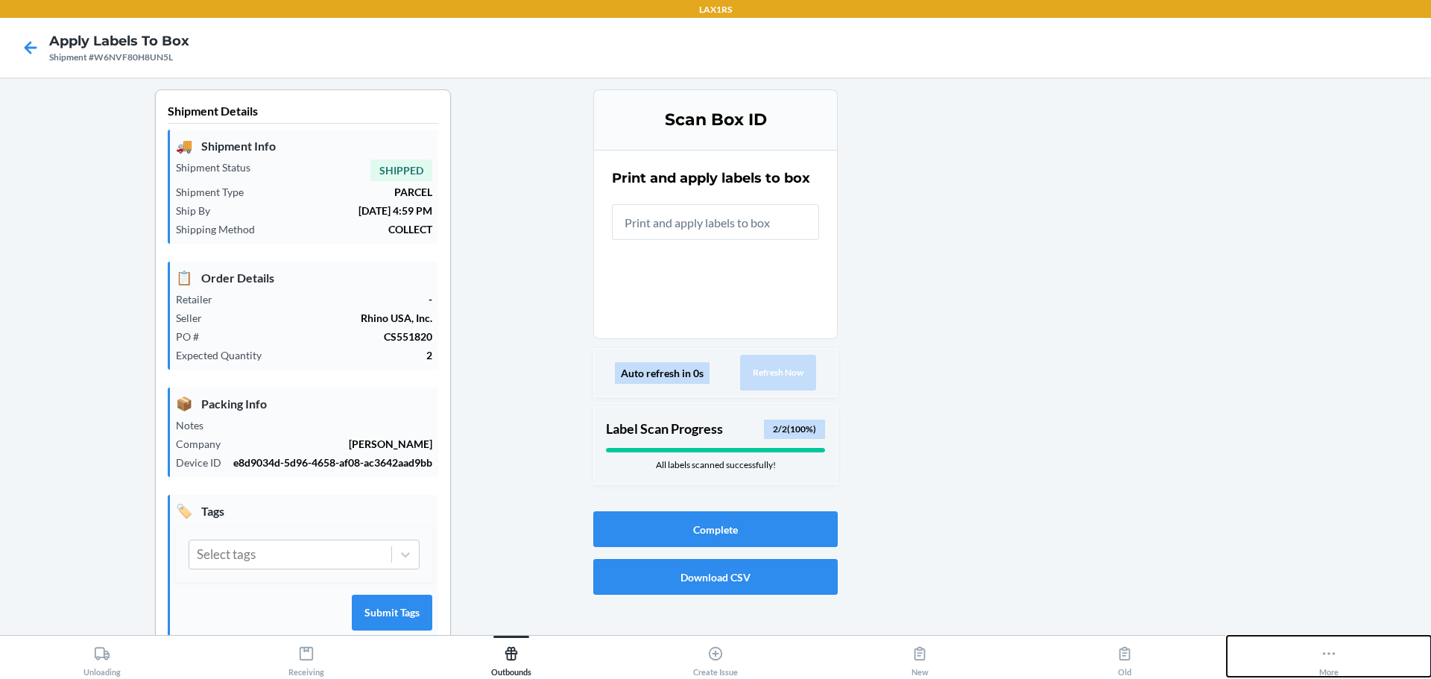
click at [1323, 662] on div "More" at bounding box center [1328, 657] width 19 height 37
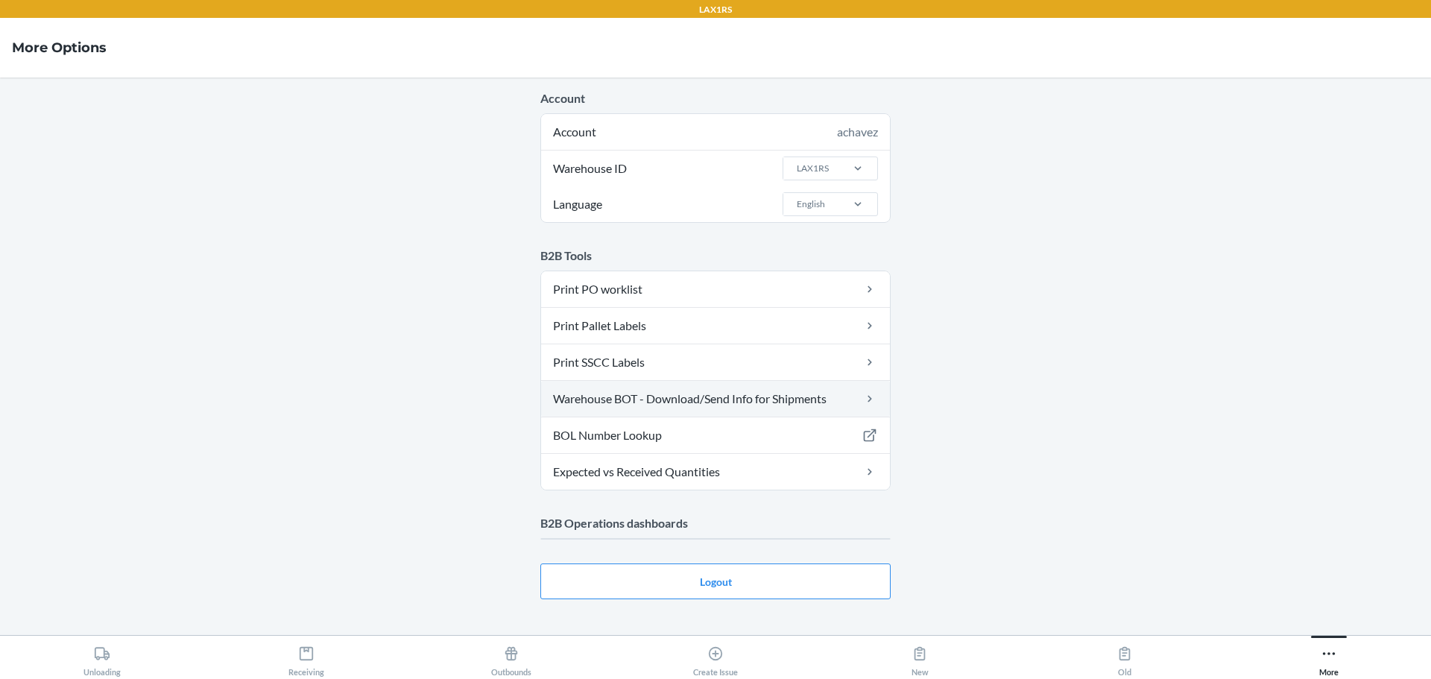
click at [682, 398] on link "Warehouse BOT - Download/Send Info for Shipments" at bounding box center [715, 399] width 349 height 36
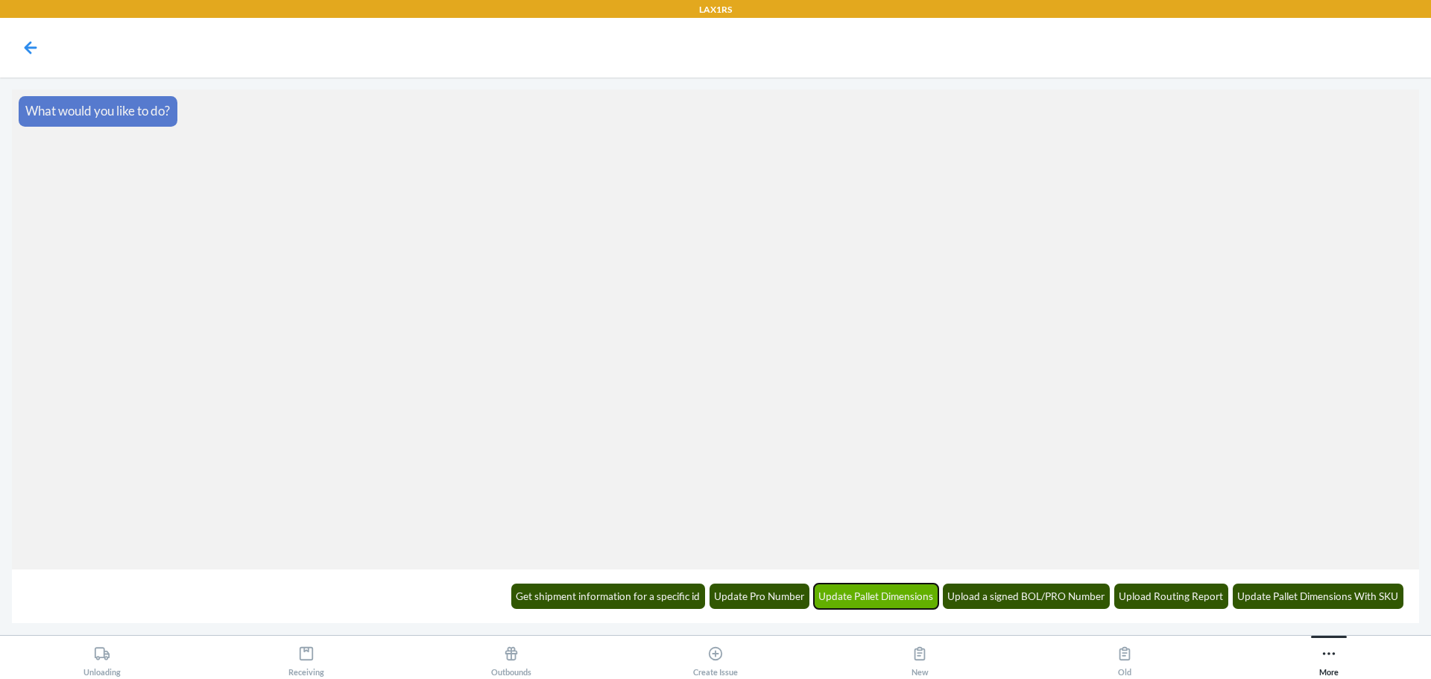
click at [904, 596] on button "Update Pallet Dimensions" at bounding box center [876, 596] width 125 height 25
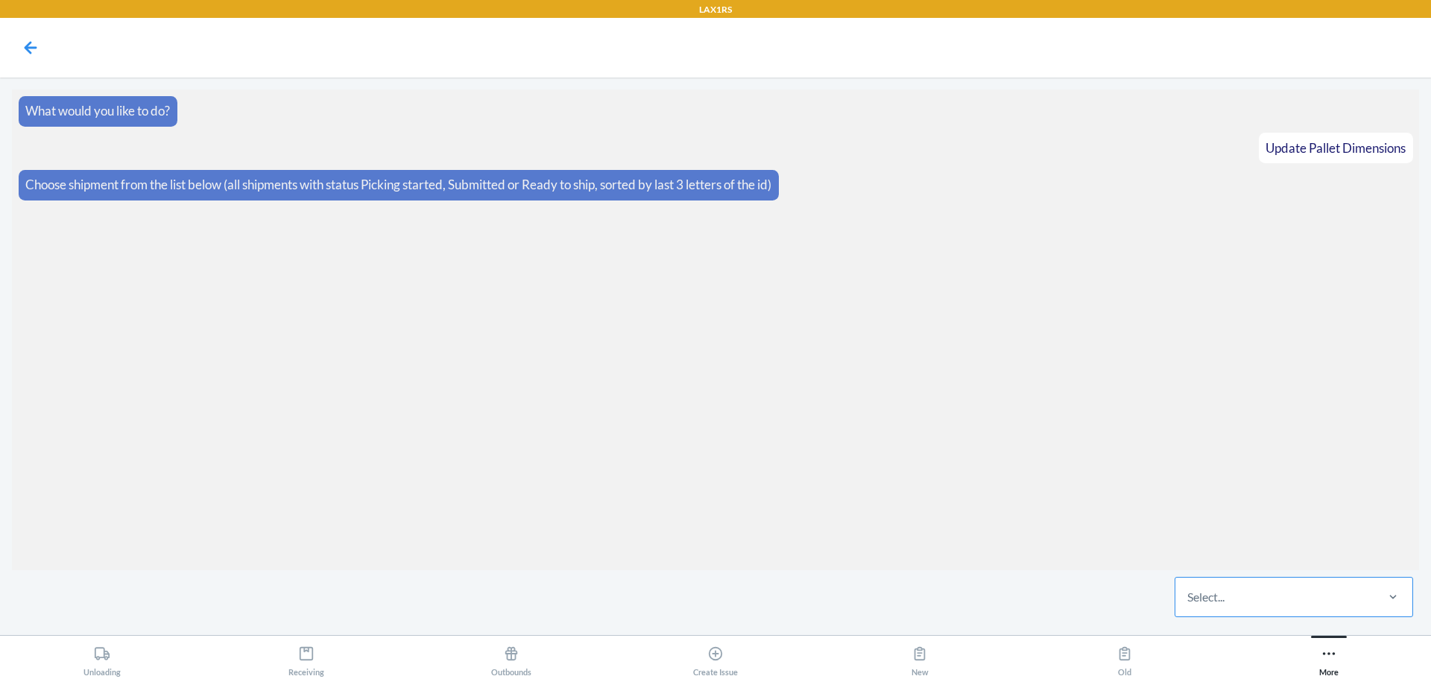
click at [1248, 596] on div "Select..." at bounding box center [1274, 597] width 198 height 39
click at [1189, 596] on input "Select..." at bounding box center [1187, 597] width 1 height 18
click at [1259, 598] on div "Select..." at bounding box center [1274, 597] width 198 height 39
click at [1189, 598] on input "0 results available. Select is focused ,type to refine list, press Down to open…" at bounding box center [1187, 597] width 1 height 18
drag, startPoint x: 1263, startPoint y: 597, endPoint x: 546, endPoint y: 383, distance: 748.2
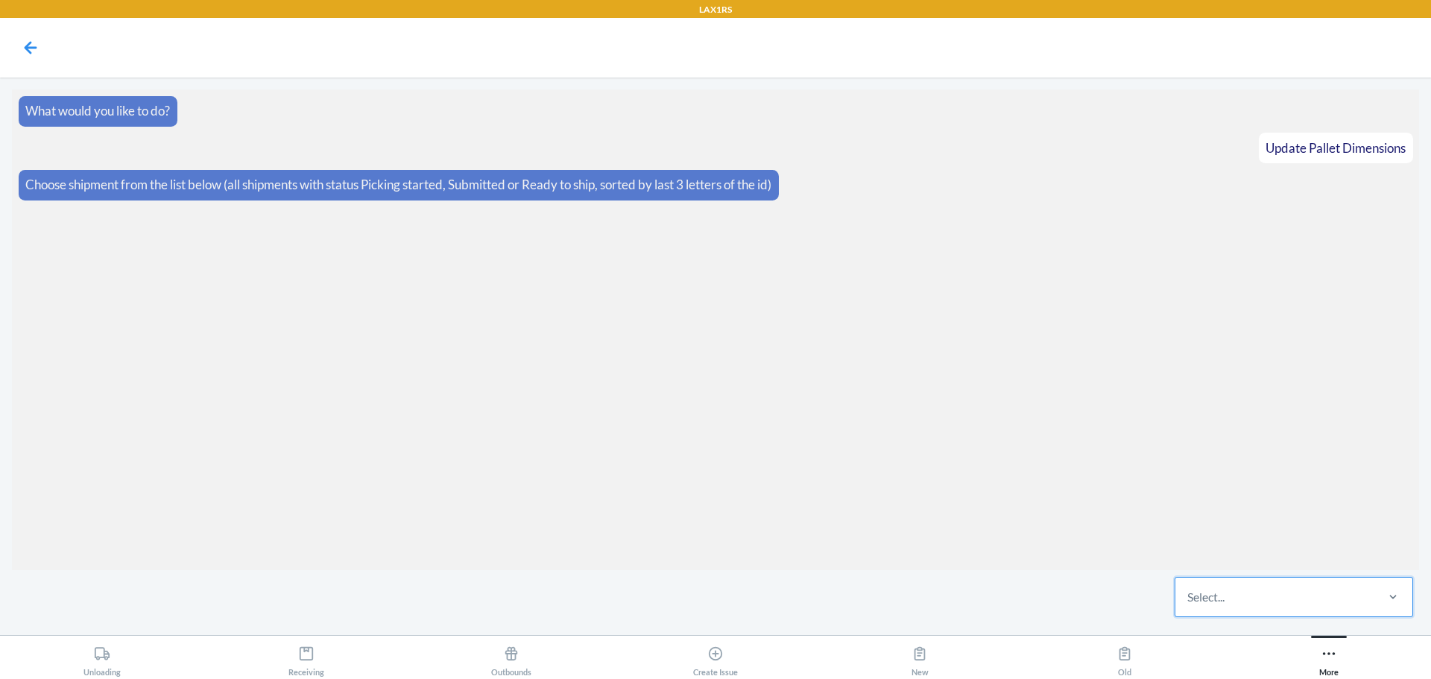
click at [531, 379] on section "What would you like to do? Update Pallet Dimensions Choose shipment from the li…" at bounding box center [715, 329] width 1407 height 481
click at [1298, 592] on div "Select..." at bounding box center [1274, 597] width 198 height 39
click at [1189, 592] on input "Select..." at bounding box center [1187, 597] width 1 height 18
type input "PZQE"
click at [1337, 560] on div "W6XGZPVDQPZQE" at bounding box center [1294, 551] width 233 height 33
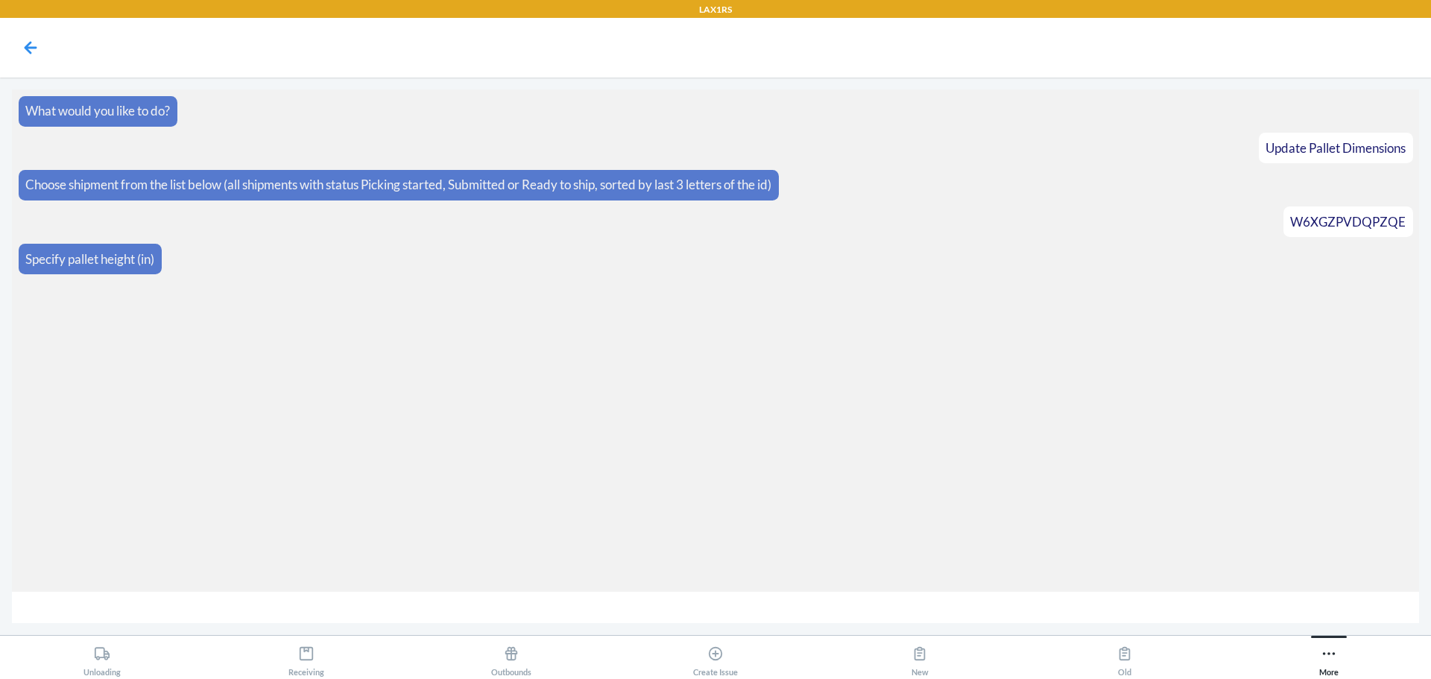
click at [256, 607] on input "number" at bounding box center [715, 608] width 1407 height 32
type input "68"
type input "876"
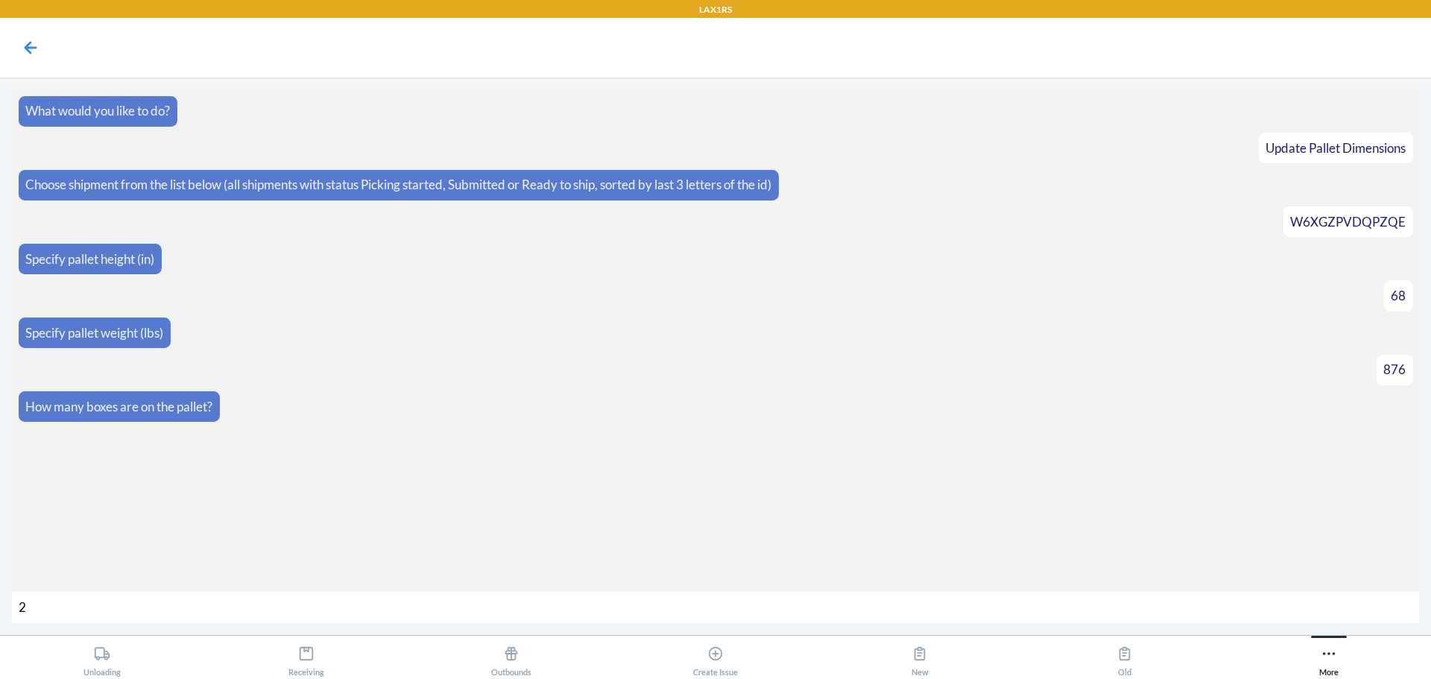
type input "21"
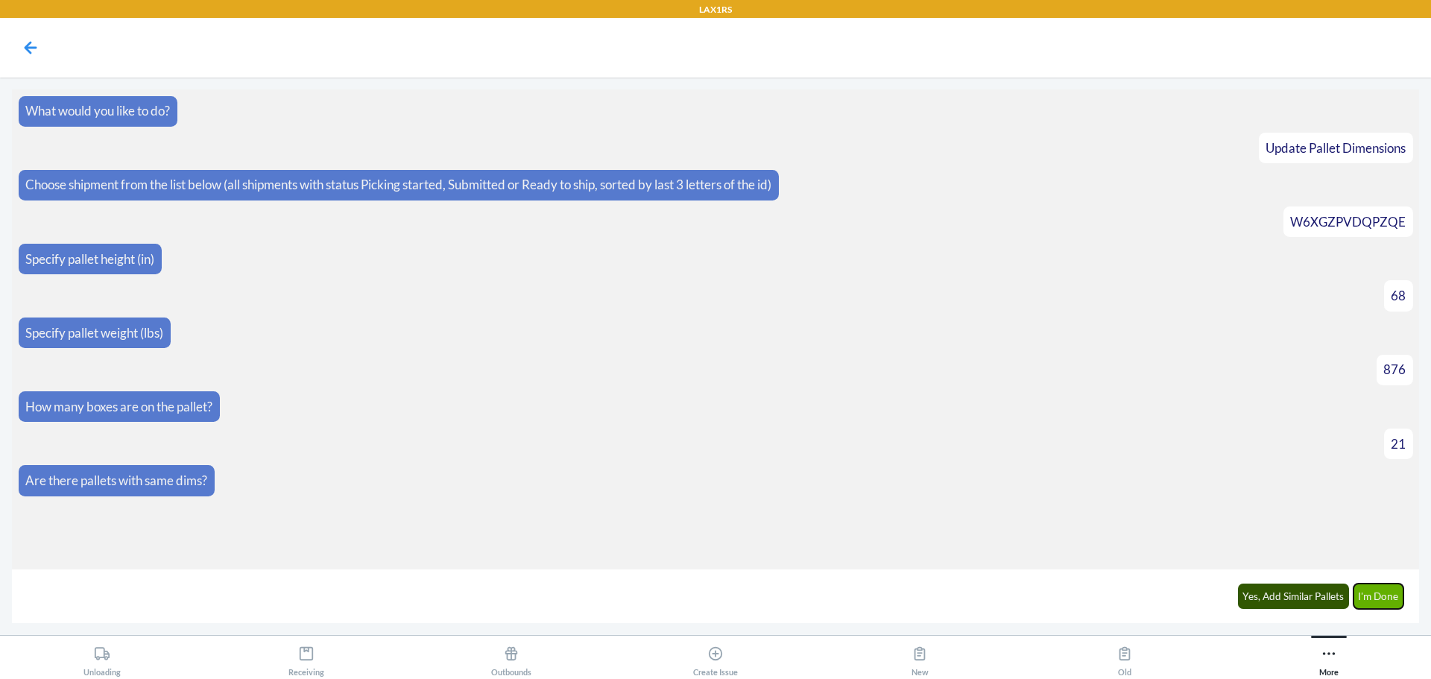
click at [1384, 591] on button "I'm Done" at bounding box center [1378, 596] width 51 height 25
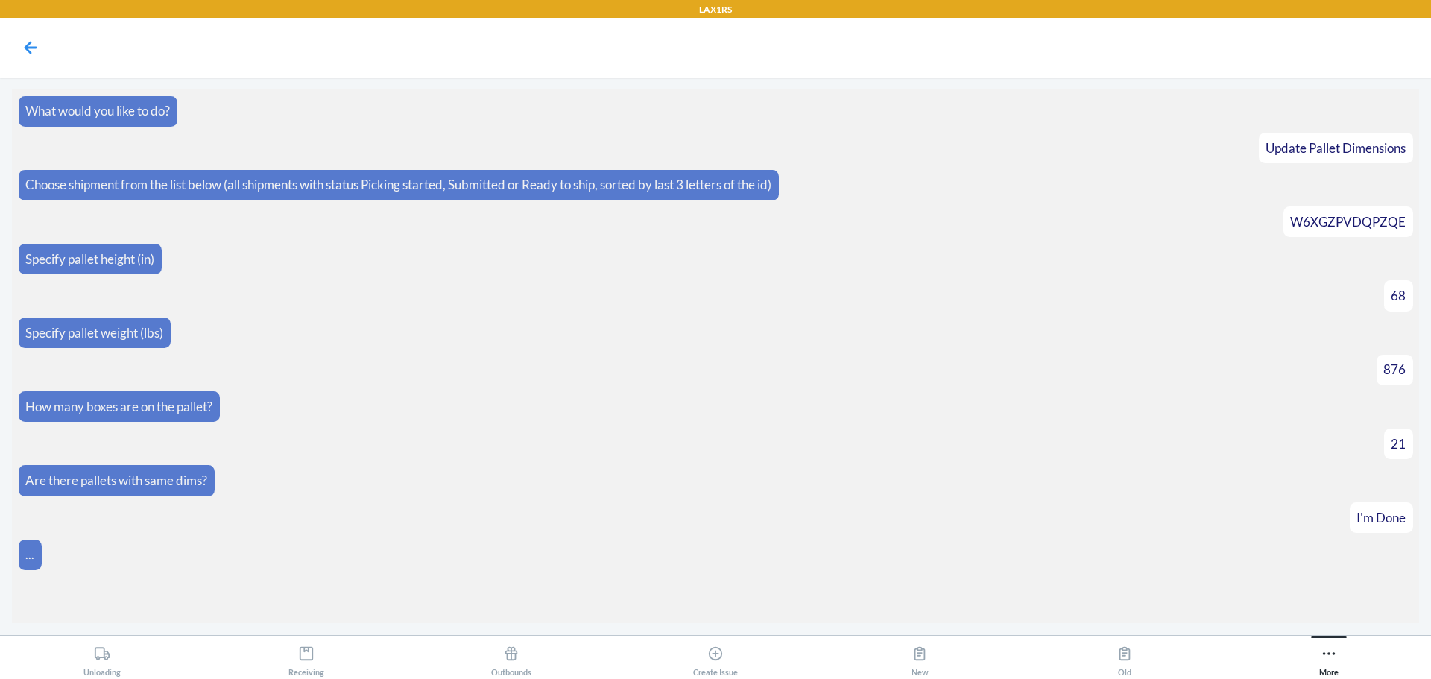
scroll to position [102, 0]
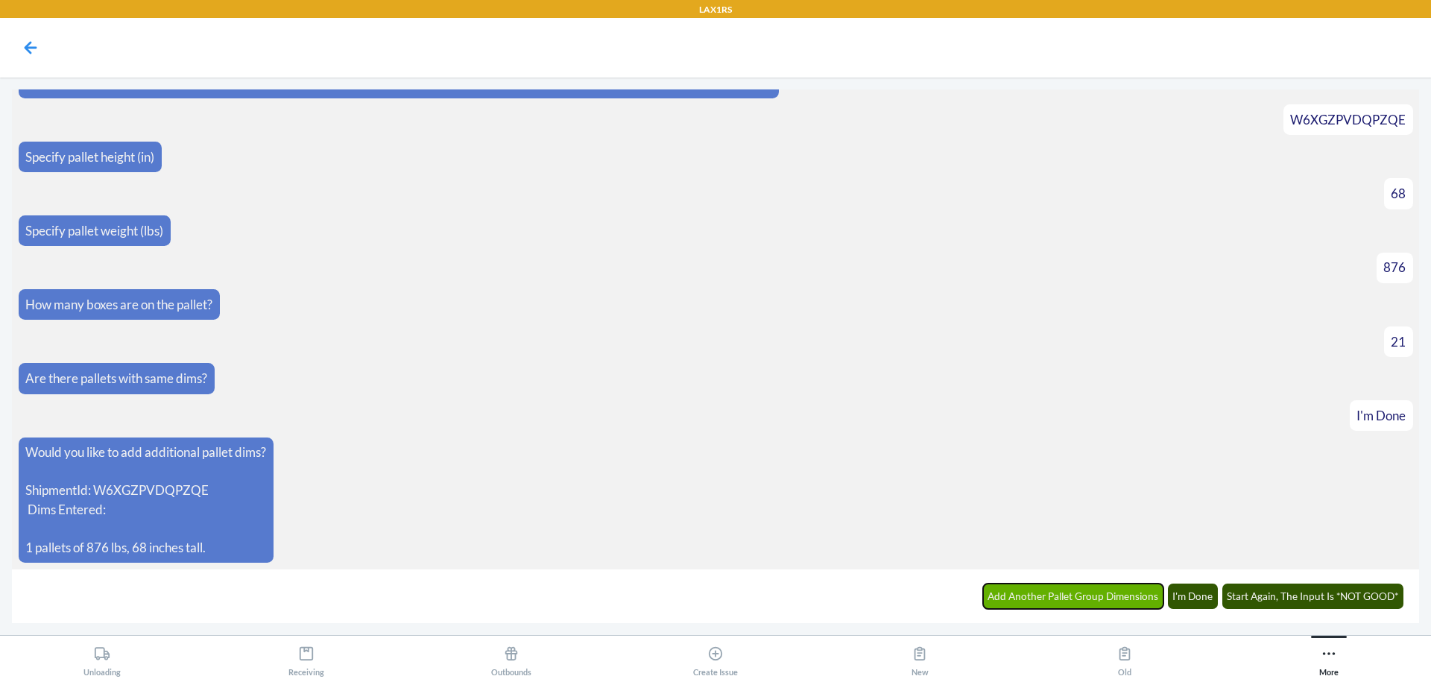
click at [1061, 597] on button "Add Another Pallet Group Dimensions" at bounding box center [1073, 596] width 181 height 25
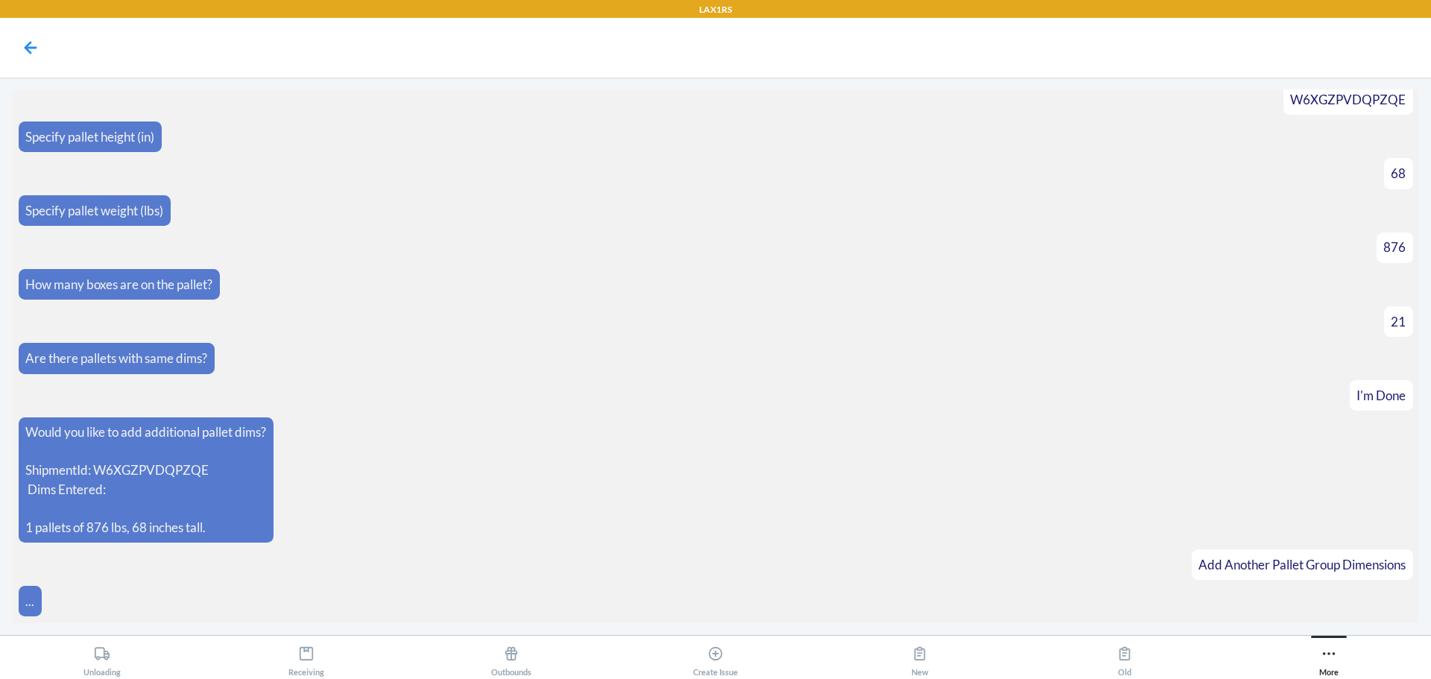
scroll to position [154, 0]
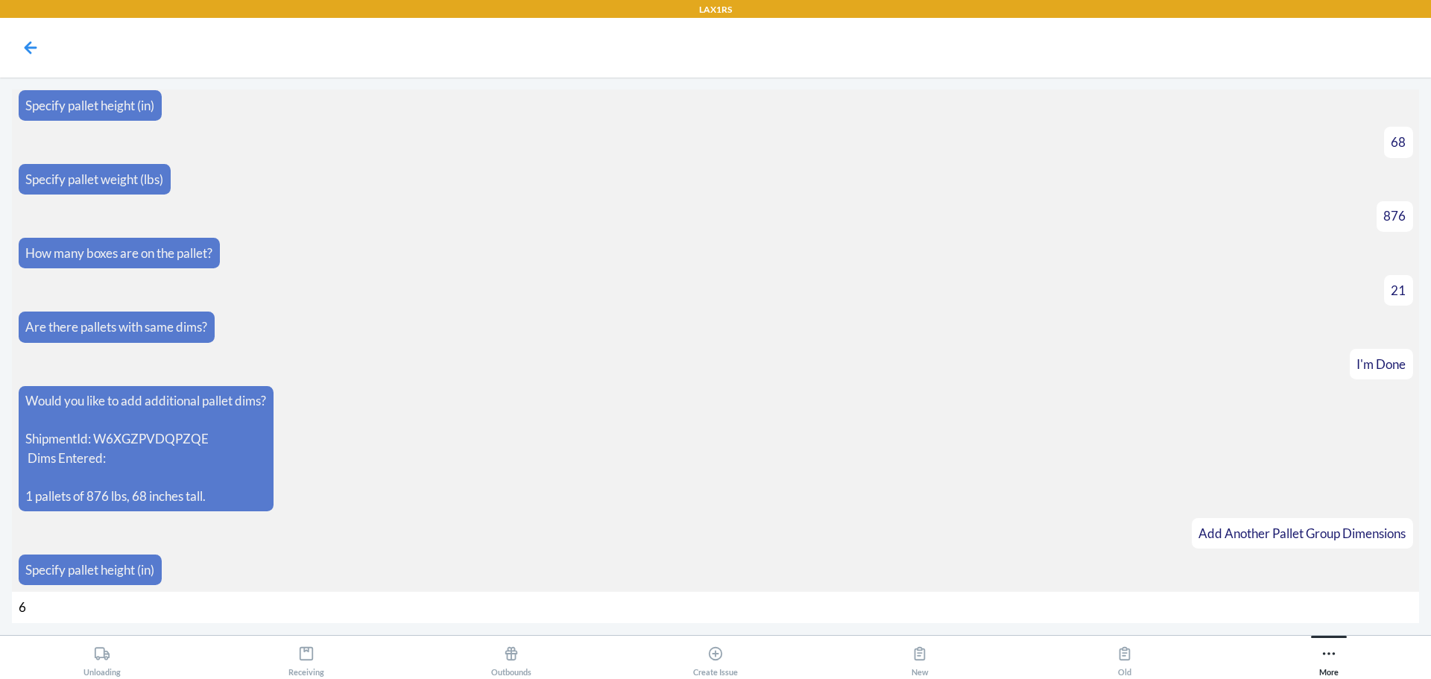
type input "69"
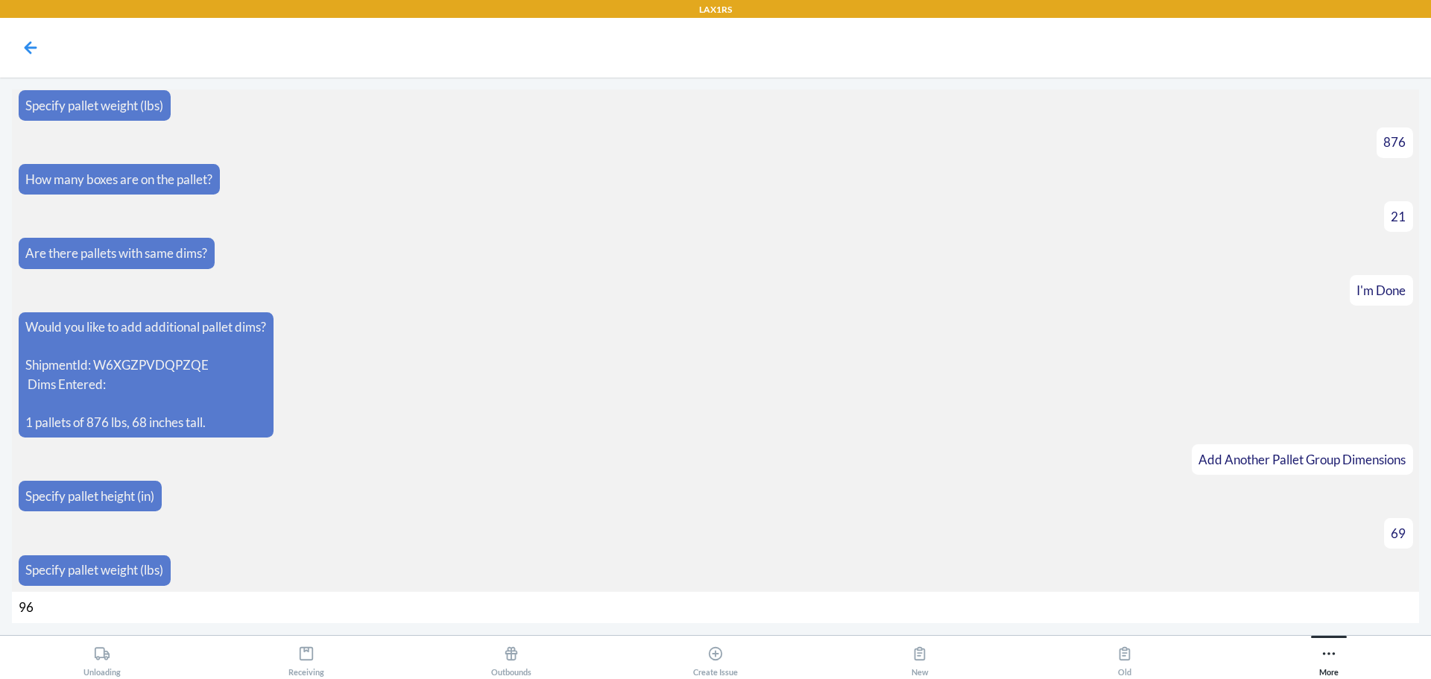
type input "964"
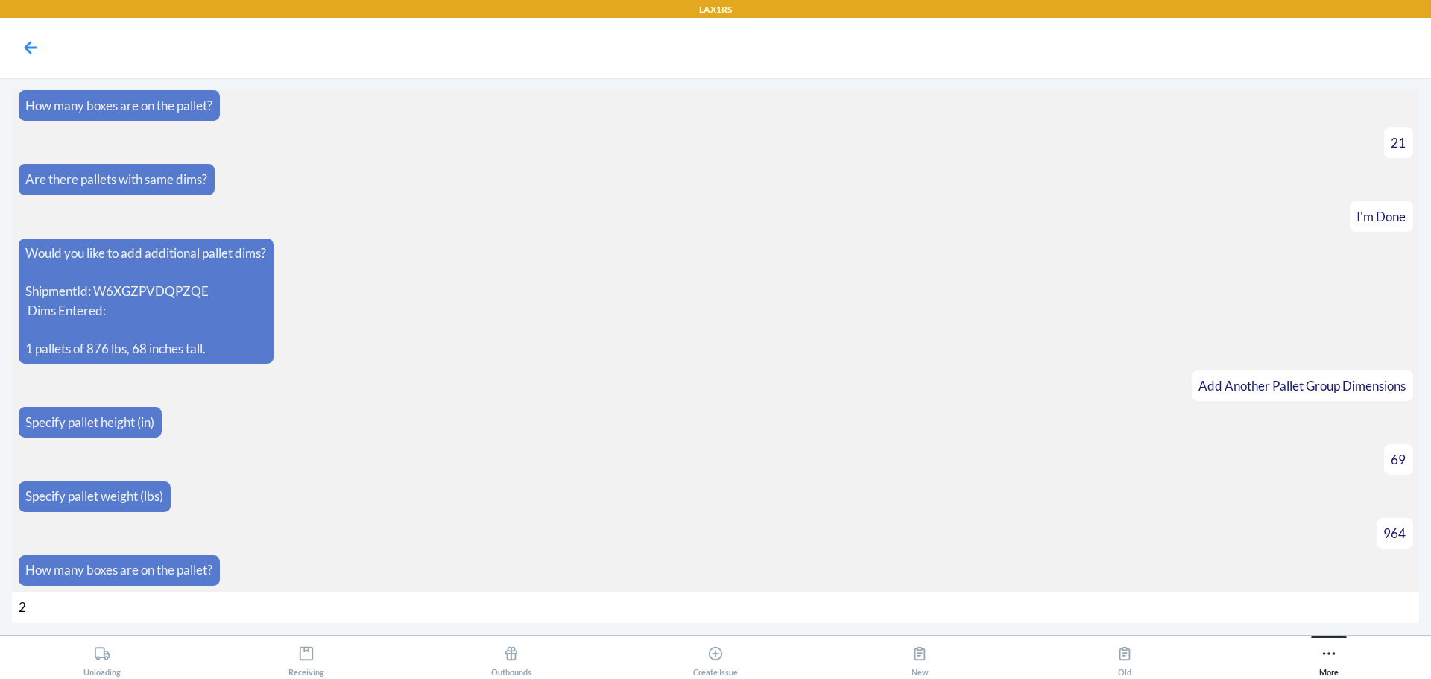
type input "24"
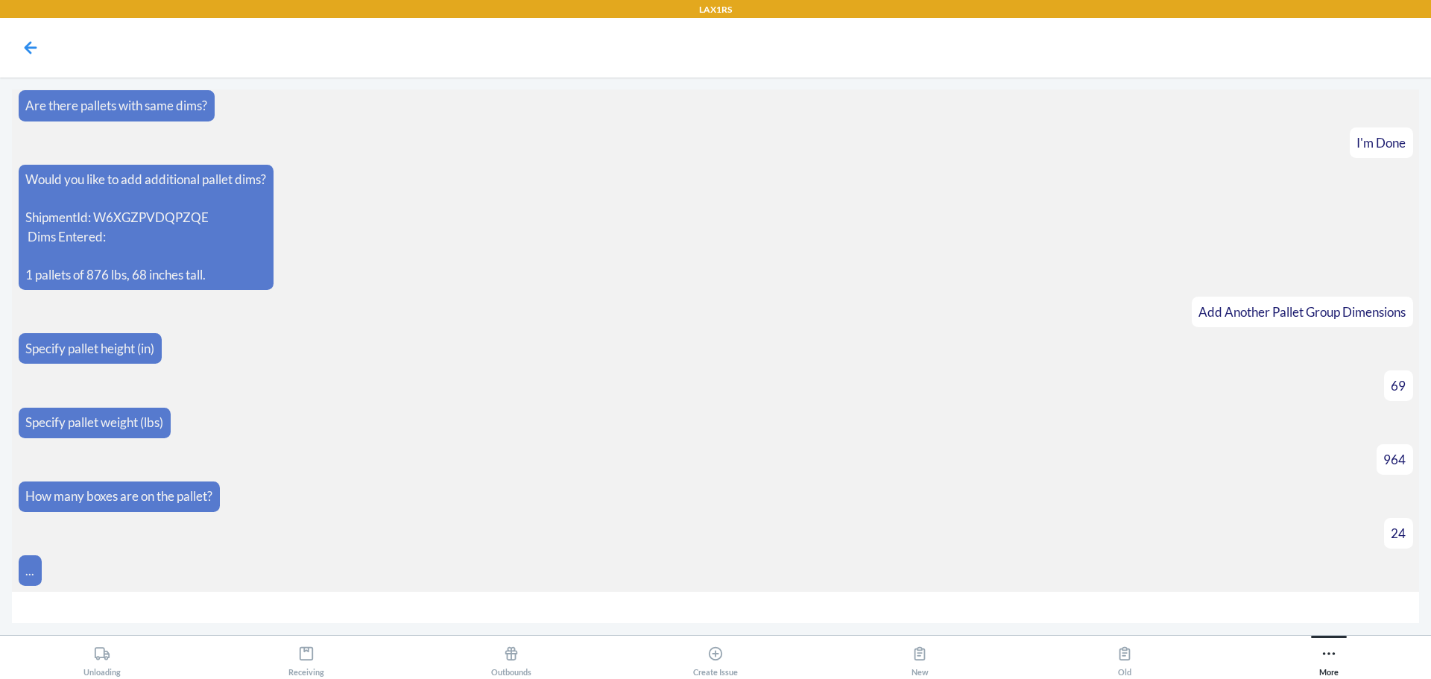
scroll to position [397, 0]
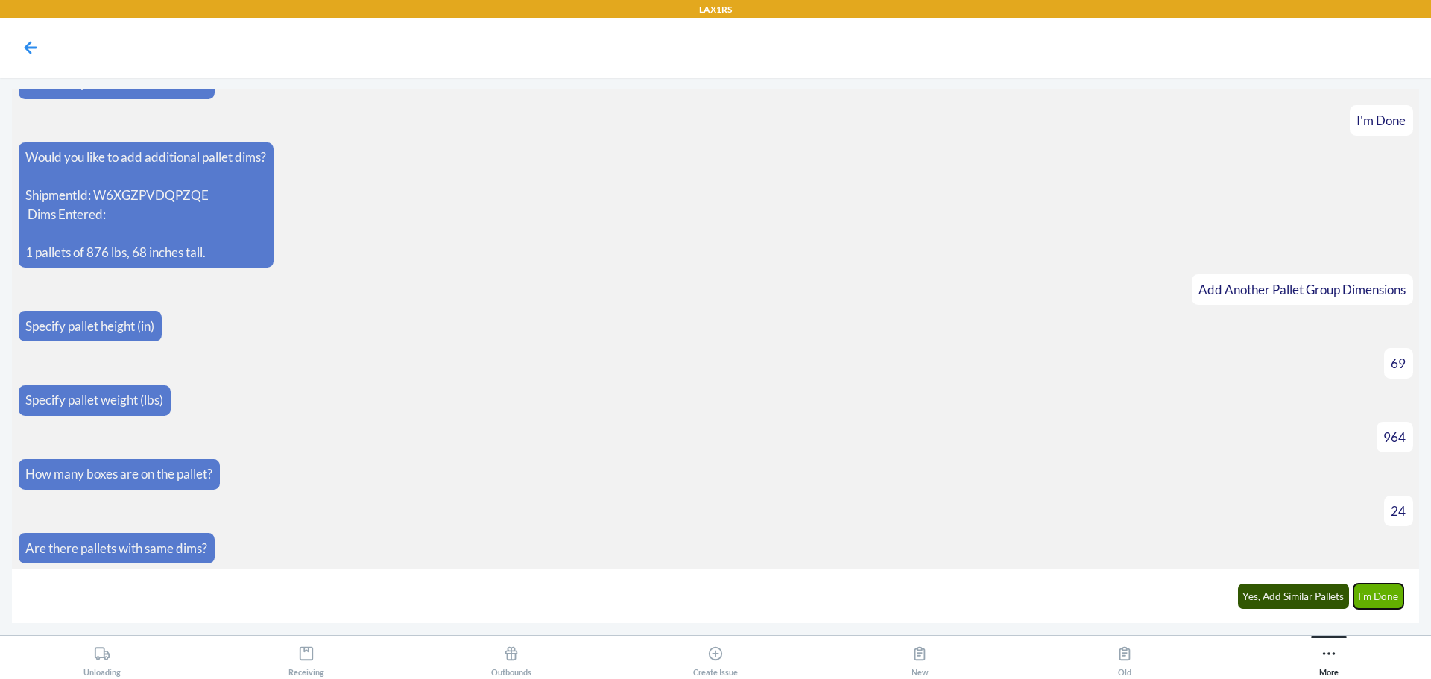
click at [1383, 600] on button "I'm Done" at bounding box center [1378, 596] width 51 height 25
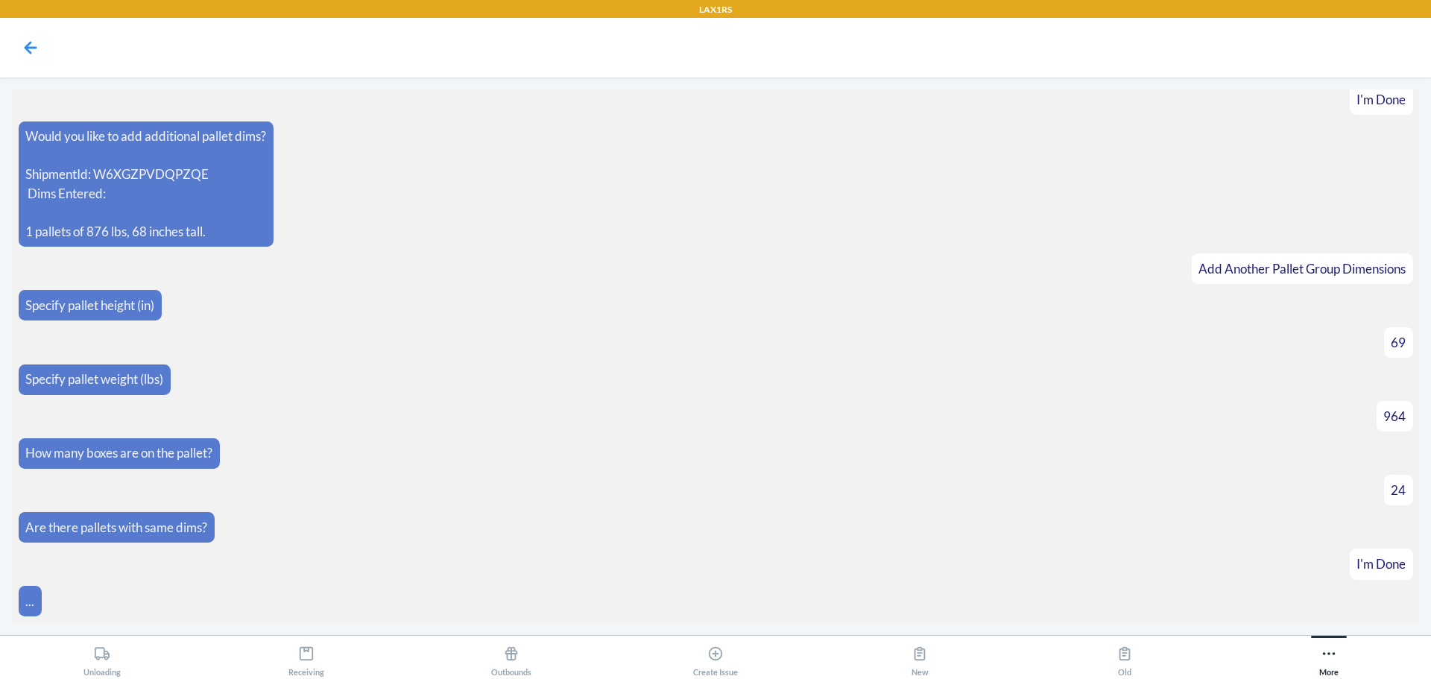
scroll to position [604, 0]
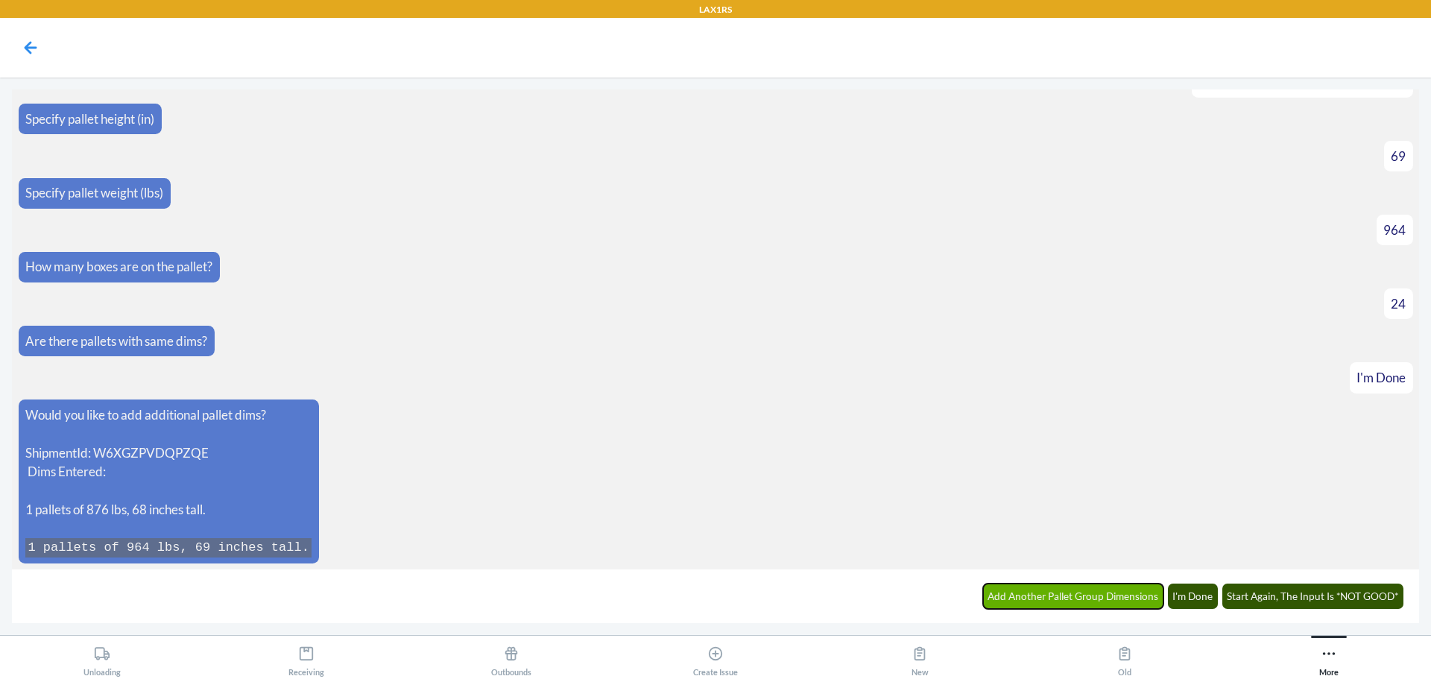
click at [1022, 599] on button "Add Another Pallet Group Dimensions" at bounding box center [1073, 596] width 181 height 25
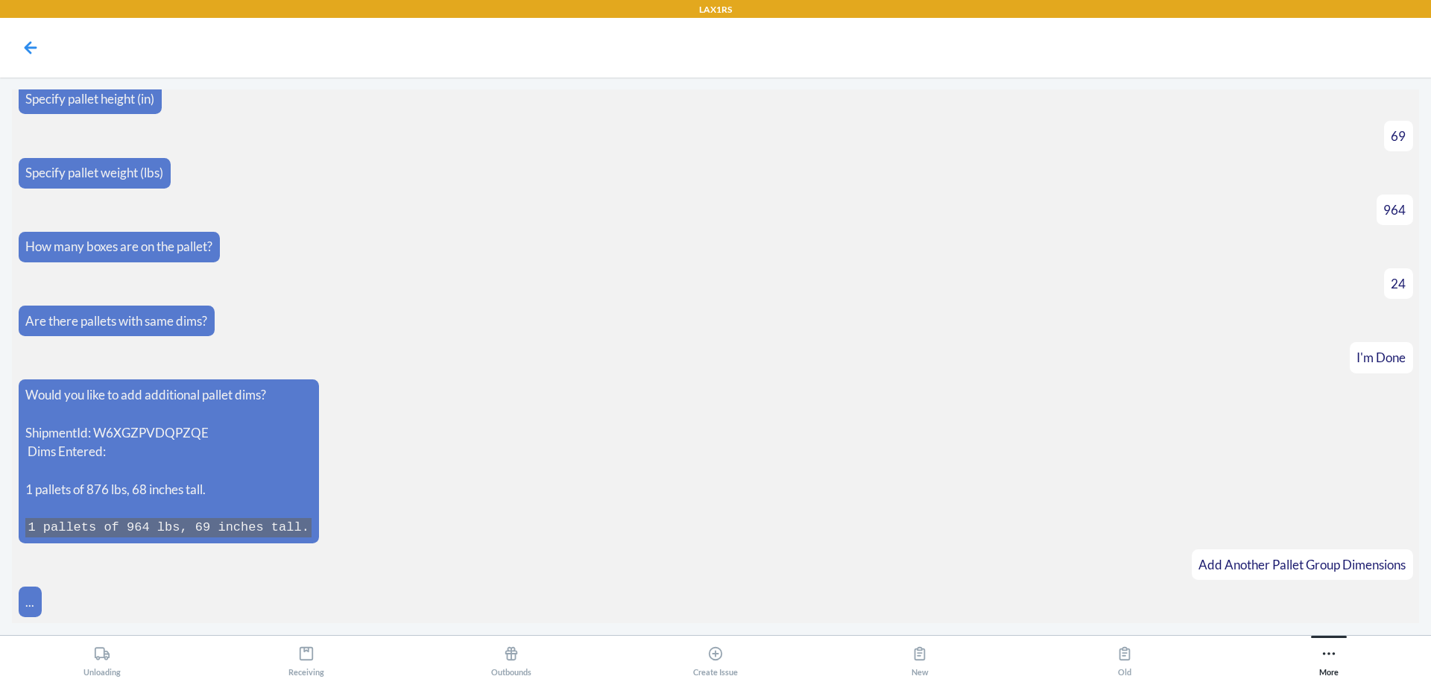
scroll to position [656, 0]
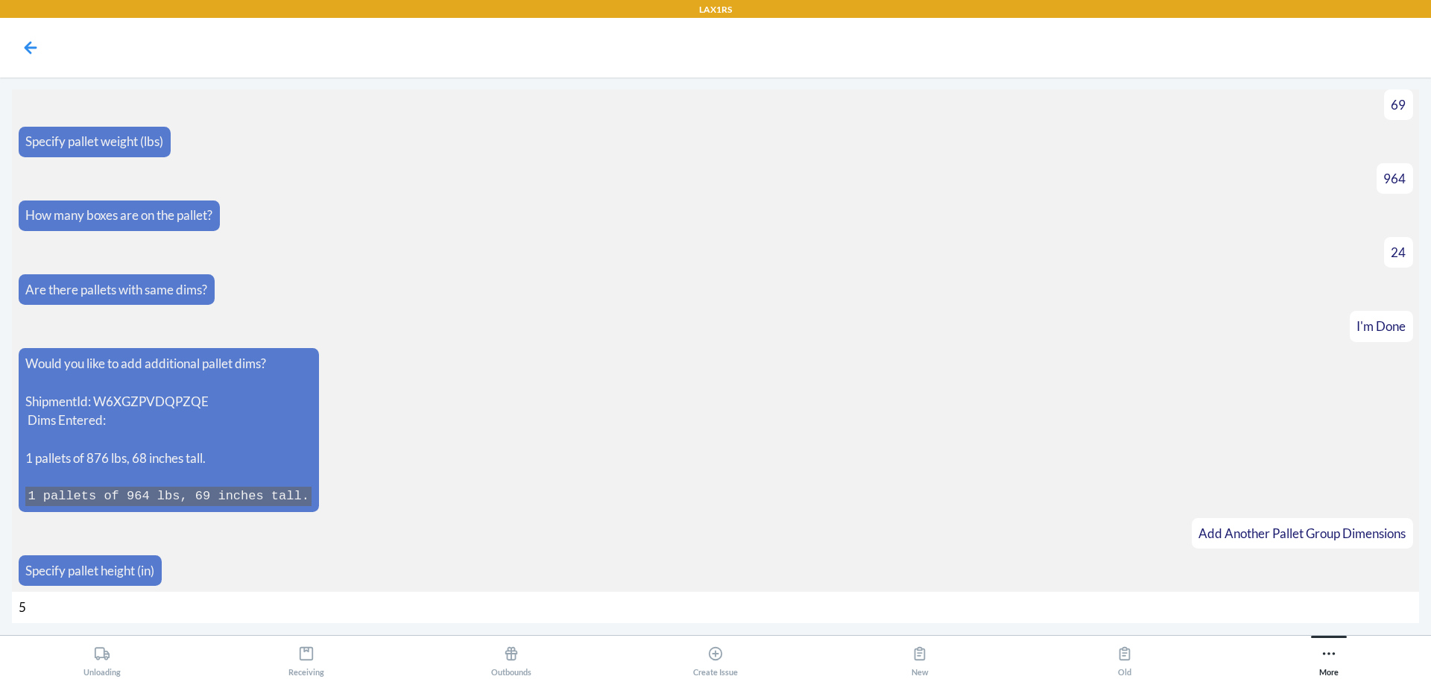
type input "59"
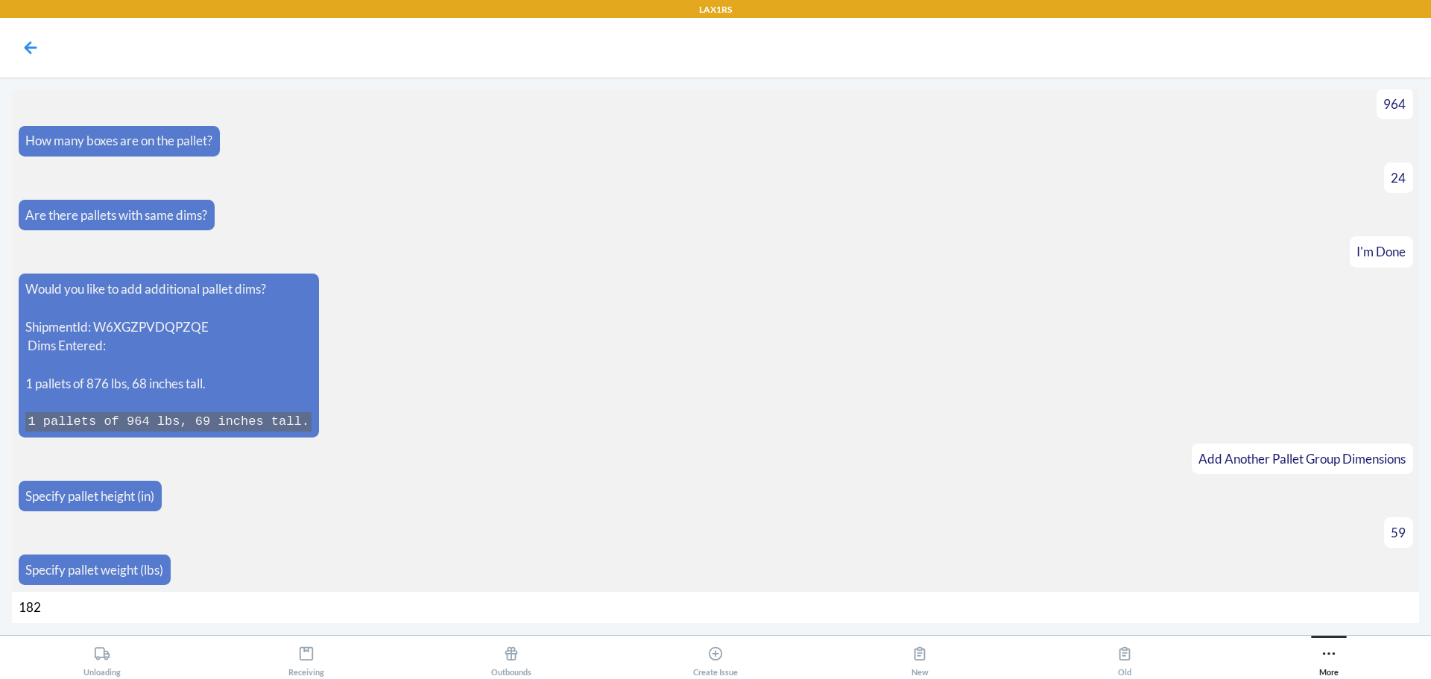
type input "1828"
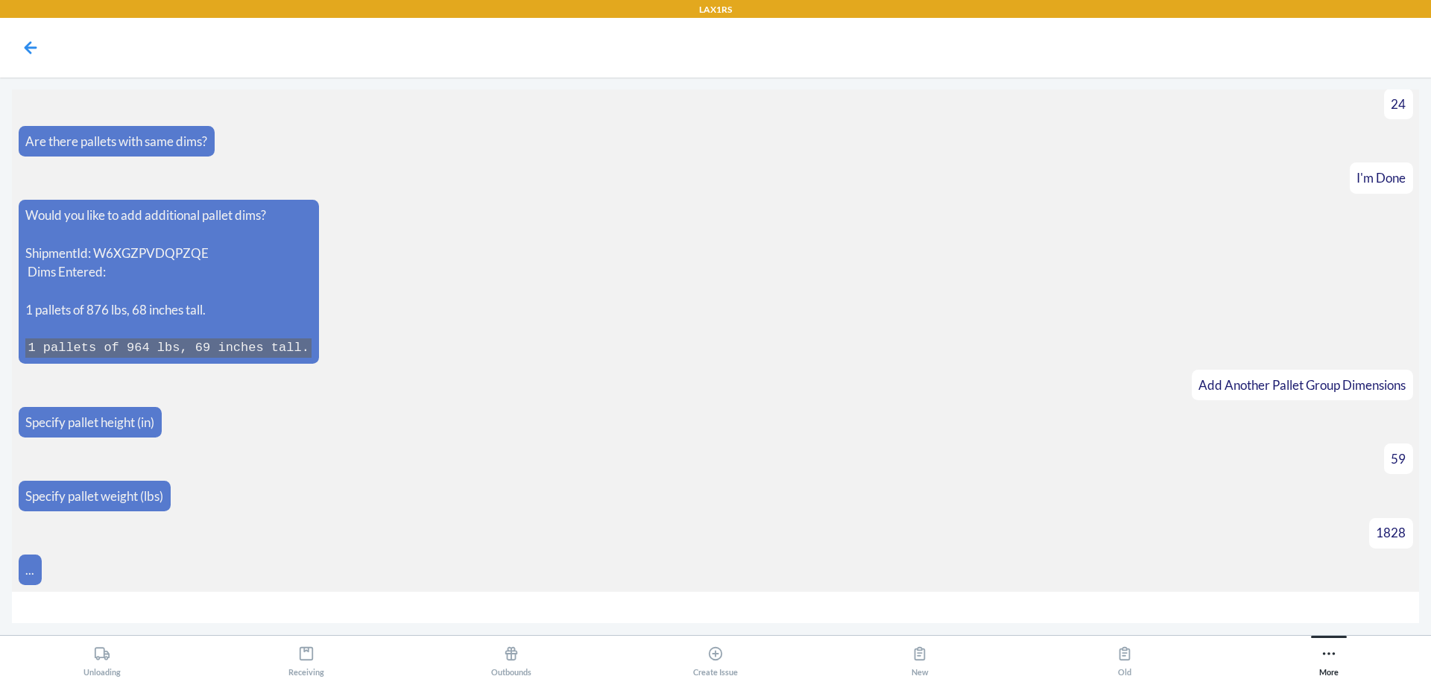
scroll to position [823, 0]
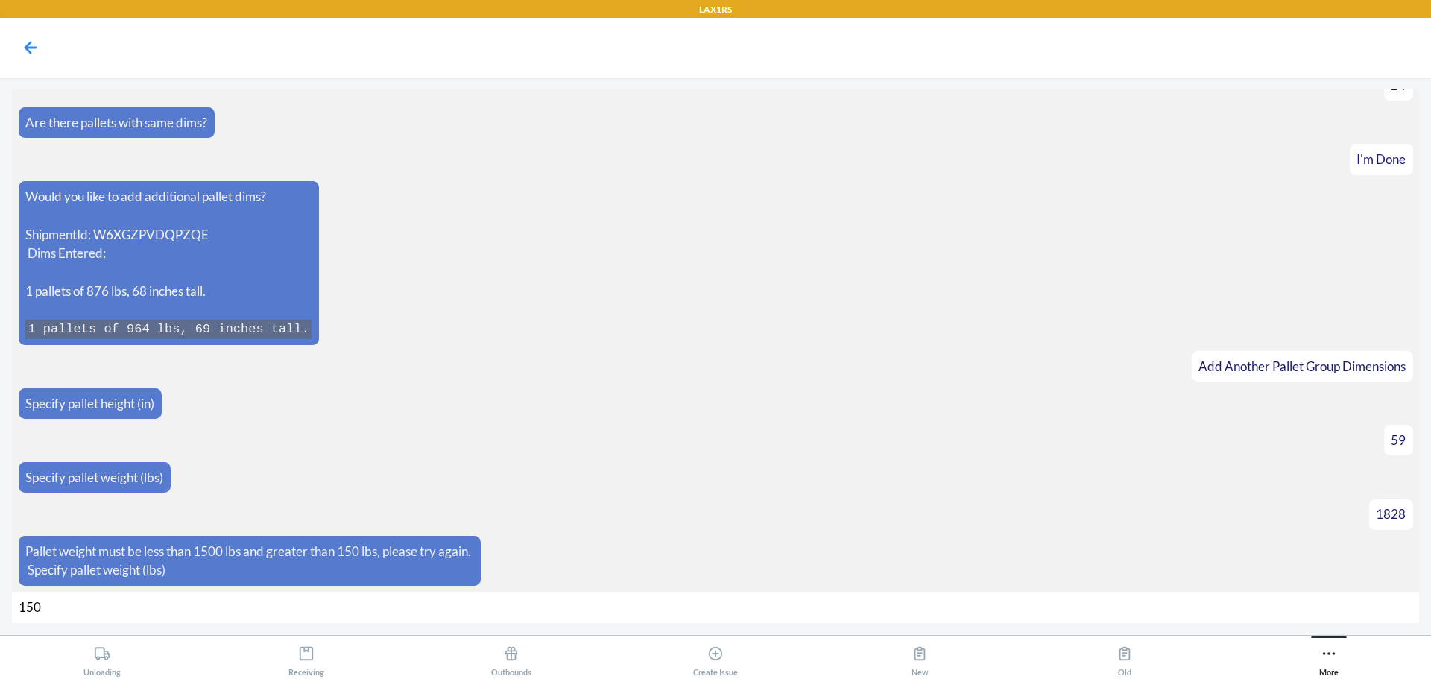
type input "1500"
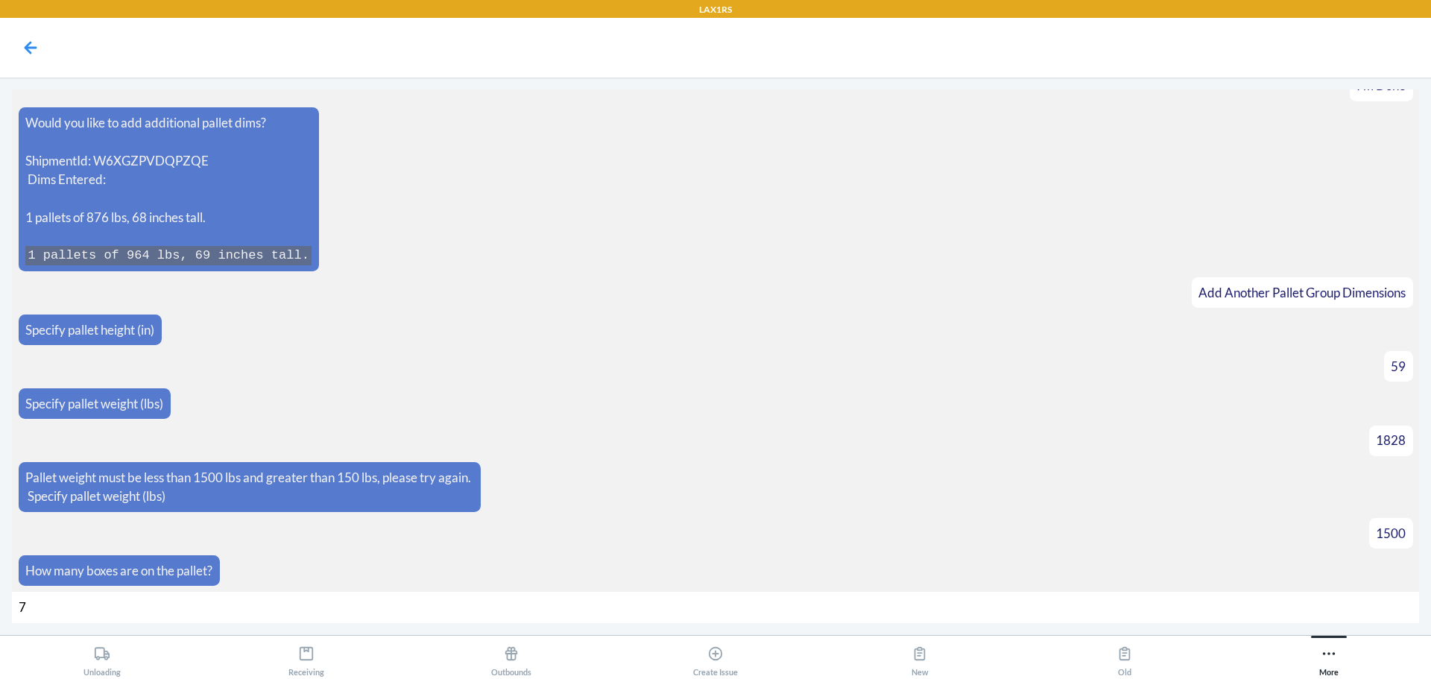
type input "73"
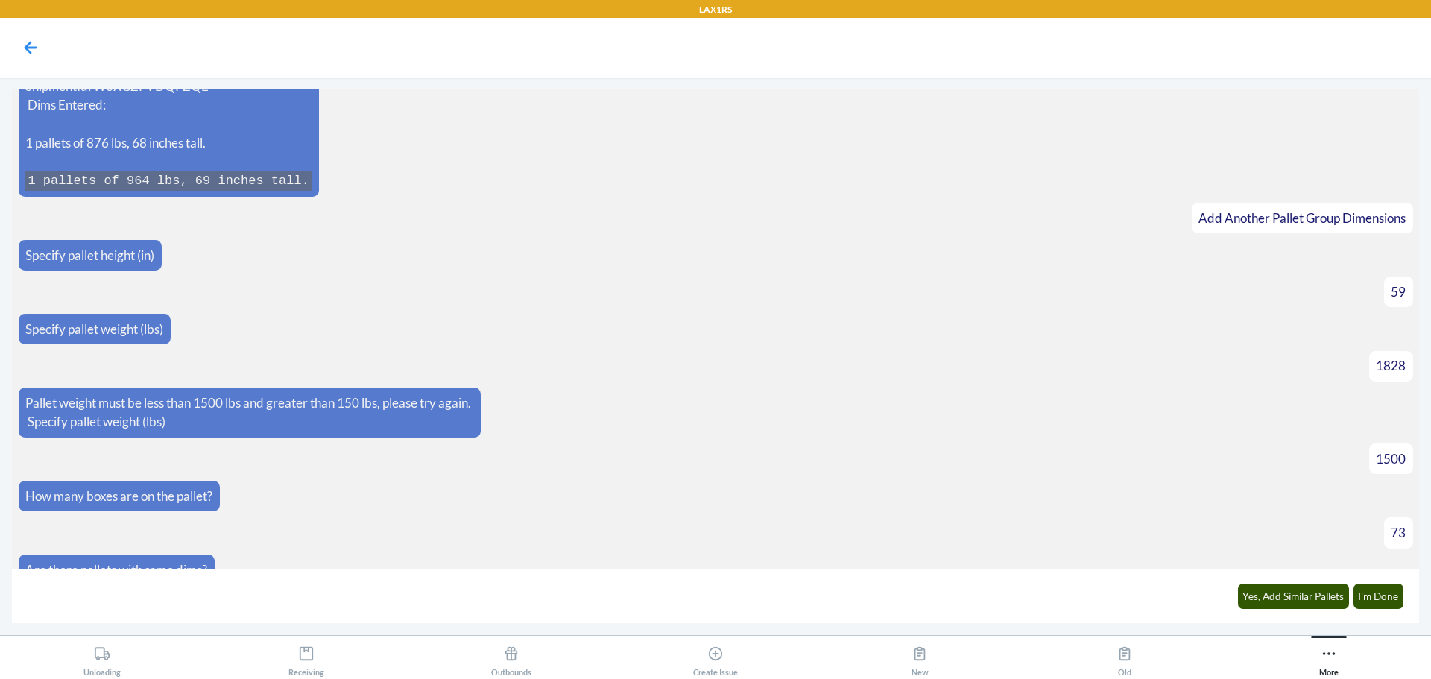
scroll to position [994, 0]
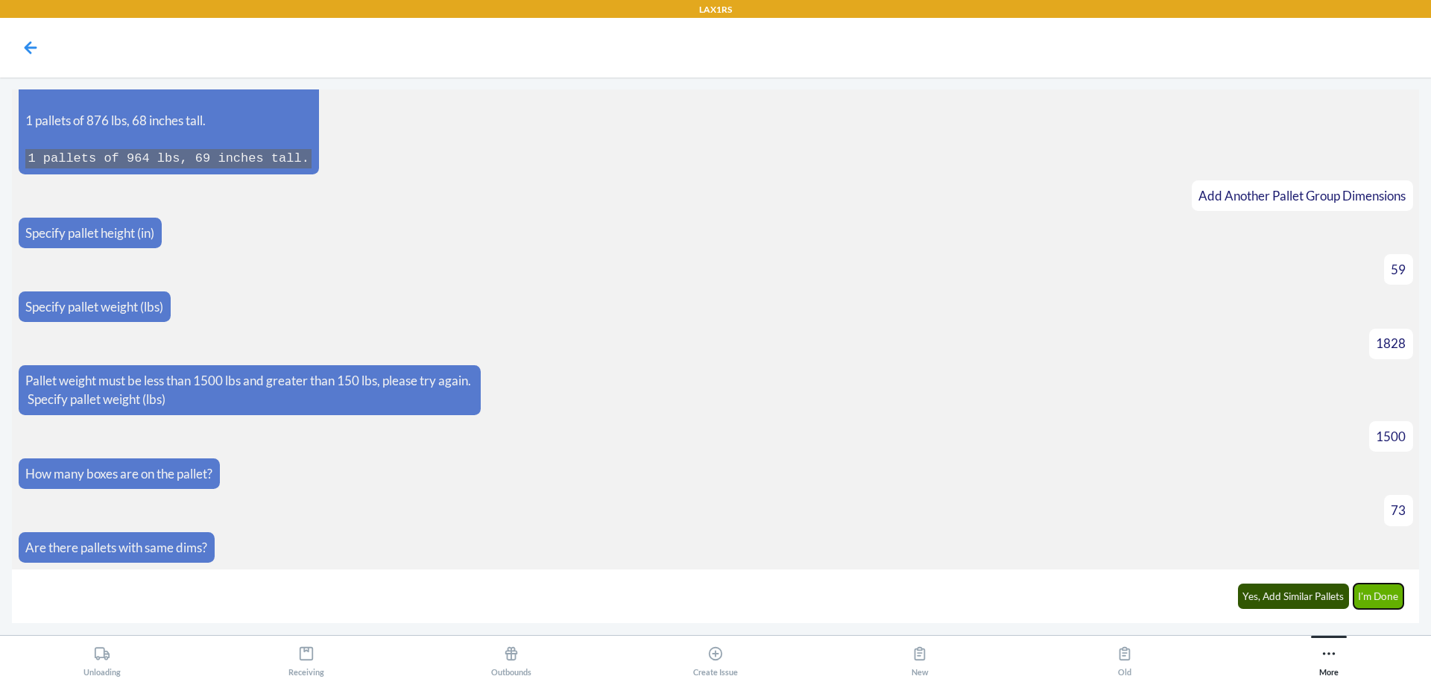
click at [1398, 602] on button "I'm Done" at bounding box center [1378, 596] width 51 height 25
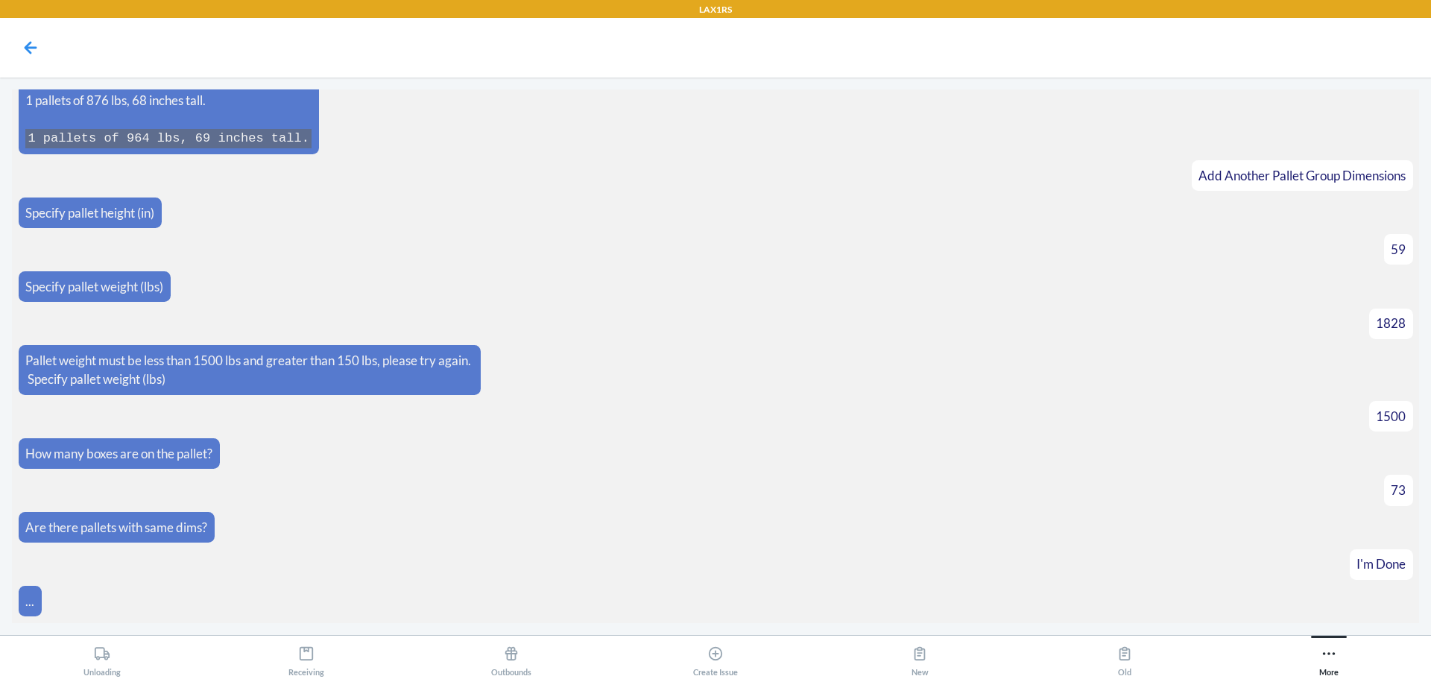
scroll to position [1276, 0]
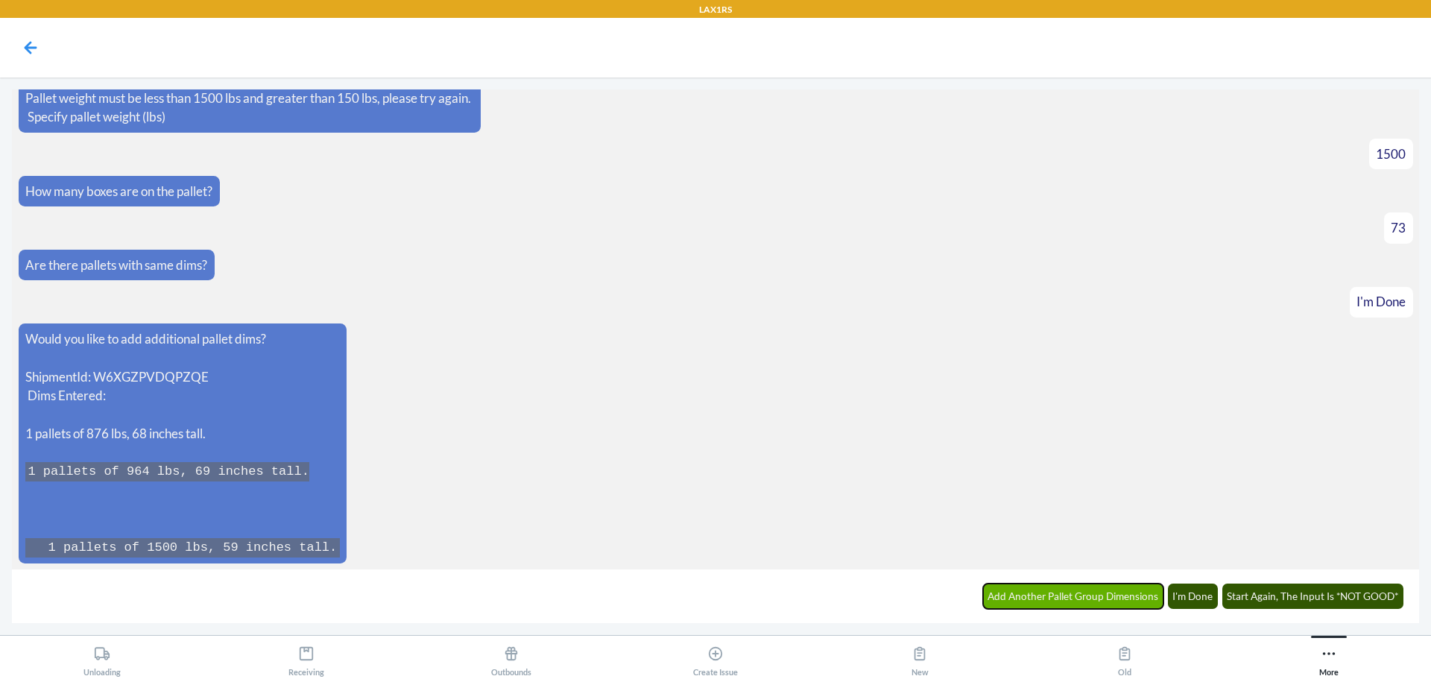
click at [1073, 593] on button "Add Another Pallet Group Dimensions" at bounding box center [1073, 596] width 181 height 25
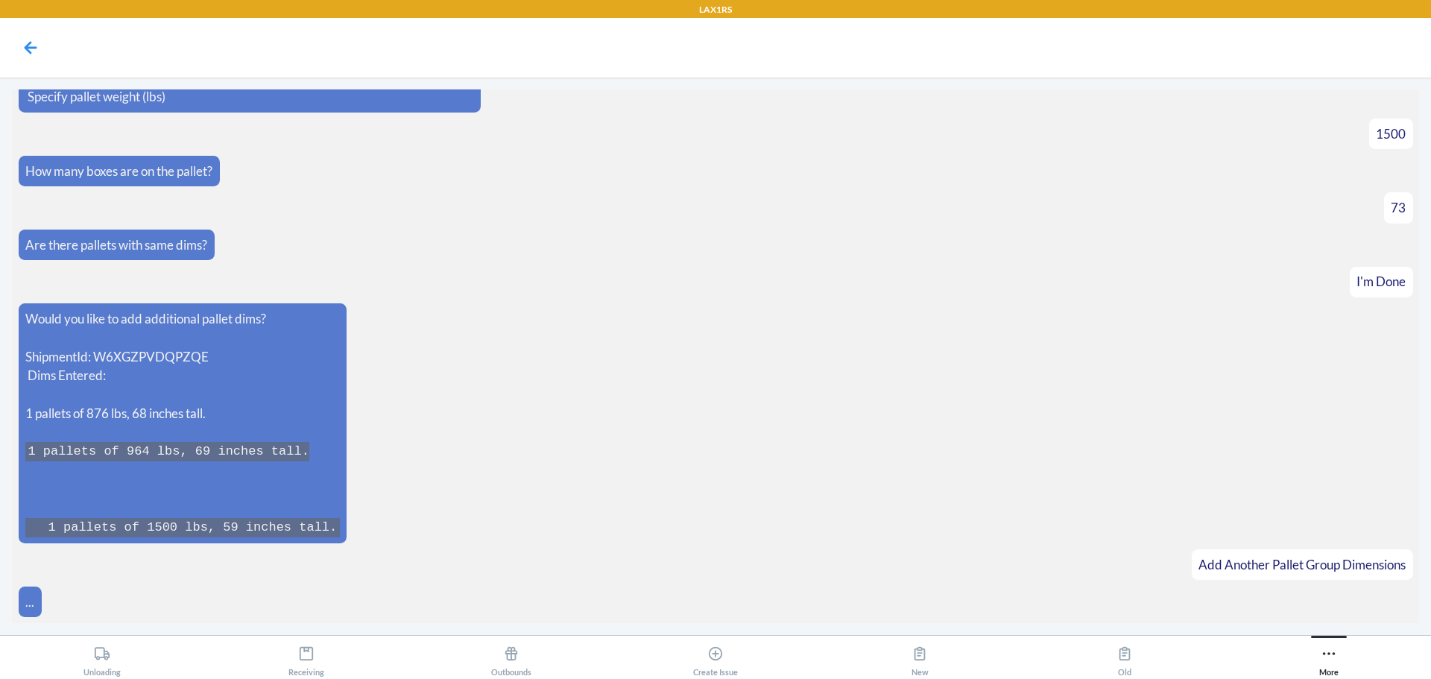
scroll to position [1327, 0]
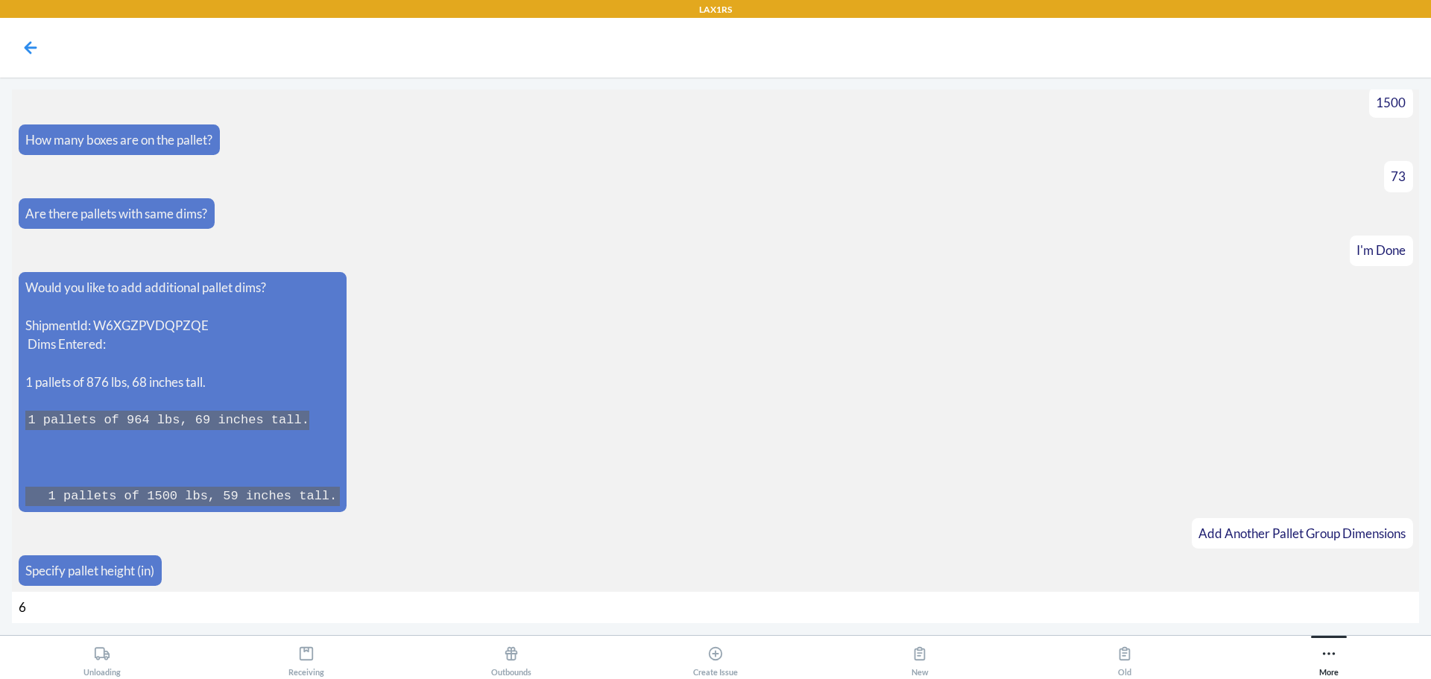
type input "65"
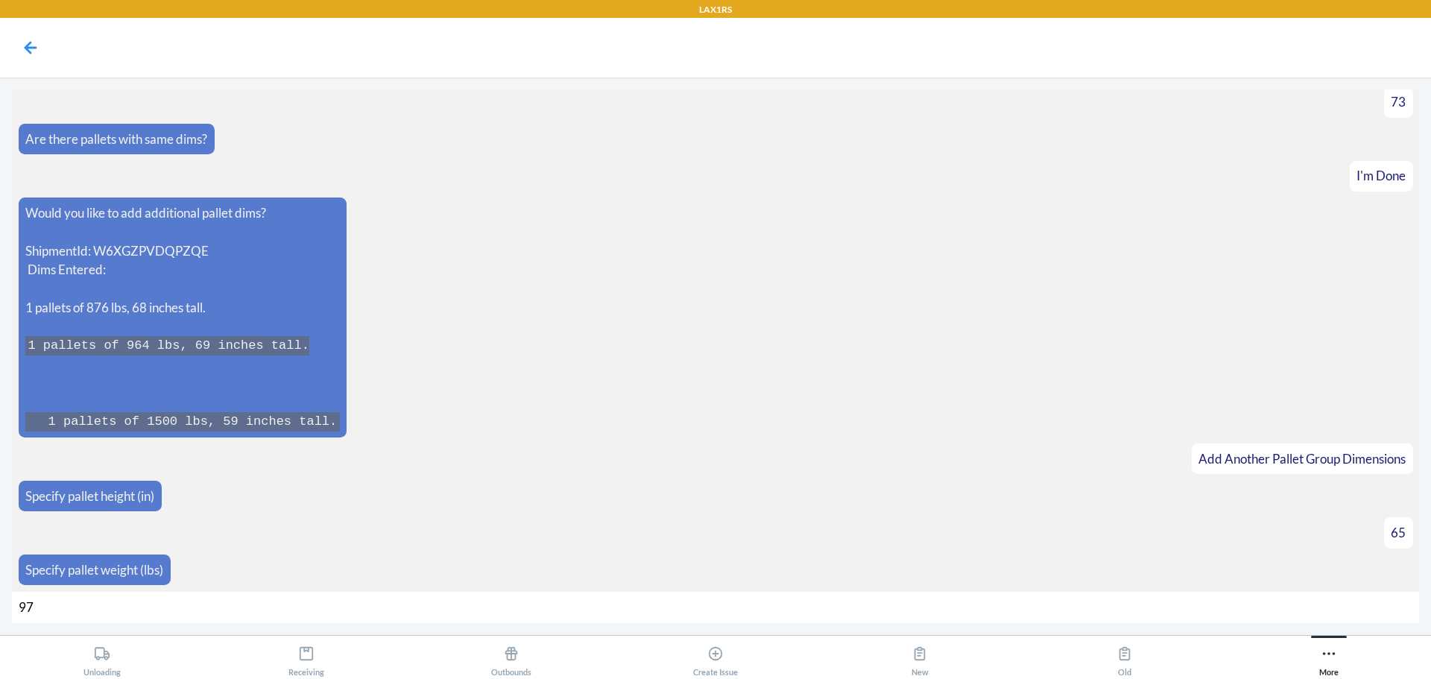
type input "974"
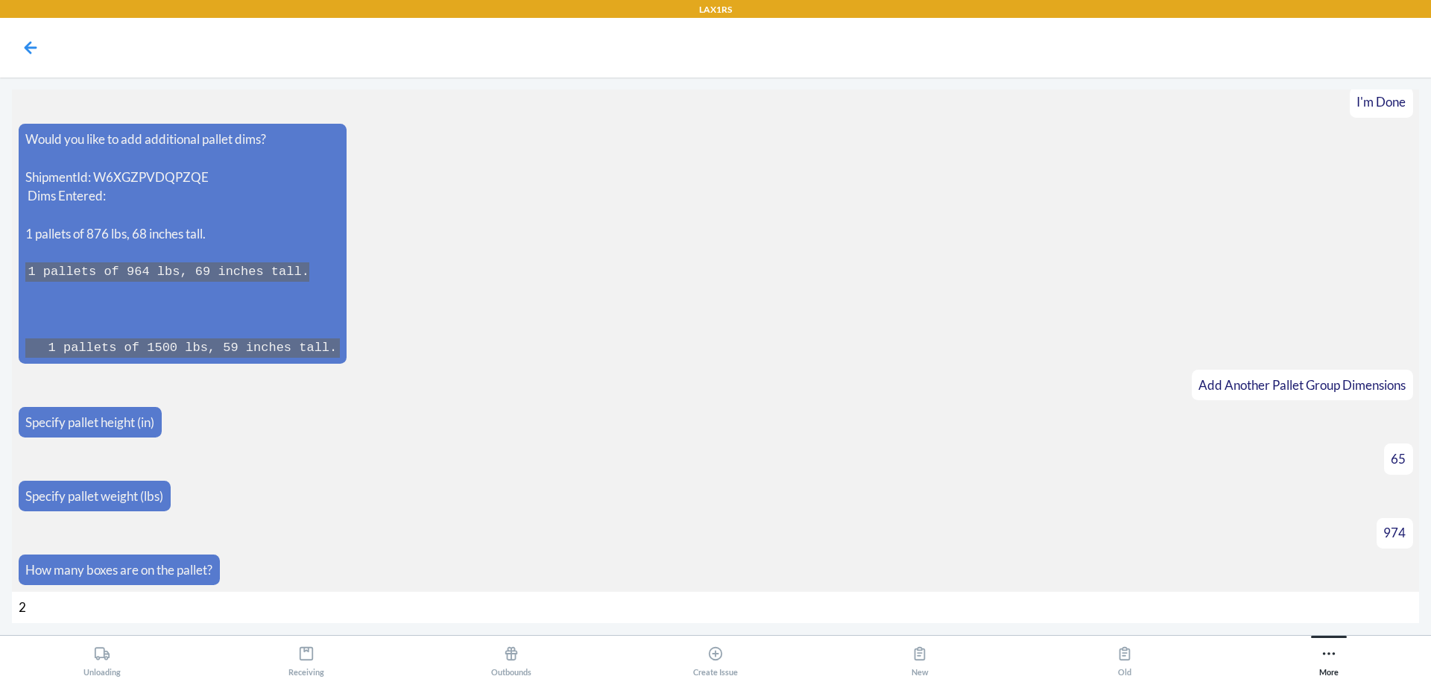
type input "25"
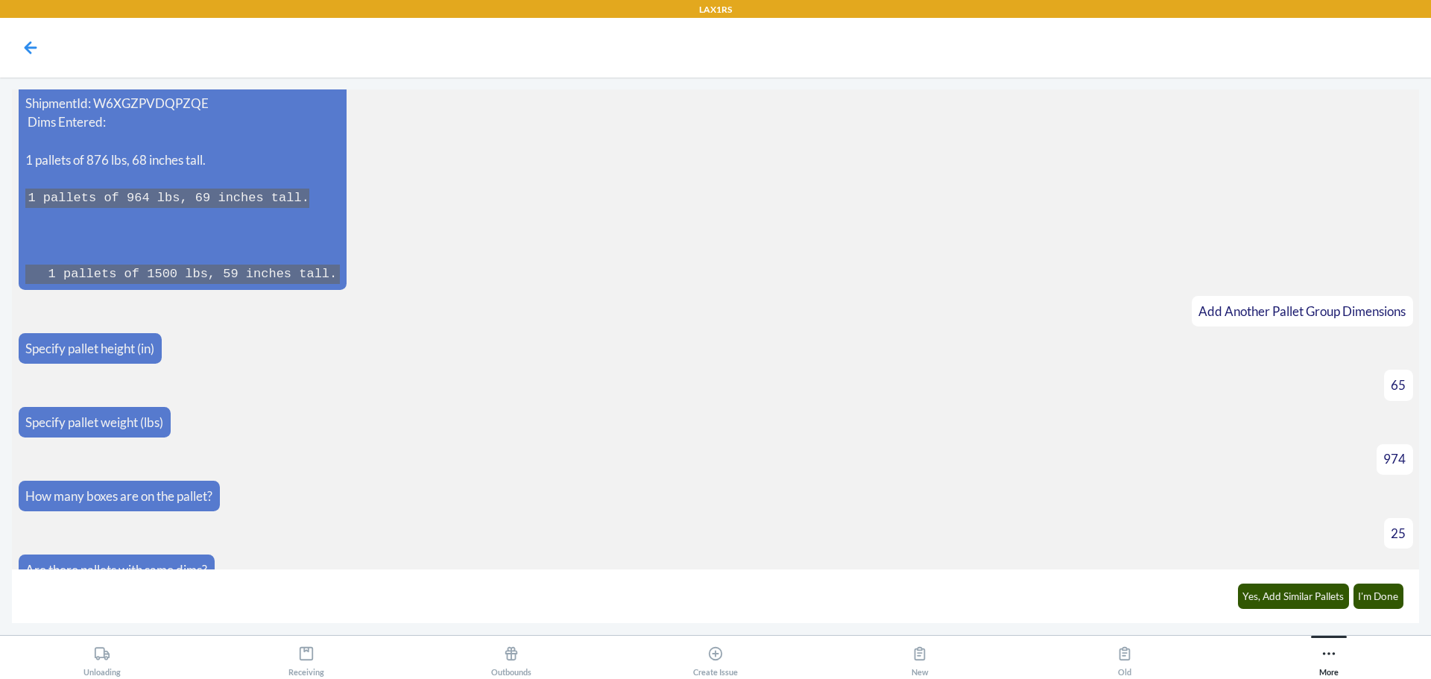
scroll to position [1572, 0]
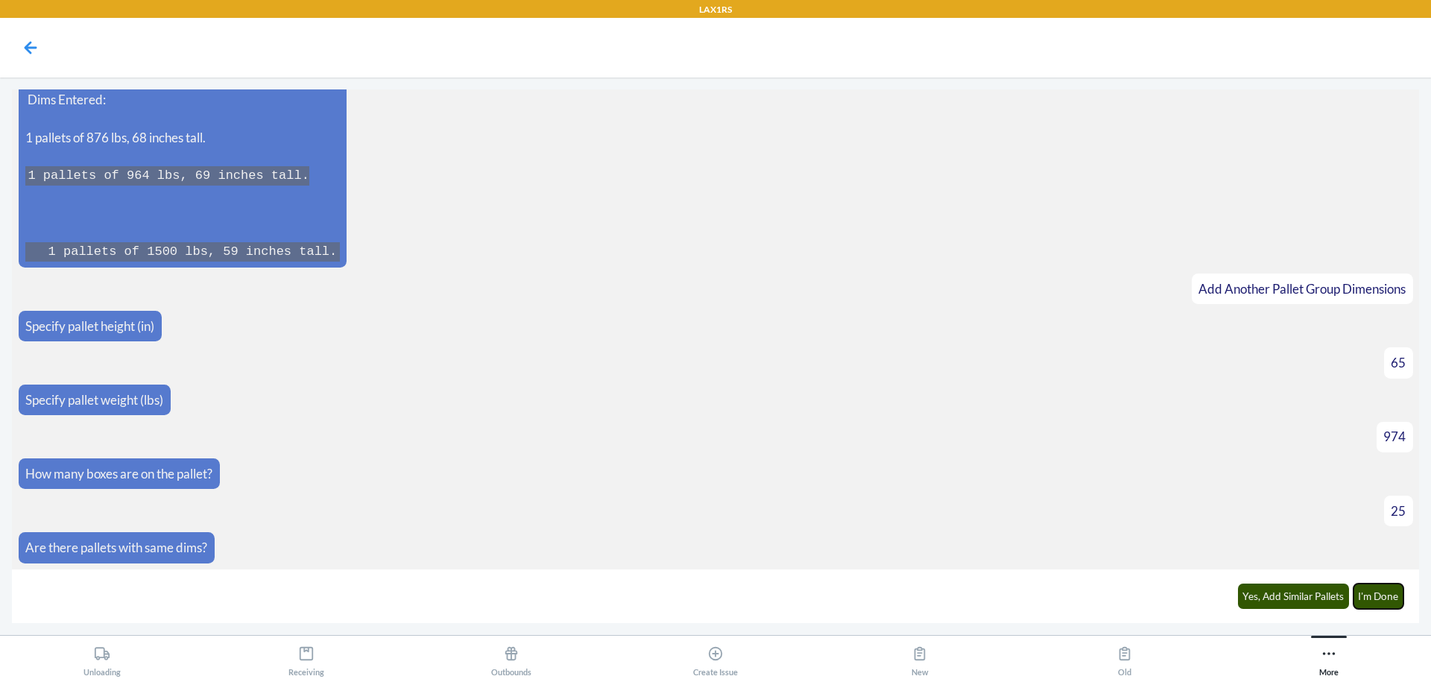
click at [1384, 604] on button "I'm Done" at bounding box center [1378, 596] width 51 height 25
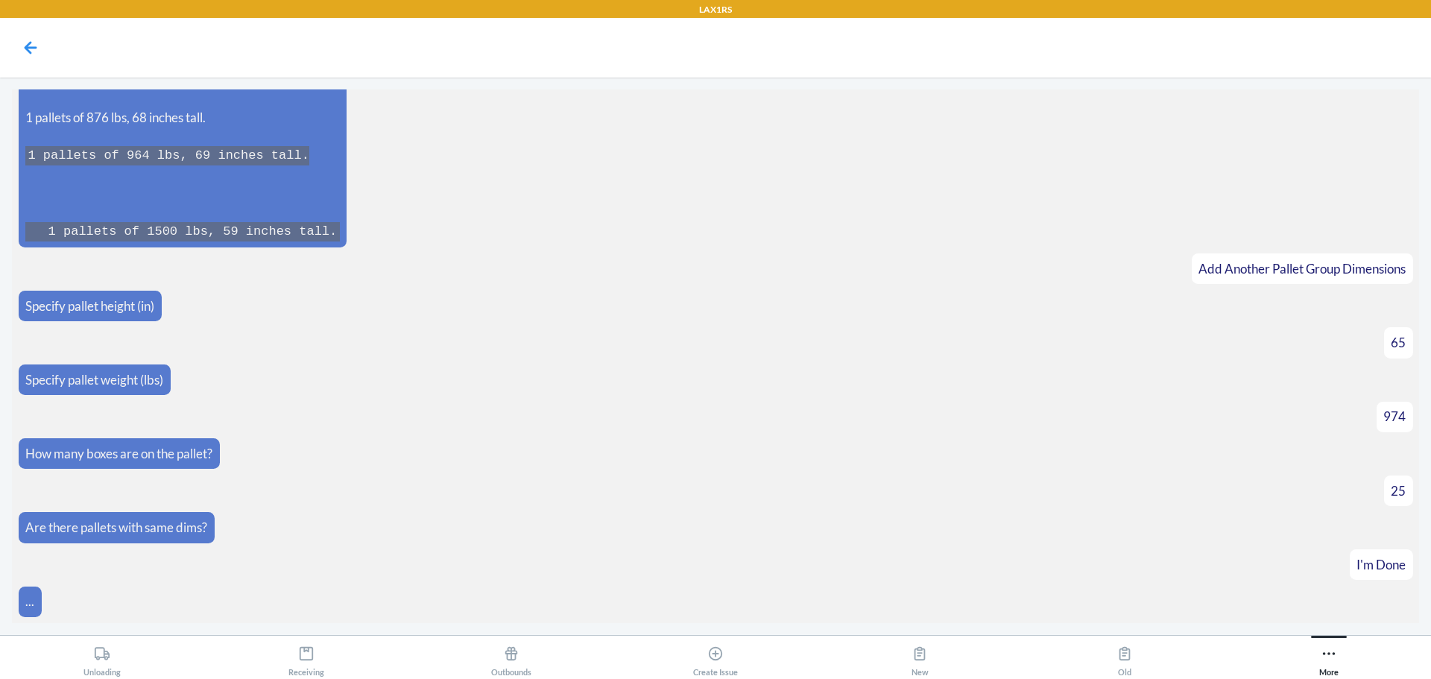
scroll to position [1931, 0]
